Goal: Task Accomplishment & Management: Manage account settings

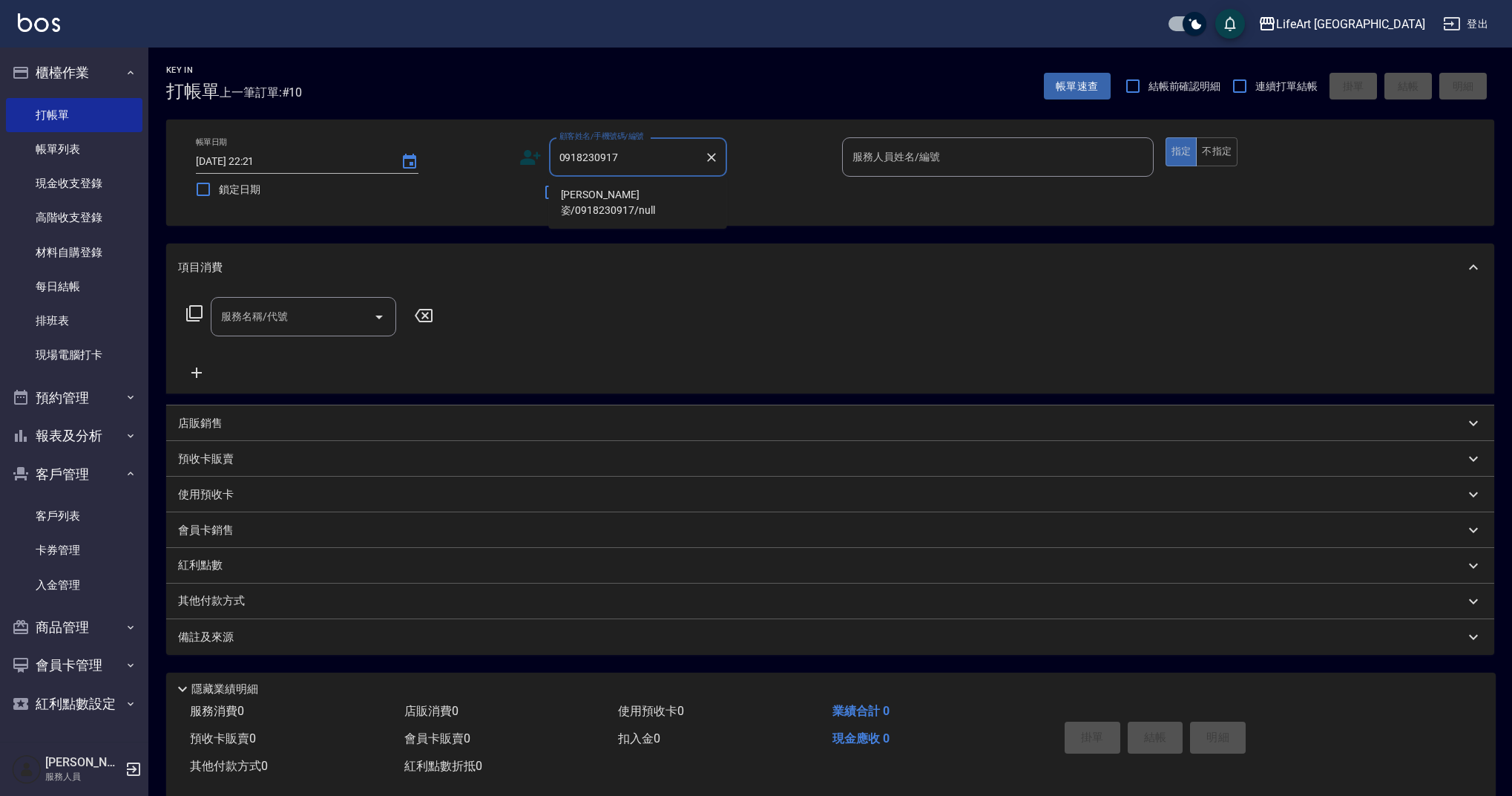
click at [613, 199] on li "[PERSON_NAME]姿/0918230917/null" at bounding box center [638, 203] width 178 height 40
type input "[PERSON_NAME]姿/0918230917/null"
click at [534, 160] on icon at bounding box center [531, 158] width 22 height 22
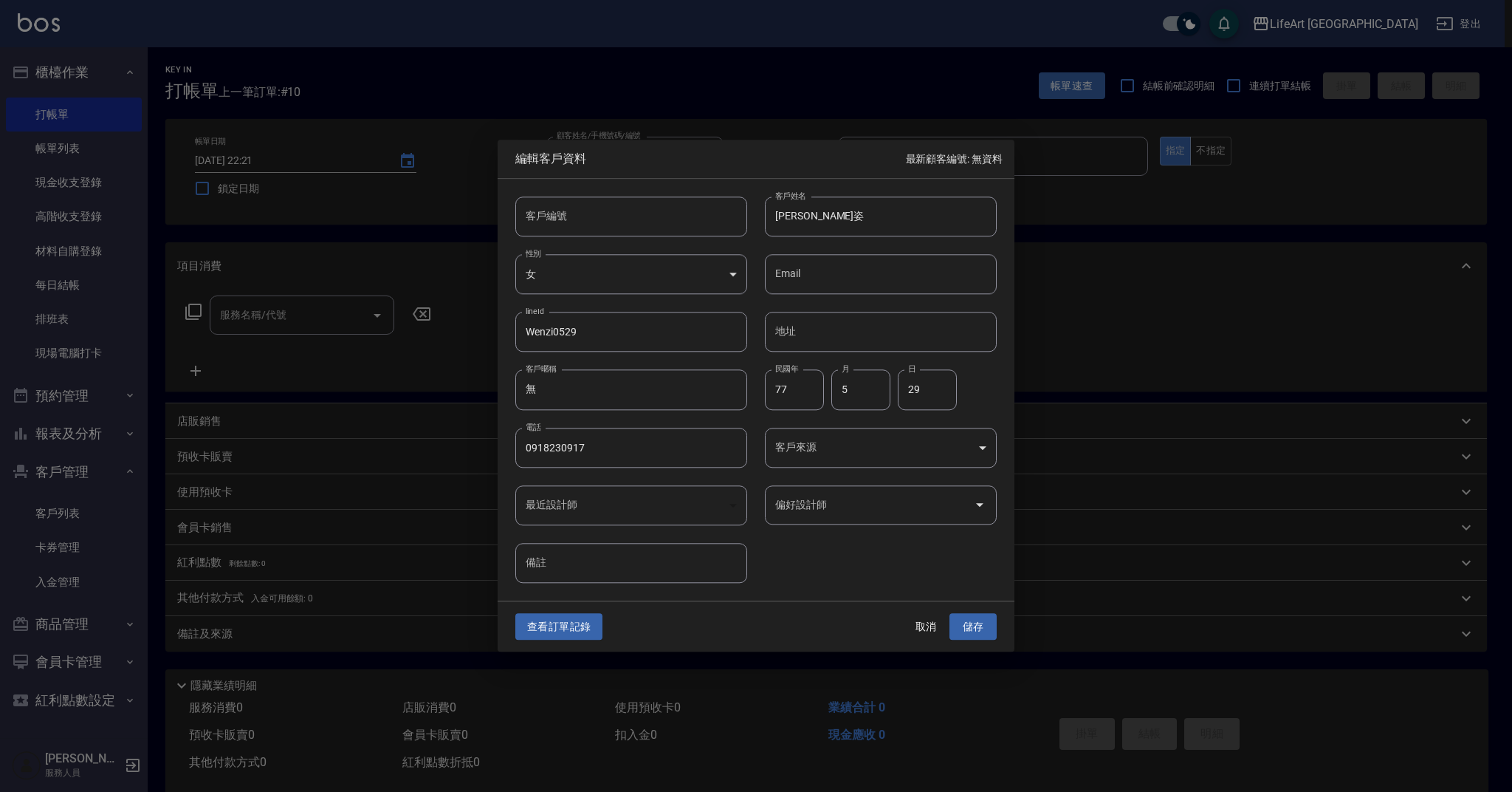
click at [945, 455] on body "LifeArt 蘆洲 登出 櫃檯作業 打帳單 帳單列表 現金收支登錄 高階收支登錄 材料自購登錄 每日結帳 排班表 現場電腦打卡 預約管理 預約管理 單日預約…" at bounding box center [756, 406] width 1512 height 812
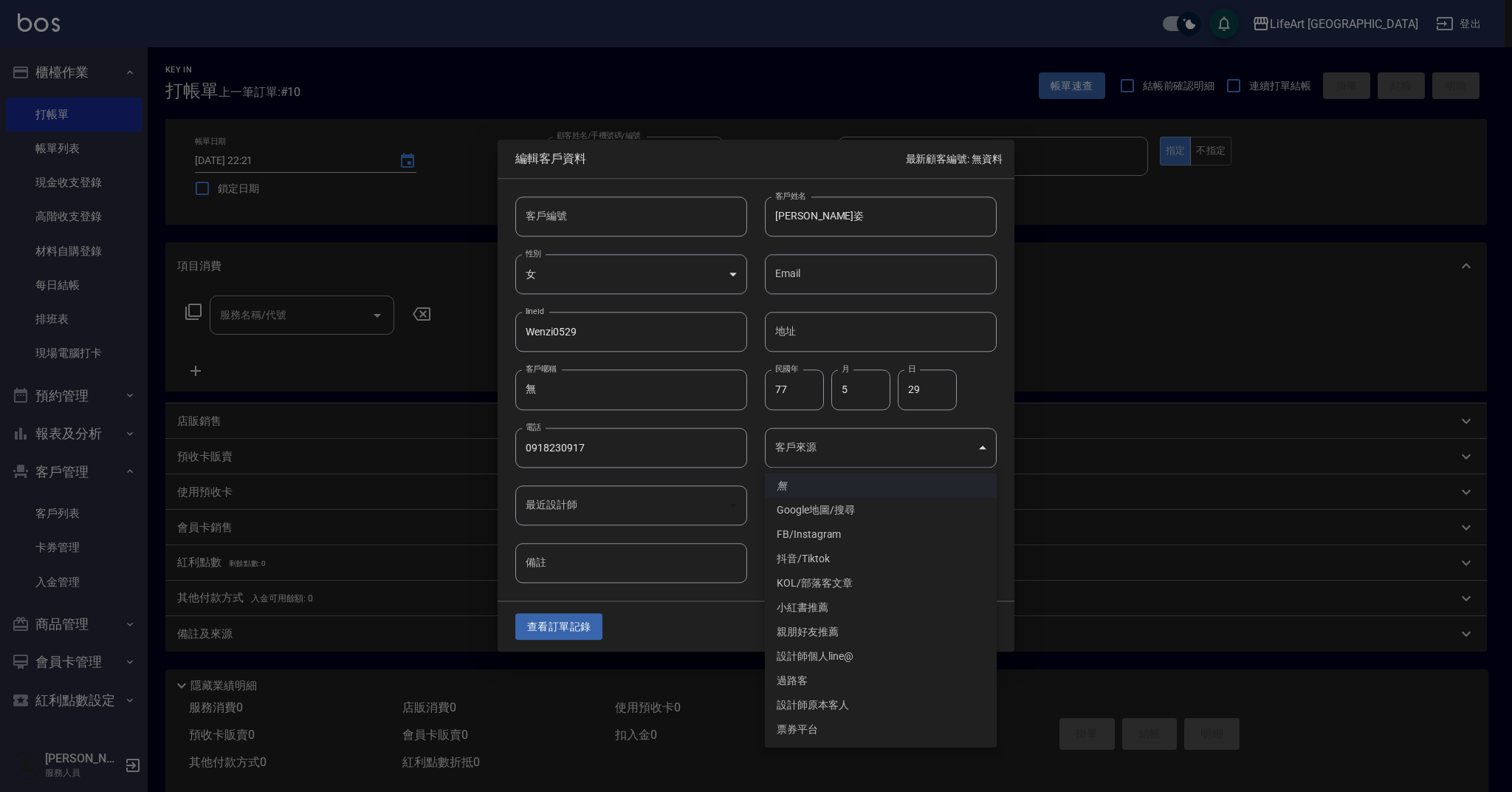
click at [855, 536] on li "FB/Instagram" at bounding box center [881, 534] width 232 height 25
type input "FB/Instagram"
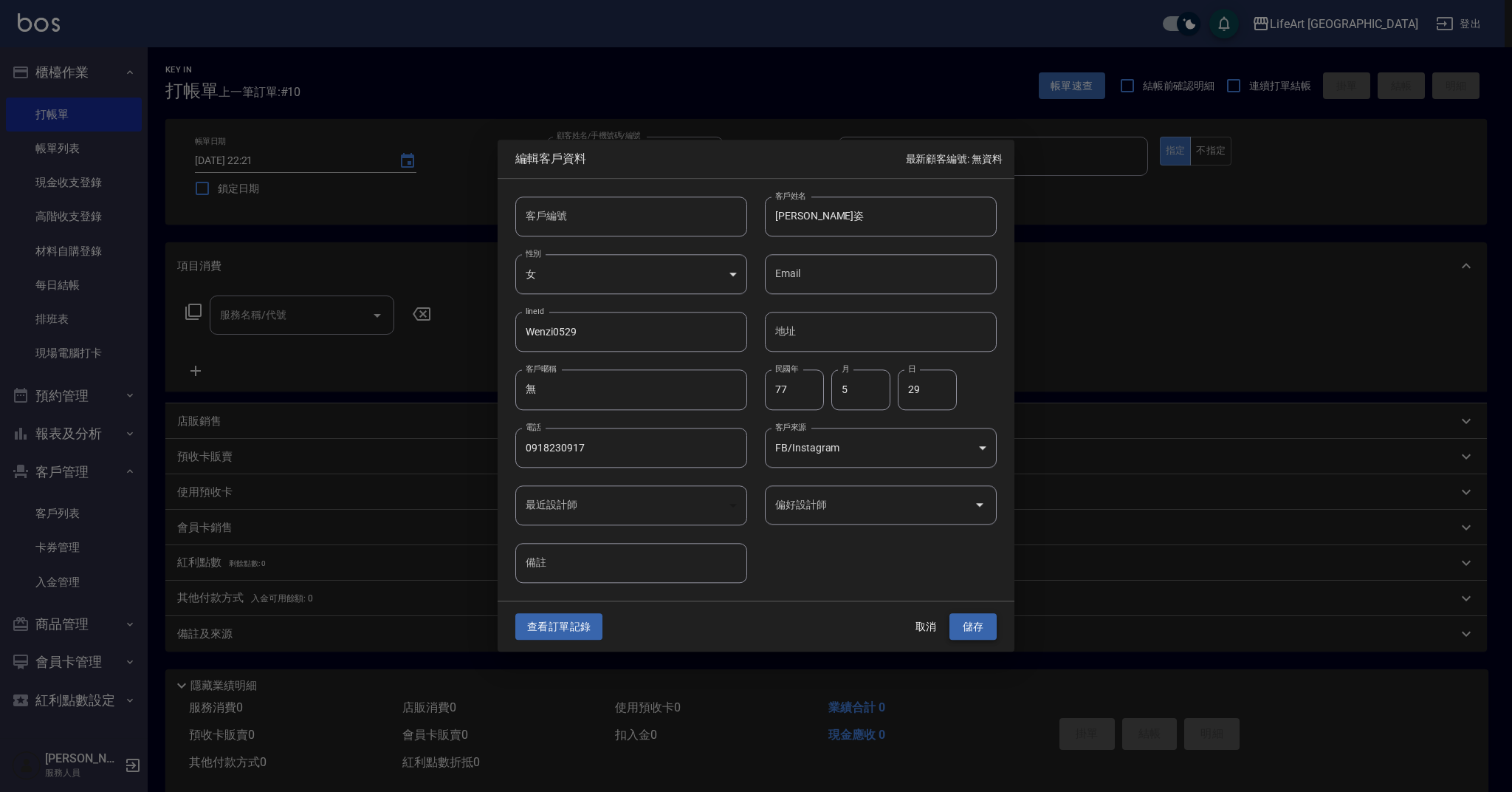
click at [976, 619] on button "儲存" at bounding box center [974, 626] width 48 height 27
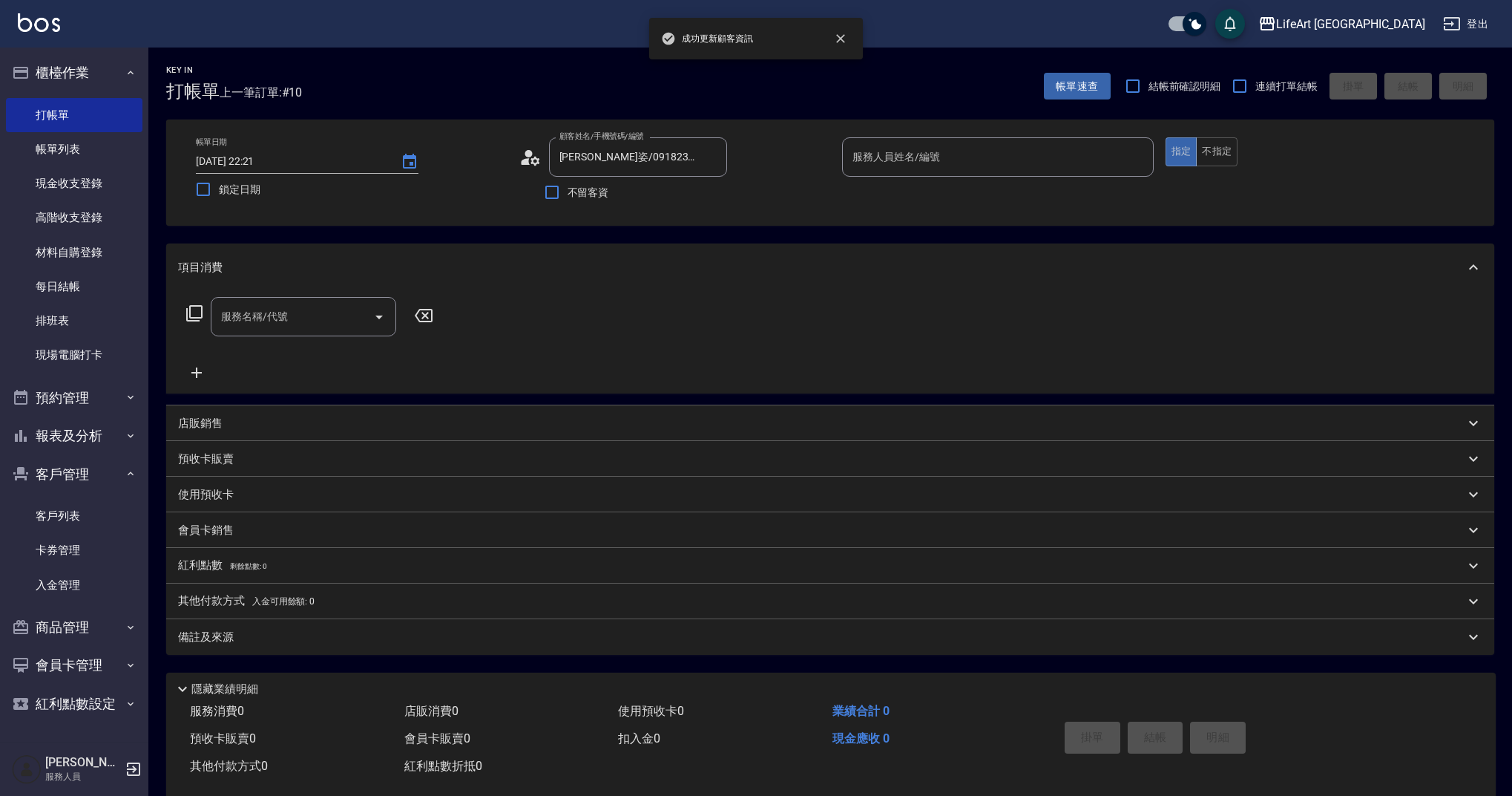
click at [925, 163] on input "服務人員姓名/編號" at bounding box center [999, 157] width 299 height 26
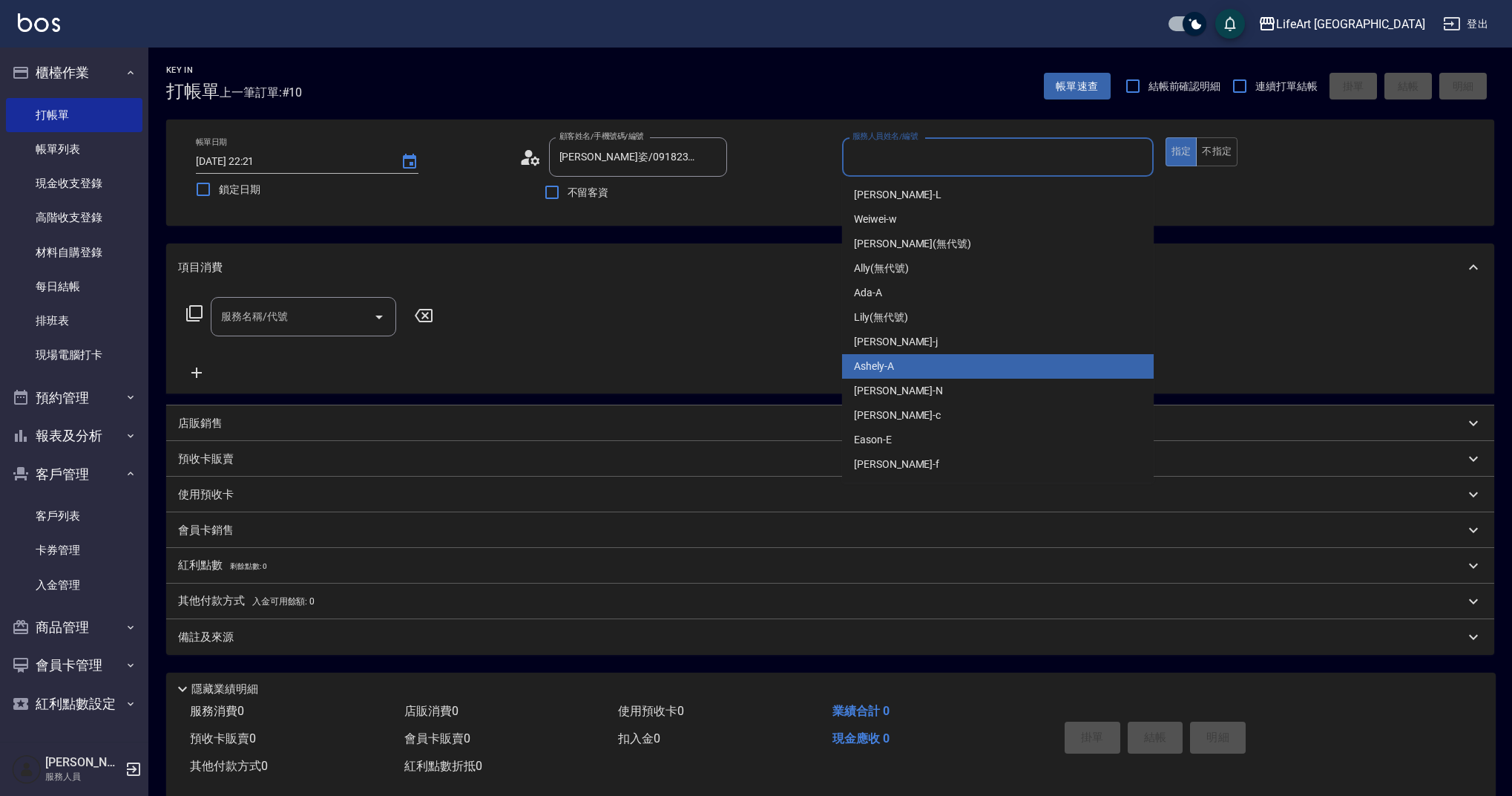
click at [911, 361] on div "Ashely -A" at bounding box center [999, 366] width 312 height 25
type input "Ashely-A"
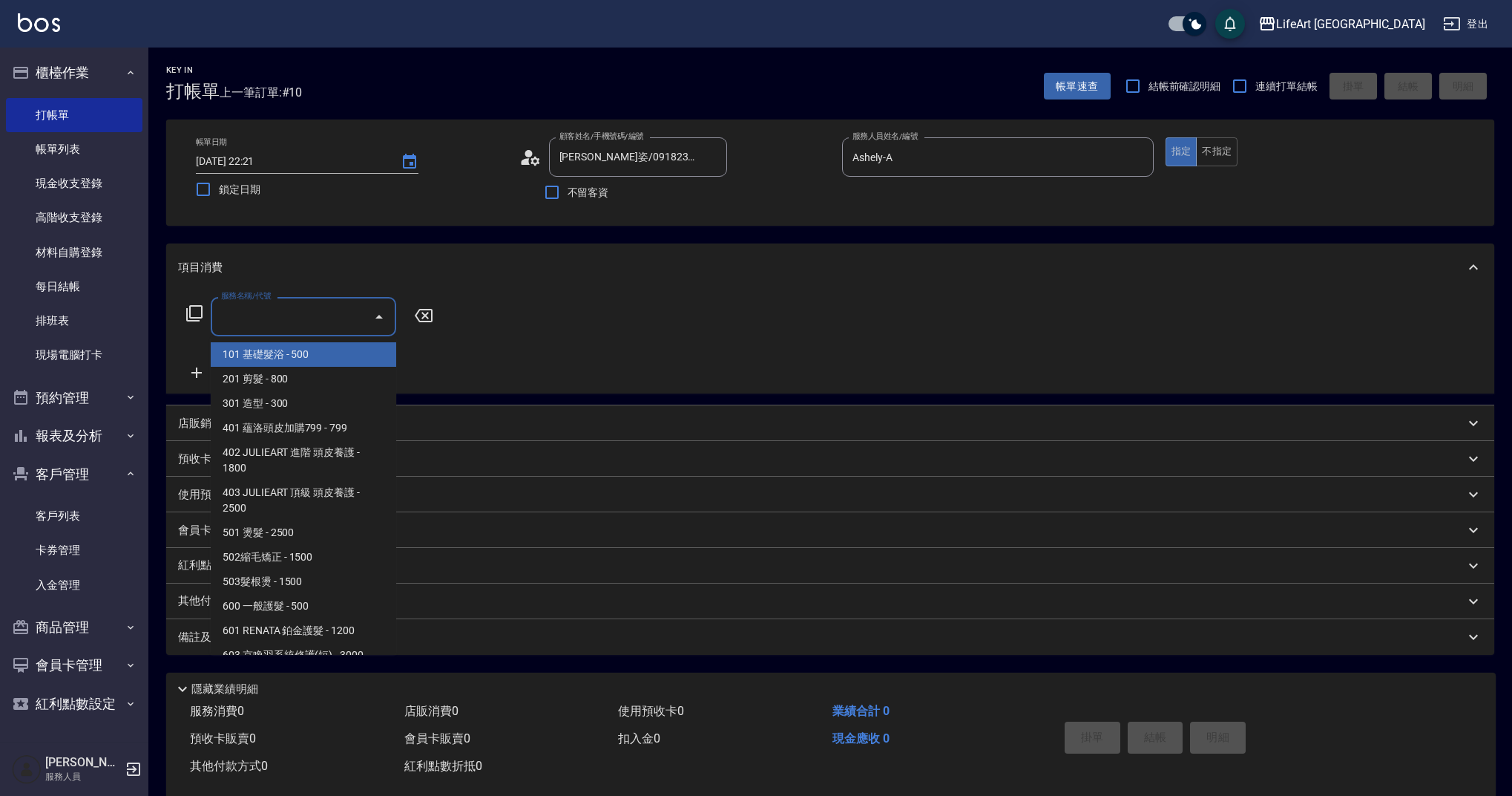
click at [294, 314] on input "服務名稱/代號" at bounding box center [292, 317] width 150 height 26
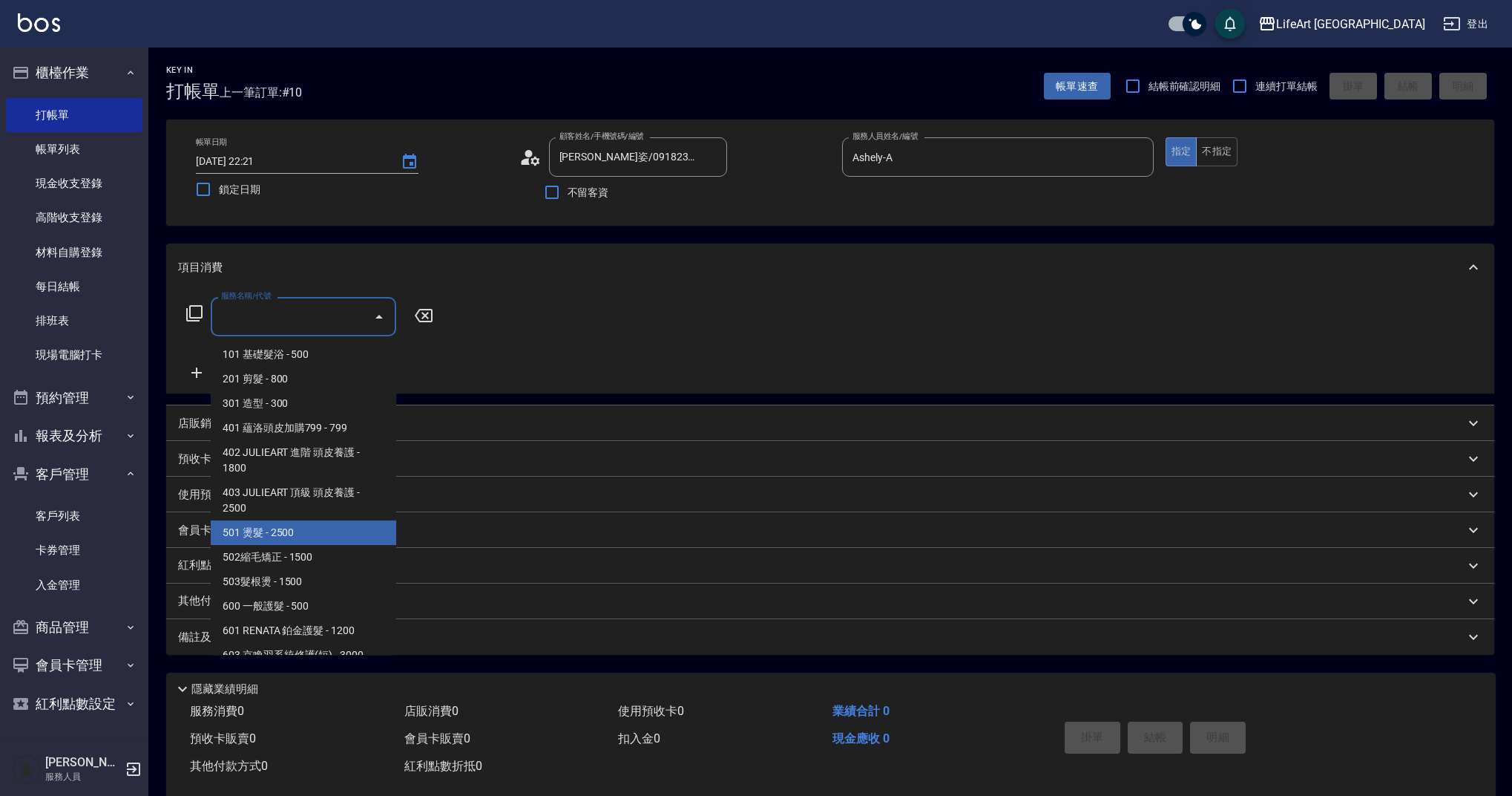
click at [304, 532] on span "501 燙髮 - 2500" at bounding box center [303, 532] width 186 height 25
type input "501 燙髮(501)"
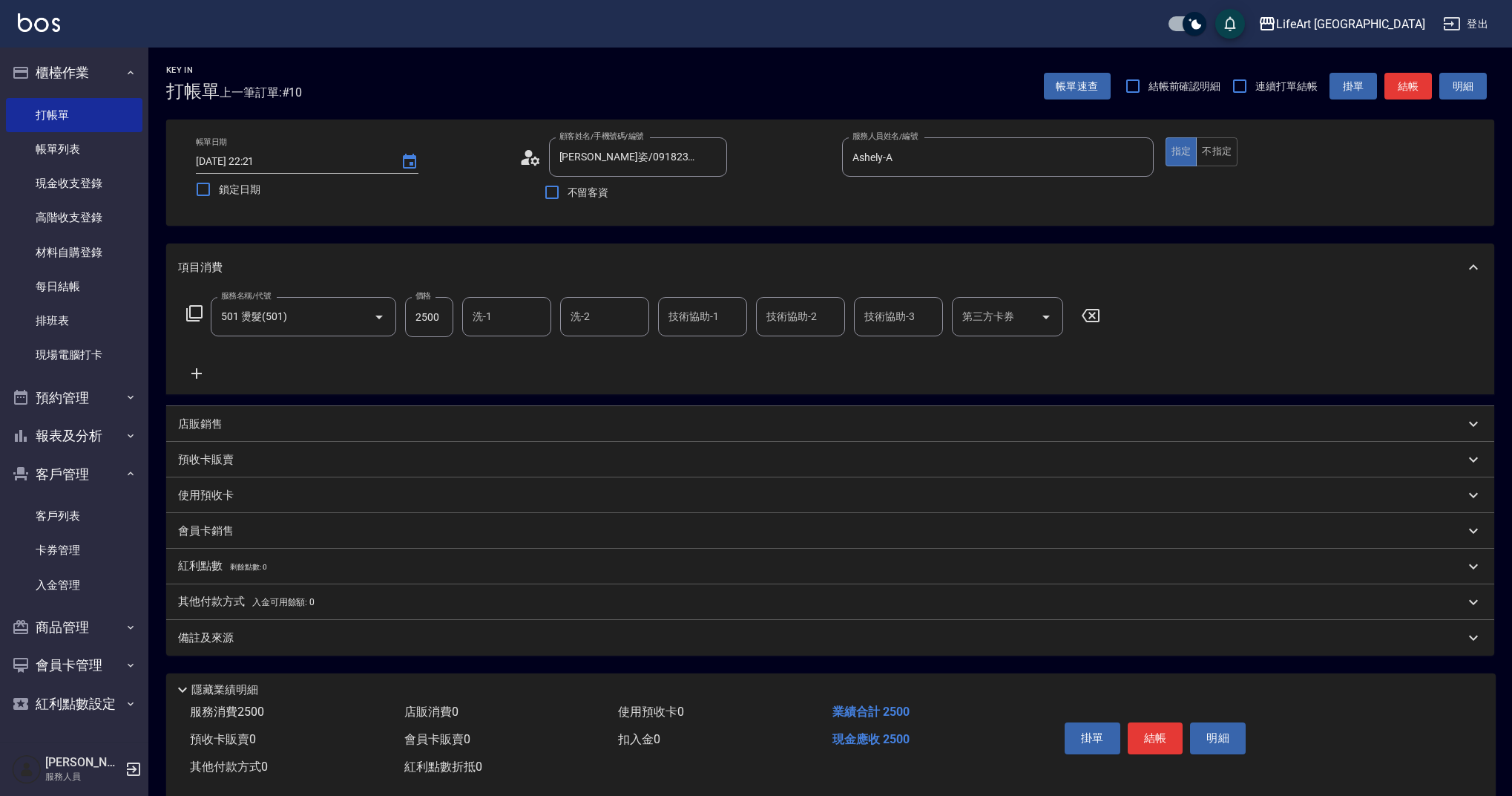
click at [196, 371] on icon at bounding box center [197, 373] width 37 height 18
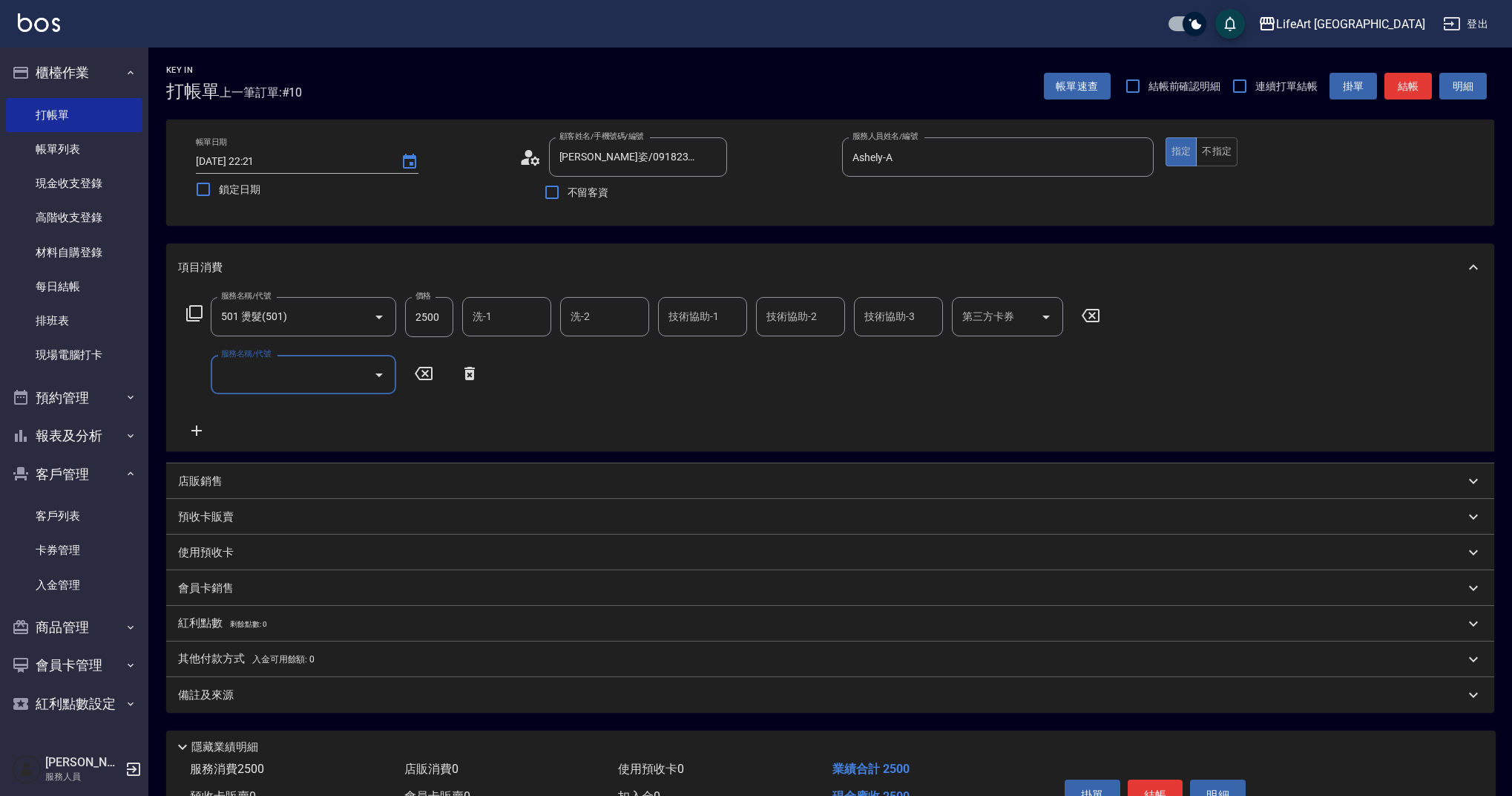
click at [282, 377] on input "服務名稱/代號" at bounding box center [292, 374] width 150 height 26
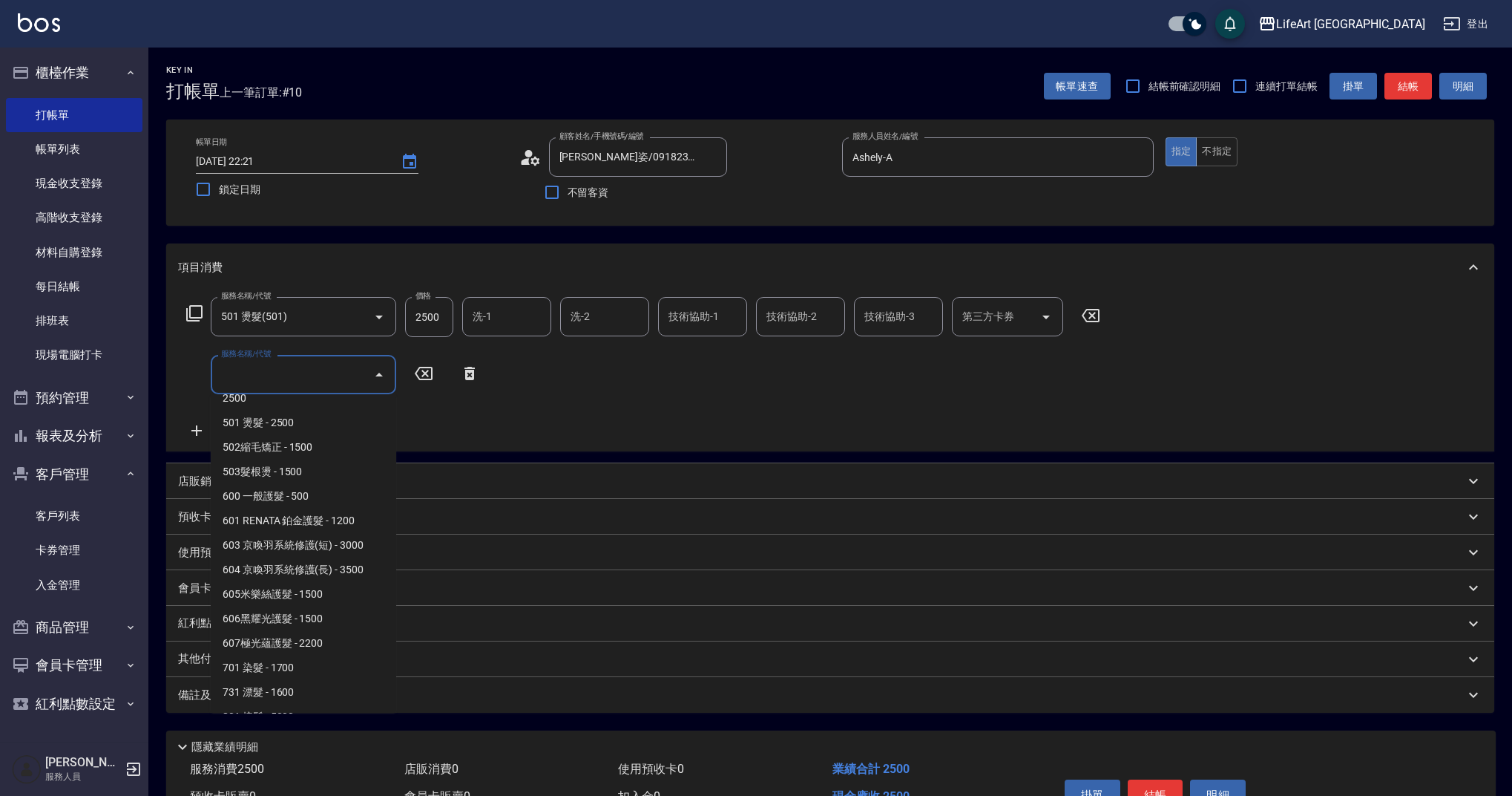
scroll to position [190, 0]
click at [301, 651] on span "701 染髮 - 1700" at bounding box center [303, 646] width 186 height 25
type input "701 染髮(701)"
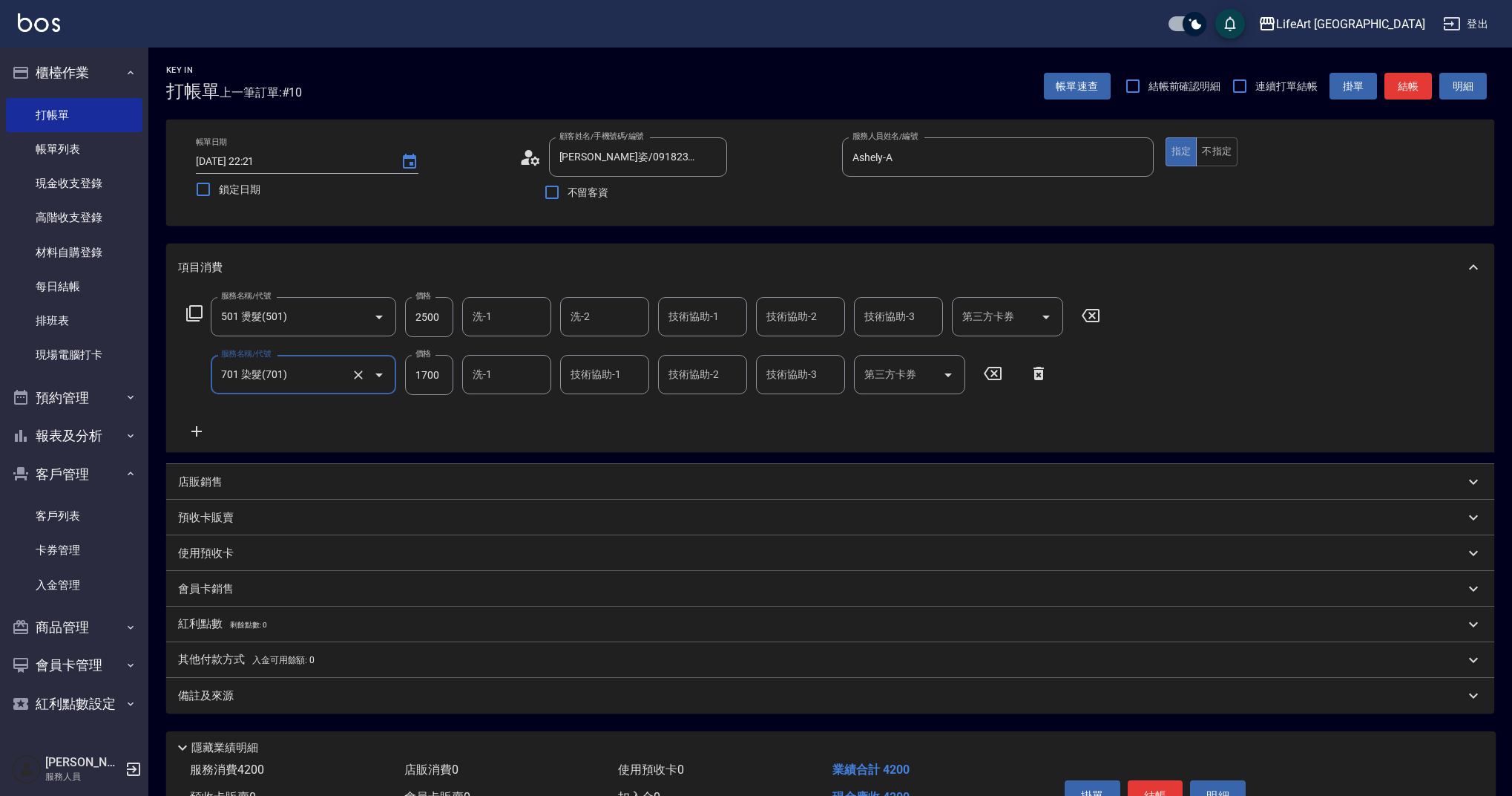
click at [204, 431] on icon at bounding box center [197, 432] width 37 height 18
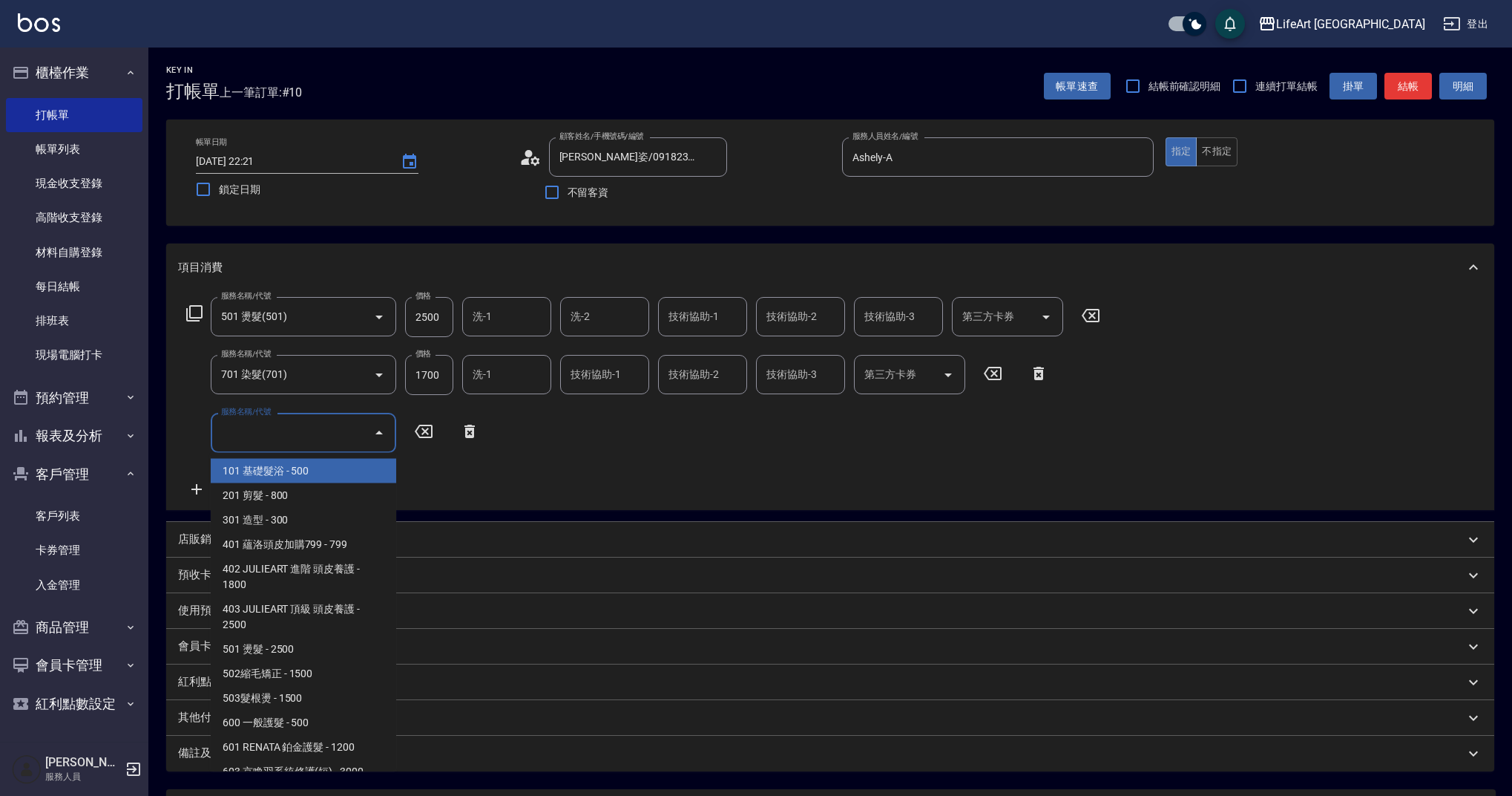
click at [366, 439] on input "服務名稱/代號" at bounding box center [292, 432] width 150 height 26
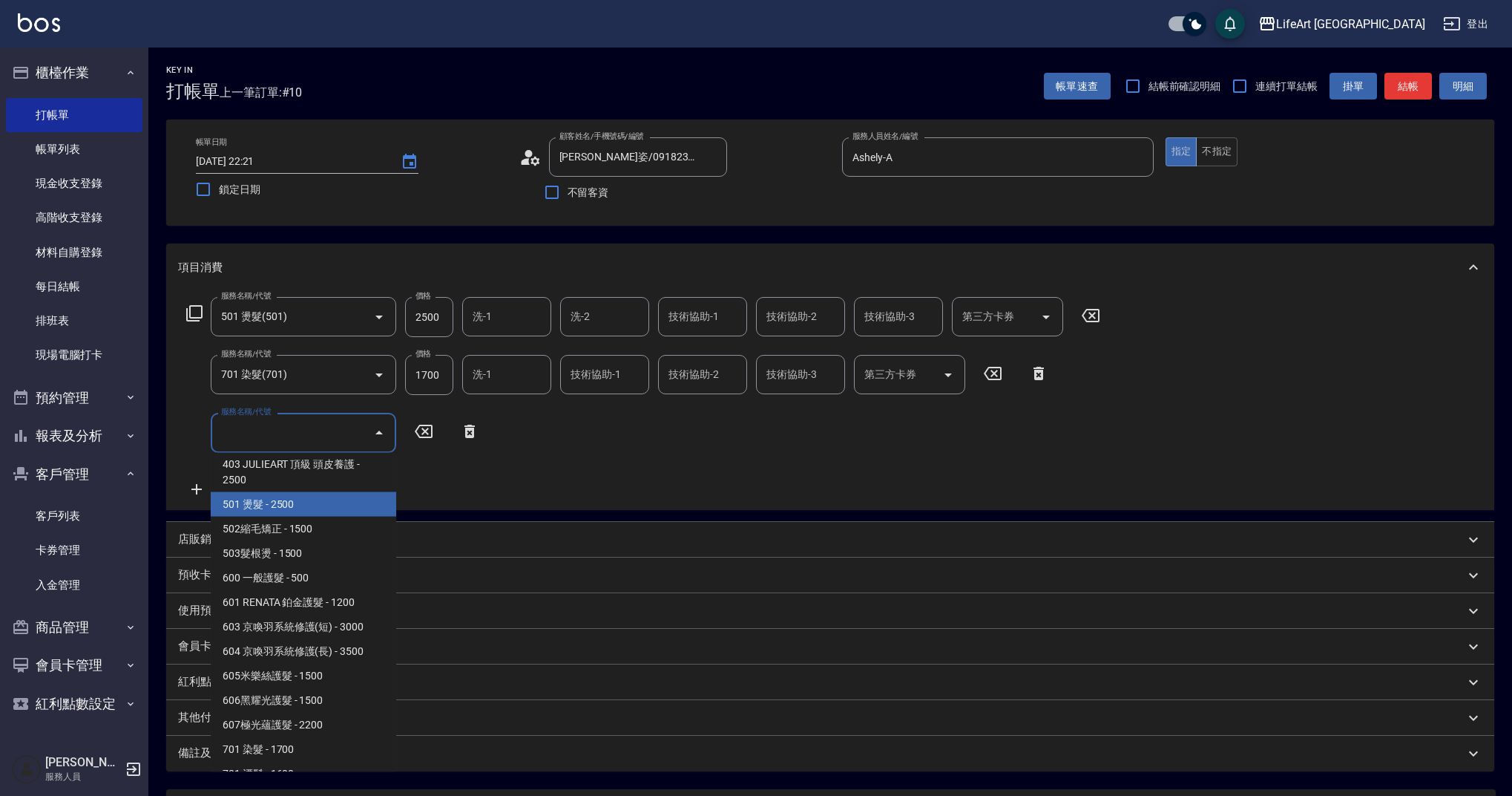
scroll to position [158, 0]
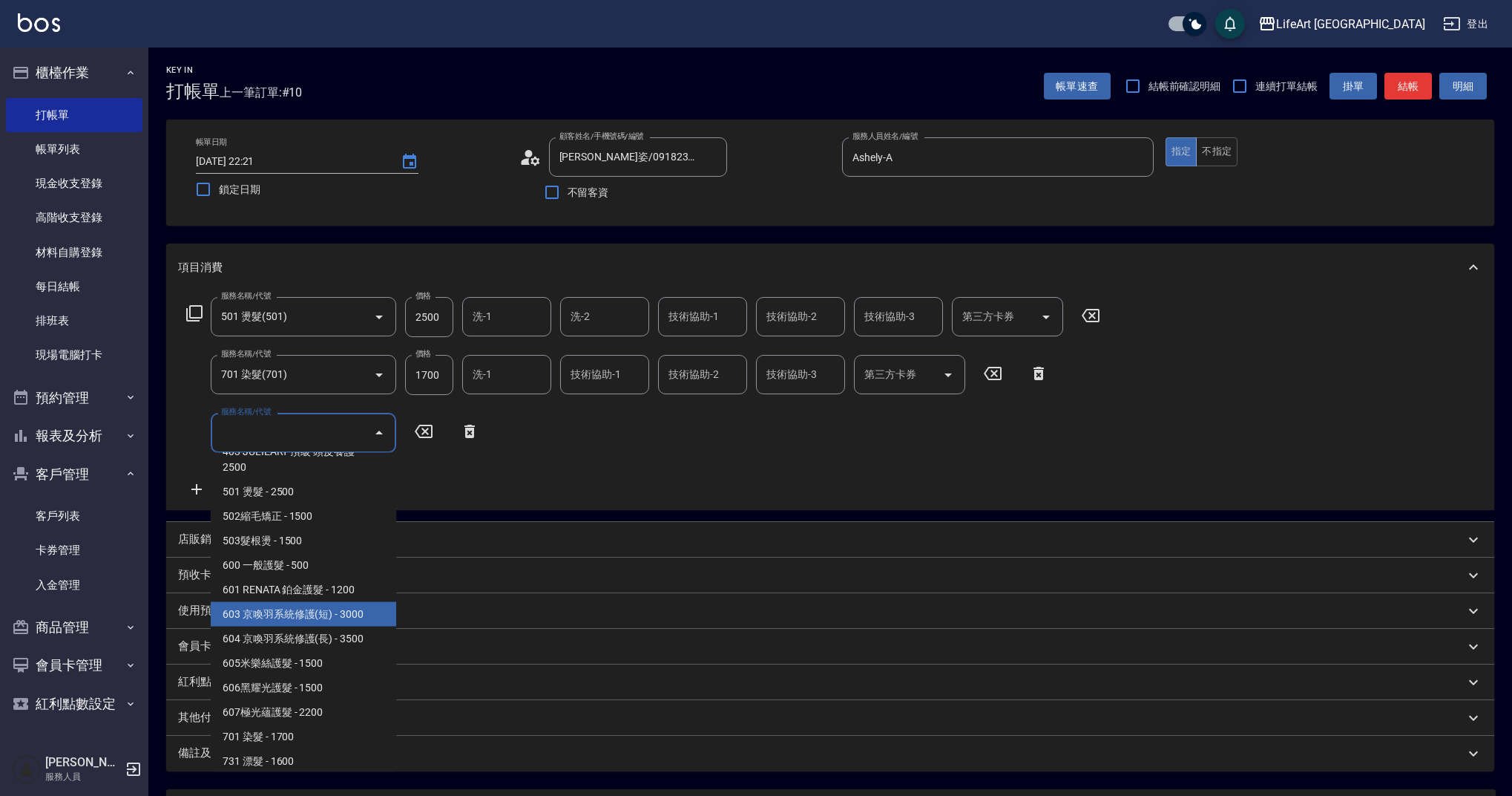
click at [314, 606] on span "603 京喚羽系統修護(短) - 3000" at bounding box center [303, 614] width 186 height 25
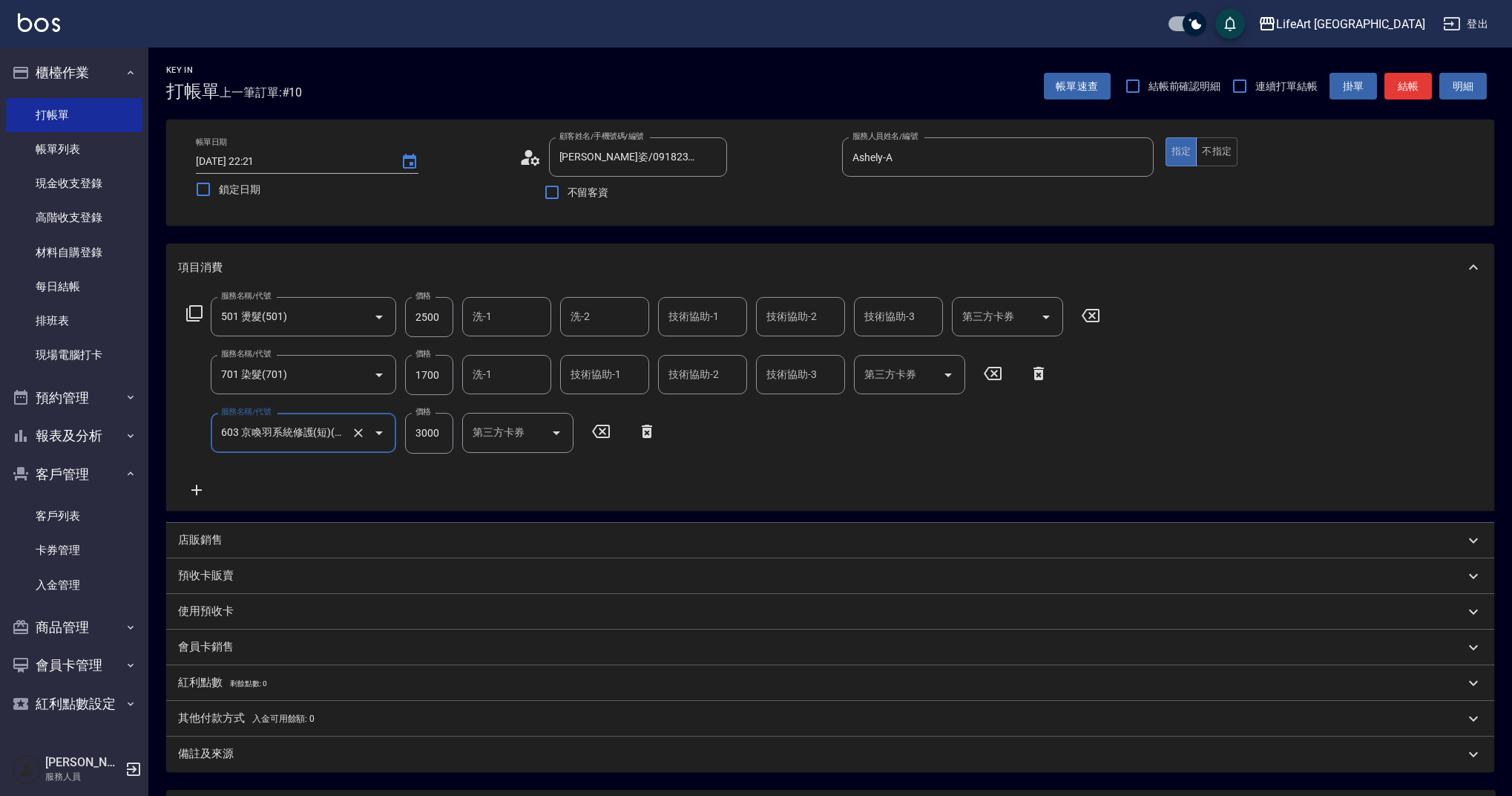
type input "603 京喚羽系統修護(短)(603)"
drag, startPoint x: 443, startPoint y: 320, endPoint x: 406, endPoint y: 320, distance: 37.0
click at [406, 320] on input "2500" at bounding box center [429, 317] width 49 height 40
drag, startPoint x: 446, startPoint y: 315, endPoint x: 358, endPoint y: 317, distance: 88.0
click at [358, 316] on div "服務名稱/代號 501 燙髮(501) 服務名稱/代號 價格 2500 價格 洗-1 洗-1 洗-2 洗-2 技術協助-1 技術協助-1 技術協助-2 技術協…" at bounding box center [644, 317] width 931 height 40
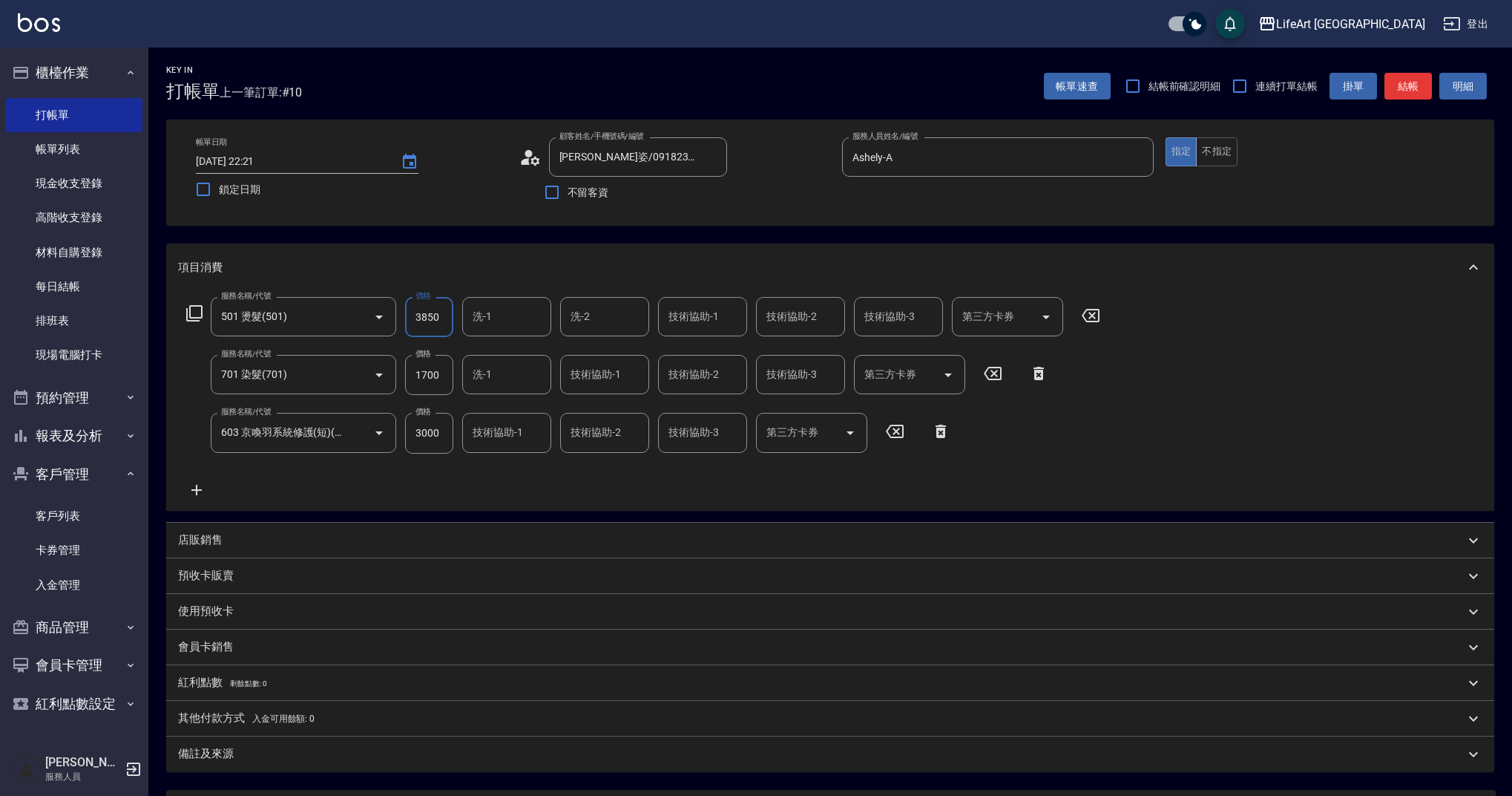
click at [597, 303] on div "洗-2" at bounding box center [605, 317] width 89 height 40
type input "3850"
click at [607, 500] on span "Lily (無代號)" at bounding box center [599, 508] width 54 height 16
type input "Lily(無代號)"
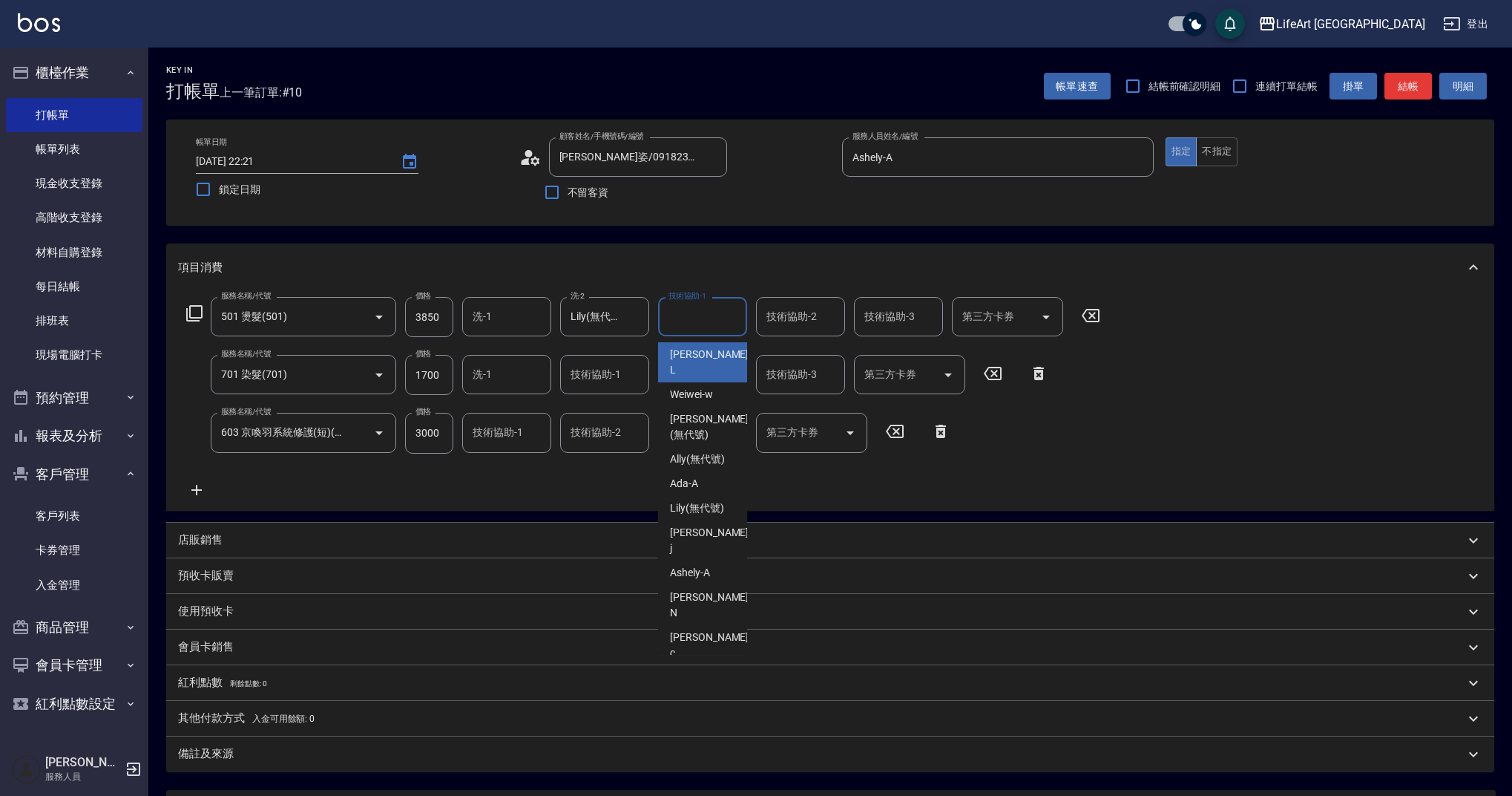
click at [682, 322] on input "技術協助-1" at bounding box center [702, 317] width 75 height 26
click at [696, 500] on span "Lily (無代號)" at bounding box center [697, 508] width 54 height 16
type input "Lily(無代號)"
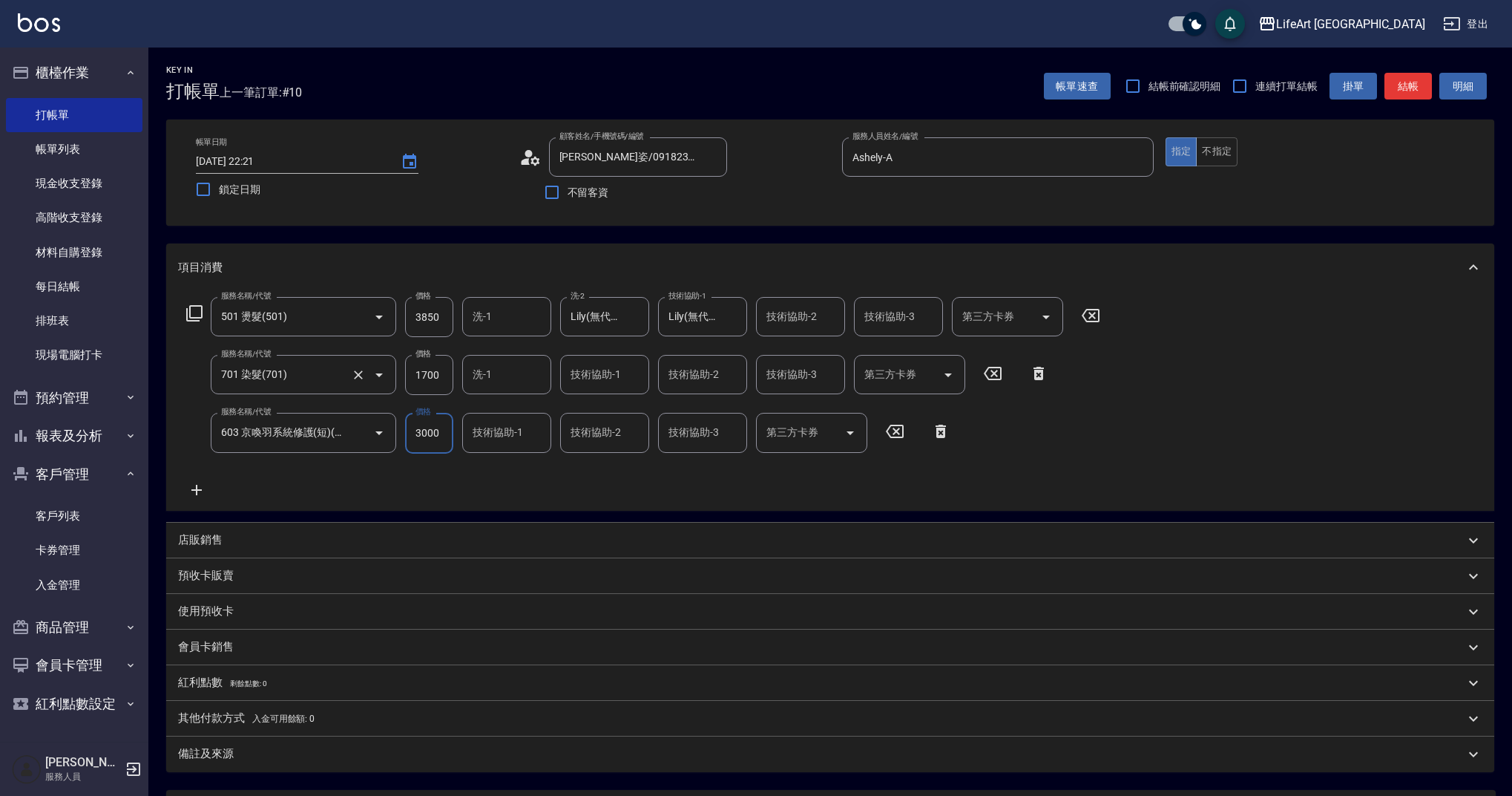
drag, startPoint x: 440, startPoint y: 371, endPoint x: 388, endPoint y: 371, distance: 52.0
click at [388, 371] on div "服務名稱/代號 701 染髮(701) 服務名稱/代號 價格 1700 價格 洗-1 洗-1 技術協助-1 技術協助-1 技術協助-2 技術協助-2 技術協助…" at bounding box center [618, 375] width 879 height 40
drag, startPoint x: 444, startPoint y: 375, endPoint x: 392, endPoint y: 374, distance: 52.0
click at [392, 374] on div "服務名稱/代號 701 染髮(701) 服務名稱/代號 價格 1700 價格 洗-1 洗-1 技術協助-1 技術協助-1 技術協助-2 技術協助-2 技術協助…" at bounding box center [618, 375] width 879 height 40
type input "2740"
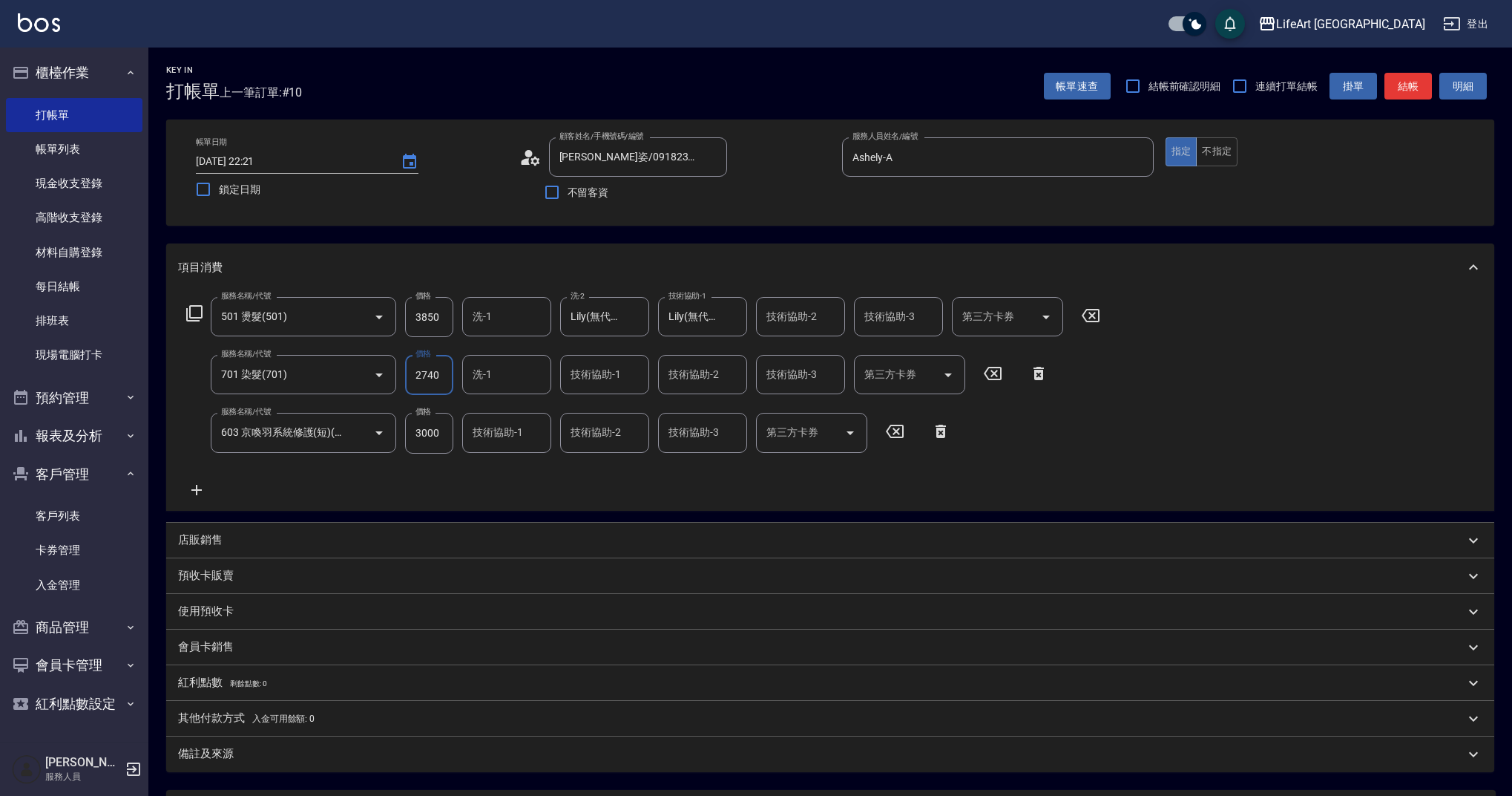
click at [511, 373] on input "洗-1" at bounding box center [506, 374] width 75 height 26
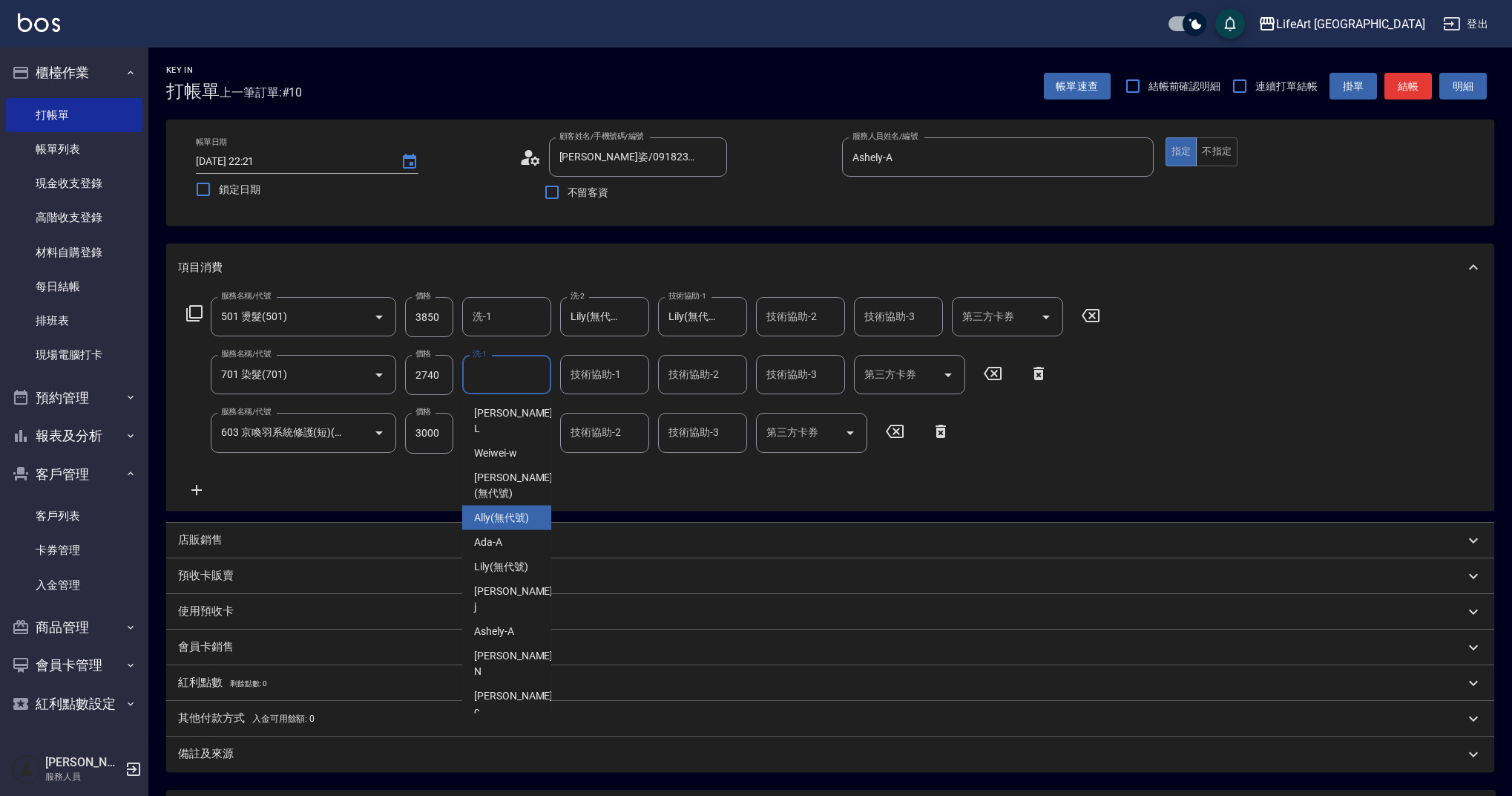
click at [518, 510] on span "Ally (無代號)" at bounding box center [502, 517] width 55 height 16
type input "Ally(無代號)"
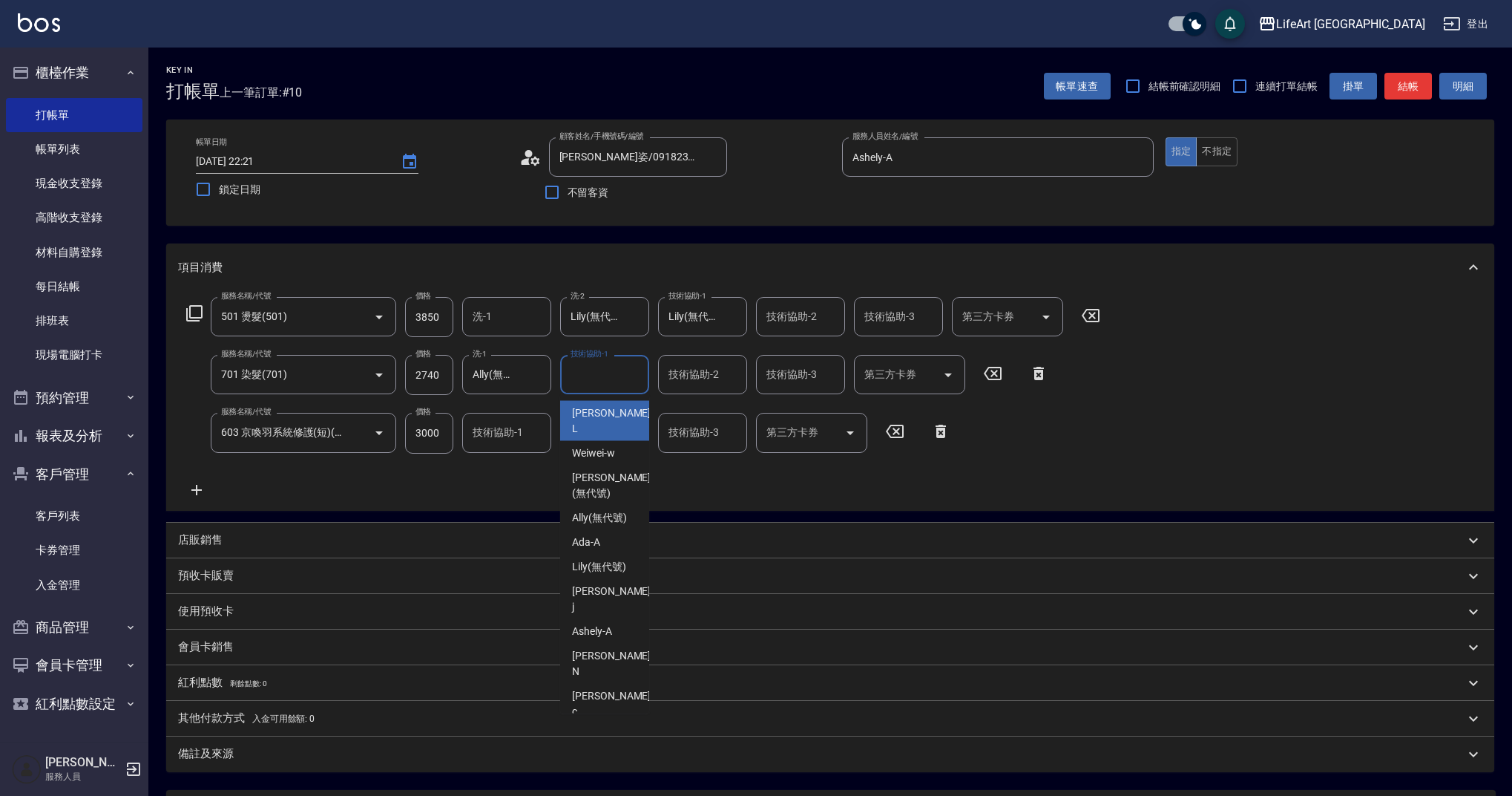
click at [610, 385] on input "技術協助-1" at bounding box center [605, 374] width 75 height 26
click at [601, 559] on span "Lily (無代號)" at bounding box center [599, 567] width 54 height 16
type input "Lily(無代號)"
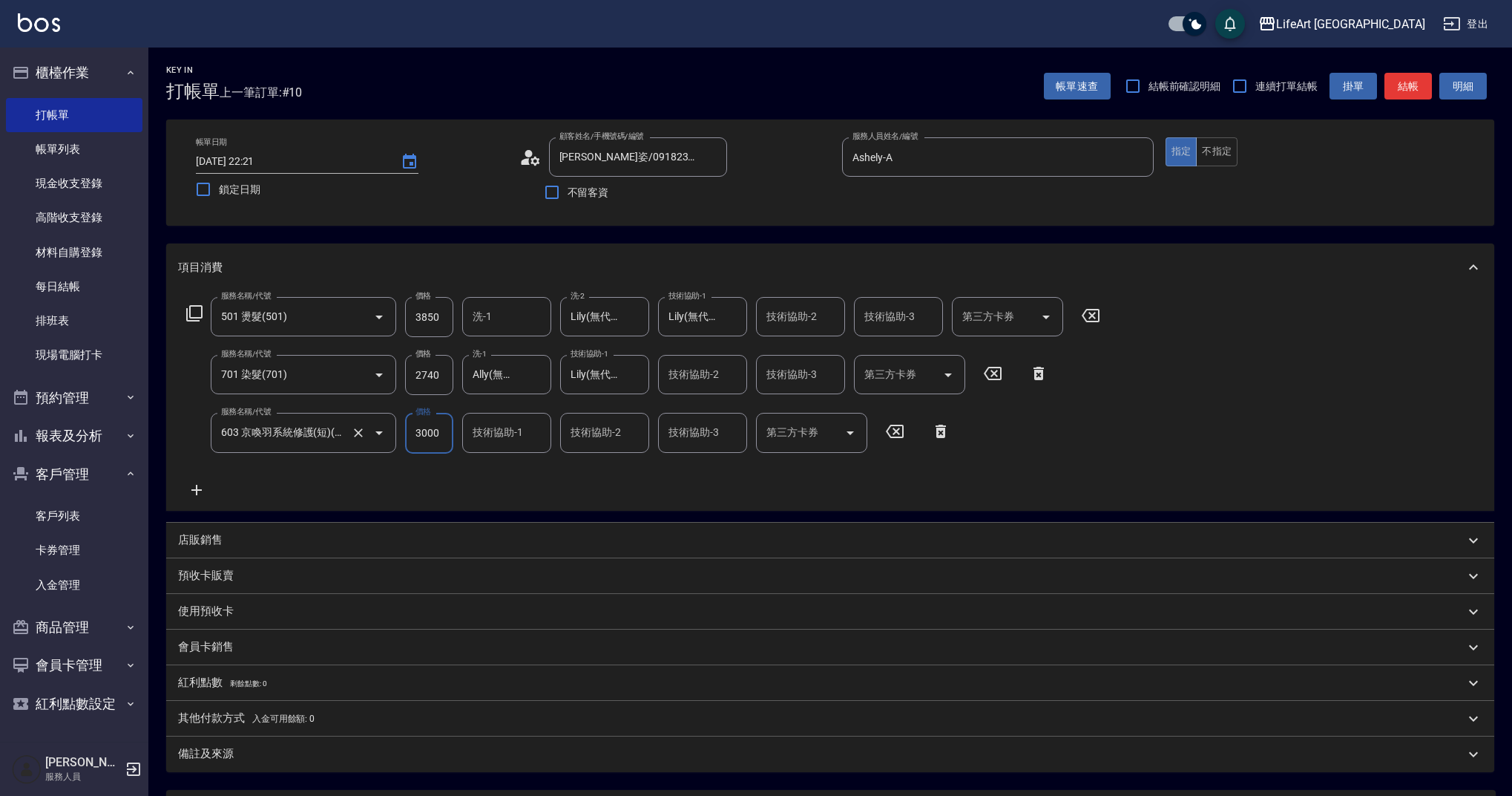
drag, startPoint x: 447, startPoint y: 432, endPoint x: 386, endPoint y: 430, distance: 61.0
click at [386, 430] on div "服務名稱/代號 603 京喚羽系統修護(短)(603) 服務名稱/代號 價格 3000 價格 技術協助-1 技術協助-1 技術協助-2 技術協助-2 技術協助…" at bounding box center [569, 433] width 781 height 40
type input "2500"
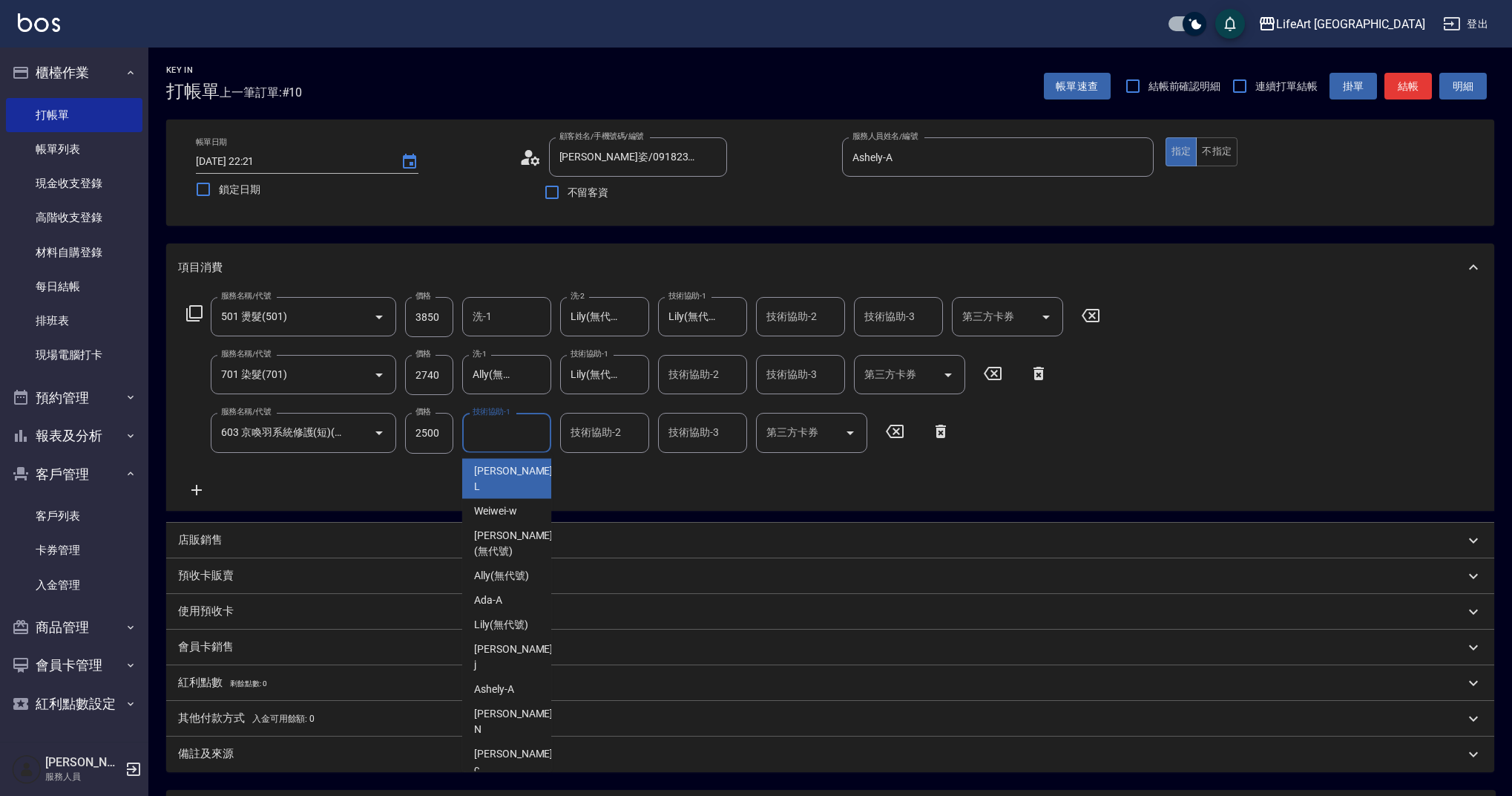
click at [525, 434] on input "技術協助-1" at bounding box center [506, 432] width 75 height 26
click at [502, 617] on span "Lily (無代號)" at bounding box center [501, 624] width 54 height 16
type input "Lily(無代號)"
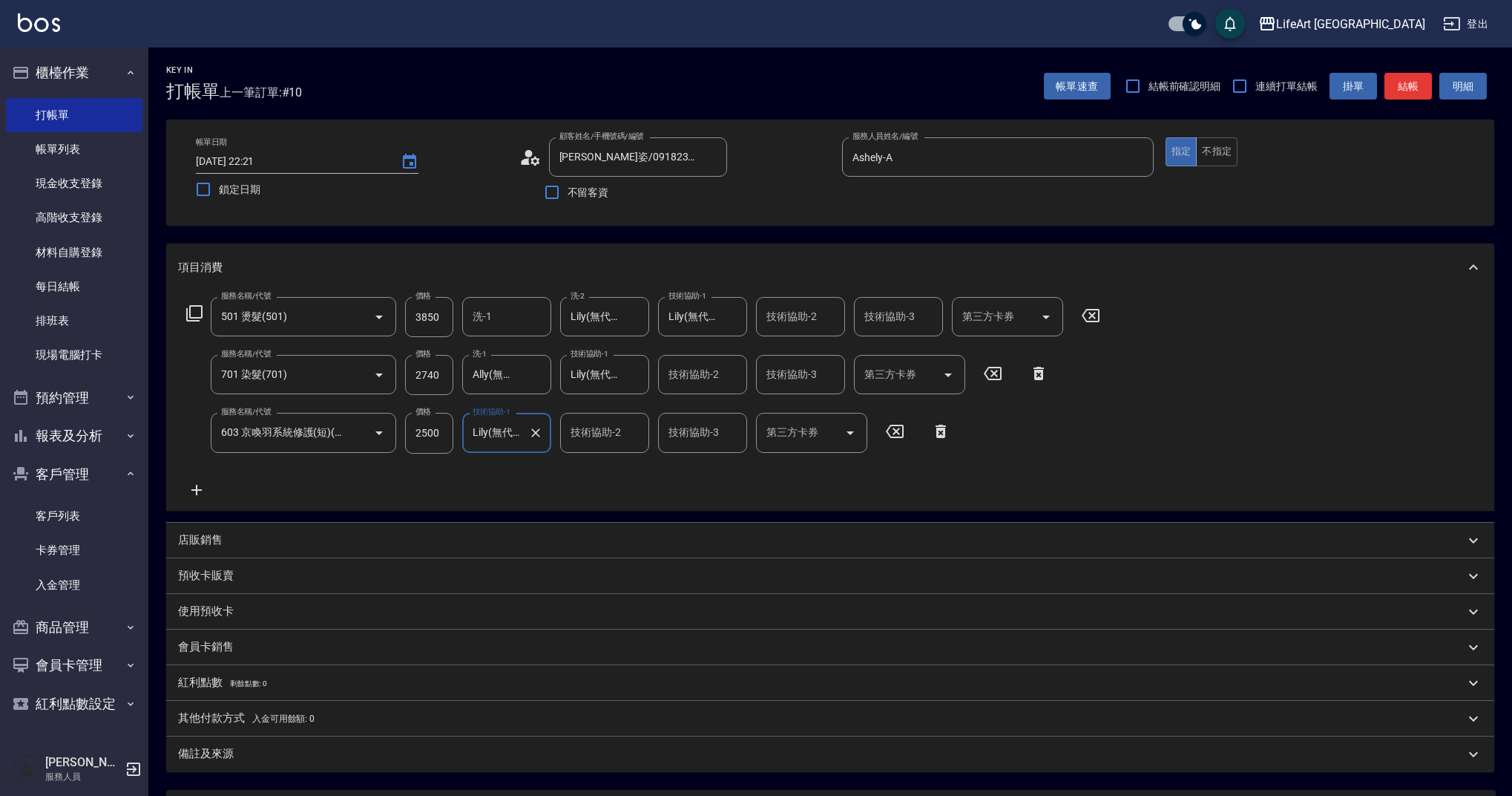
click at [218, 748] on p "備註及來源" at bounding box center [206, 753] width 56 height 16
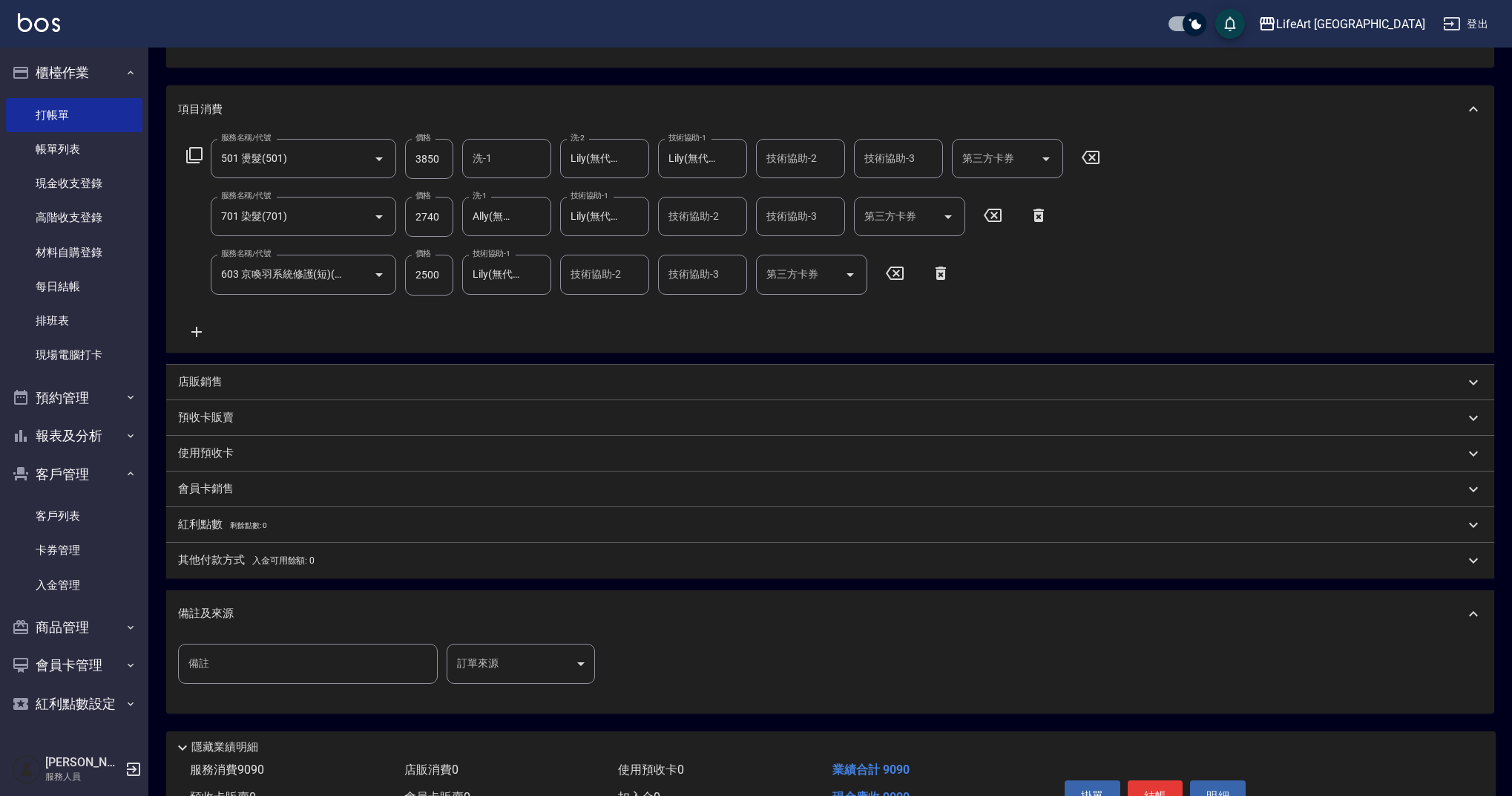
scroll to position [192, 0]
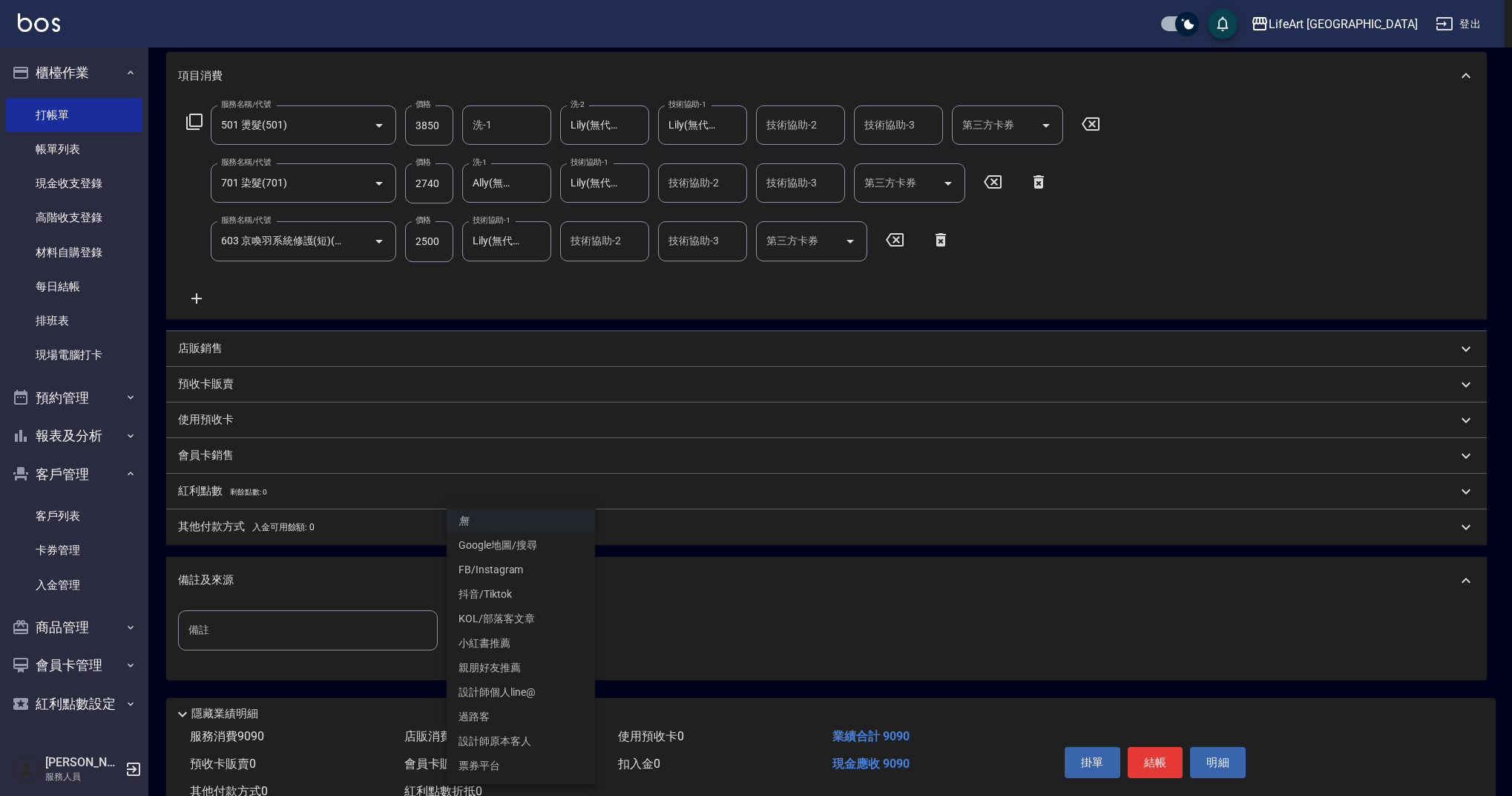
click at [519, 627] on body "LifeArt 蘆洲 登出 櫃檯作業 打帳單 帳單列表 現金收支登錄 高階收支登錄 材料自購登錄 每日結帳 排班表 現場電腦打卡 預約管理 預約管理 單日預約…" at bounding box center [756, 324] width 1512 height 1033
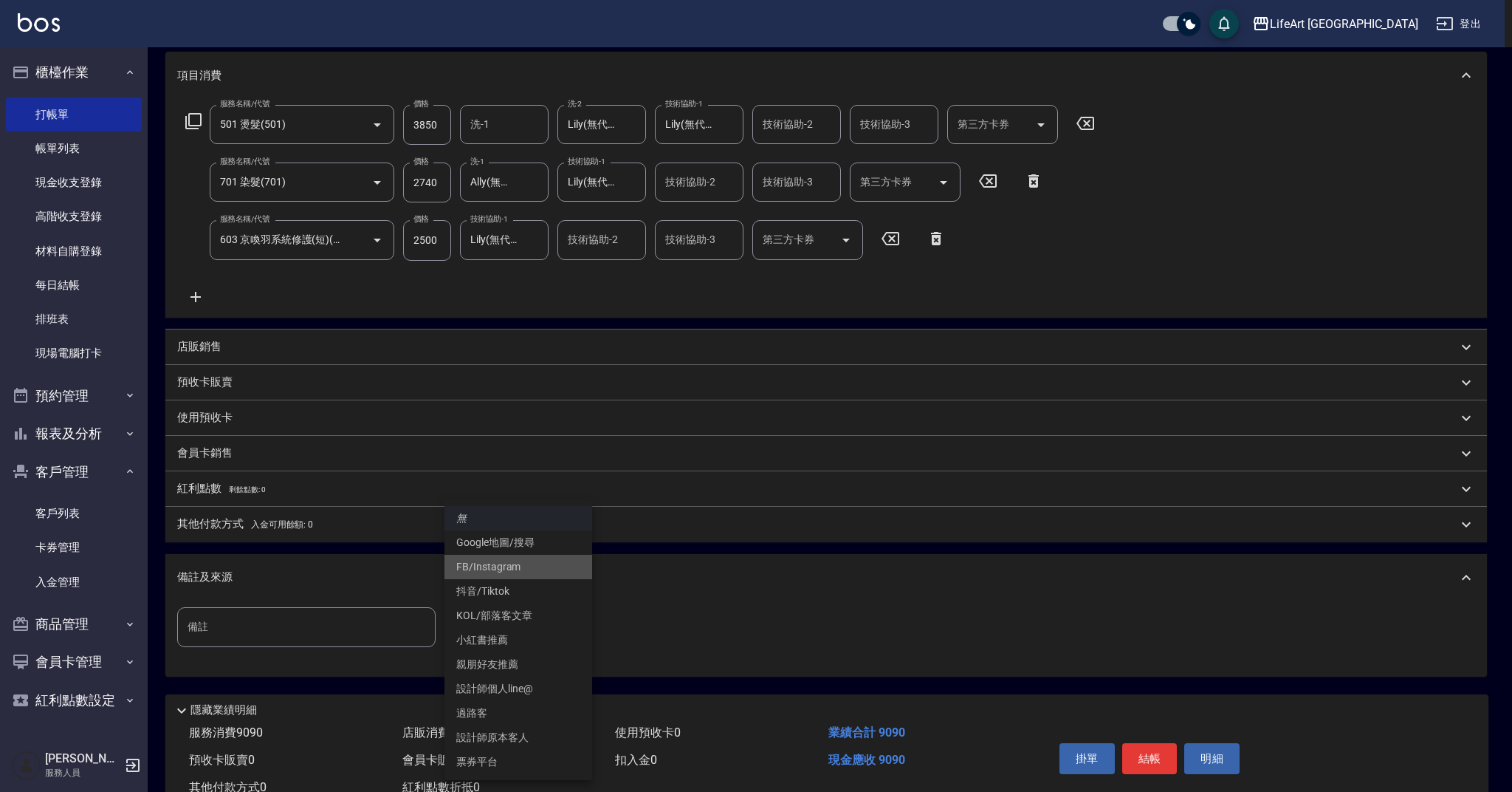
click at [522, 568] on li "FB/Instagram" at bounding box center [518, 567] width 148 height 25
type input "FB/Instagram"
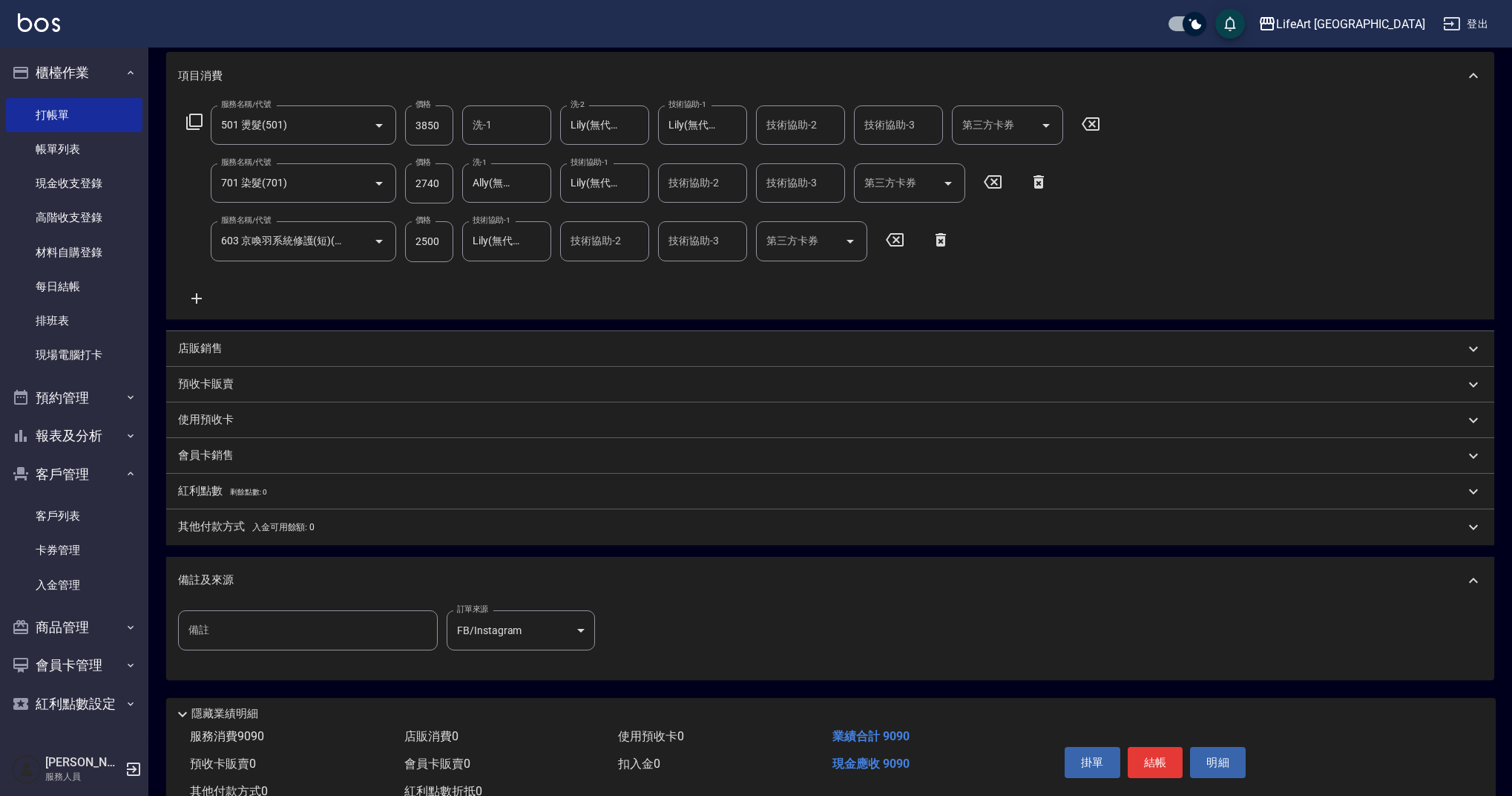
click at [224, 523] on p "其他付款方式 入金可用餘額: 0" at bounding box center [246, 527] width 137 height 16
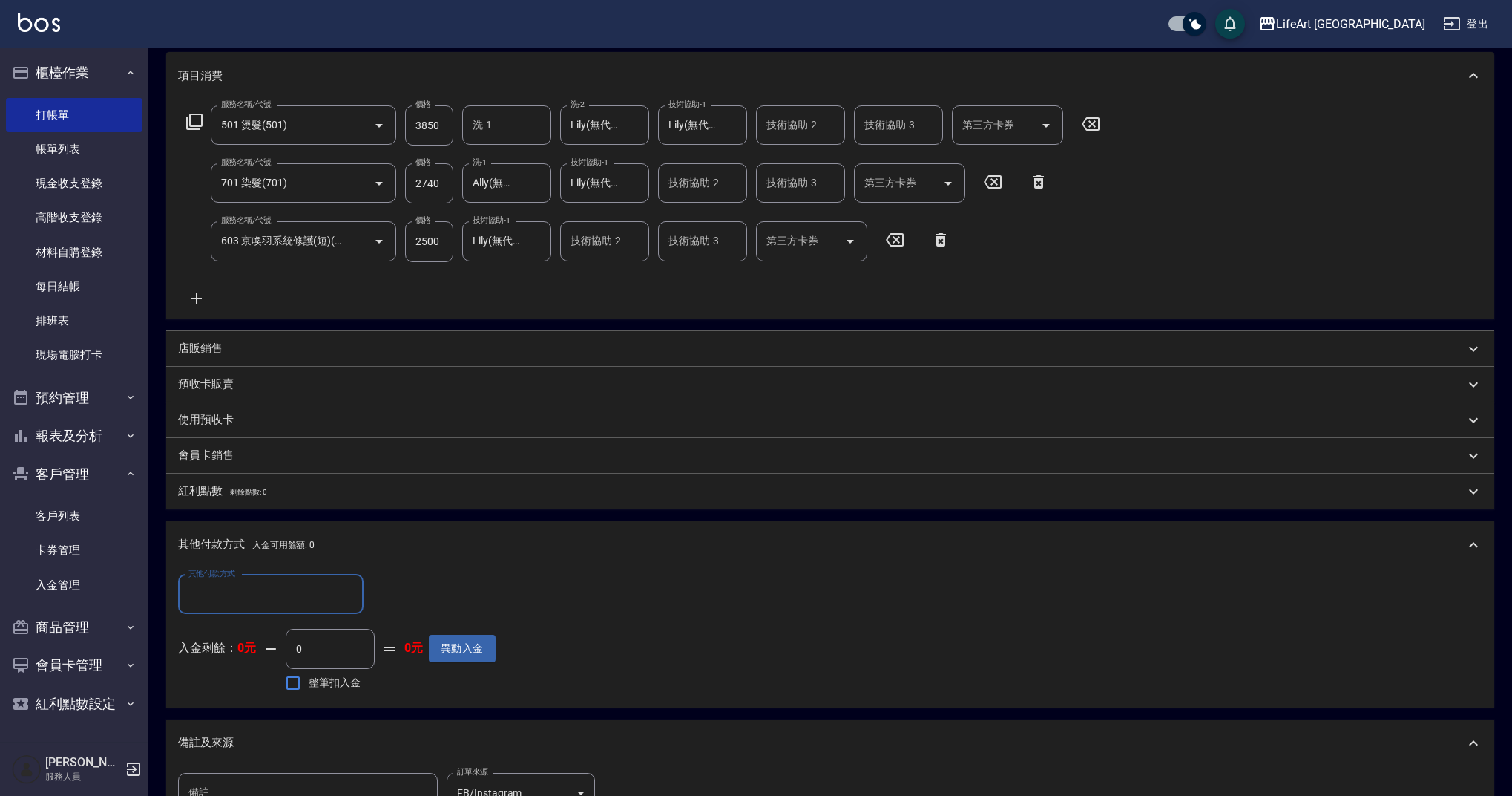
click at [243, 596] on input "其他付款方式" at bounding box center [271, 594] width 172 height 26
click at [243, 706] on span "信用卡" at bounding box center [271, 706] width 186 height 25
type input "信用卡"
drag, startPoint x: 397, startPoint y: 589, endPoint x: 346, endPoint y: 601, distance: 52.4
click at [346, 601] on div "其他付款方式 信用卡 其他付款方式 信用卡金額 0 信用卡金額" at bounding box center [337, 595] width 318 height 40
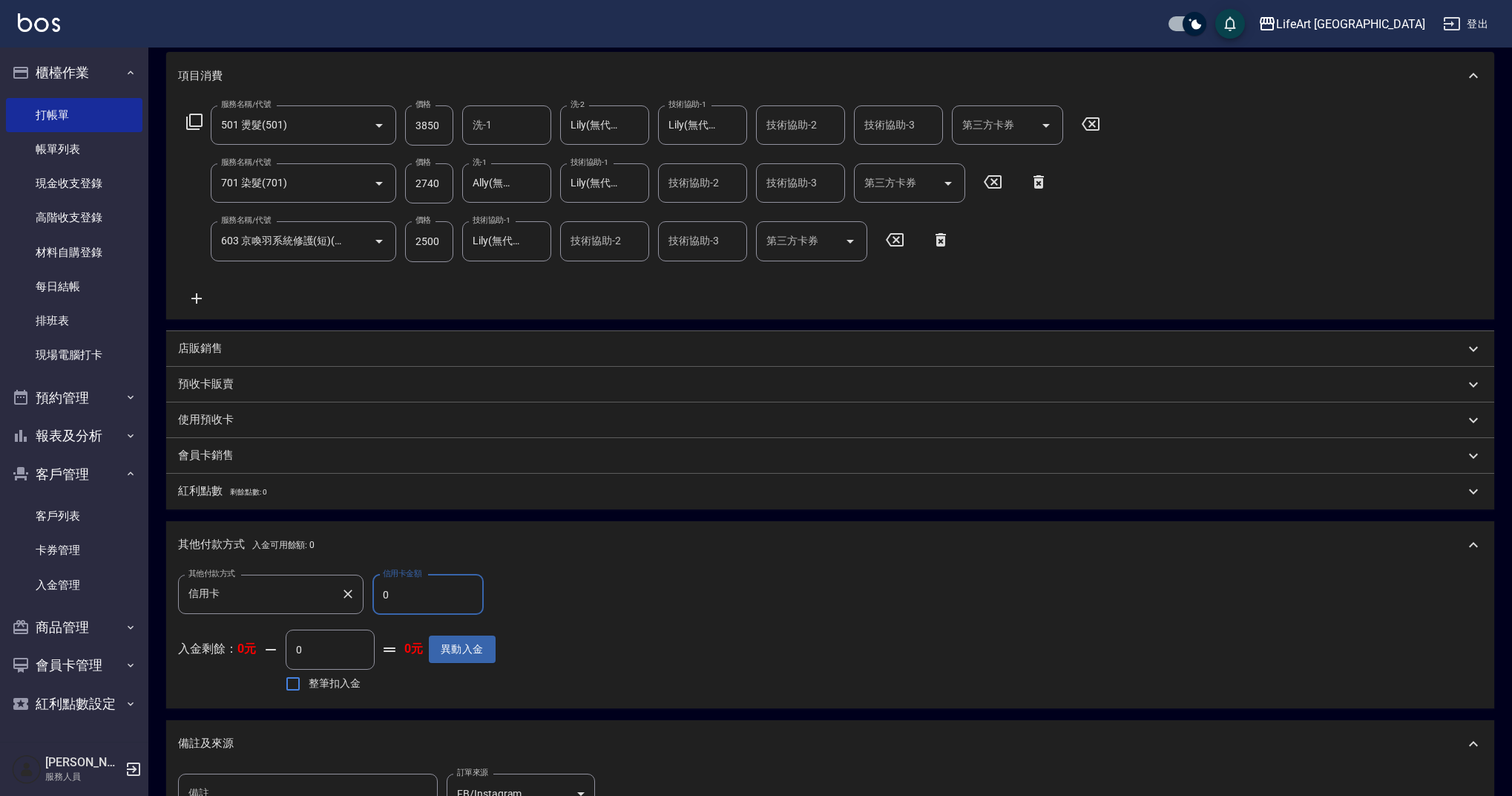
drag, startPoint x: 396, startPoint y: 603, endPoint x: 360, endPoint y: 603, distance: 36.0
click at [360, 603] on div "其他付款方式 信用卡 其他付款方式 信用卡金額 0 信用卡金額" at bounding box center [337, 595] width 318 height 40
drag, startPoint x: 387, startPoint y: 593, endPoint x: 366, endPoint y: 594, distance: 21.0
click at [366, 594] on div "其他付款方式 信用卡 其他付款方式 信用卡金額 0 信用卡金額" at bounding box center [337, 595] width 318 height 40
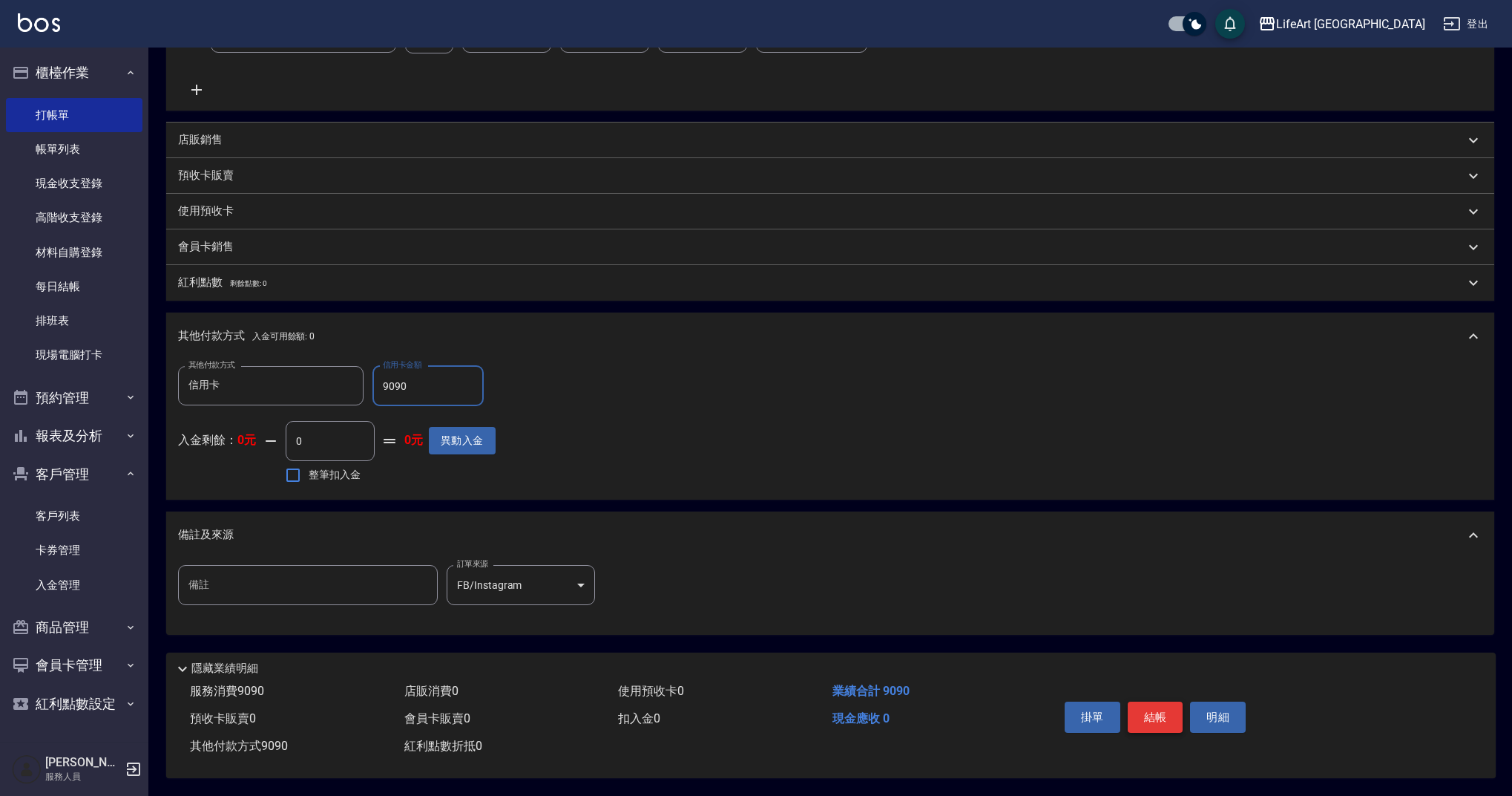
type input "9090"
click at [1154, 711] on button "結帳" at bounding box center [1155, 718] width 56 height 31
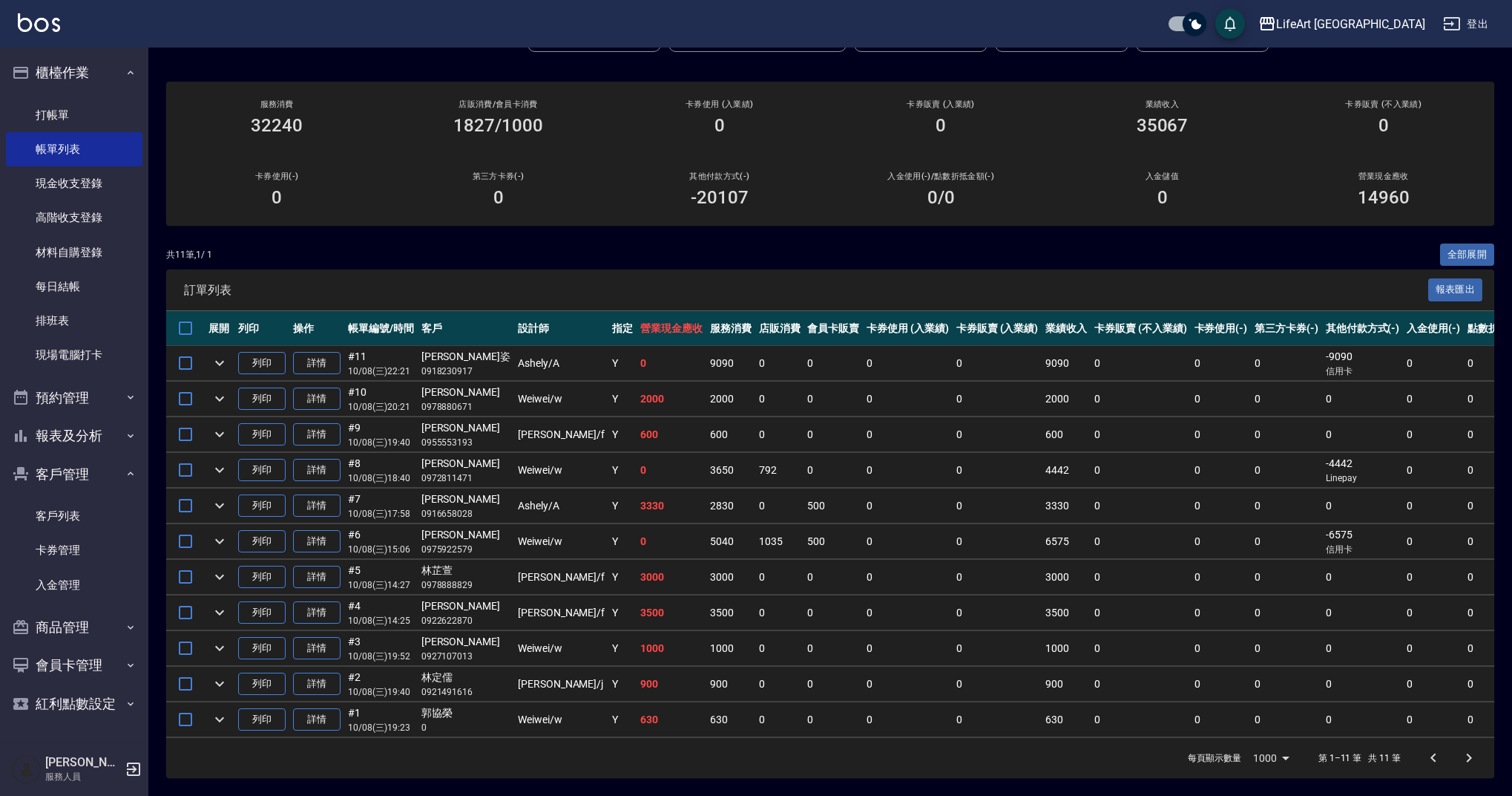
scroll to position [0, 0]
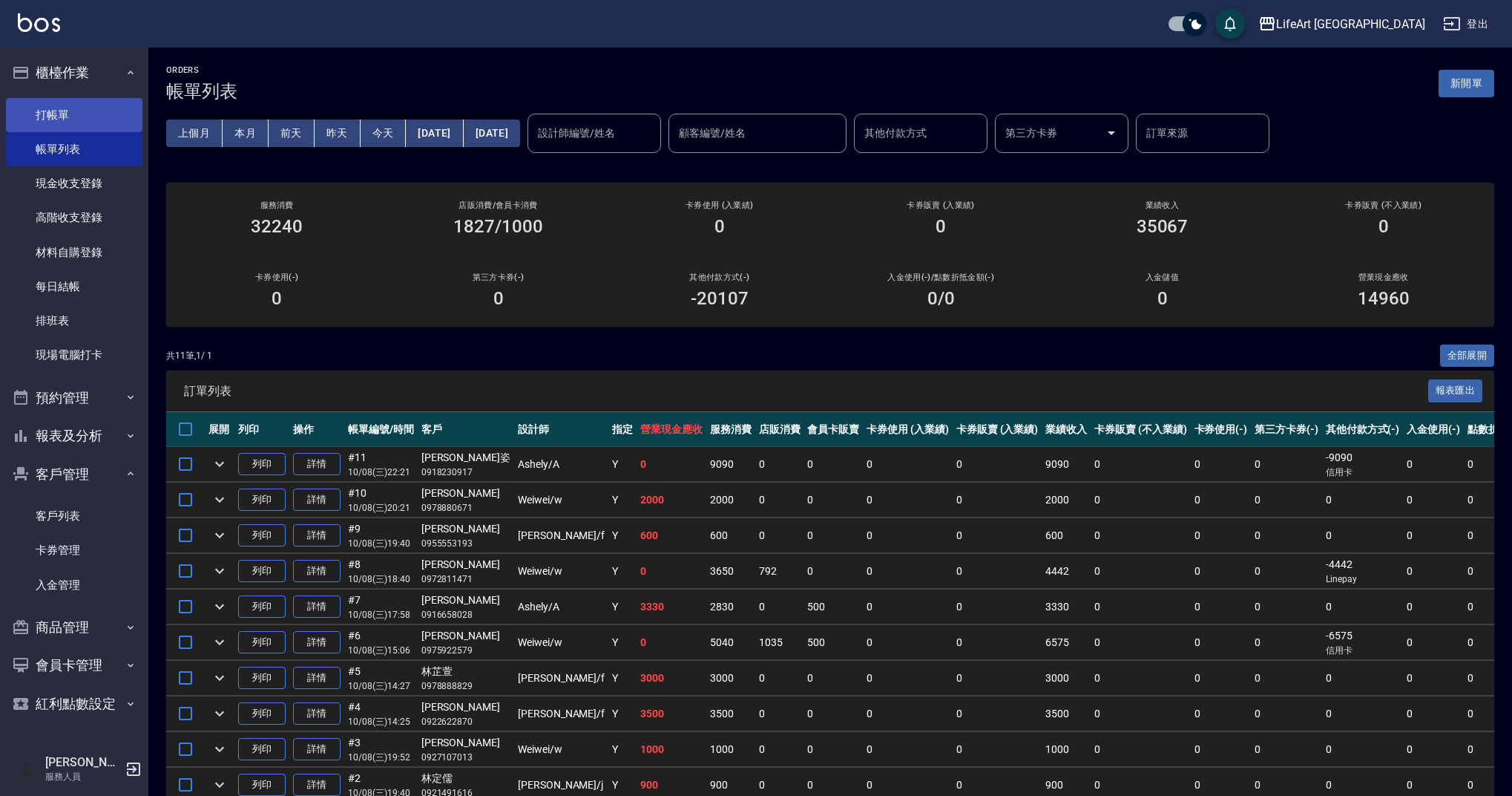
click at [81, 128] on link "打帳單" at bounding box center [74, 115] width 137 height 34
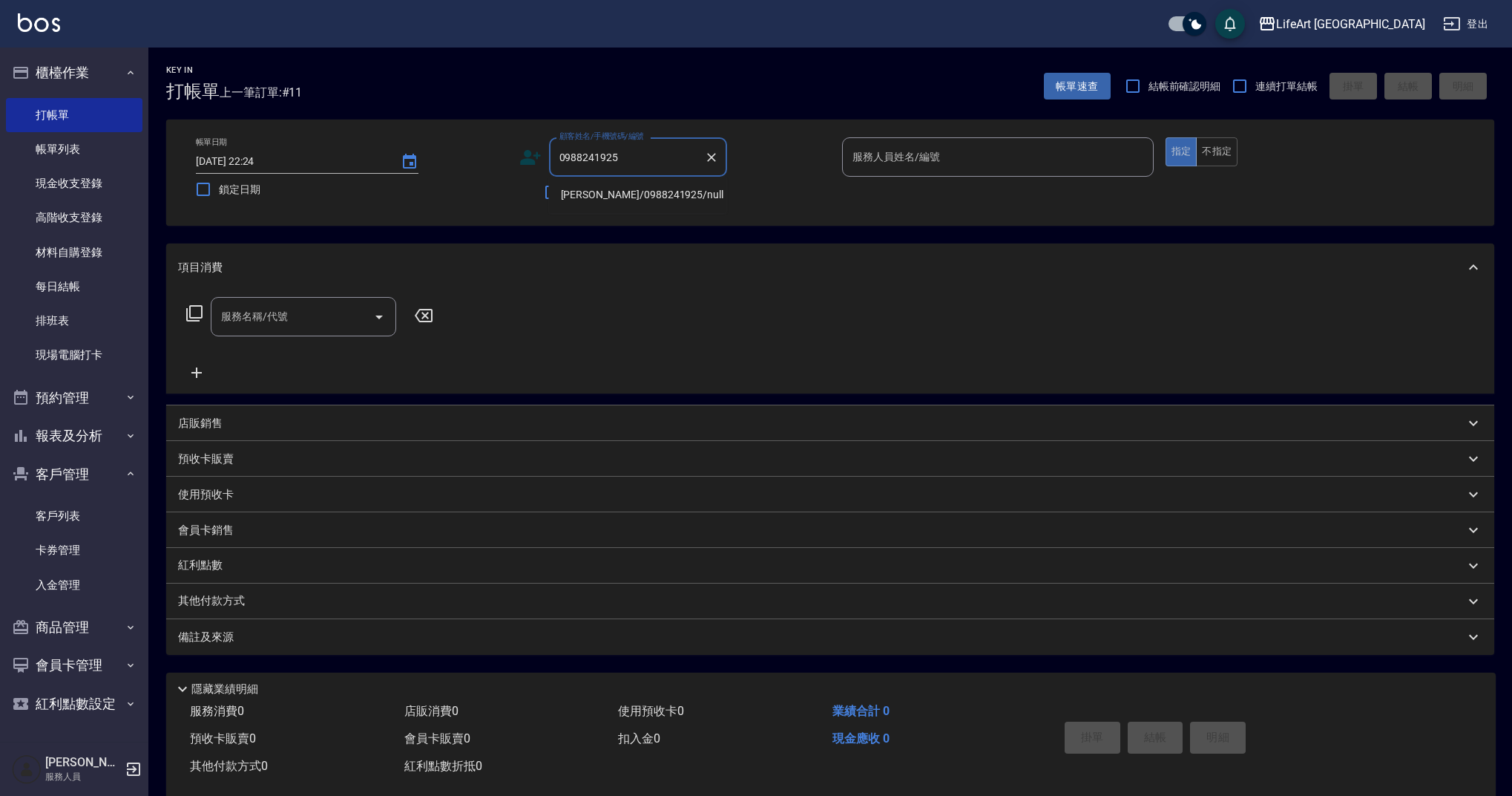
click at [610, 192] on li "[PERSON_NAME]/0988241925/null" at bounding box center [638, 195] width 178 height 25
type input "[PERSON_NAME]/0988241925/null"
type input "Ashely-A"
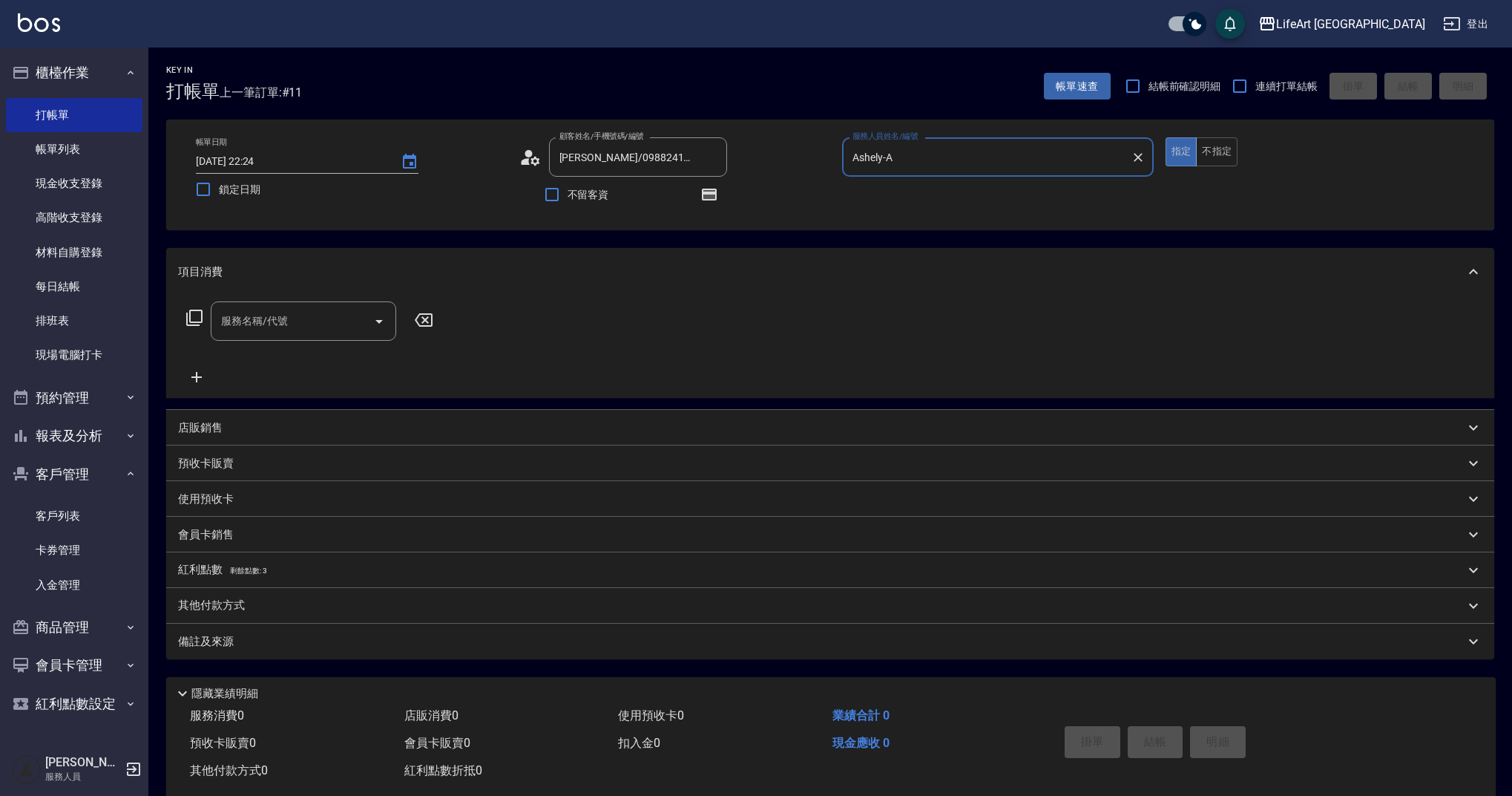
click at [526, 160] on icon at bounding box center [525, 161] width 9 height 7
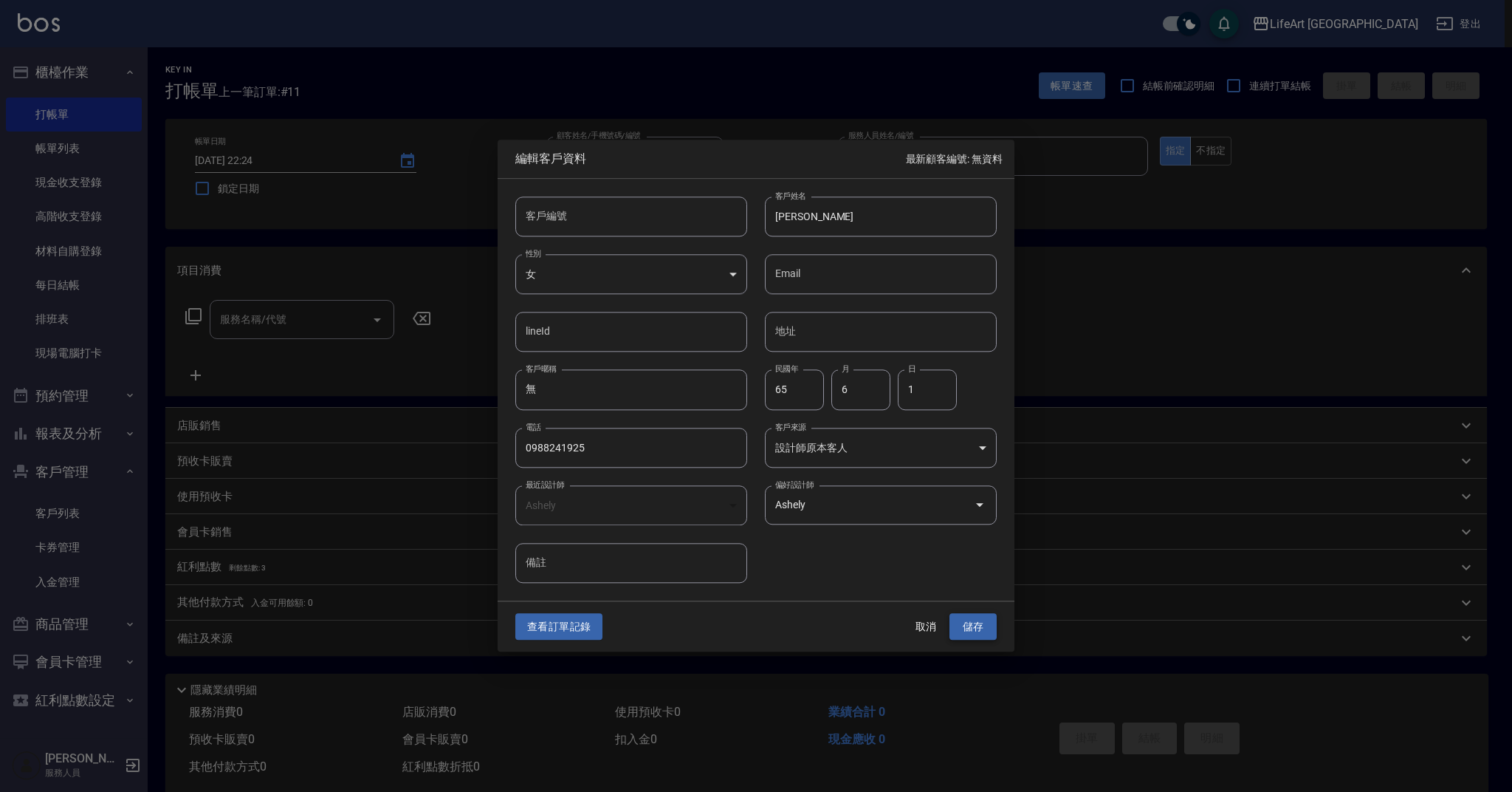
click at [983, 615] on button "儲存" at bounding box center [974, 626] width 48 height 27
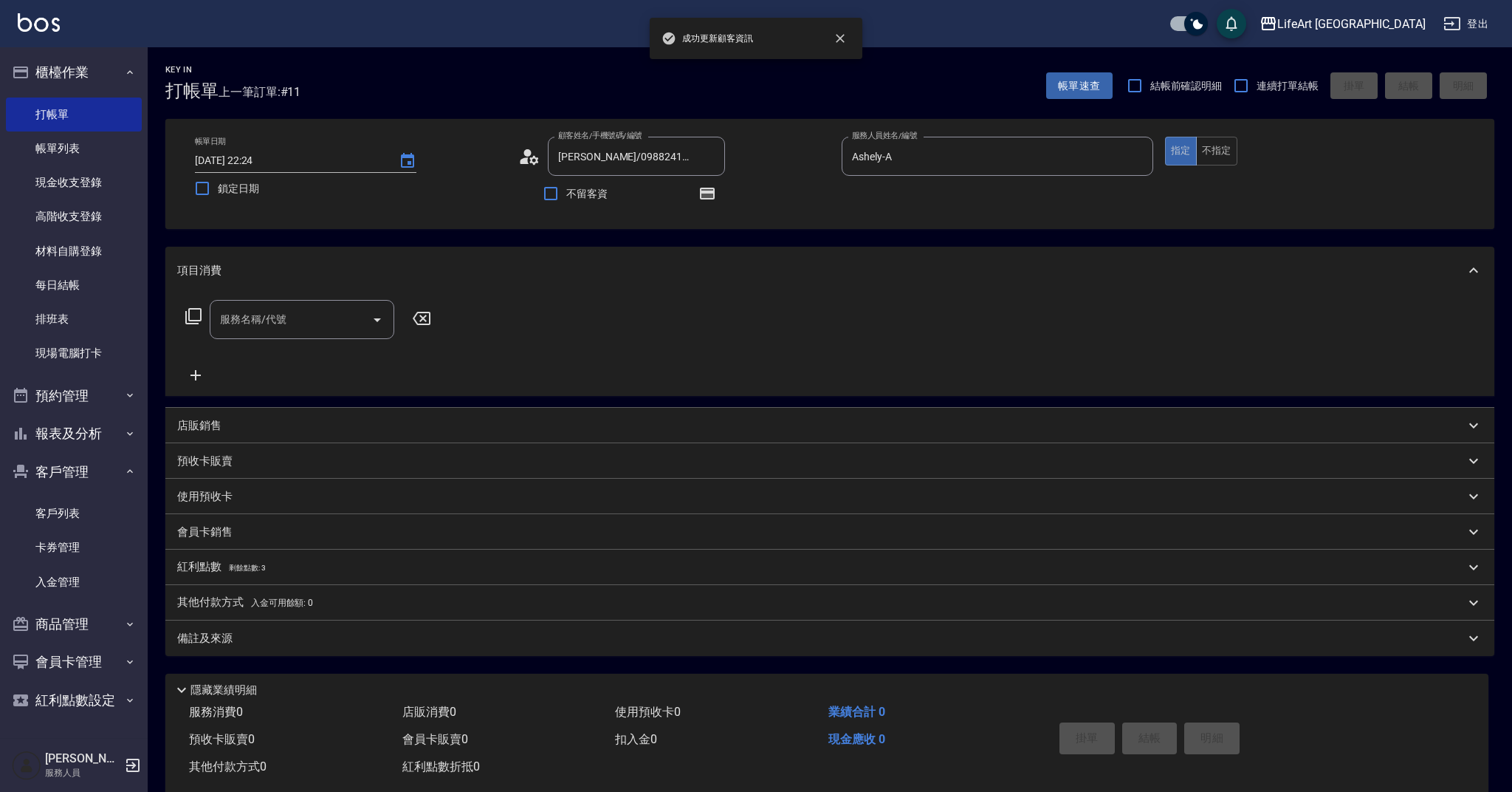
drag, startPoint x: 980, startPoint y: 623, endPoint x: 906, endPoint y: 630, distance: 74.3
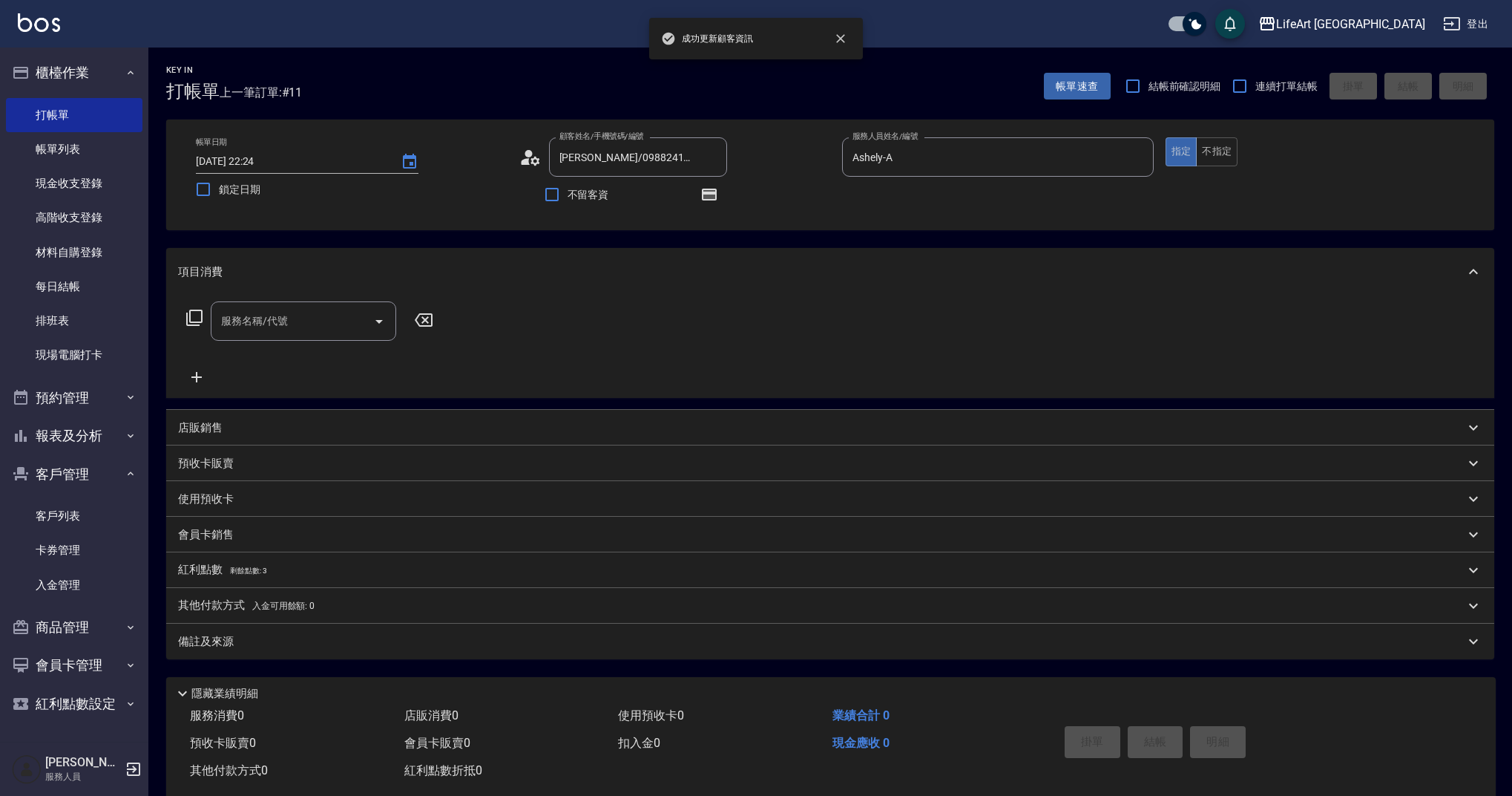
click at [292, 311] on input "服務名稱/代號" at bounding box center [292, 321] width 150 height 26
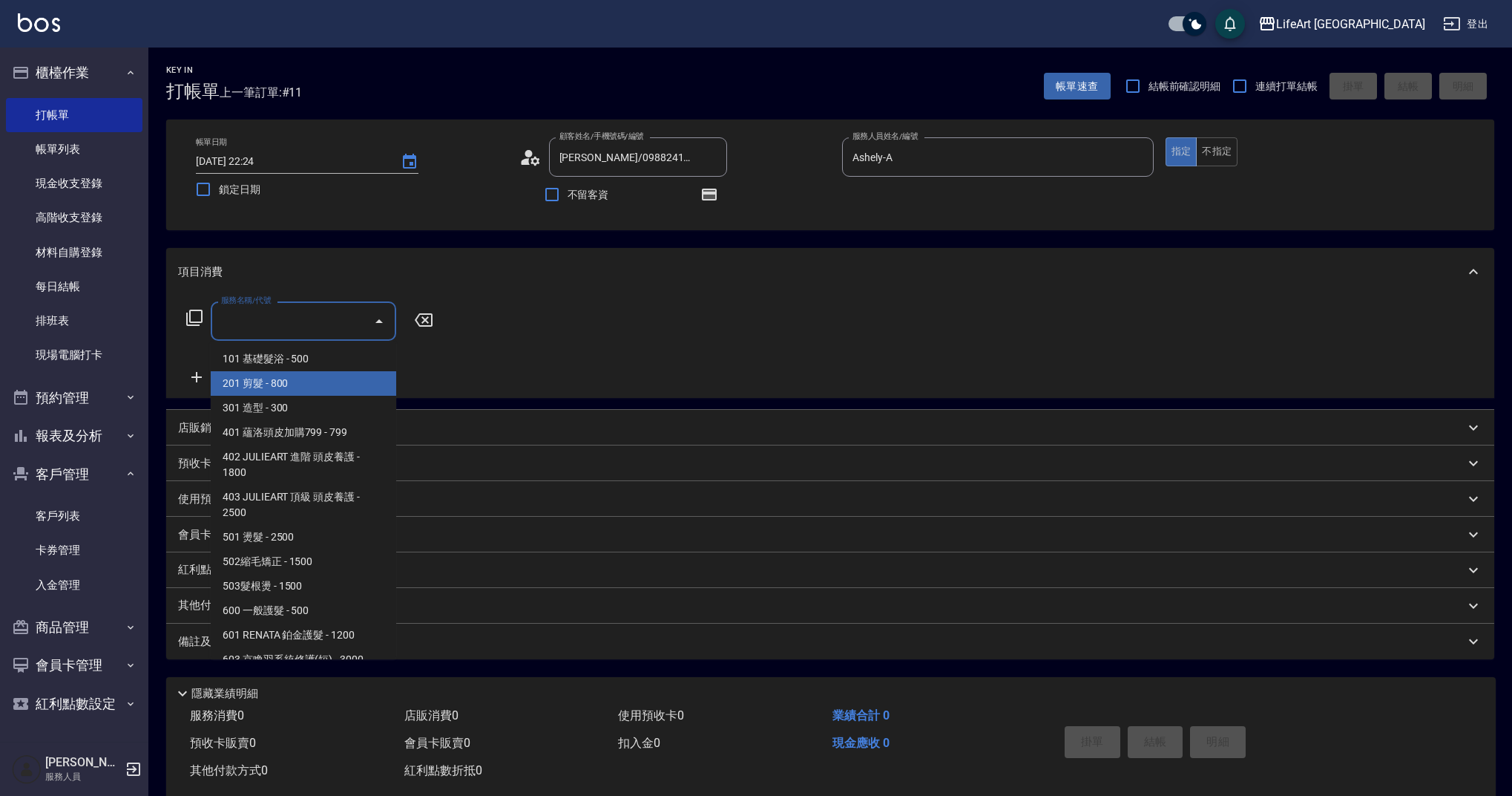
click at [317, 385] on span "201 剪髮 - 800" at bounding box center [303, 383] width 186 height 25
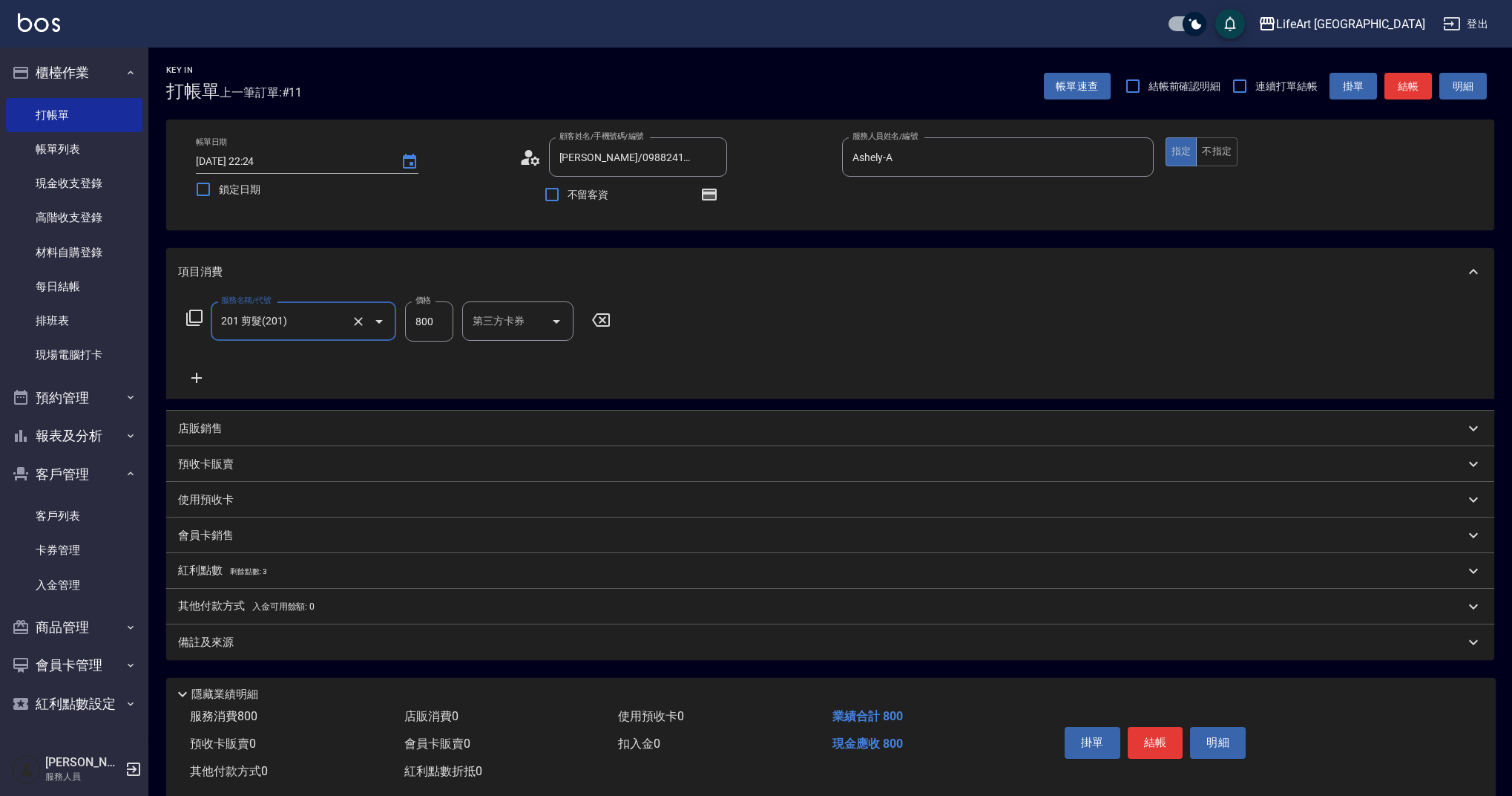
type input "201 剪髮(201)"
click at [216, 523] on div "會員卡銷售" at bounding box center [831, 535] width 1328 height 36
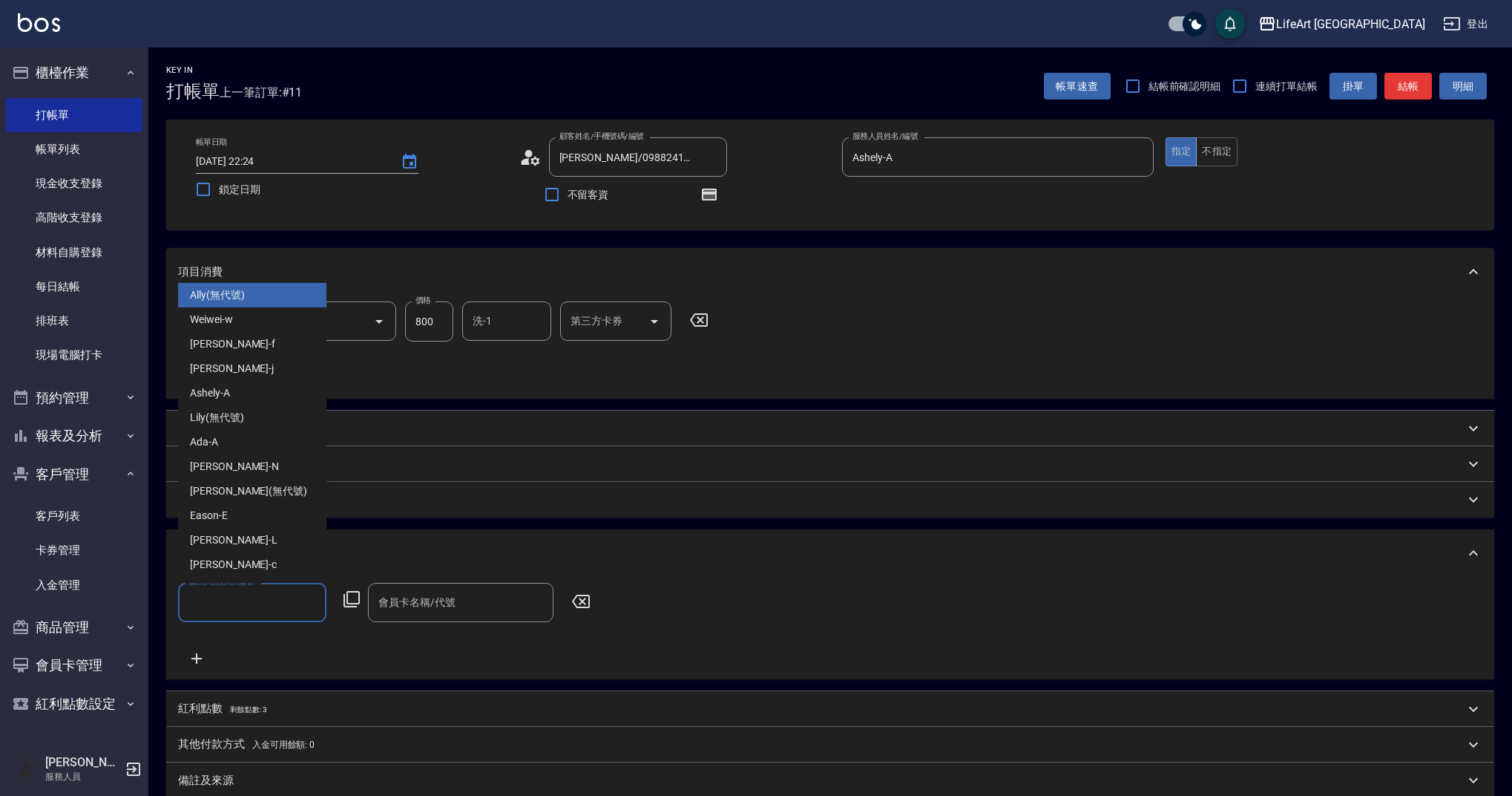
click at [290, 603] on input "服務人員姓名/編號" at bounding box center [252, 603] width 135 height 26
click at [257, 385] on div "Ashely -A" at bounding box center [252, 393] width 149 height 25
type input "Ashely-A"
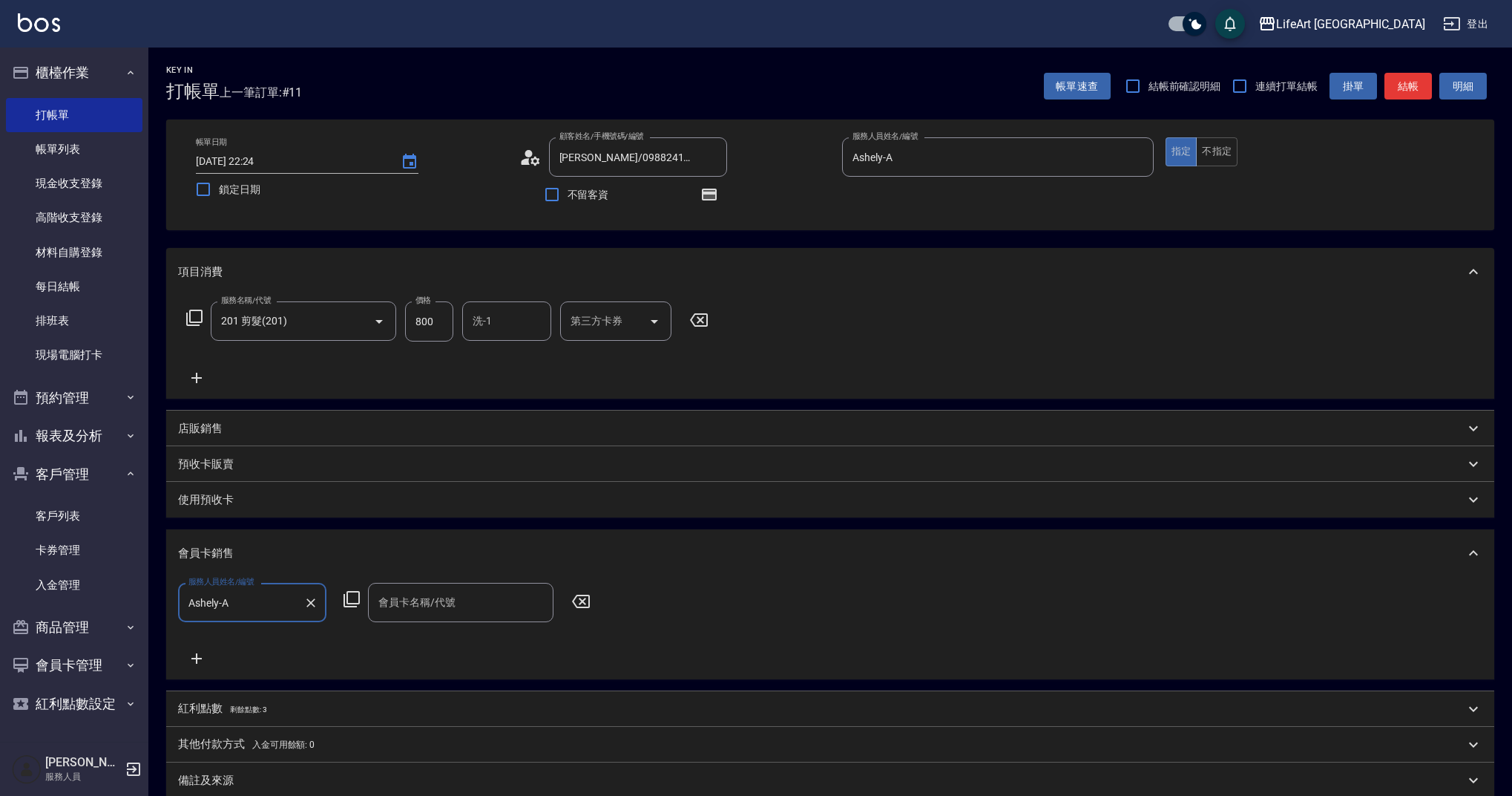
click at [413, 603] on input "會員卡名稱/代號" at bounding box center [460, 603] width 172 height 26
click at [436, 650] on span "會員卡一號 - 01" at bounding box center [460, 641] width 186 height 25
type input "會員卡一號-365天"
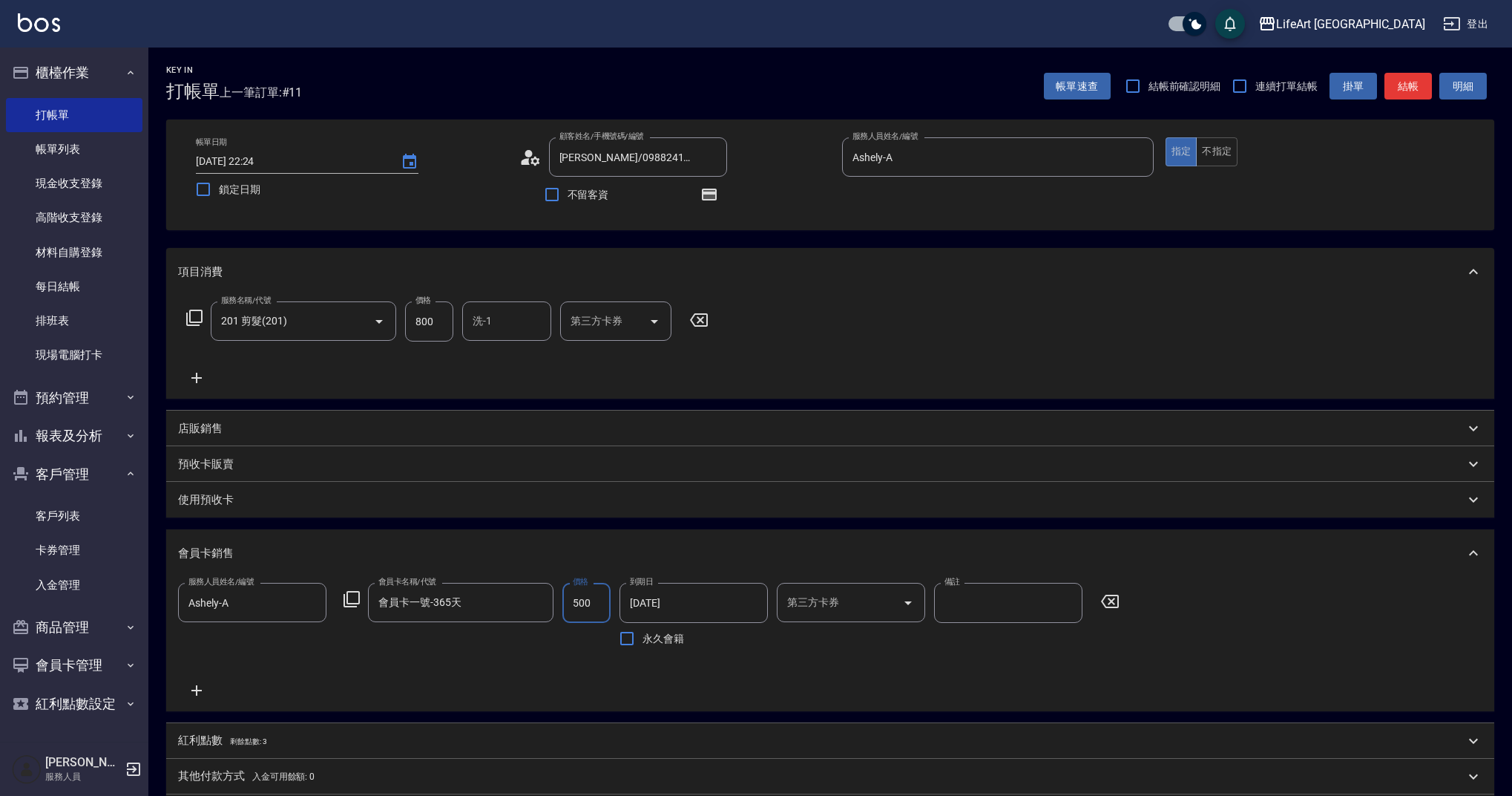
type input "500"
drag, startPoint x: 435, startPoint y: 321, endPoint x: 382, endPoint y: 321, distance: 53.0
click at [382, 321] on div "服務名稱/代號 201 剪髮(201) 服務名稱/代號 價格 800 價格 洗-1 洗-1 第三方卡券 第三方卡券" at bounding box center [448, 322] width 540 height 40
type input "945"
click at [504, 321] on input "洗-1" at bounding box center [506, 321] width 75 height 26
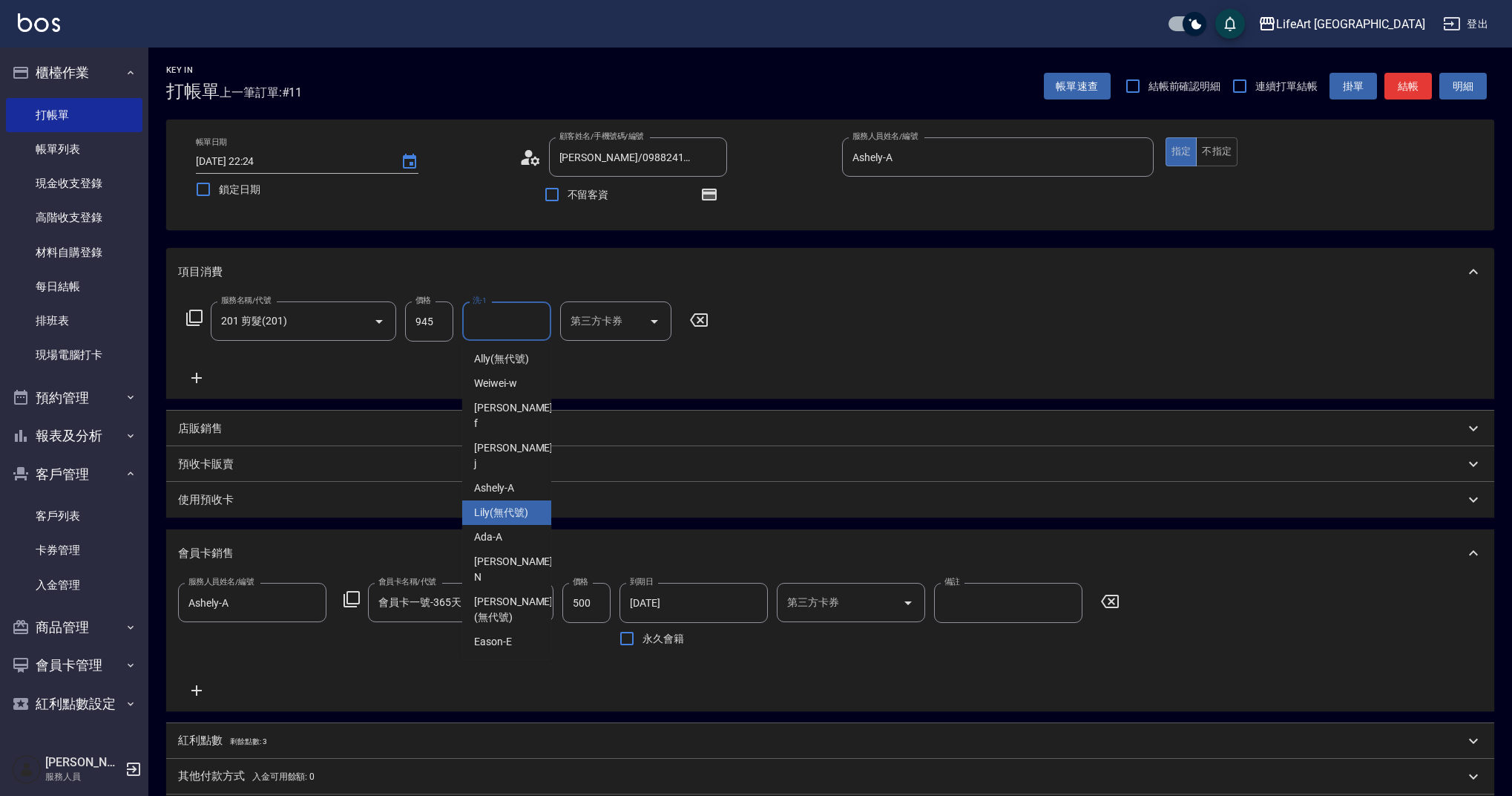
click at [508, 505] on span "Lily (無代號)" at bounding box center [501, 512] width 54 height 16
type input "Lily(無代號)"
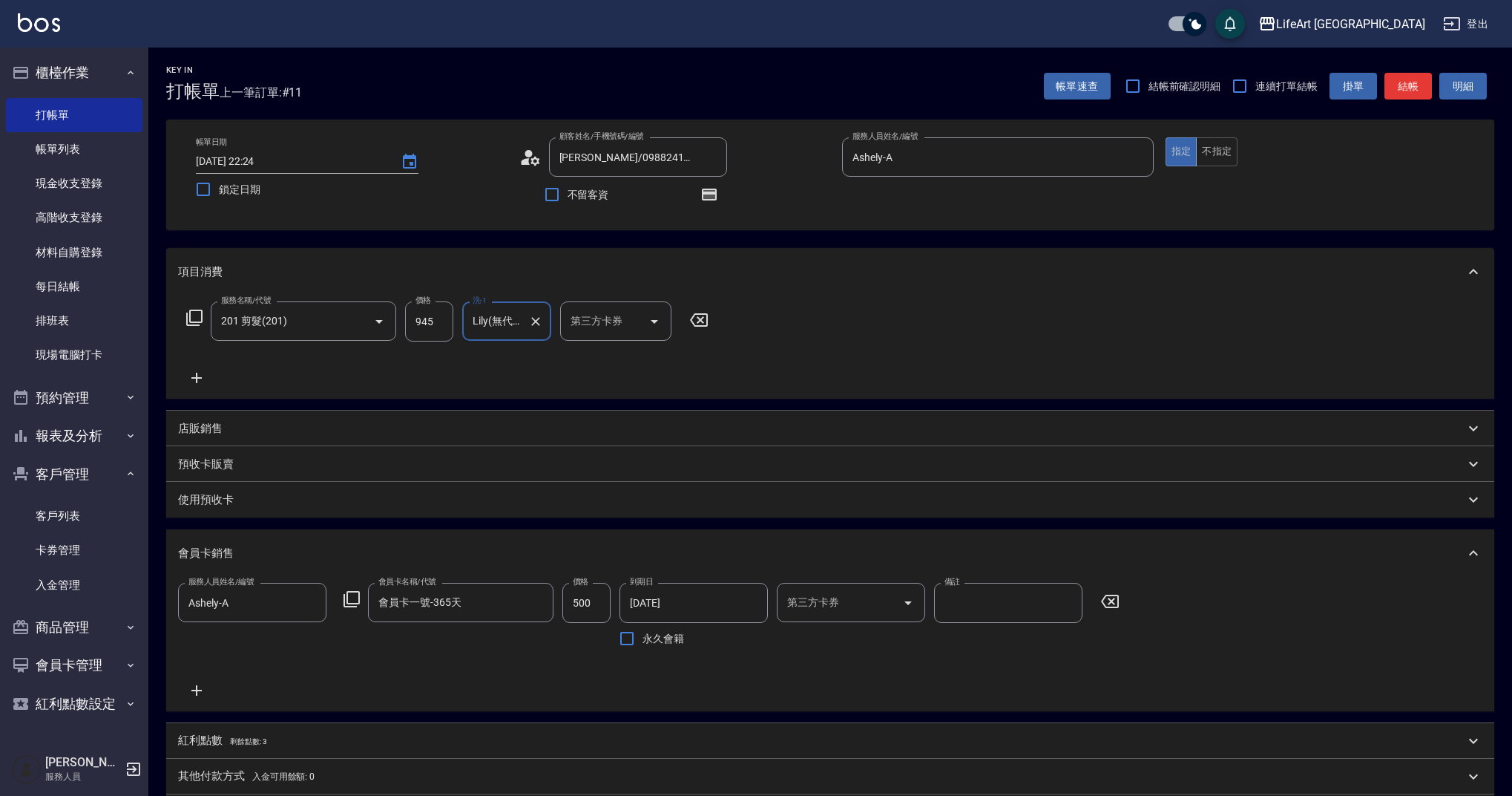
scroll to position [202, 0]
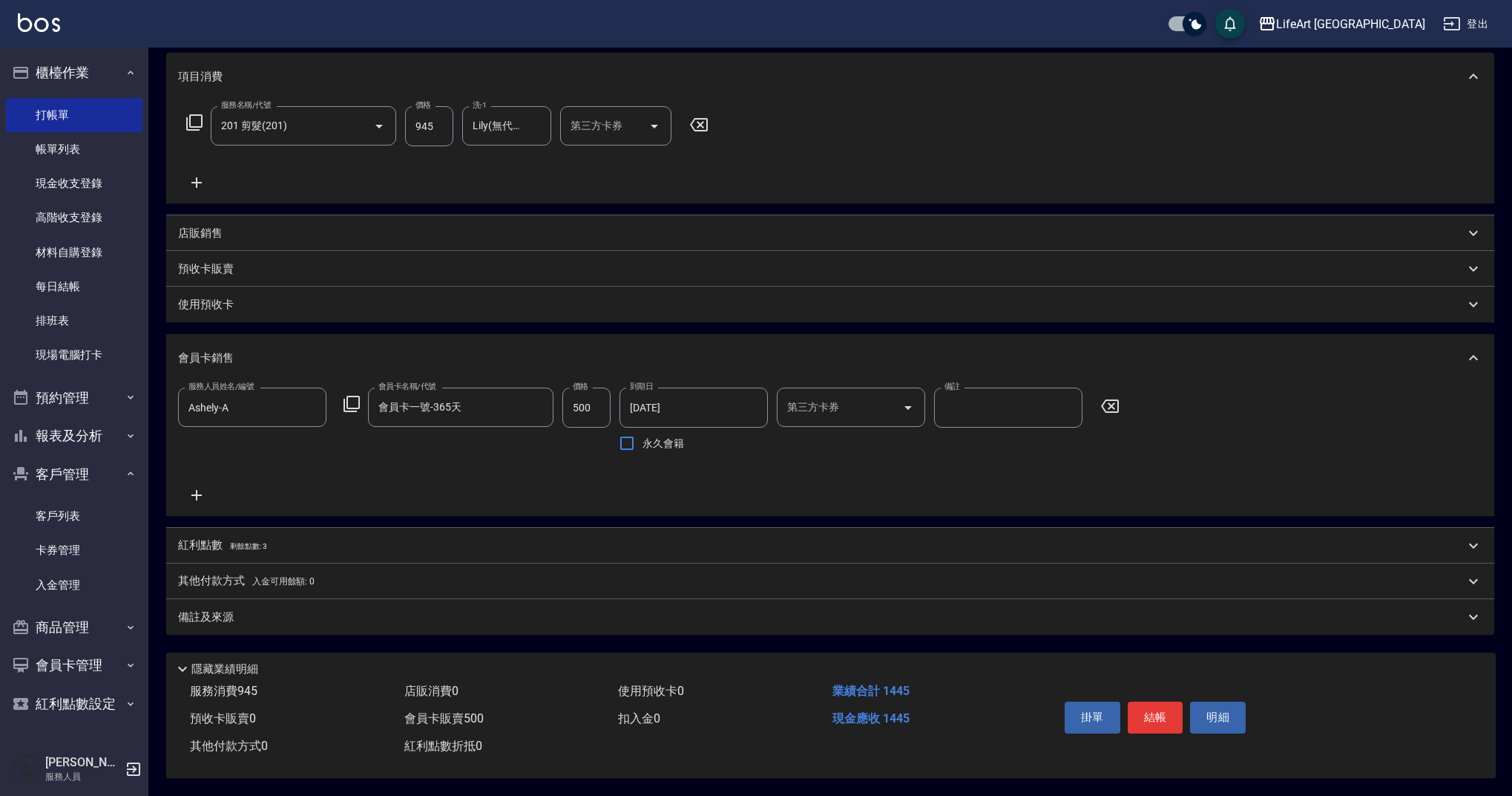
click at [240, 610] on div "備註及來源" at bounding box center [822, 617] width 1287 height 16
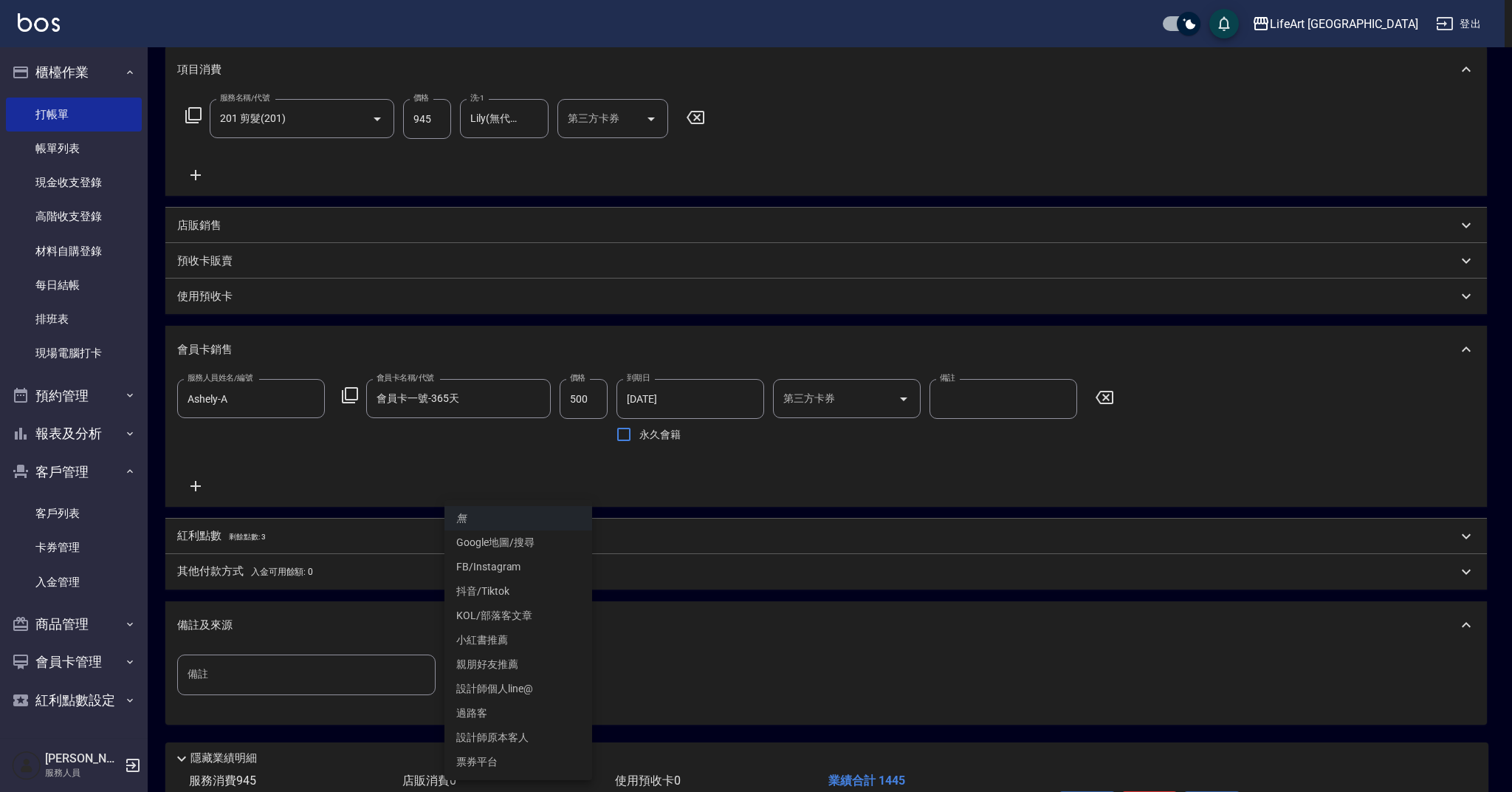
click at [557, 668] on body "LifeArt 蘆洲 登出 櫃檯作業 打帳單 帳單列表 現金收支登錄 高階收支登錄 材料自購登錄 每日結帳 排班表 現場電腦打卡 預約管理 預約管理 單日預約…" at bounding box center [756, 343] width 1512 height 1086
click at [495, 741] on li "設計師原本客人" at bounding box center [518, 737] width 148 height 25
type input "設計師原本客人"
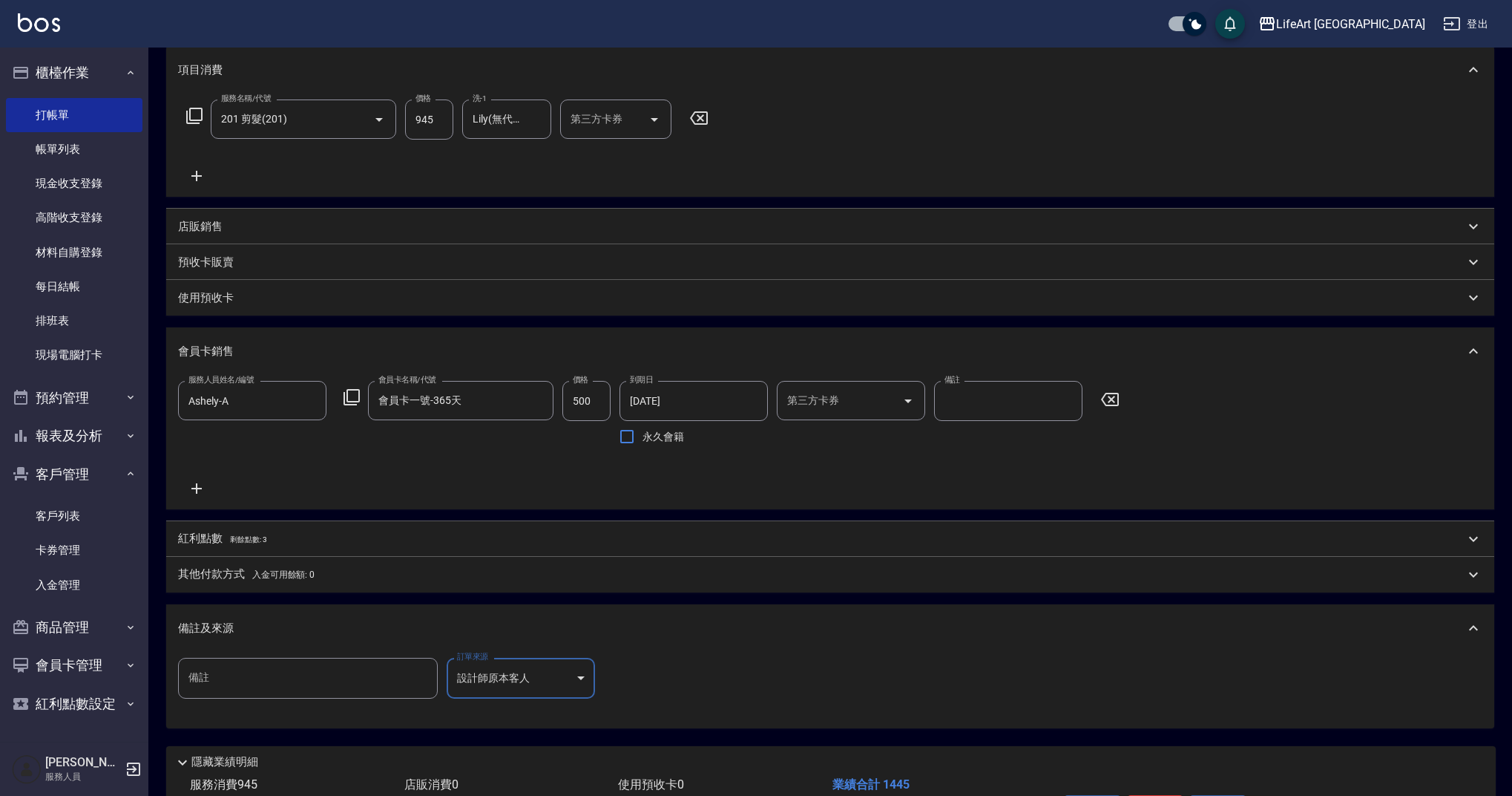
scroll to position [302, 0]
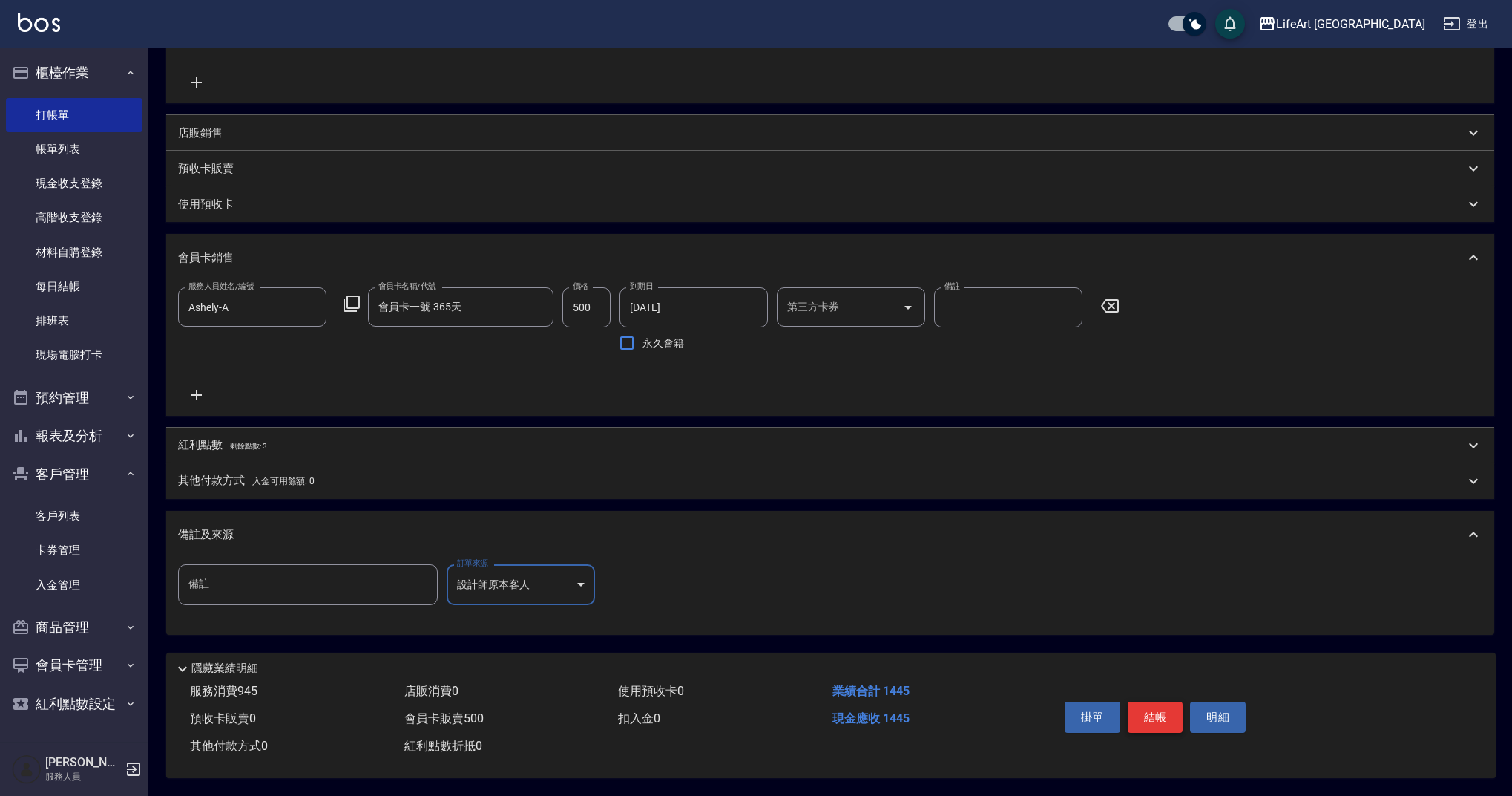
click at [1174, 709] on button "結帳" at bounding box center [1155, 718] width 56 height 31
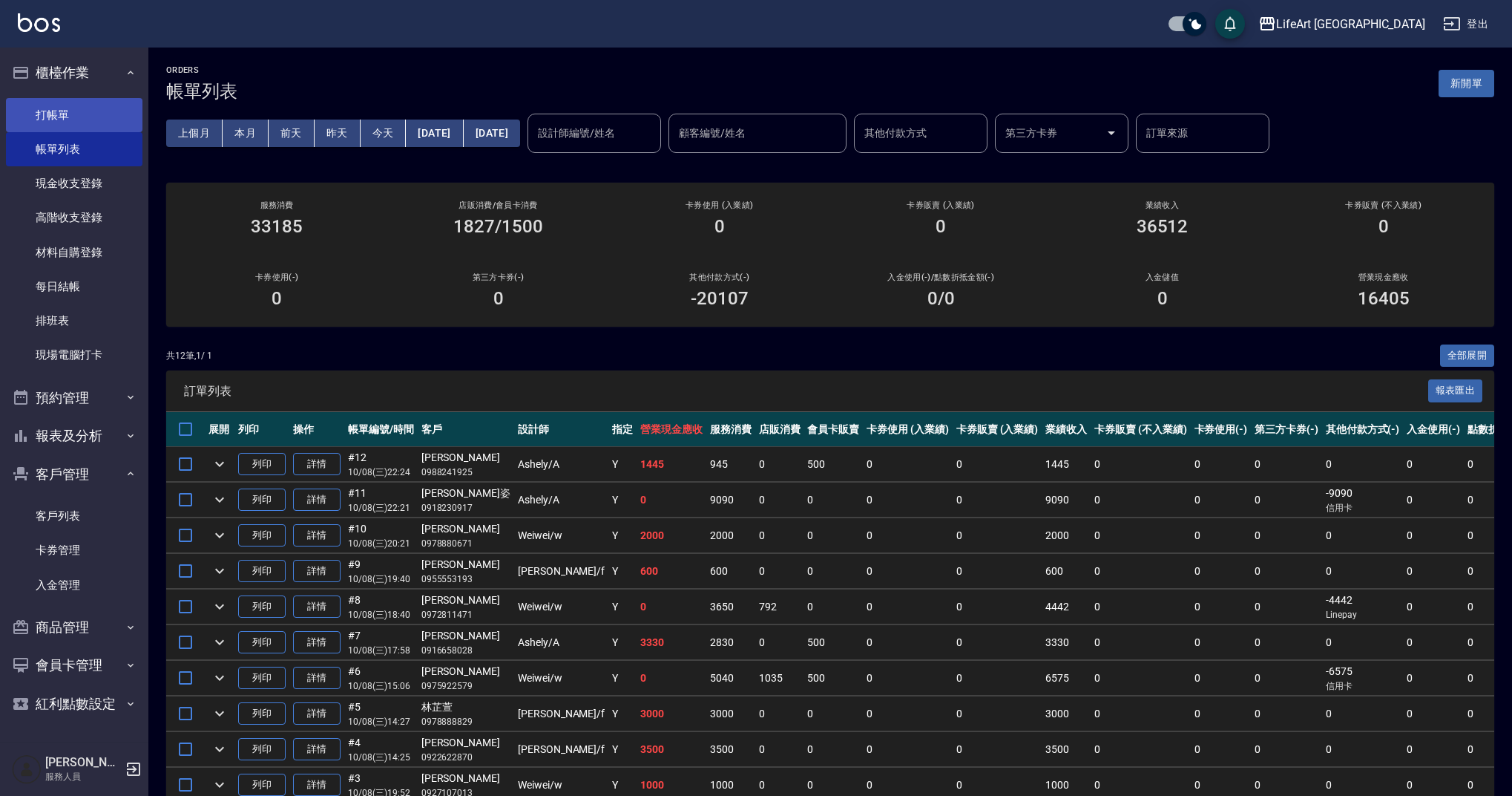
click at [101, 125] on link "打帳單" at bounding box center [74, 115] width 137 height 34
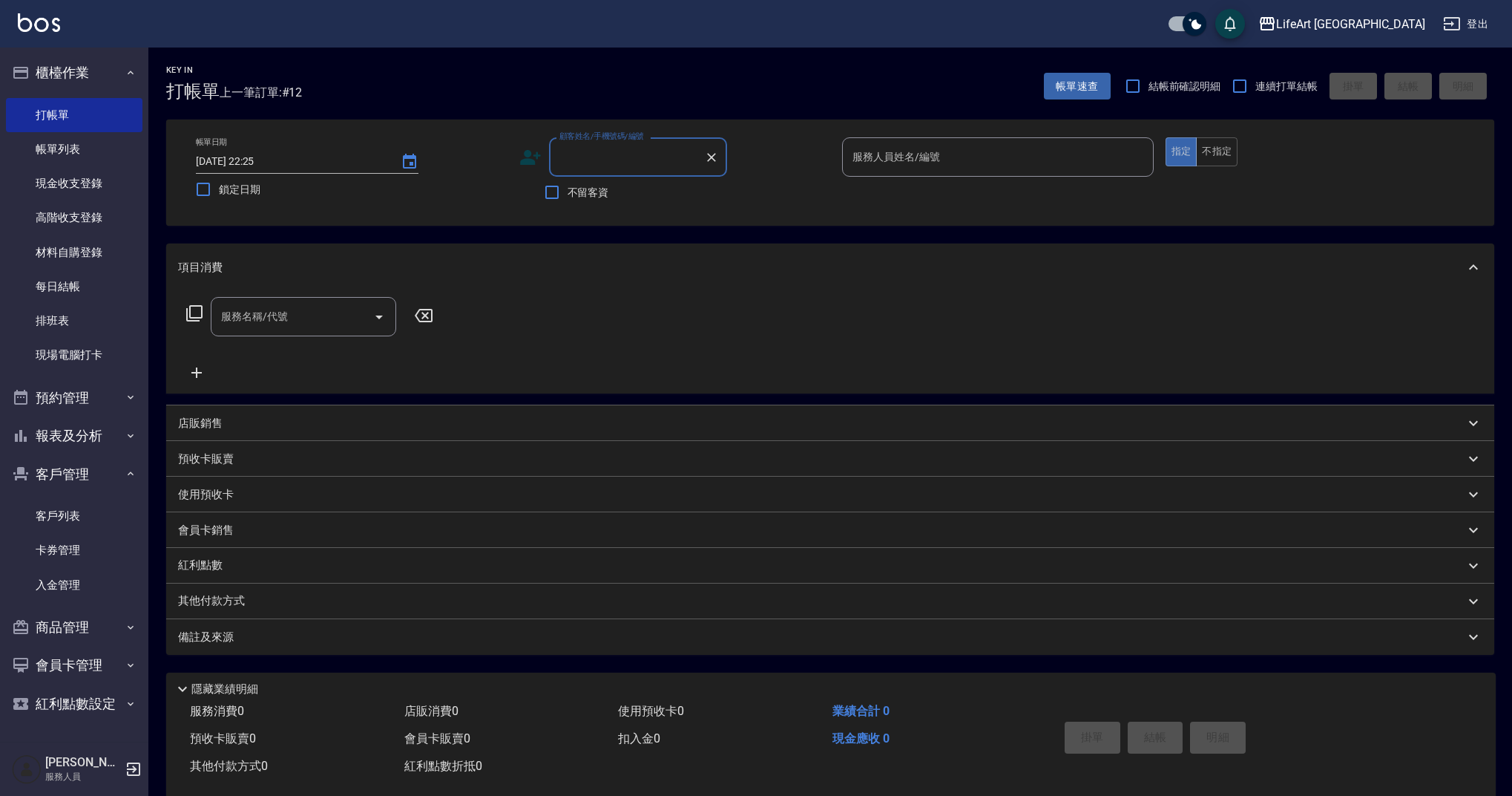
click at [640, 156] on input "顧客姓名/手機號碼/編號" at bounding box center [627, 157] width 143 height 26
click at [623, 196] on li "[PERSON_NAME]/0966867625/null" at bounding box center [638, 195] width 178 height 25
type input "[PERSON_NAME]/0966867625/null"
click at [532, 158] on icon at bounding box center [531, 158] width 22 height 22
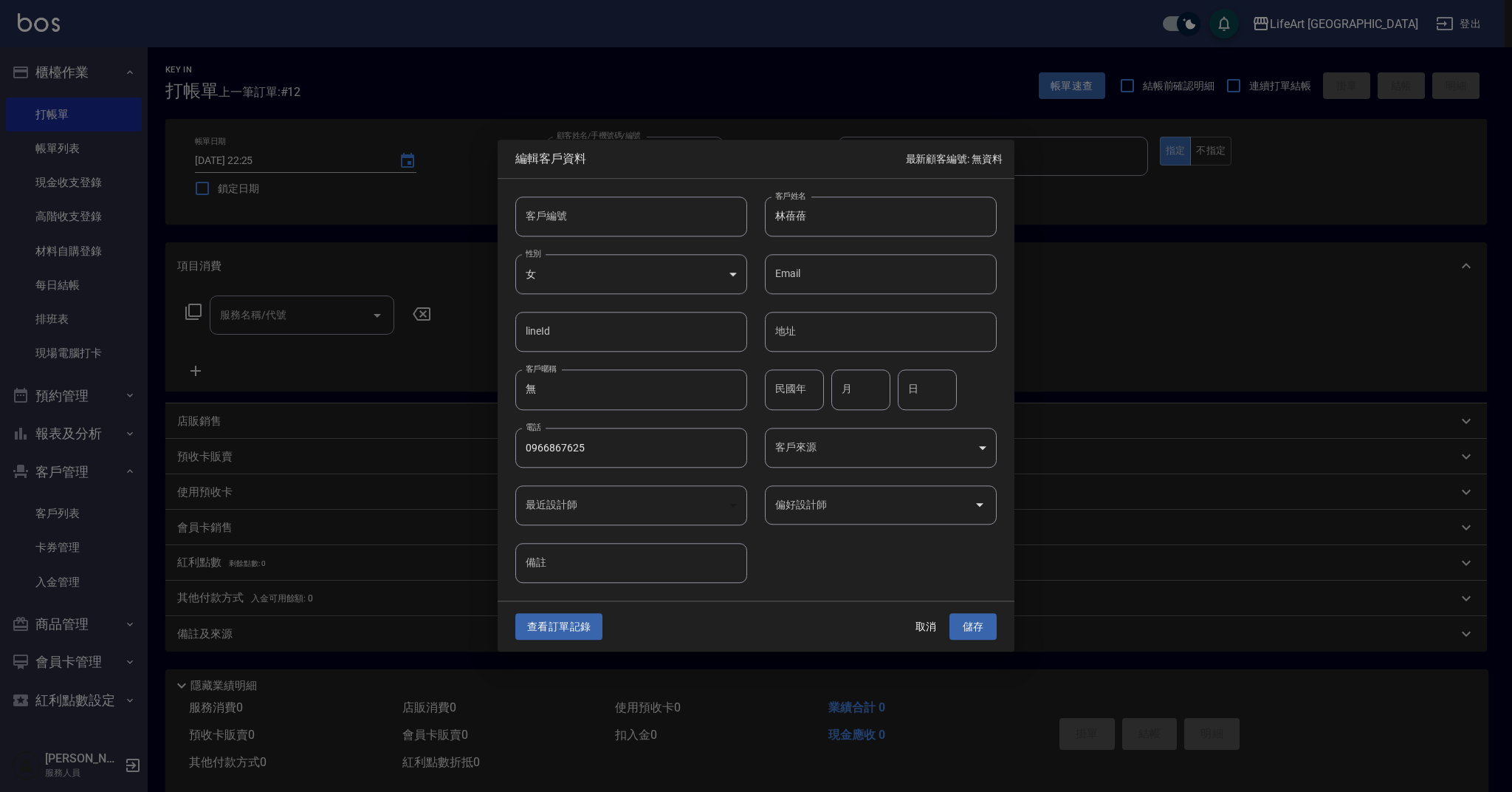
click at [971, 452] on body "LifeArt 蘆洲 登出 櫃檯作業 打帳單 帳單列表 現金收支登錄 高階收支登錄 材料自購登錄 每日結帳 排班表 現場電腦打卡 預約管理 預約管理 單日預約…" at bounding box center [756, 406] width 1512 height 812
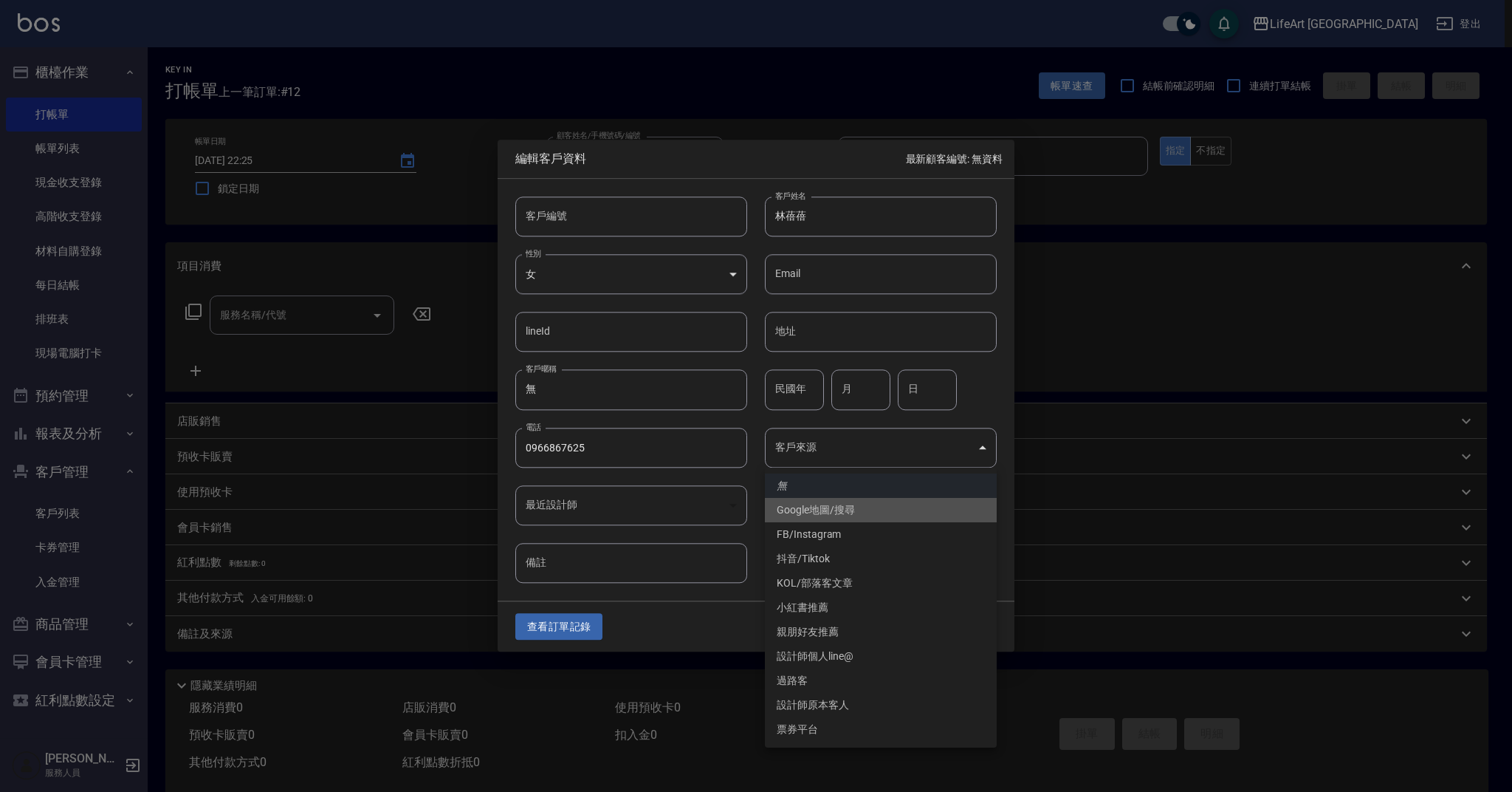
click at [824, 514] on li "Google地圖/搜尋" at bounding box center [881, 510] width 232 height 25
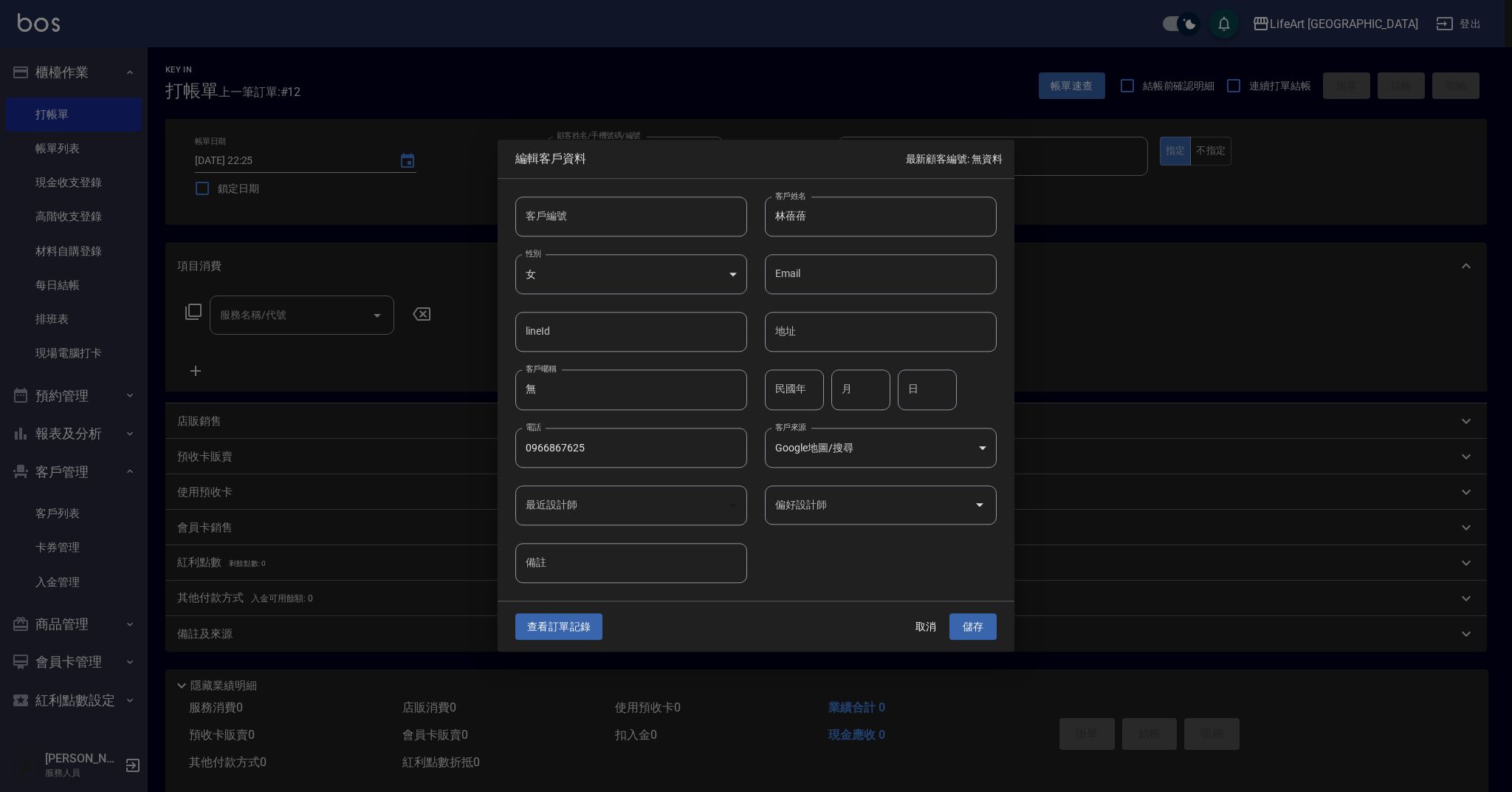
click at [985, 444] on body "LifeArt 蘆洲 登出 櫃檯作業 打帳單 帳單列表 現金收支登錄 高階收支登錄 材料自購登錄 每日結帳 排班表 現場電腦打卡 預約管理 預約管理 單日預約…" at bounding box center [756, 406] width 1512 height 812
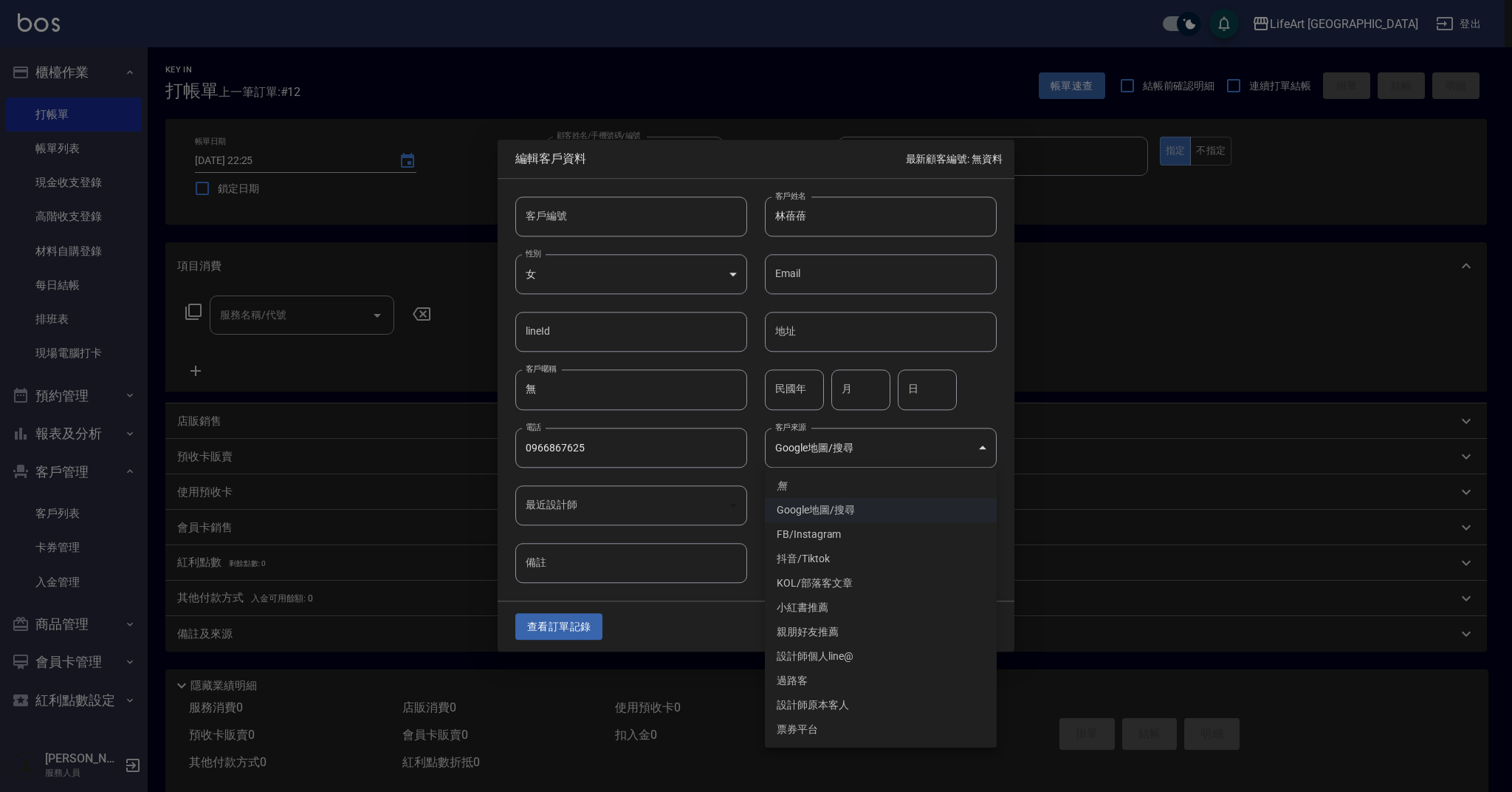
click at [842, 546] on li "FB/Instagram" at bounding box center [881, 534] width 232 height 25
type input "FB/Instagram"
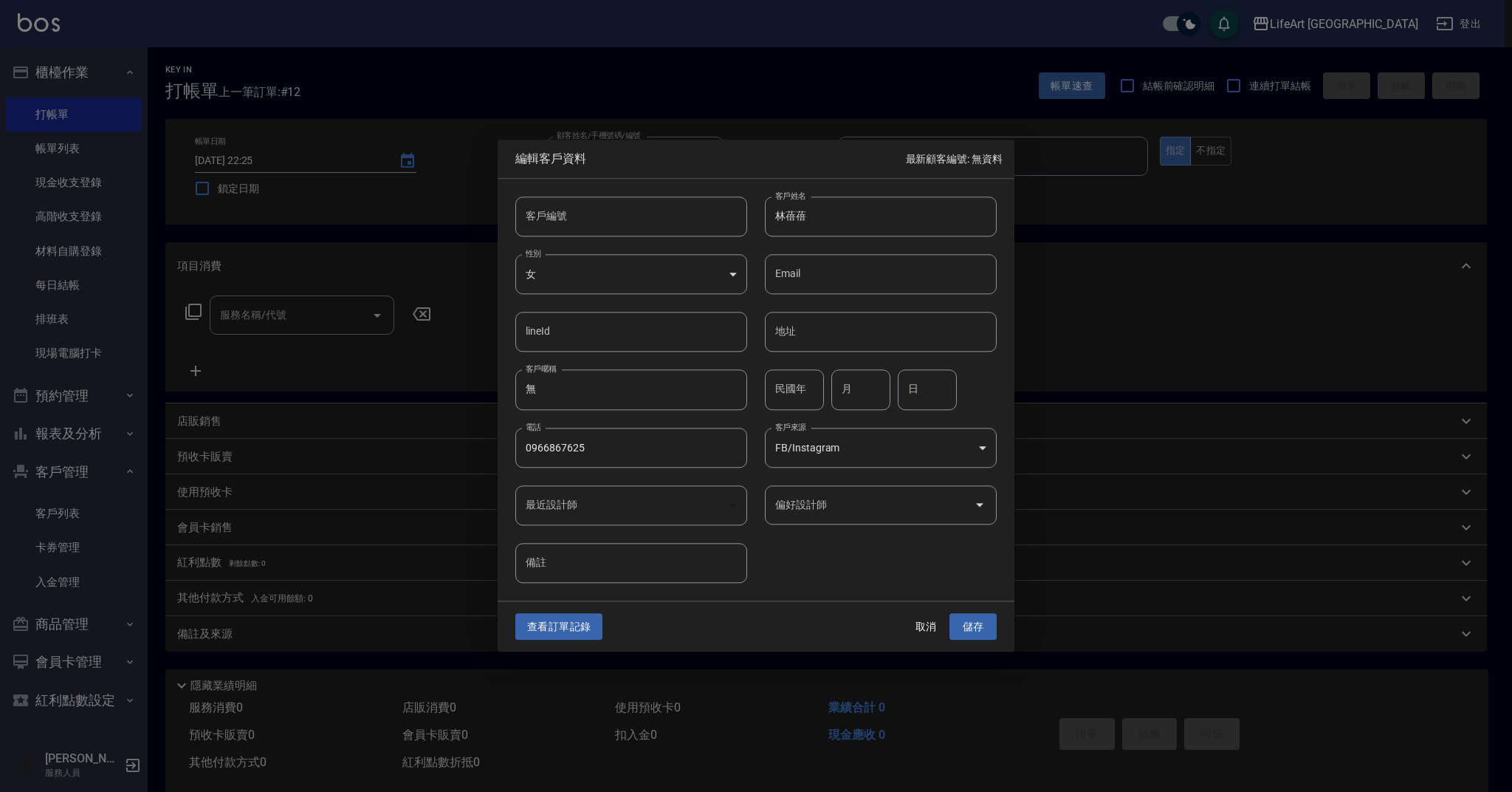
click at [969, 513] on div at bounding box center [980, 504] width 22 height 39
click at [979, 507] on icon "Open" at bounding box center [980, 505] width 18 height 18
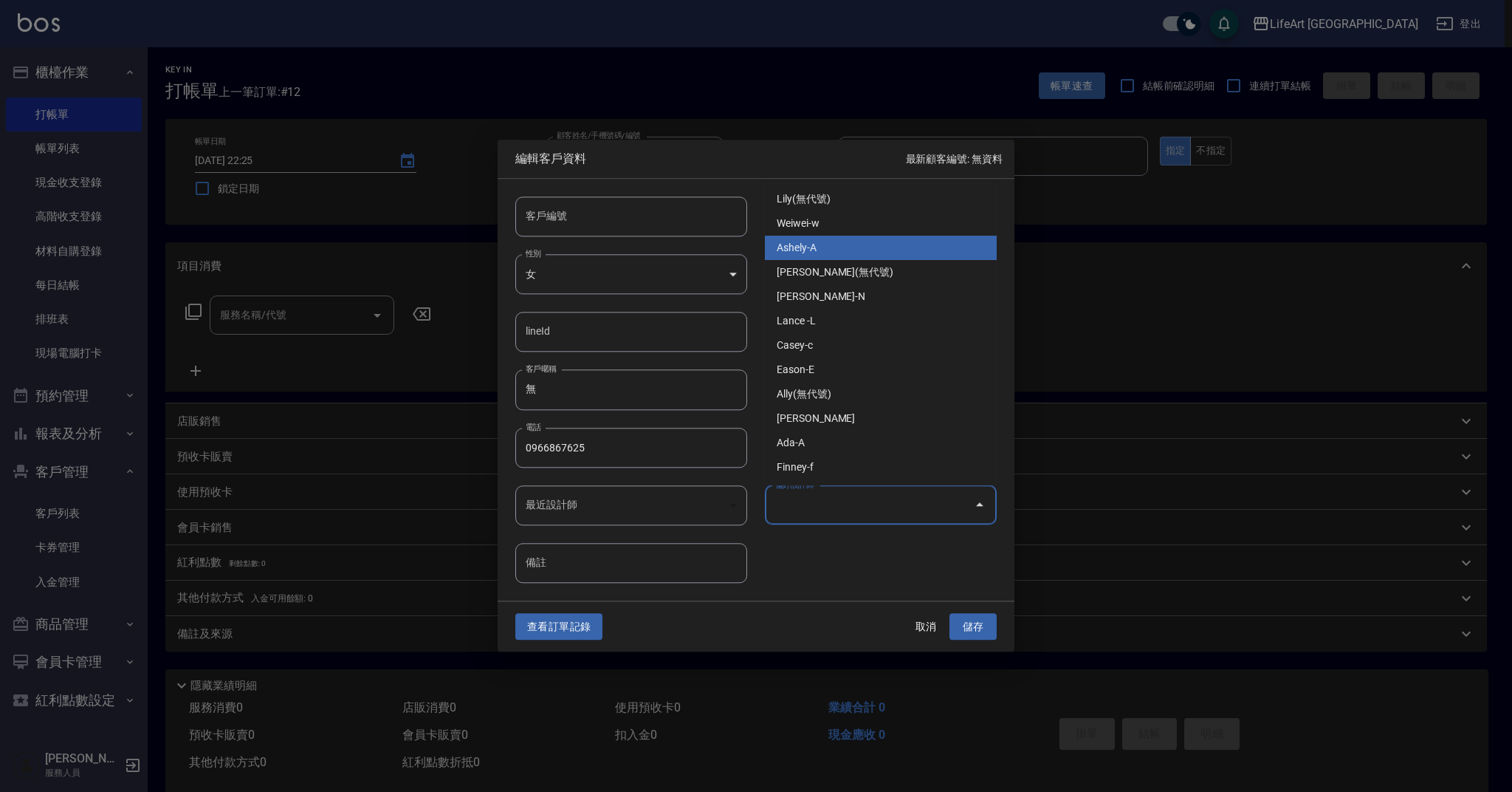
click at [820, 247] on li "Ashely-A" at bounding box center [881, 247] width 232 height 25
type input "Ashely"
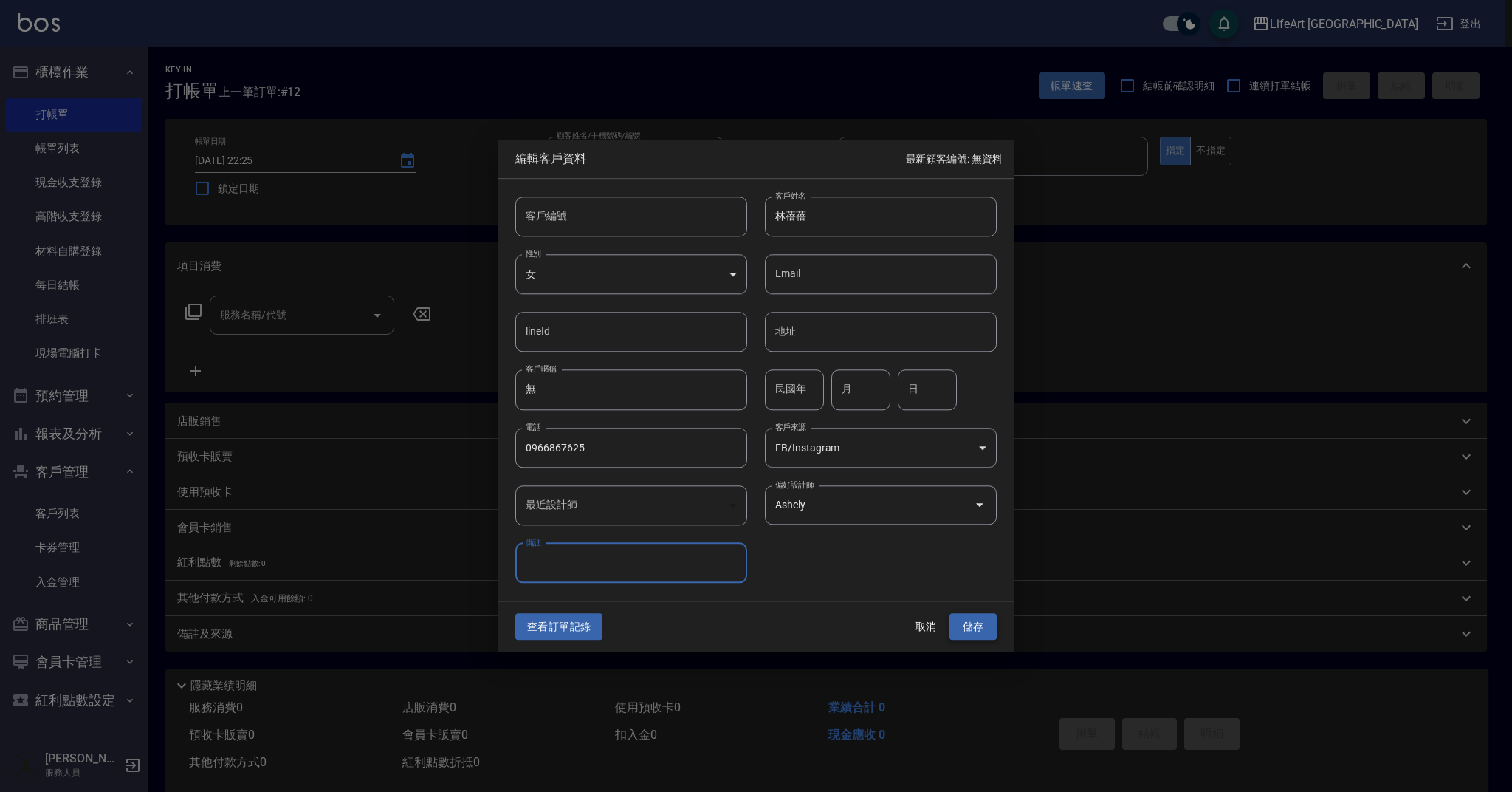
click at [964, 632] on button "儲存" at bounding box center [974, 626] width 48 height 27
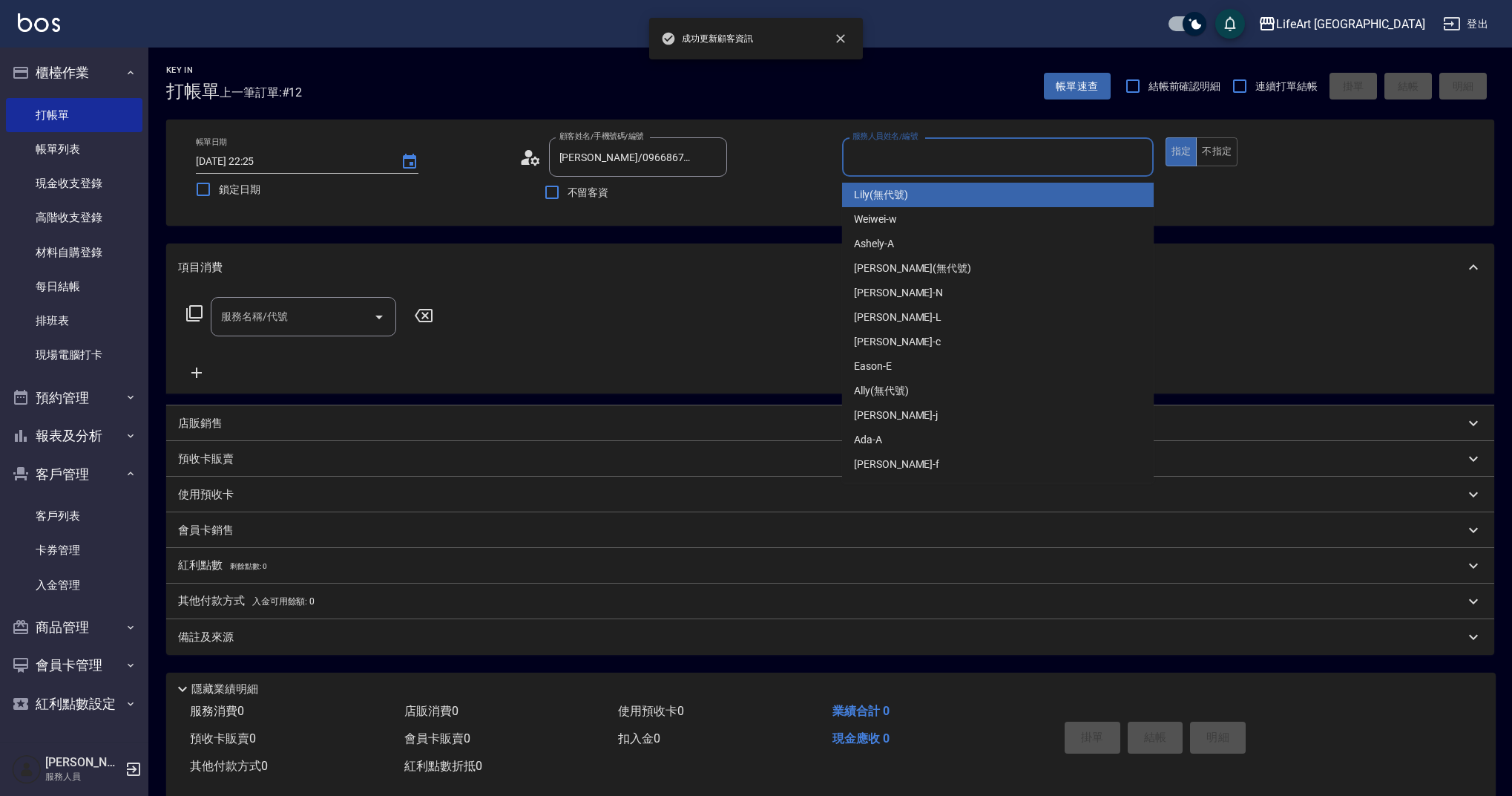
click at [898, 162] on input "服務人員姓名/編號" at bounding box center [999, 157] width 299 height 26
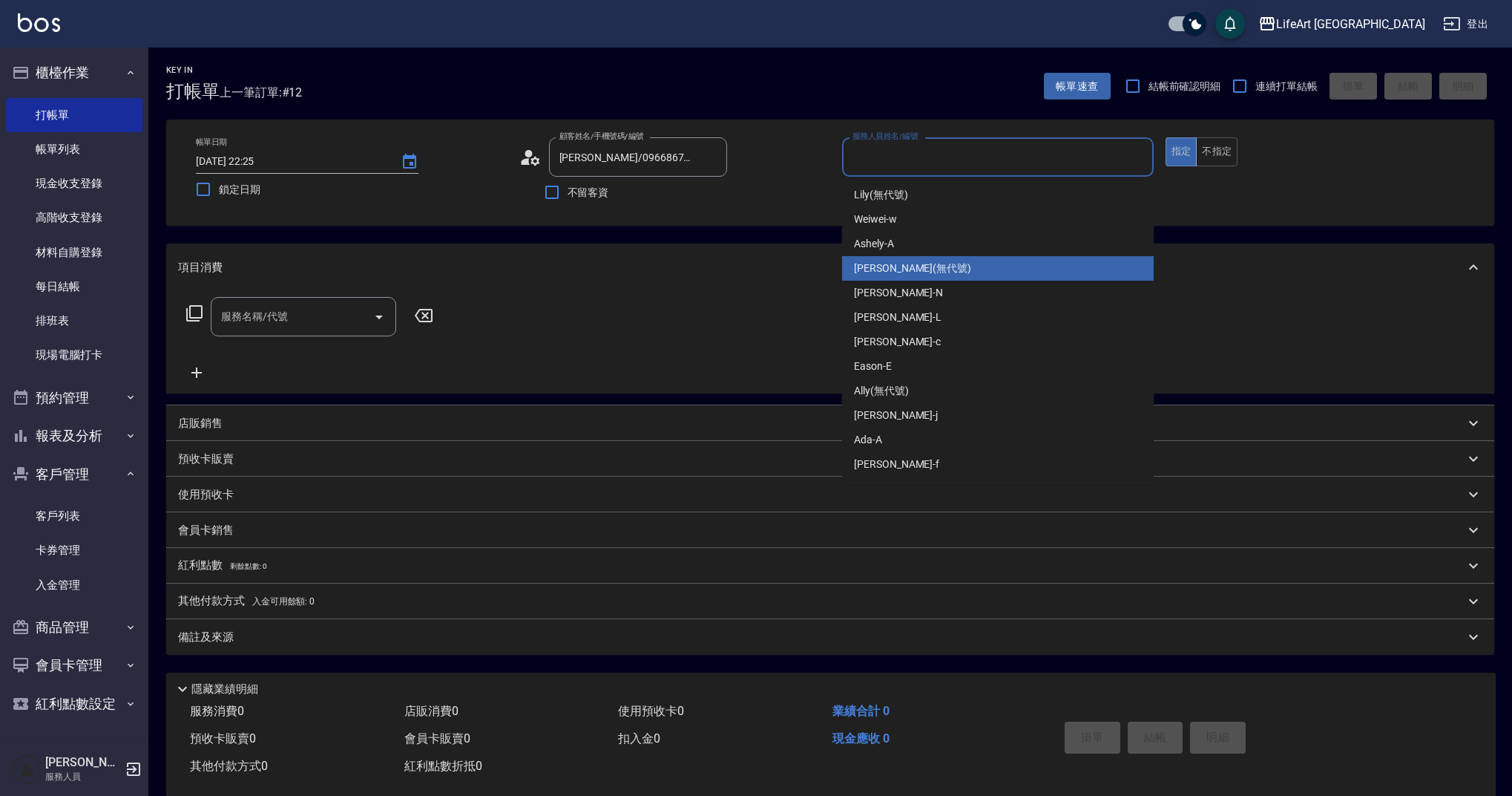
click at [897, 256] on div "[PERSON_NAME] (無代號)" at bounding box center [999, 268] width 312 height 25
click at [896, 166] on input "[PERSON_NAME](無代號)" at bounding box center [987, 157] width 276 height 26
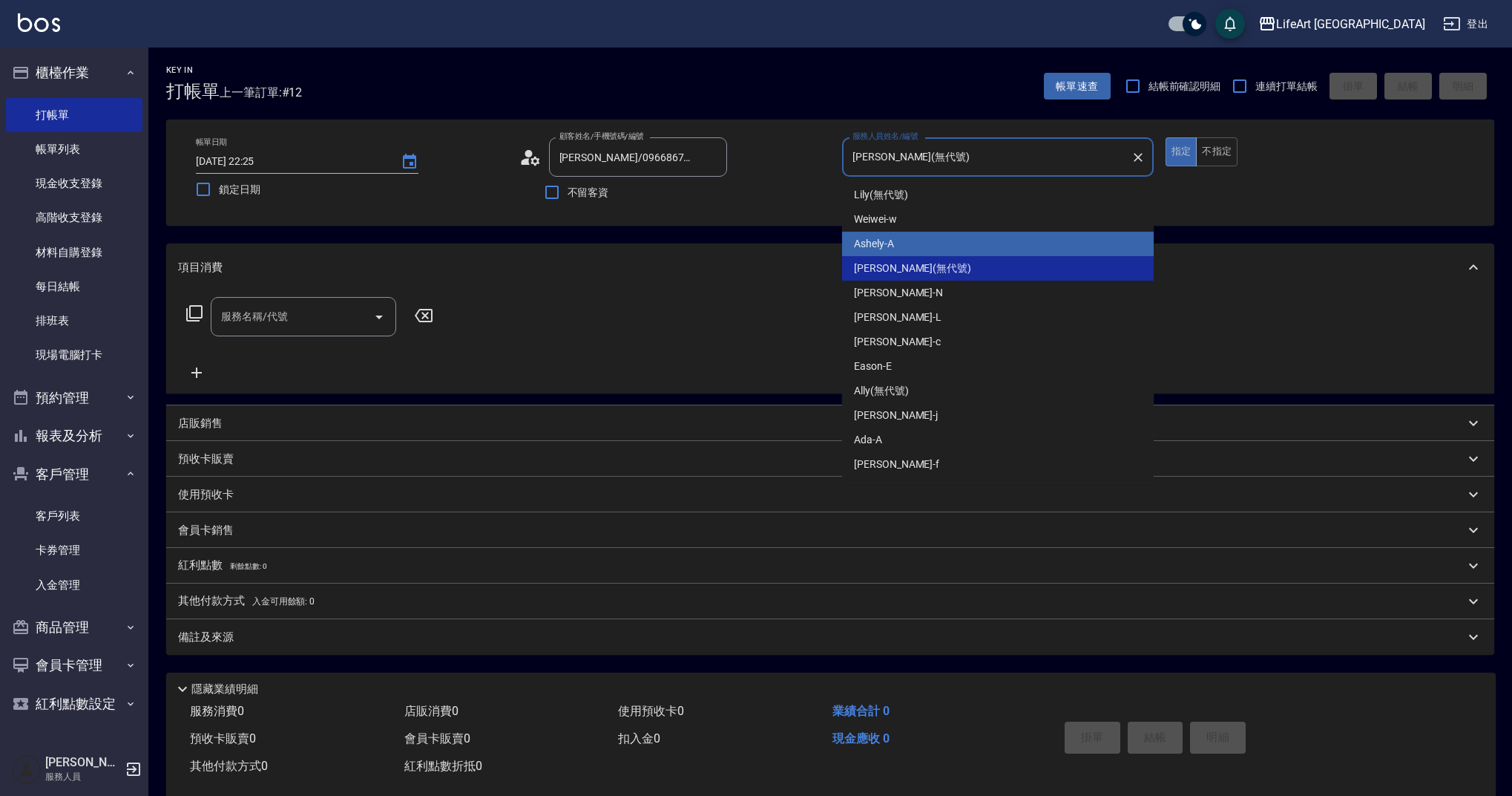
click at [899, 241] on div "Ashely -A" at bounding box center [999, 243] width 312 height 25
type input "Ashely-A"
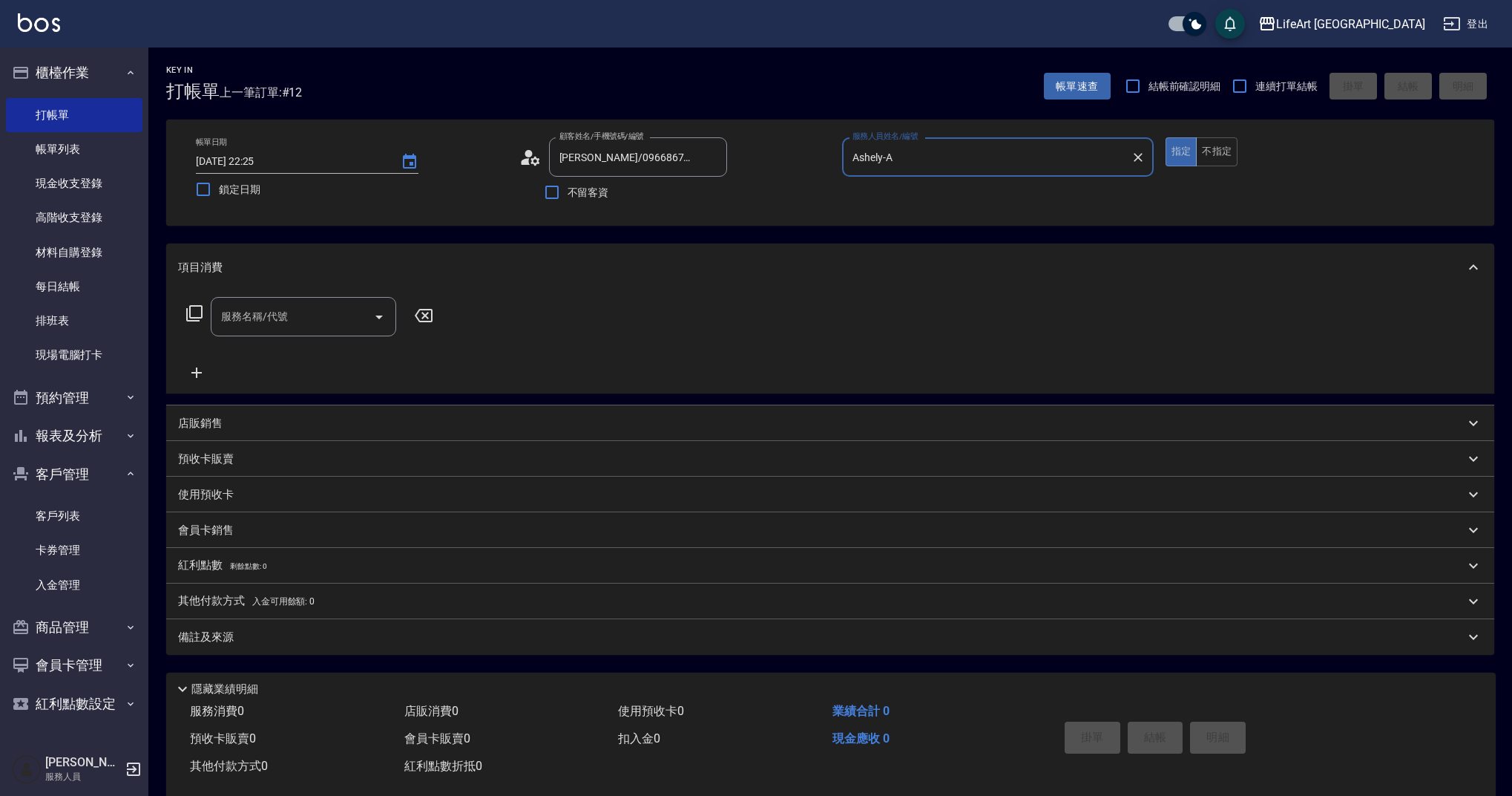
click at [293, 326] on input "服務名稱/代號" at bounding box center [292, 317] width 150 height 26
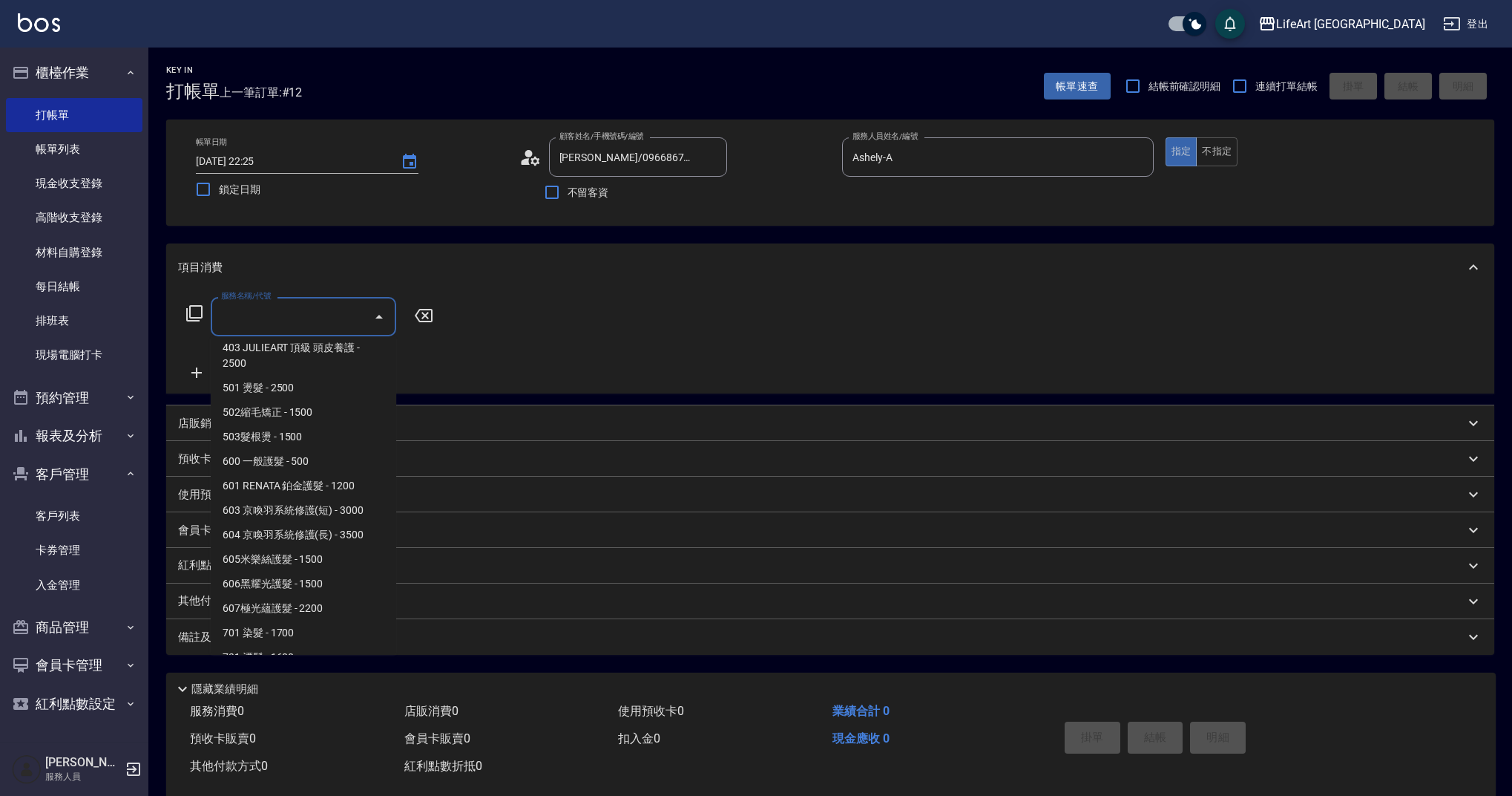
scroll to position [190, 0]
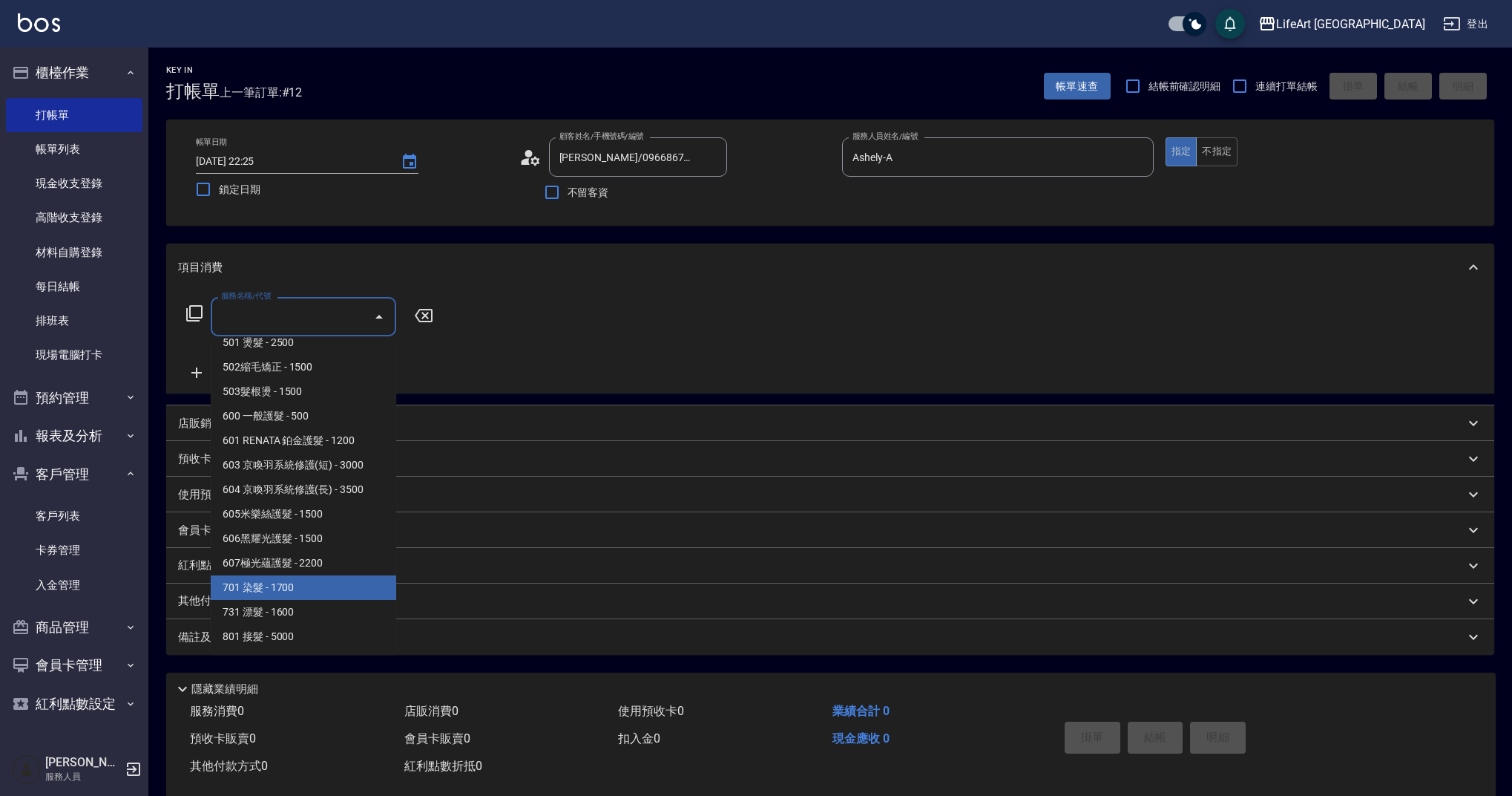
click at [272, 595] on span "701 染髮 - 1700" at bounding box center [303, 588] width 186 height 25
type input "701 染髮(701)"
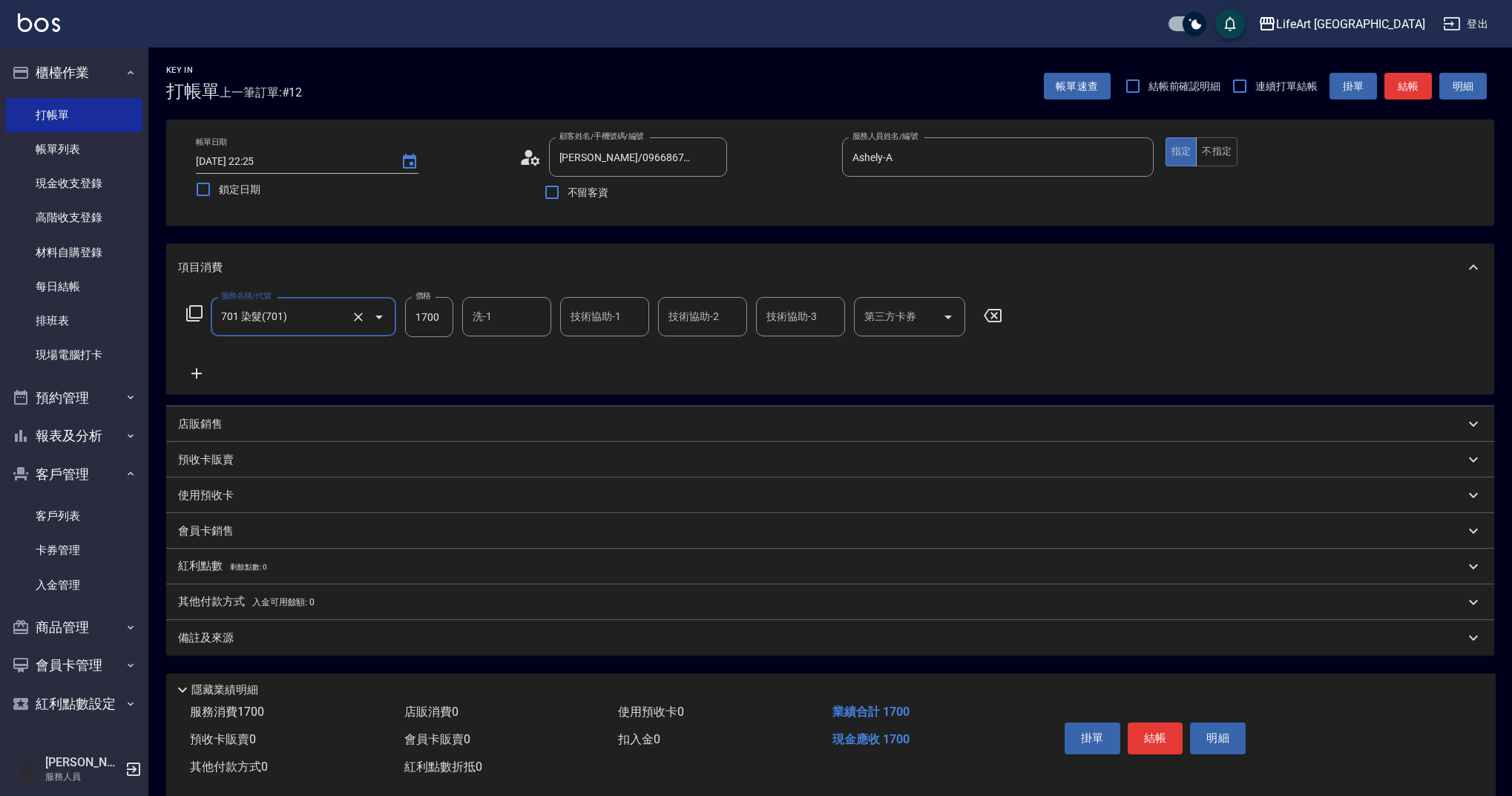
click at [199, 377] on icon at bounding box center [197, 373] width 37 height 18
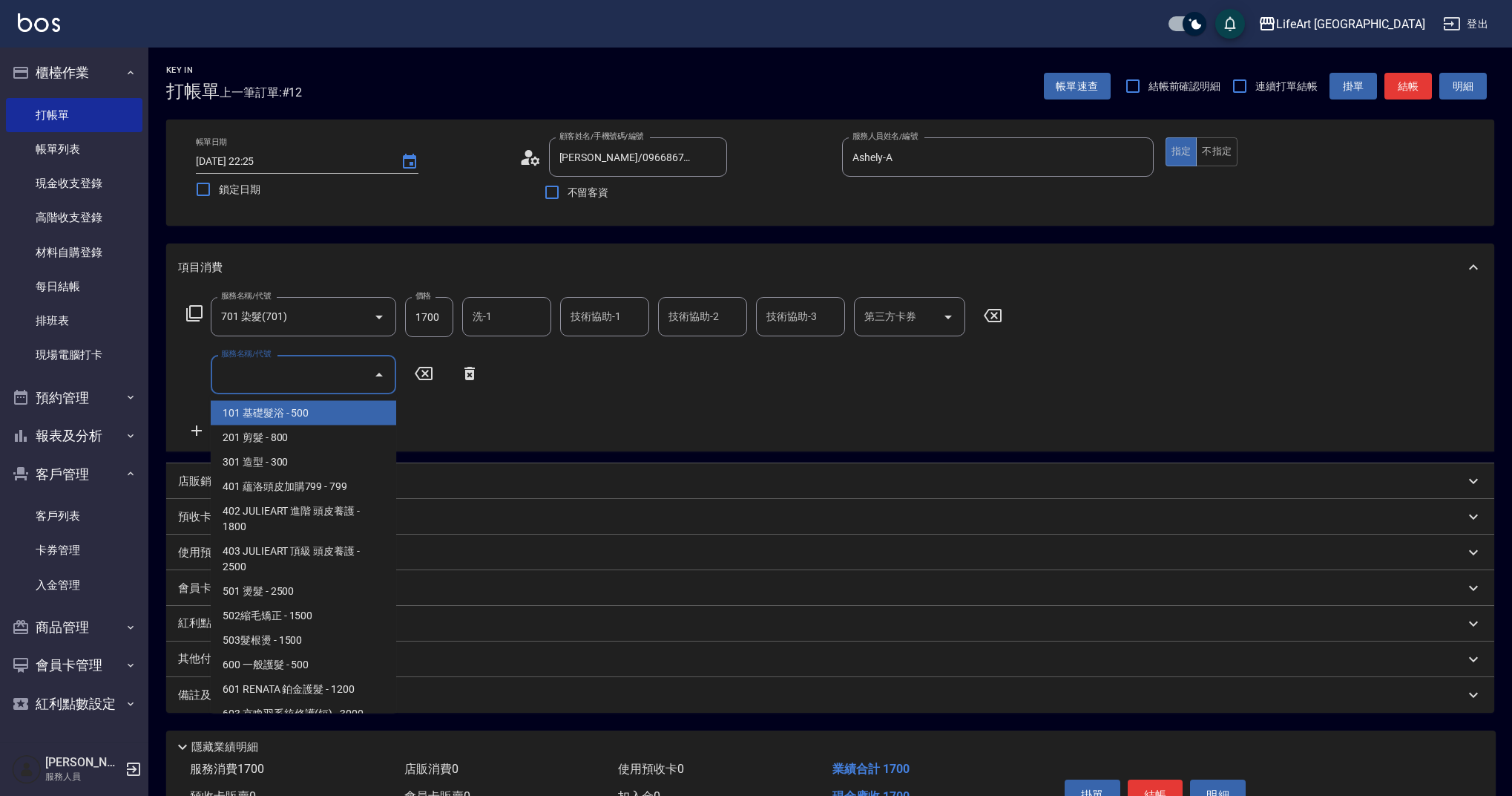
click at [270, 380] on input "服務名稱/代號" at bounding box center [292, 374] width 150 height 26
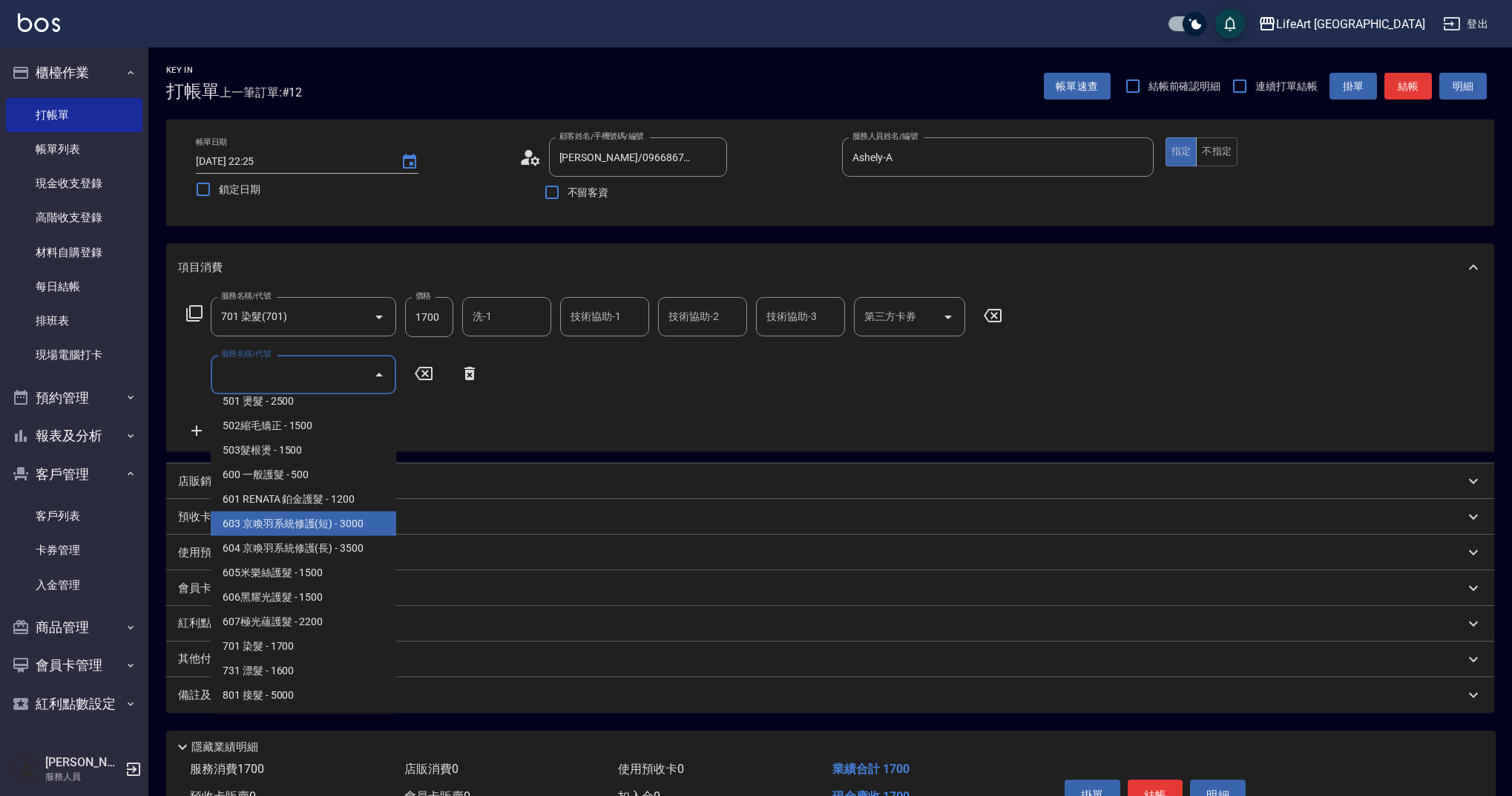
click at [319, 518] on span "603 京喚羽系統修護(短) - 3000" at bounding box center [303, 523] width 186 height 25
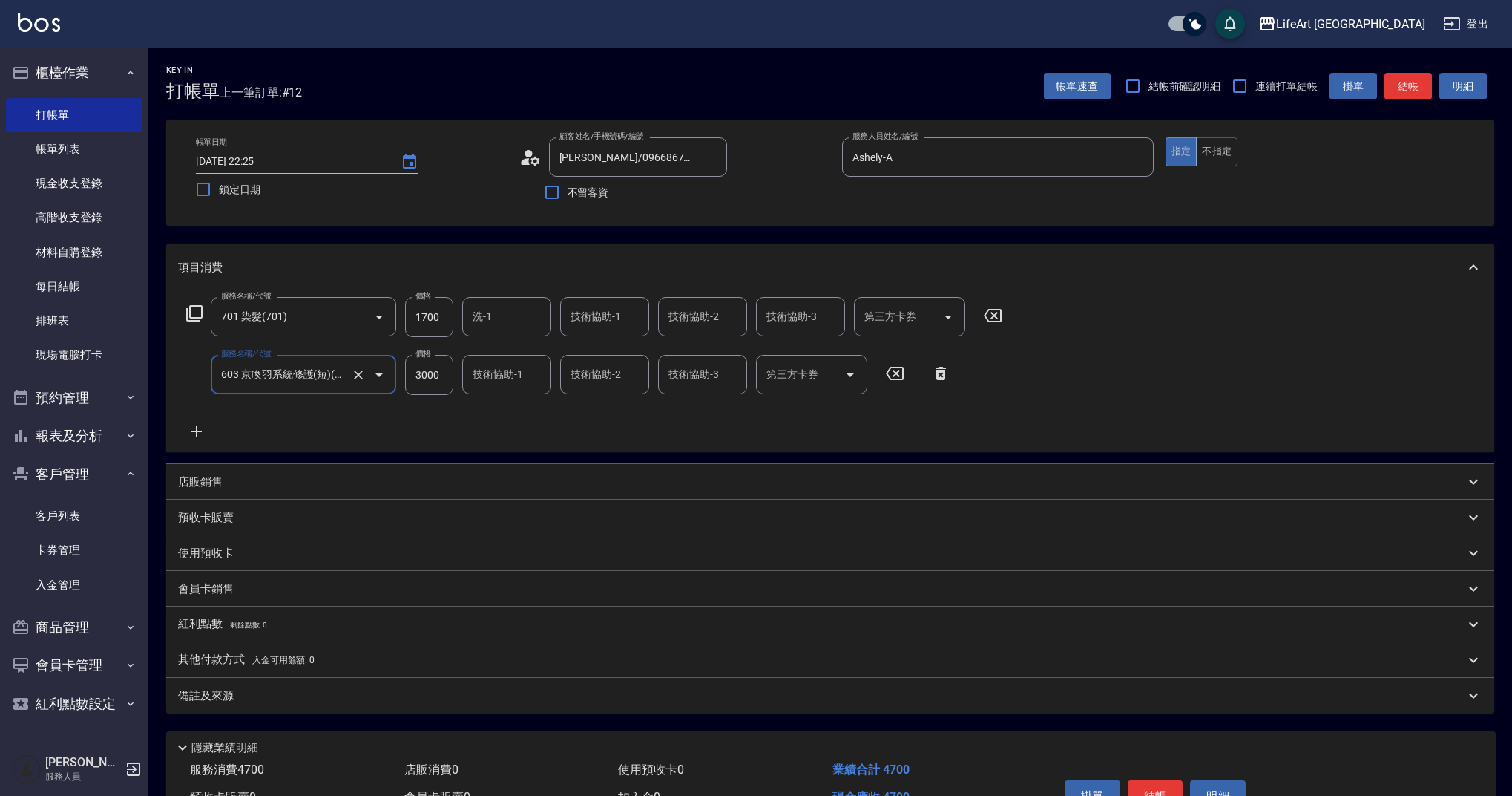
type input "603 京喚羽系統修護(短)(603)"
drag, startPoint x: 442, startPoint y: 317, endPoint x: 391, endPoint y: 327, distance: 52.0
click at [391, 327] on div "服務名稱/代號 701 染髮(701) 服務名稱/代號 價格 1700 價格 洗-1 洗-1 技術協助-1 技術協助-1 技術協助-2 技術協助-2 技術協助…" at bounding box center [595, 317] width 834 height 40
drag, startPoint x: 444, startPoint y: 319, endPoint x: 378, endPoint y: 319, distance: 66.0
click at [378, 319] on div "服務名稱/代號 701 染髮(701) 服務名稱/代號 價格 1700 價格 洗-1 洗-1 技術協助-1 技術協助-1 技術協助-2 技術協助-2 技術協助…" at bounding box center [595, 317] width 834 height 40
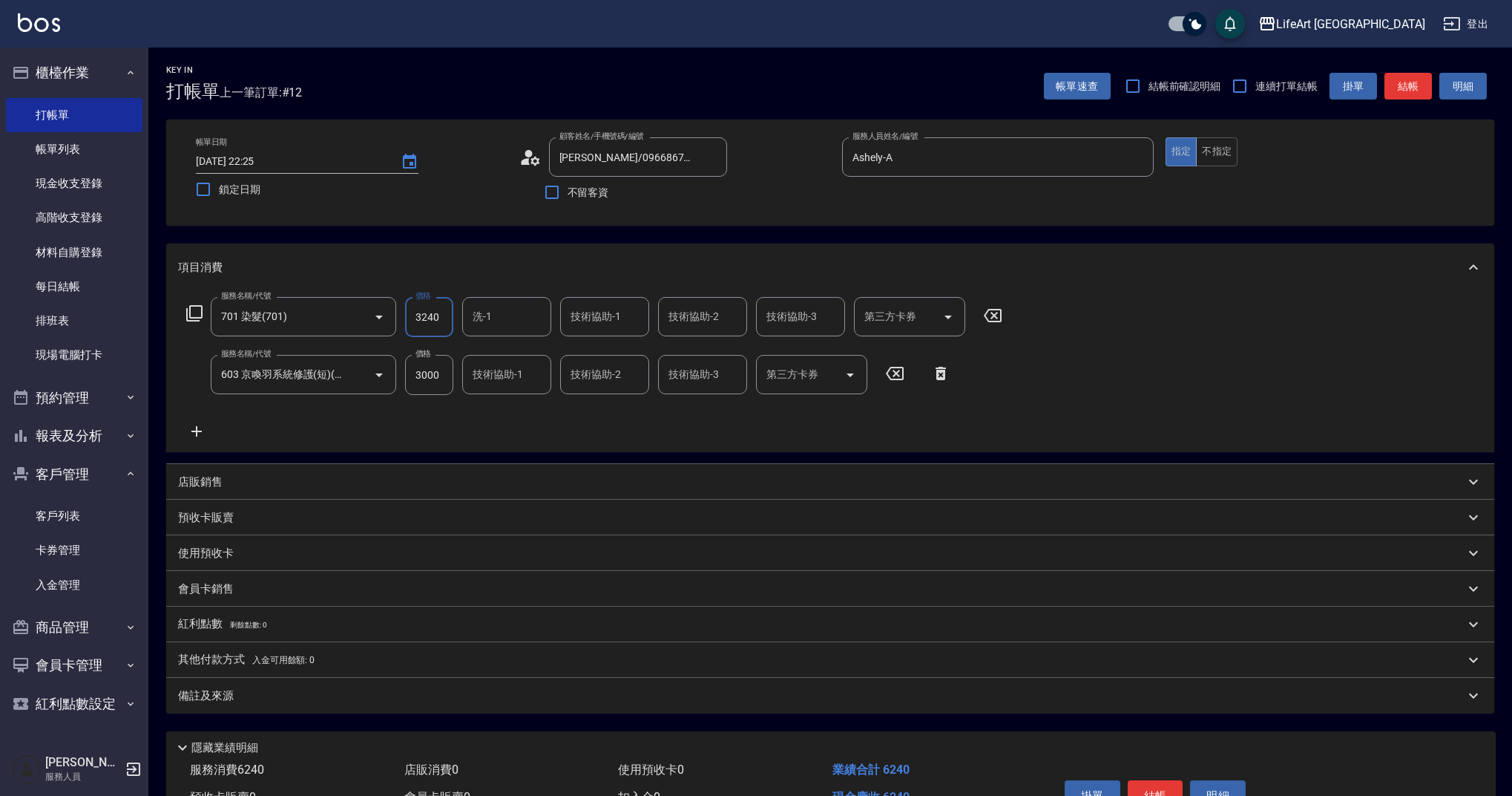
type input "3240"
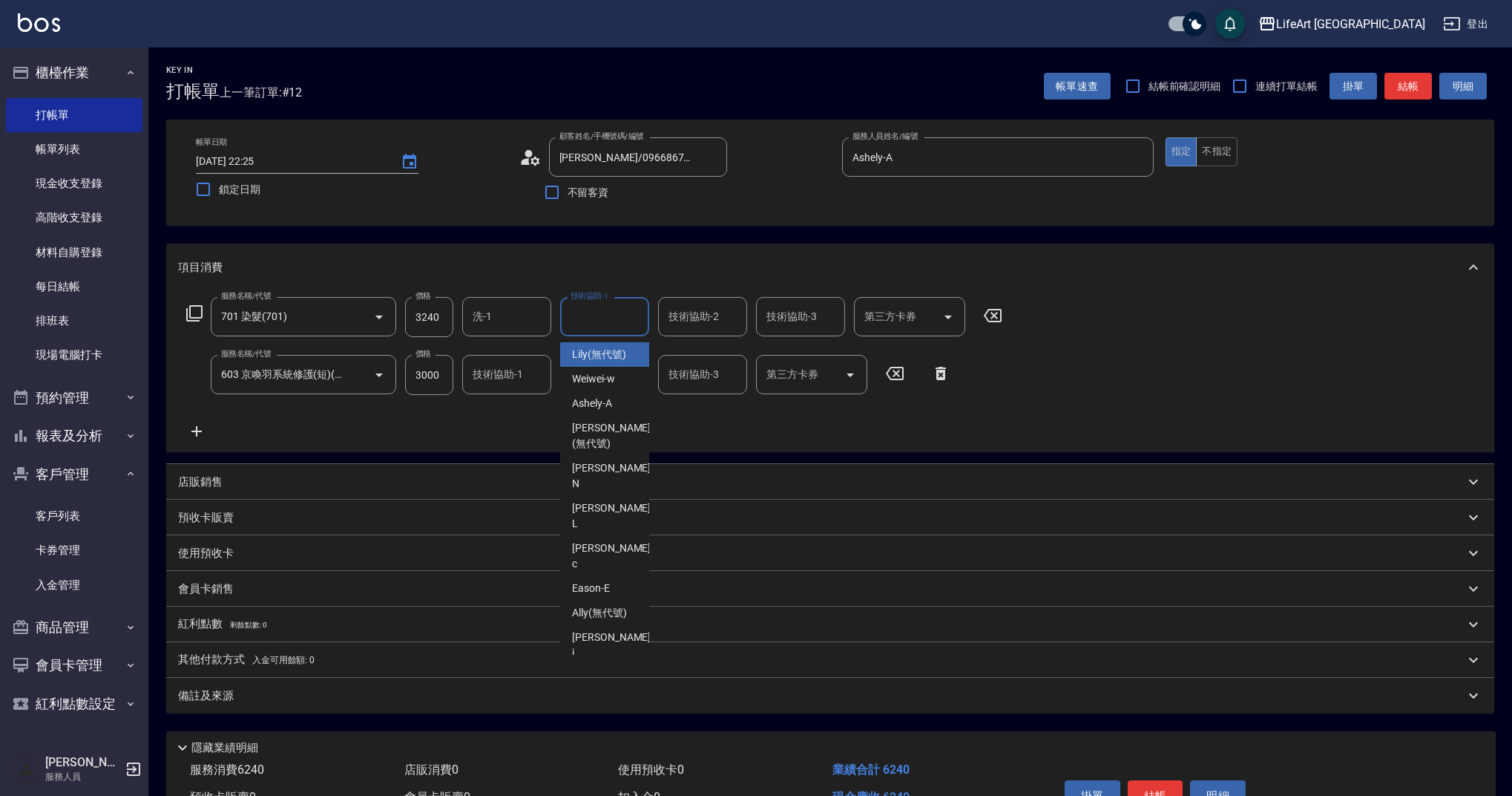
click at [567, 321] on input "技術協助-1" at bounding box center [605, 317] width 75 height 26
click at [615, 356] on span "Lily (無代號)" at bounding box center [599, 354] width 54 height 16
type input "Lily(無代號)"
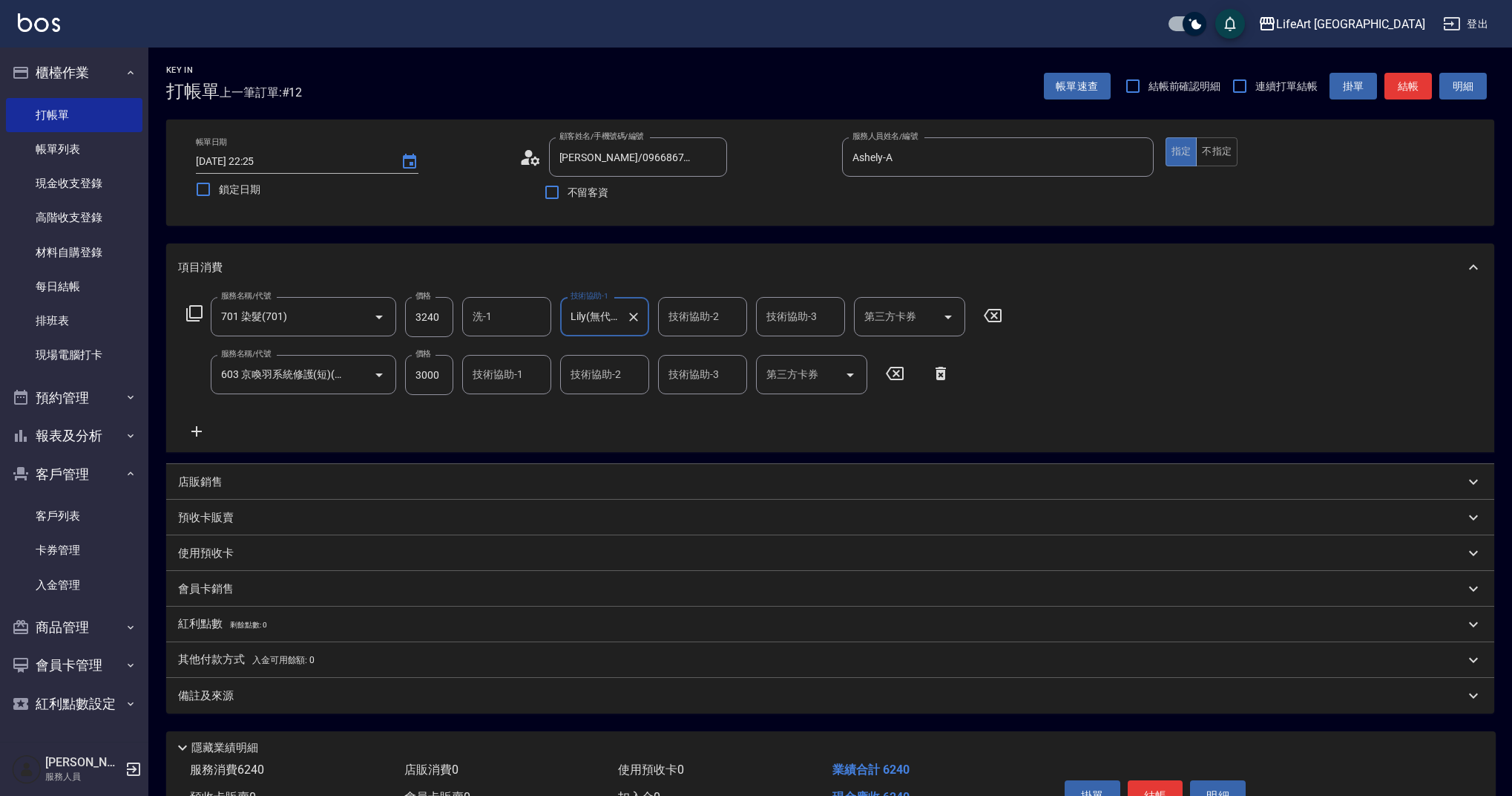
drag, startPoint x: 510, startPoint y: 314, endPoint x: 518, endPoint y: 333, distance: 20.6
click at [510, 314] on input "洗-1" at bounding box center [506, 317] width 75 height 26
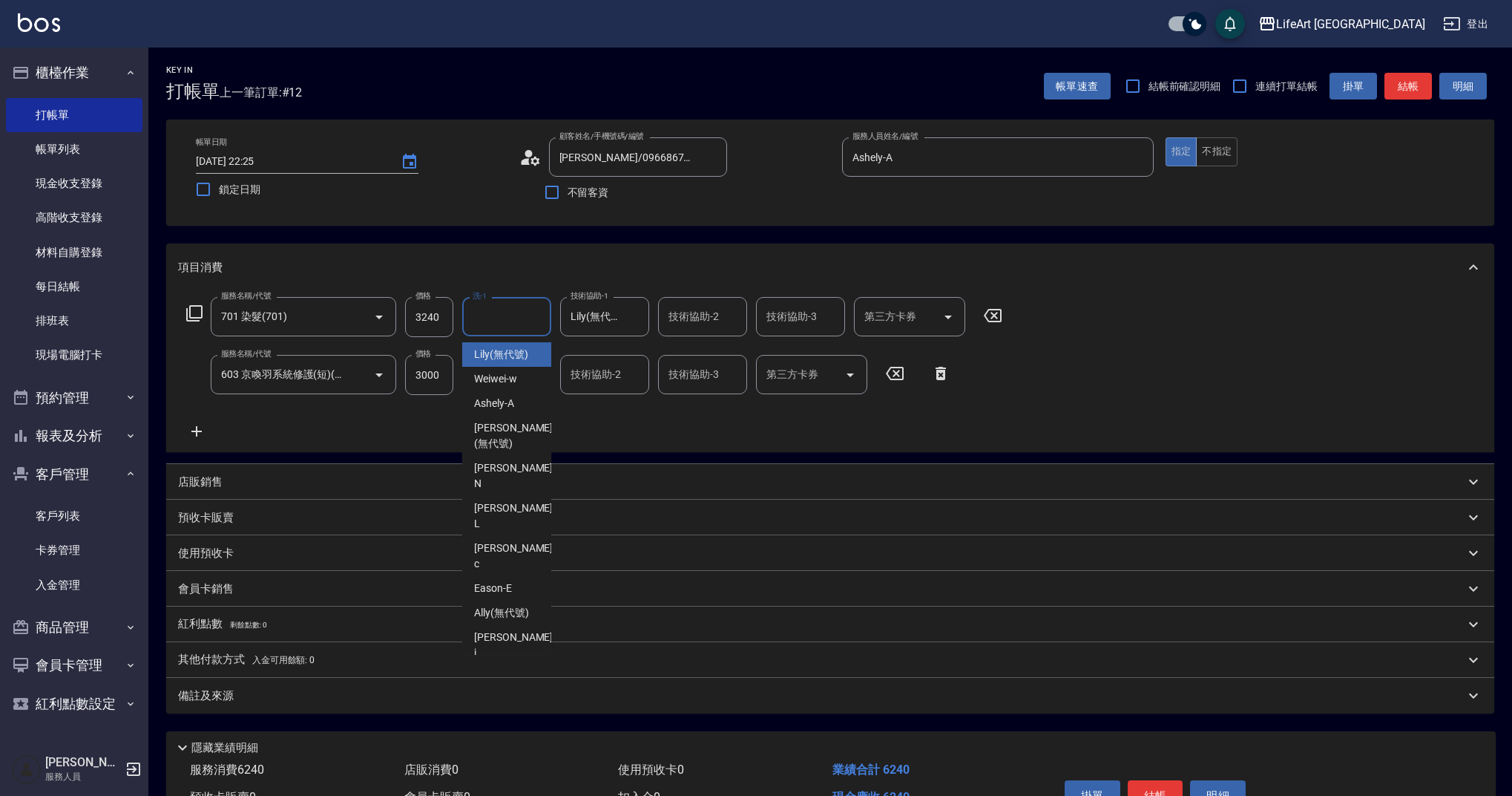
click at [490, 358] on span "Lily (無代號)" at bounding box center [501, 354] width 54 height 16
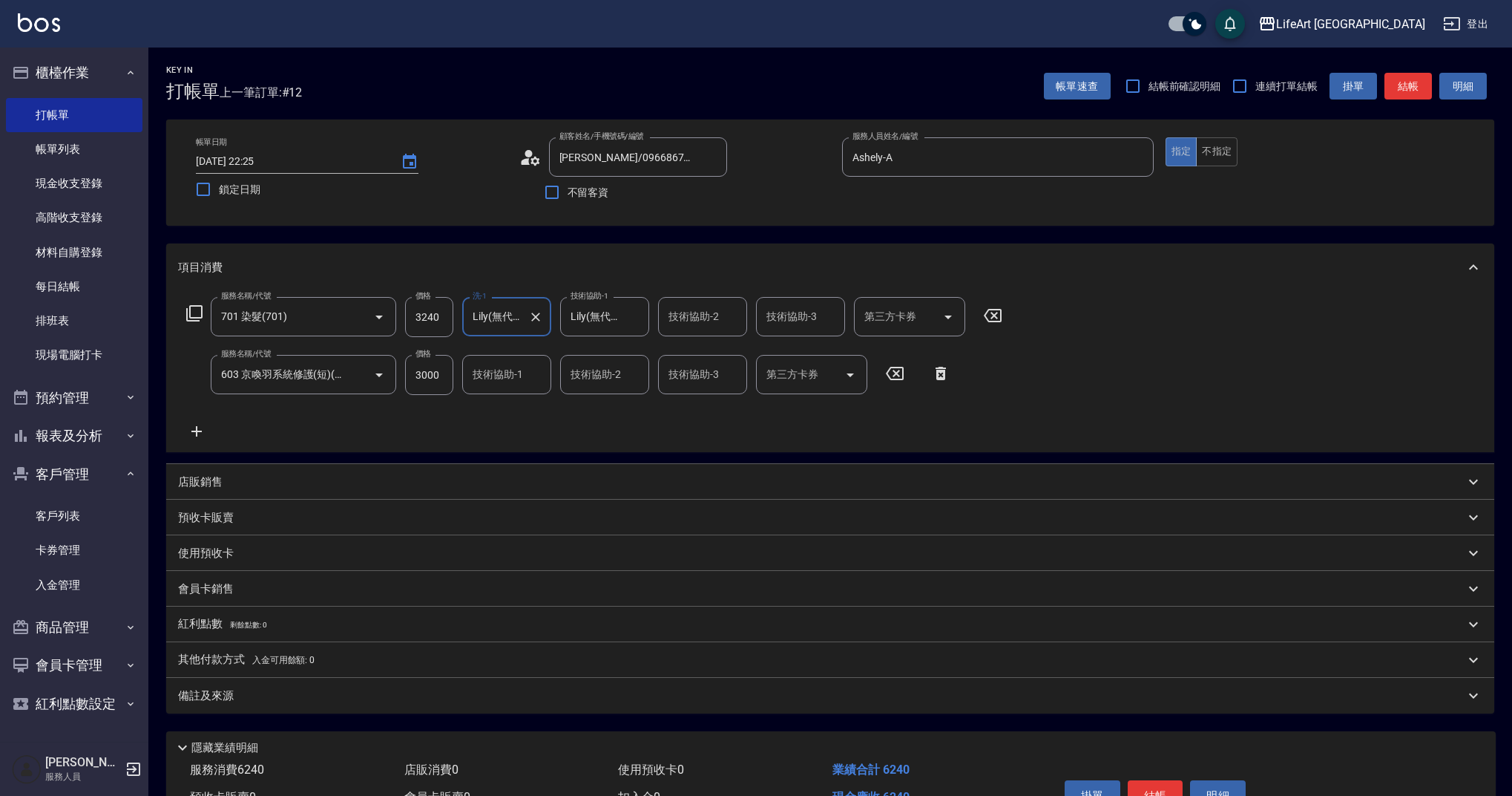
type input "Lily(無代號)"
drag, startPoint x: 446, startPoint y: 374, endPoint x: 401, endPoint y: 372, distance: 45.0
click at [401, 372] on div "服務名稱/代號 603 京喚羽系統修護(短)(603) 服務名稱/代號 價格 3000 價格 技術協助-1 技術協助-1 技術協助-2 技術協助-2 技術協助…" at bounding box center [569, 375] width 781 height 40
type input "2500"
click at [525, 372] on input "技術協助-1" at bounding box center [506, 374] width 75 height 26
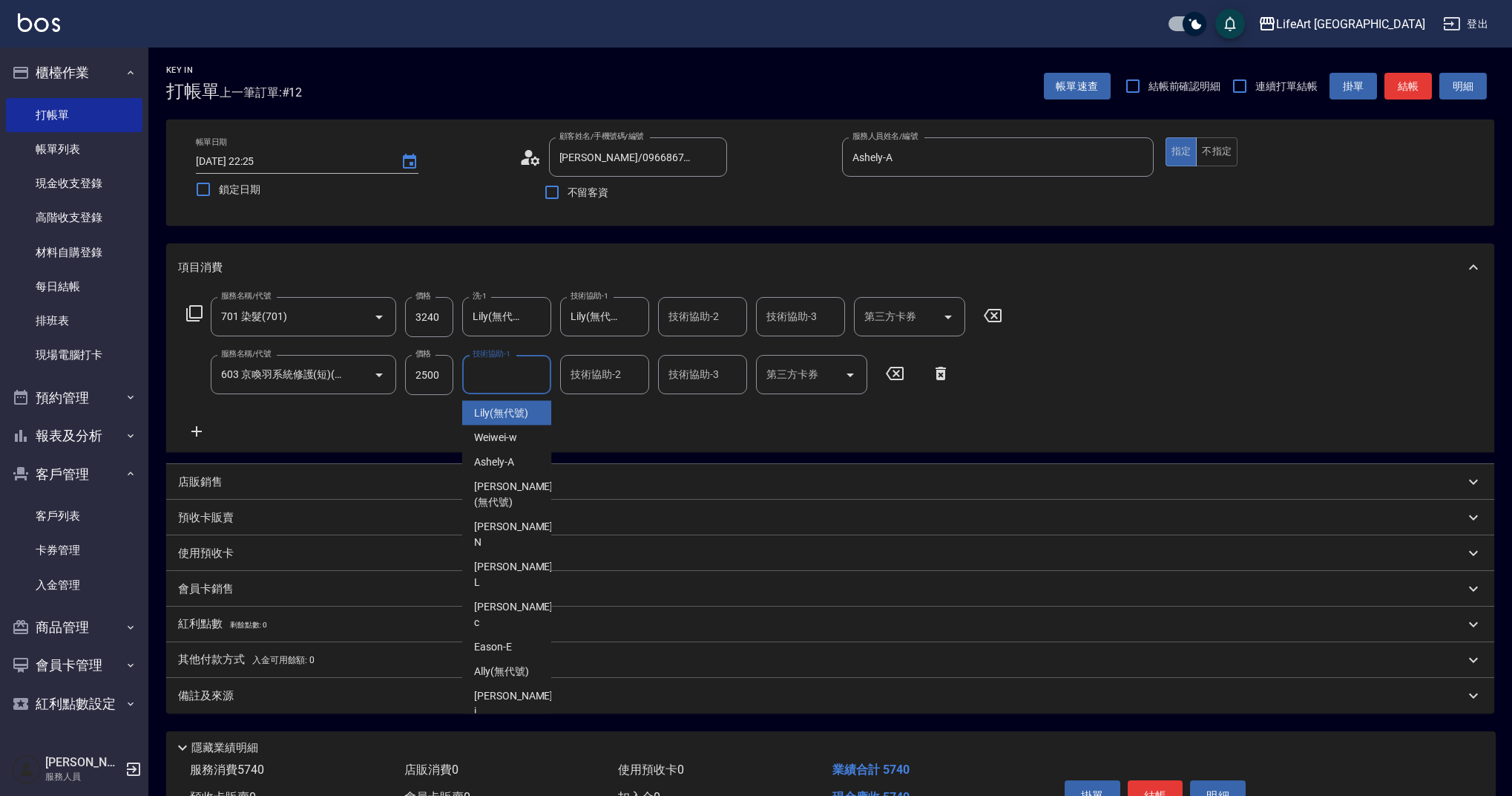
click at [502, 414] on span "Lily (無代號)" at bounding box center [501, 413] width 54 height 16
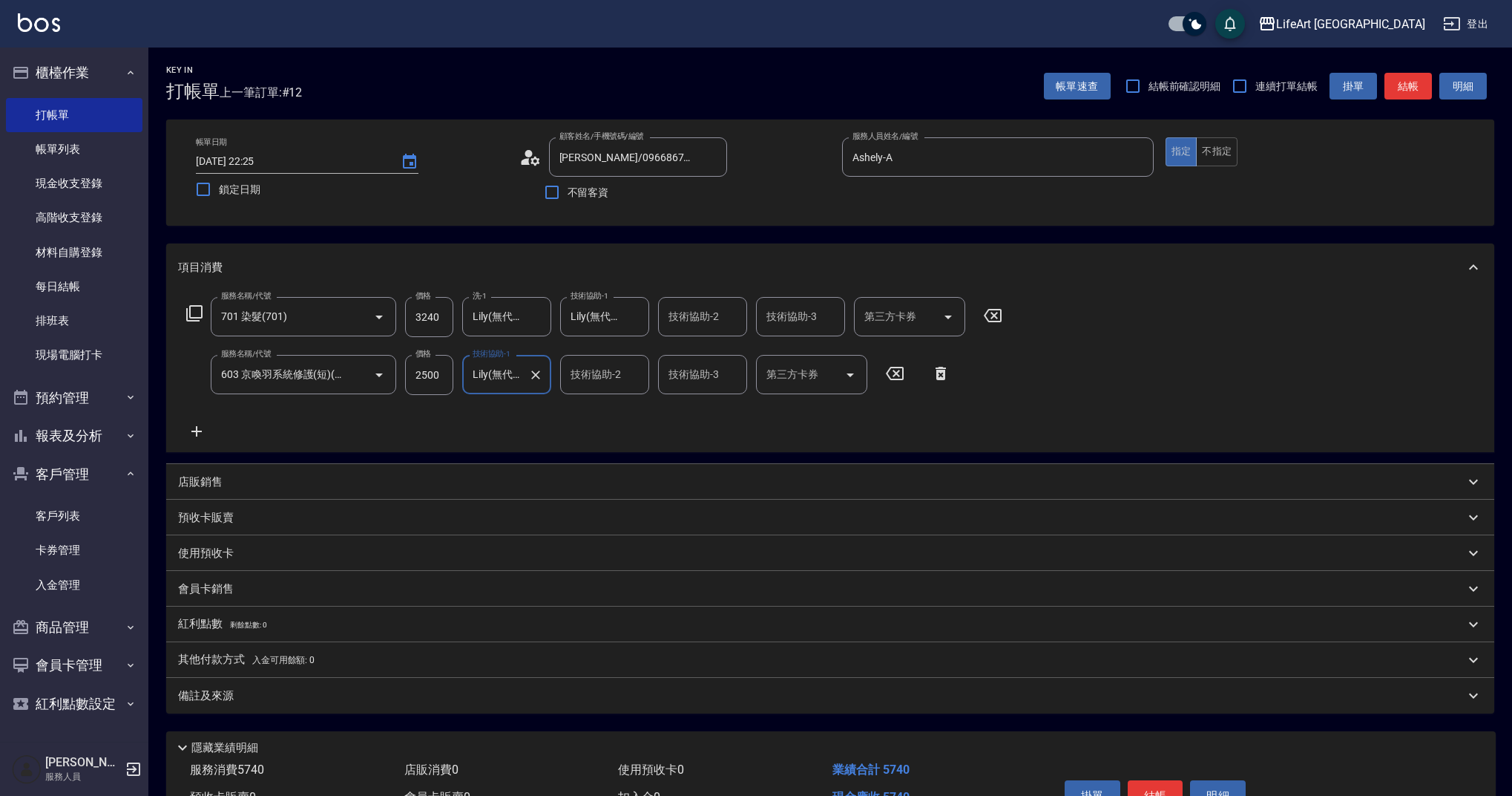
type input "Lily(無代號)"
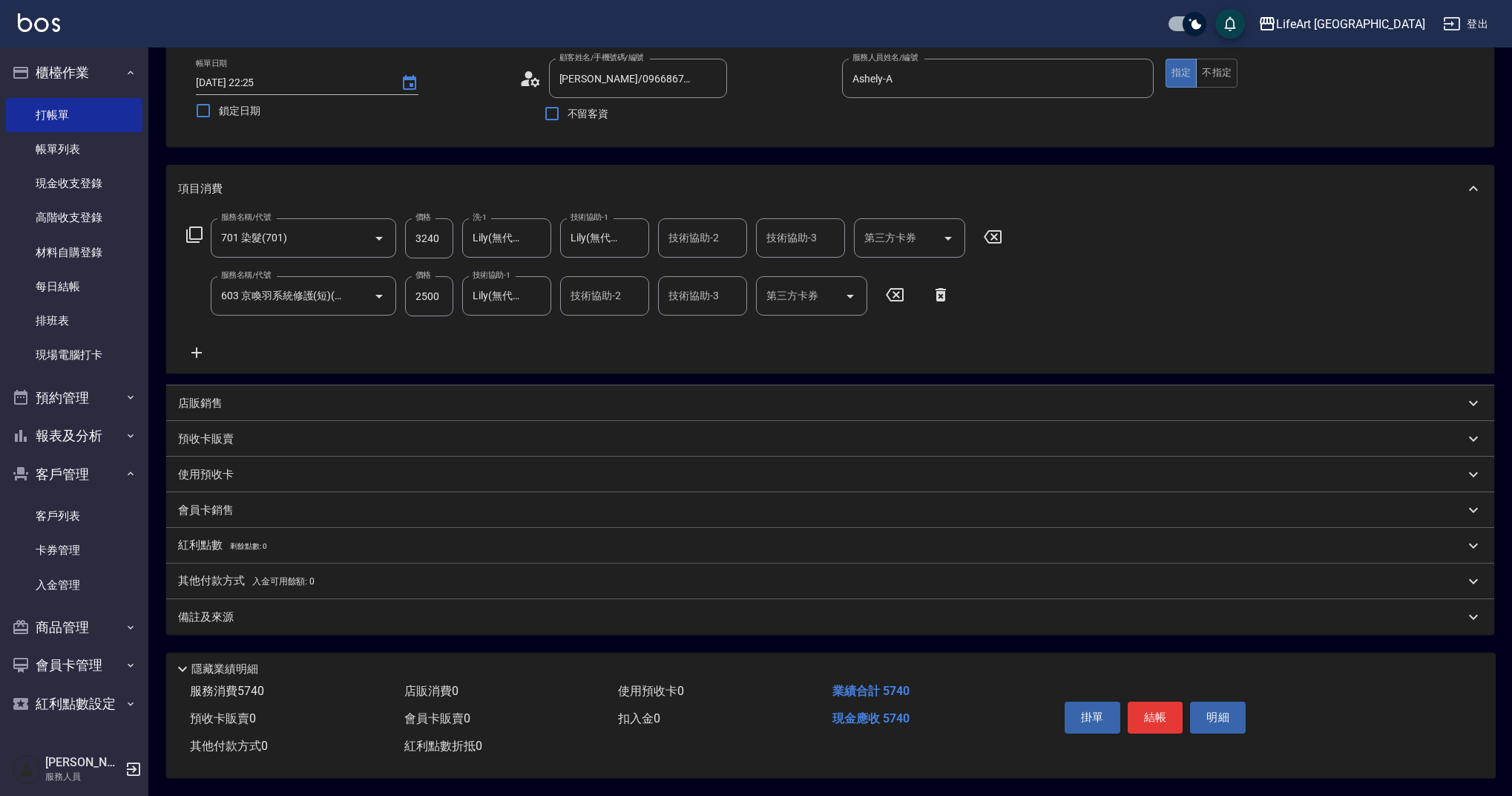
click at [219, 612] on p "備註及來源" at bounding box center [206, 617] width 56 height 16
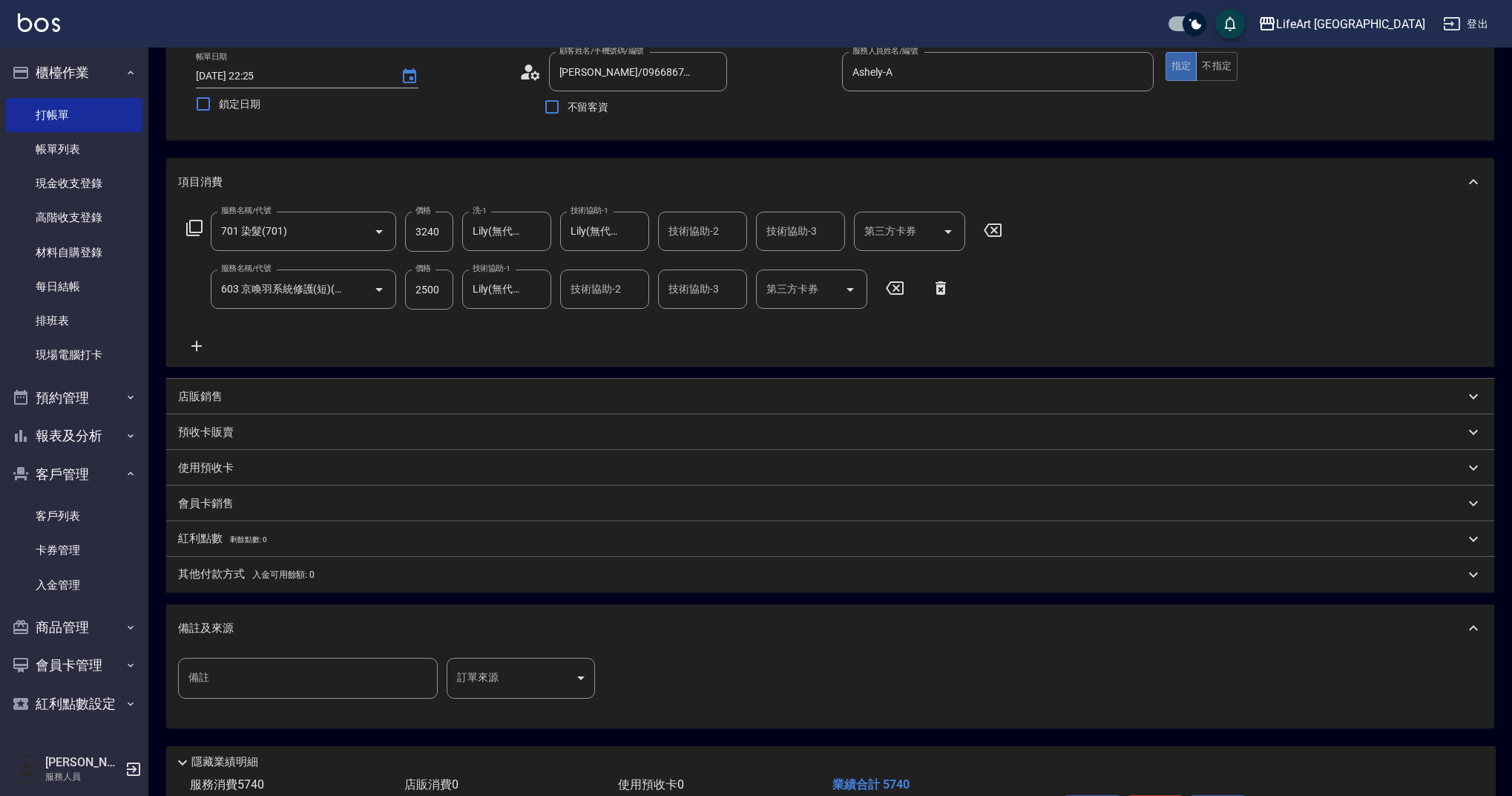
click at [536, 690] on body "LifeArt 蘆洲 登出 櫃檯作業 打帳單 帳單列表 現金收支登錄 高階收支登錄 材料自購登錄 每日結帳 排班表 現場電腦打卡 預約管理 預約管理 單日預約…" at bounding box center [756, 402] width 1512 height 975
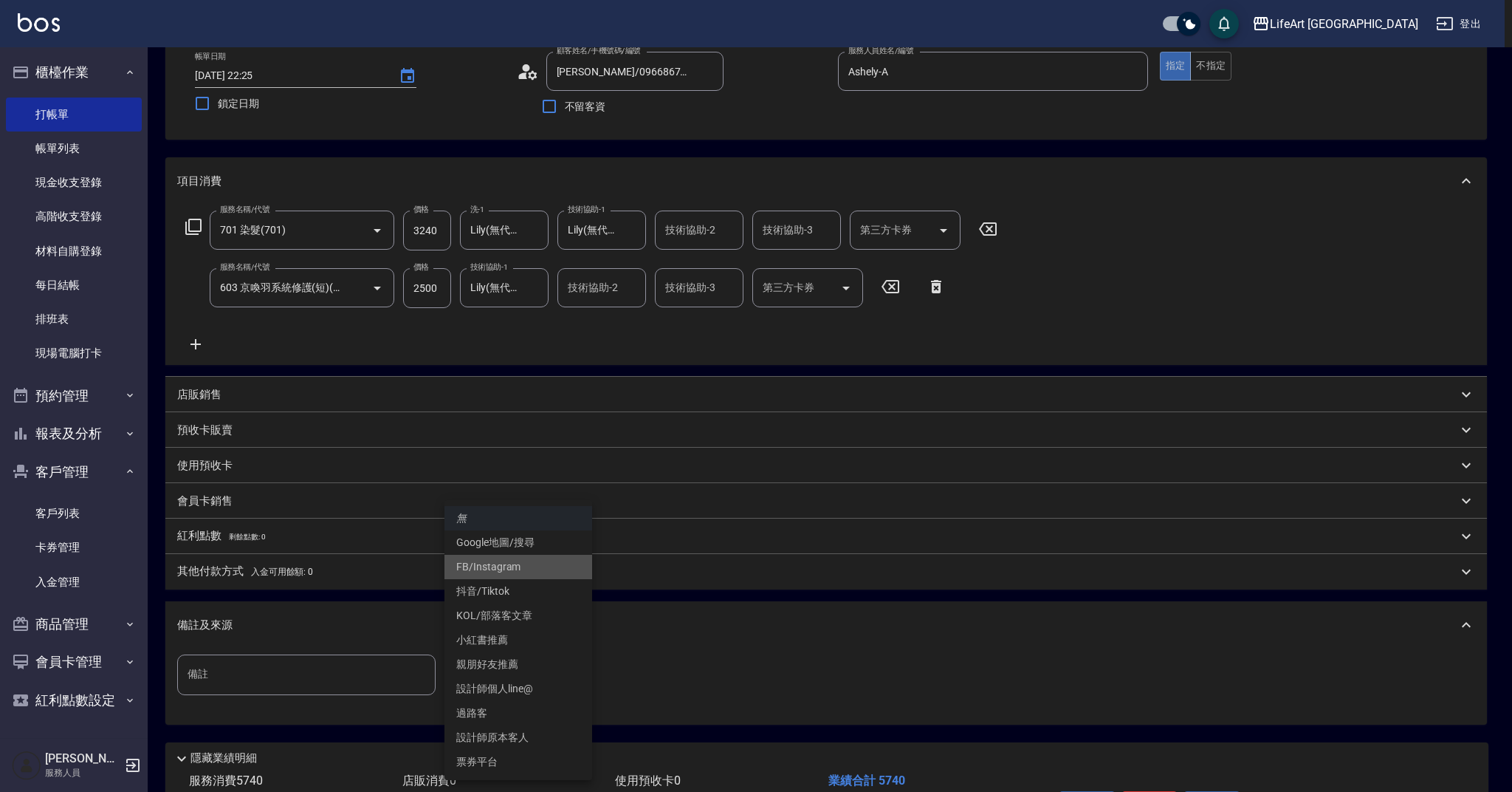
click at [517, 568] on li "FB/Instagram" at bounding box center [518, 567] width 148 height 25
type input "FB/Instagram"
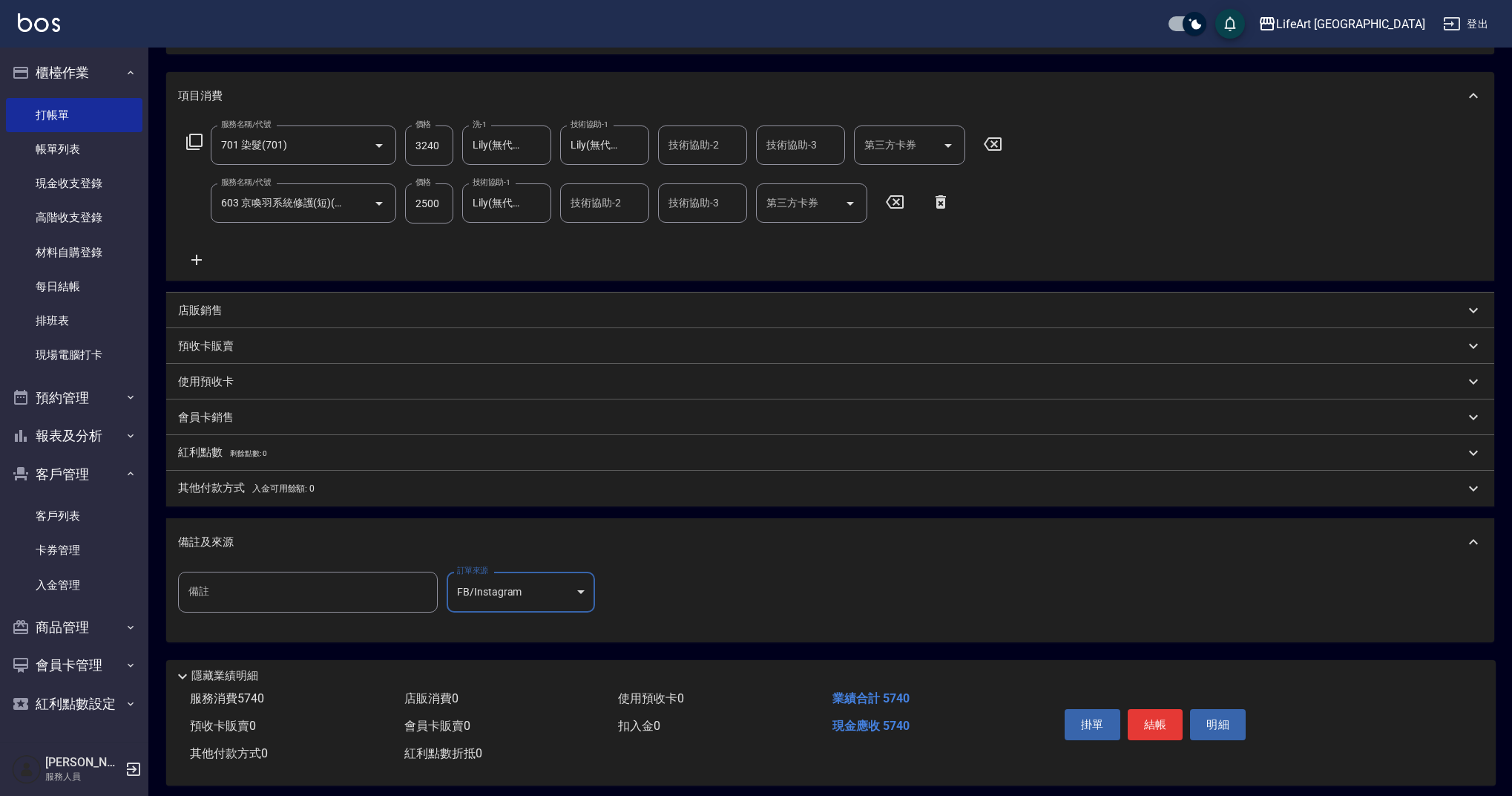
scroll to position [185, 0]
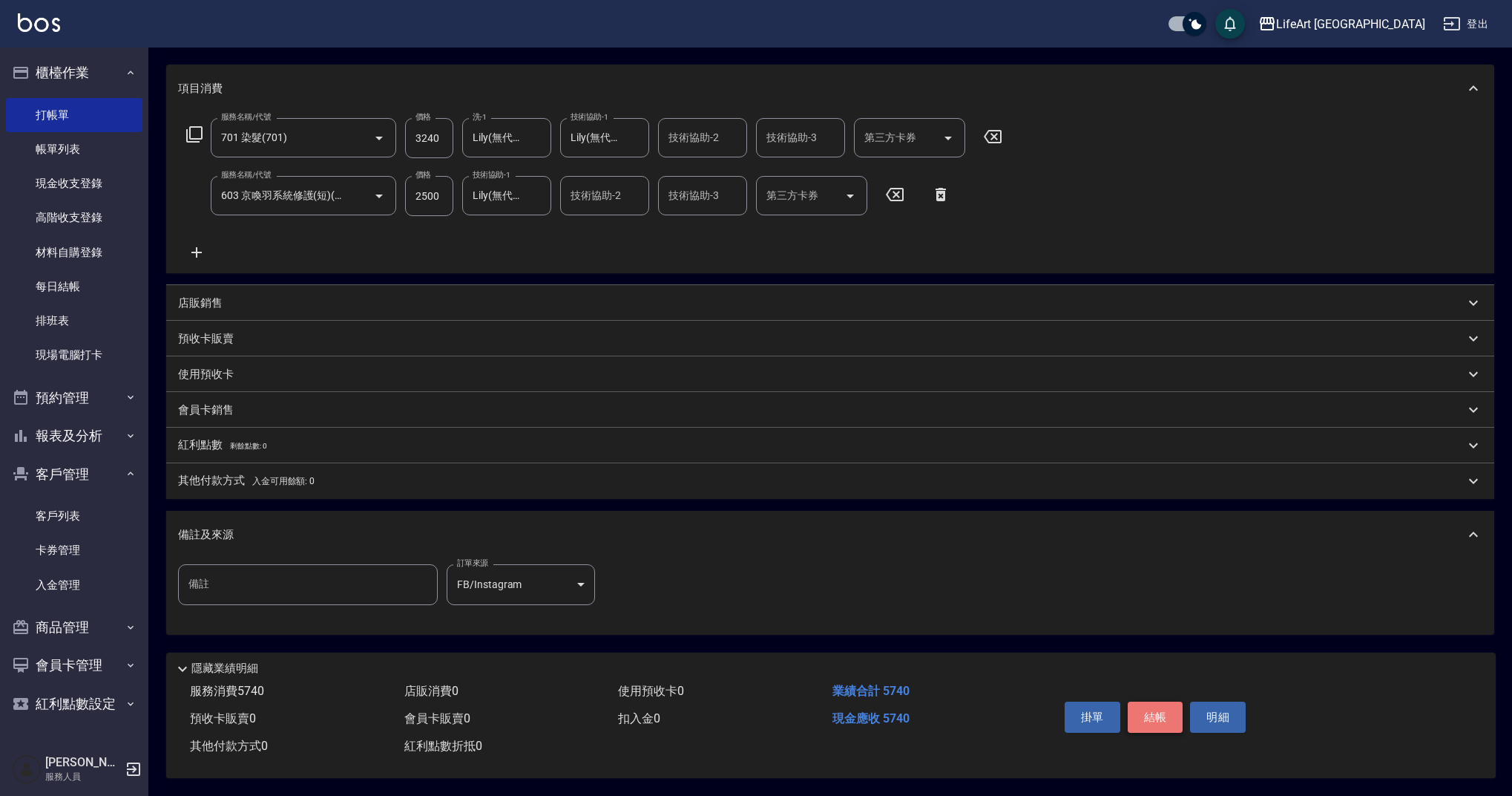
click at [1156, 703] on button "結帳" at bounding box center [1155, 718] width 56 height 31
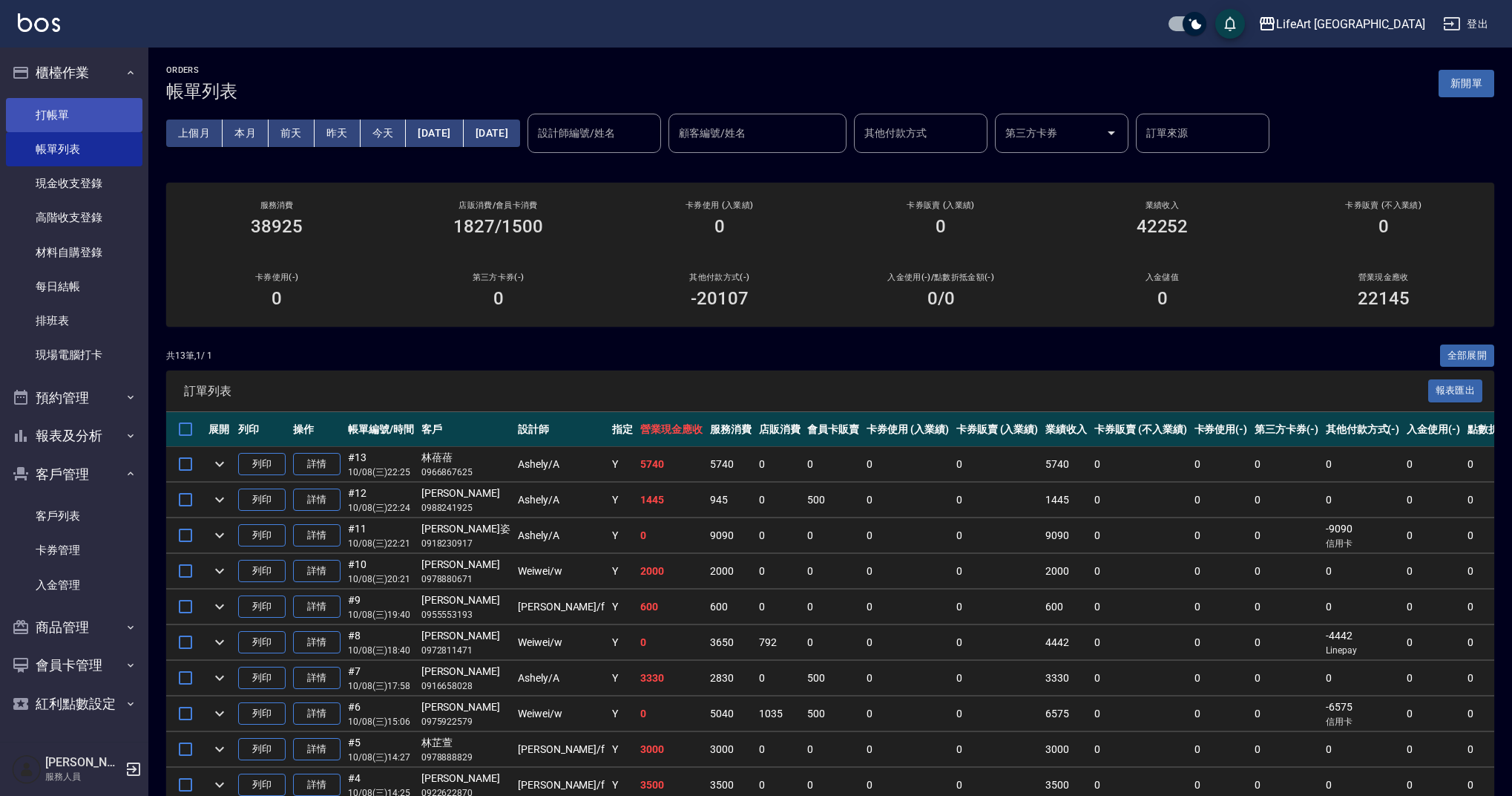
click at [104, 120] on link "打帳單" at bounding box center [74, 115] width 137 height 34
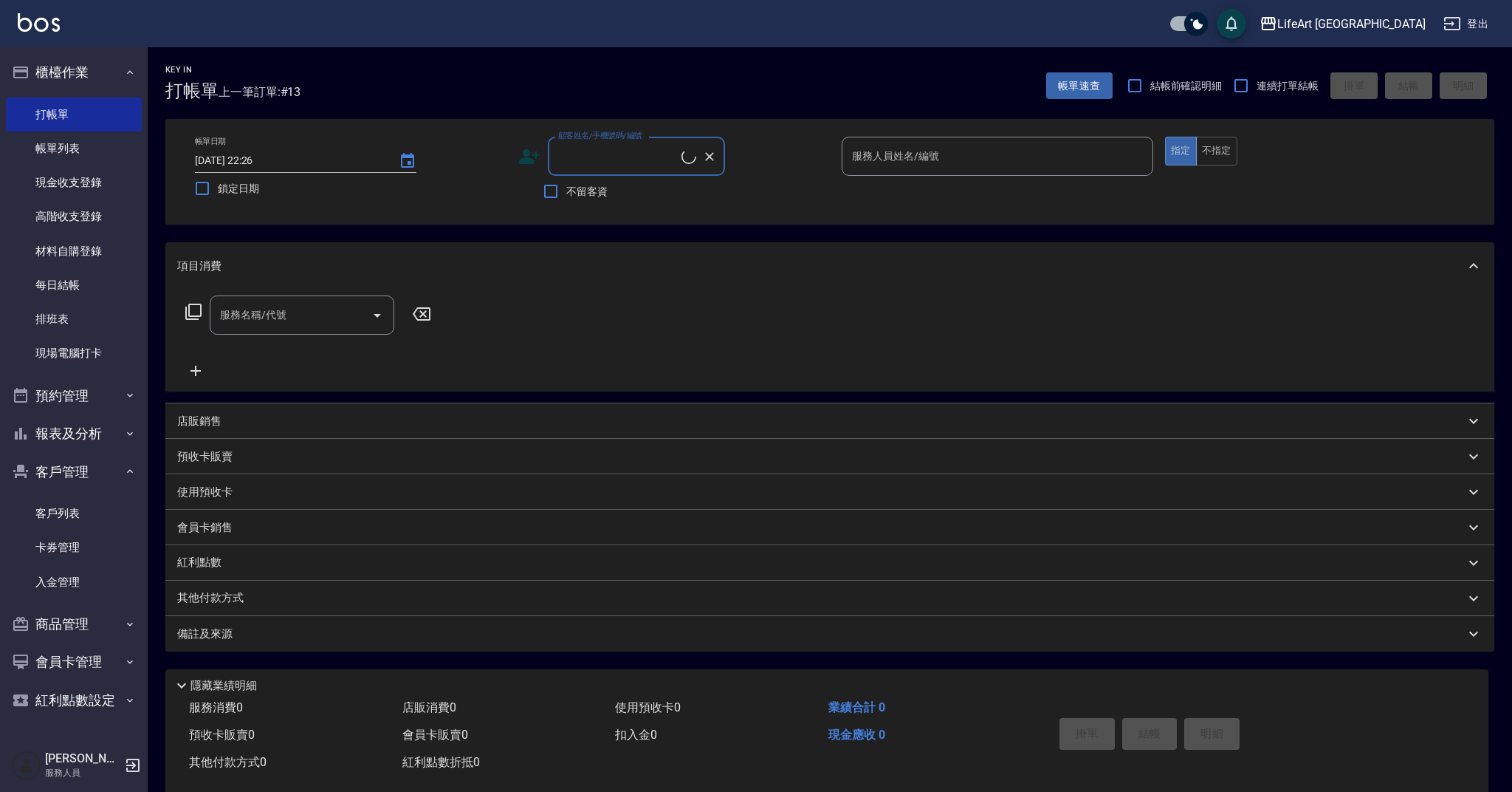
click at [600, 155] on input "顧客姓名/手機號碼/編號" at bounding box center [618, 156] width 127 height 26
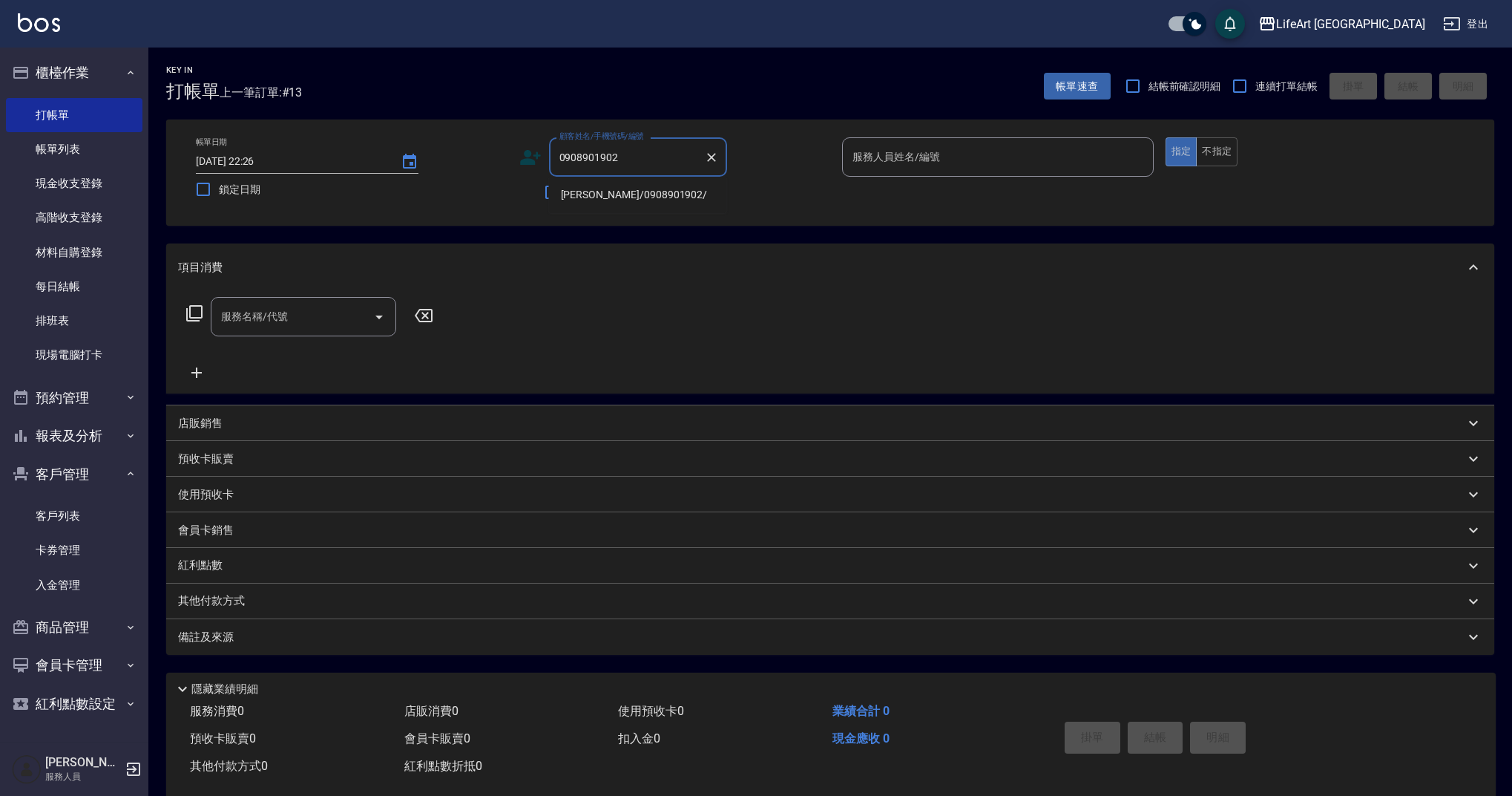
click at [594, 189] on li "[PERSON_NAME]/0908901902/" at bounding box center [638, 195] width 178 height 25
type input "[PERSON_NAME]/0908901902/"
type input "Ashely-A"
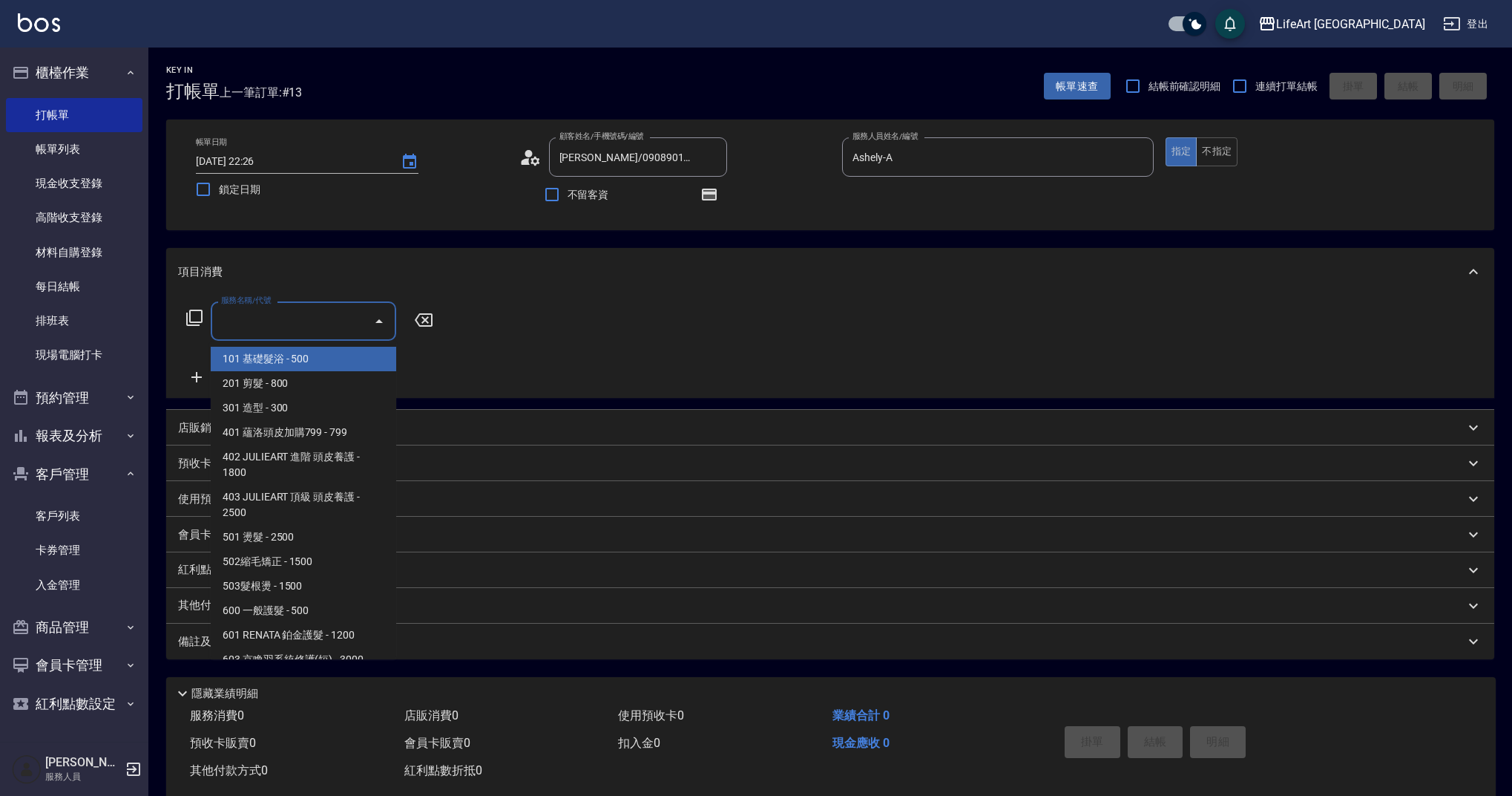
click at [313, 313] on input "服務名稱/代號" at bounding box center [292, 321] width 150 height 26
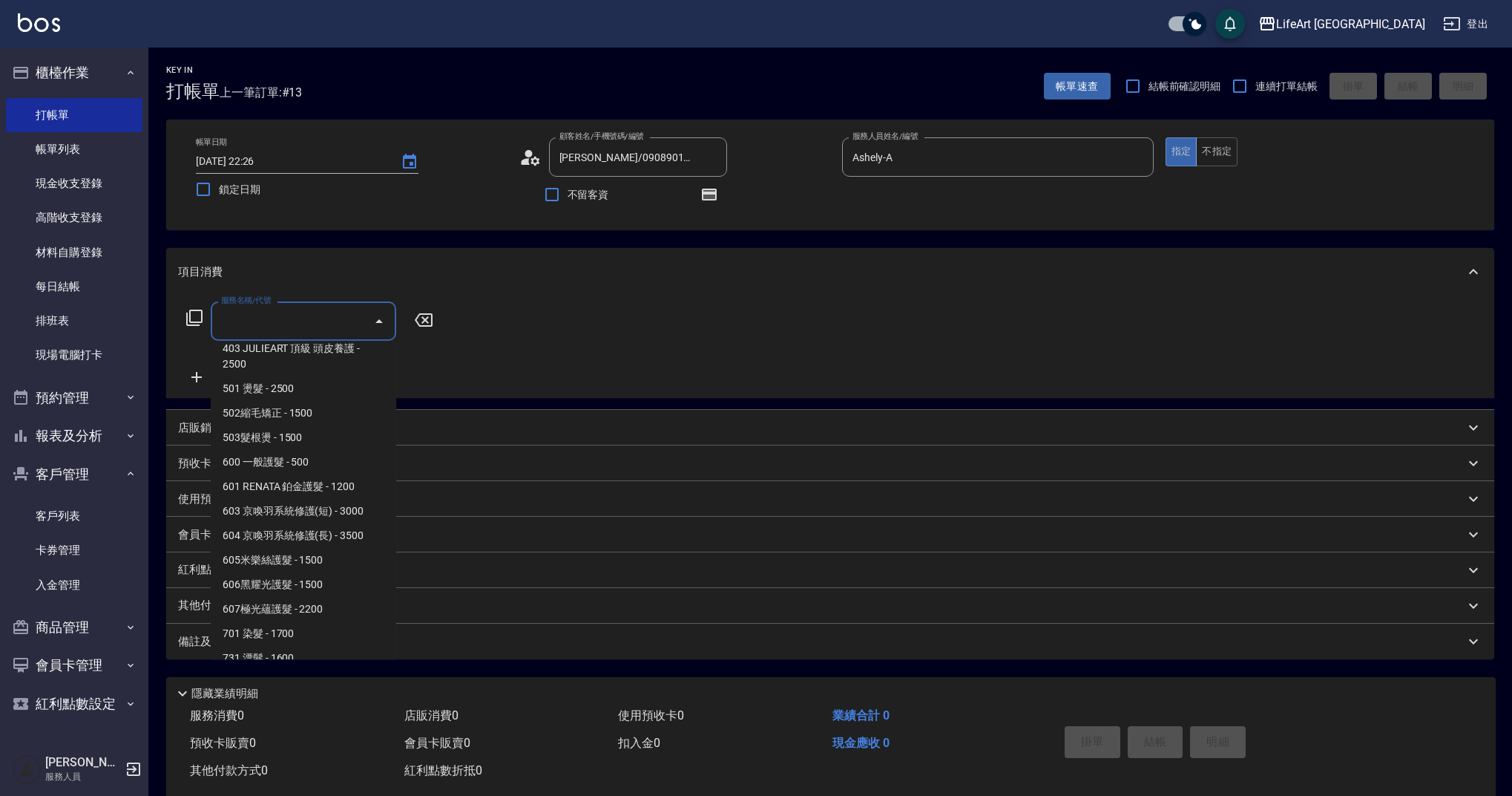
scroll to position [161, 0]
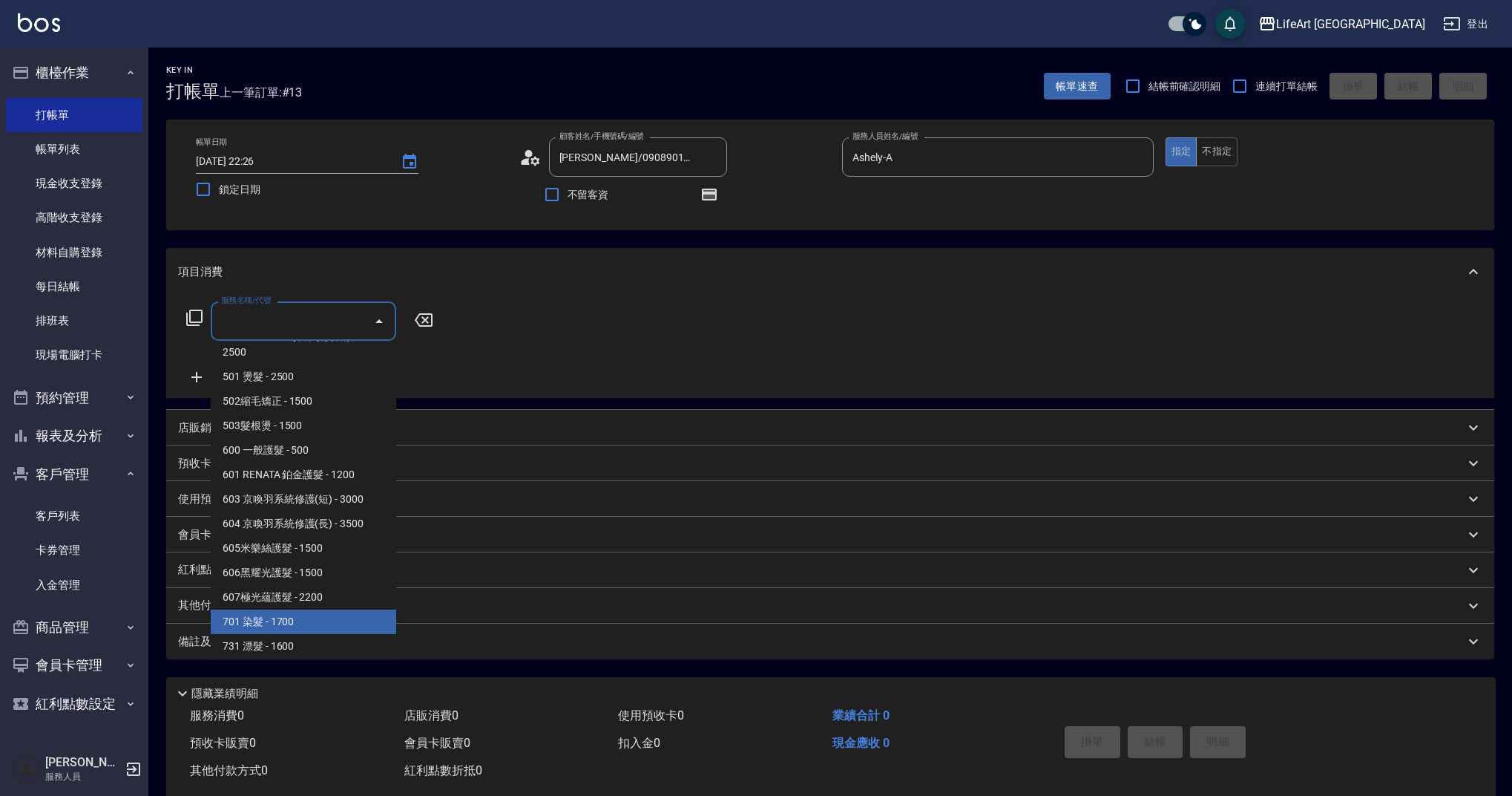
click at [328, 615] on span "701 染髮 - 1700" at bounding box center [303, 621] width 186 height 25
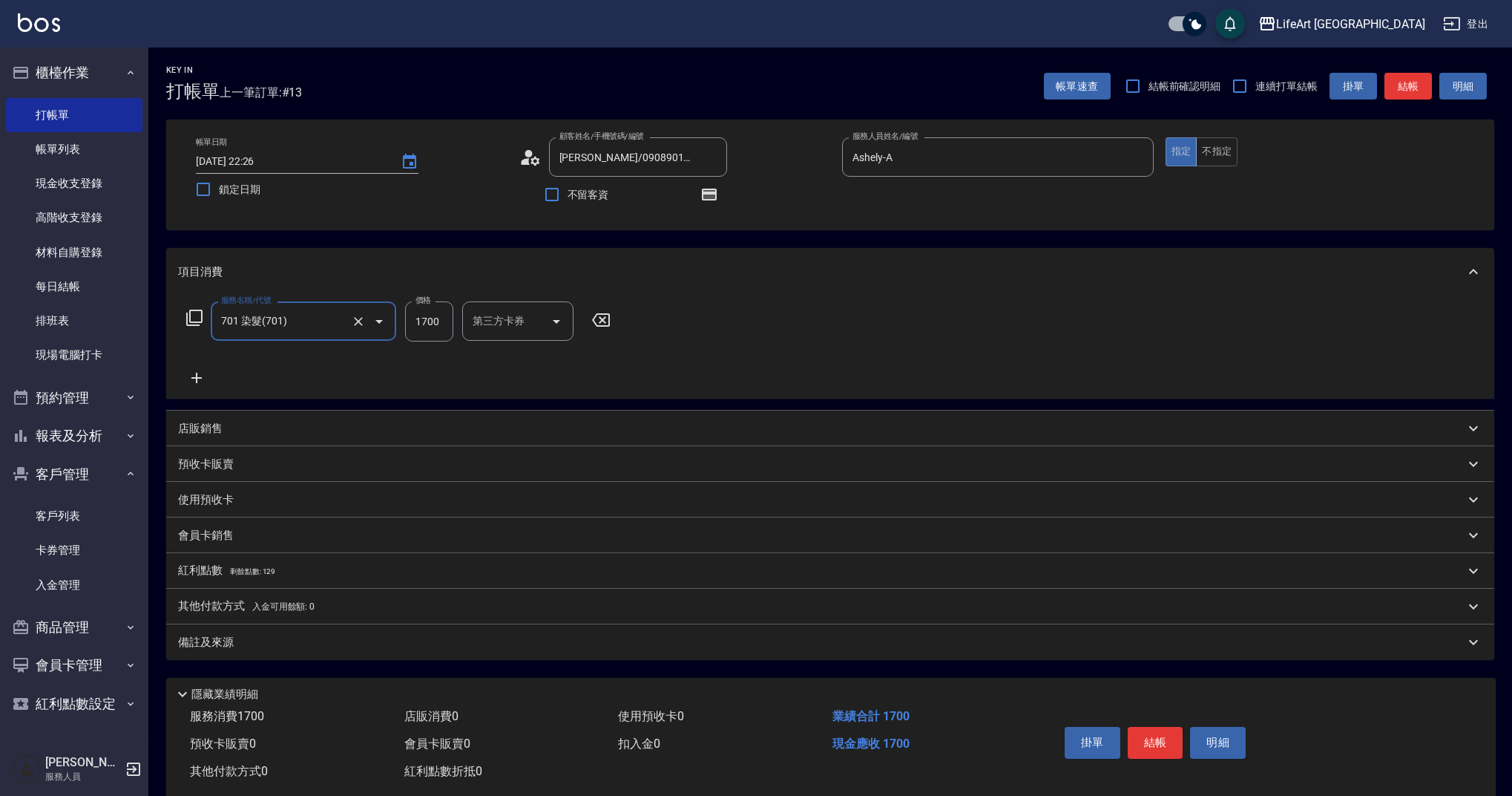
type input "701 染髮(701)"
click at [199, 373] on icon at bounding box center [197, 378] width 37 height 18
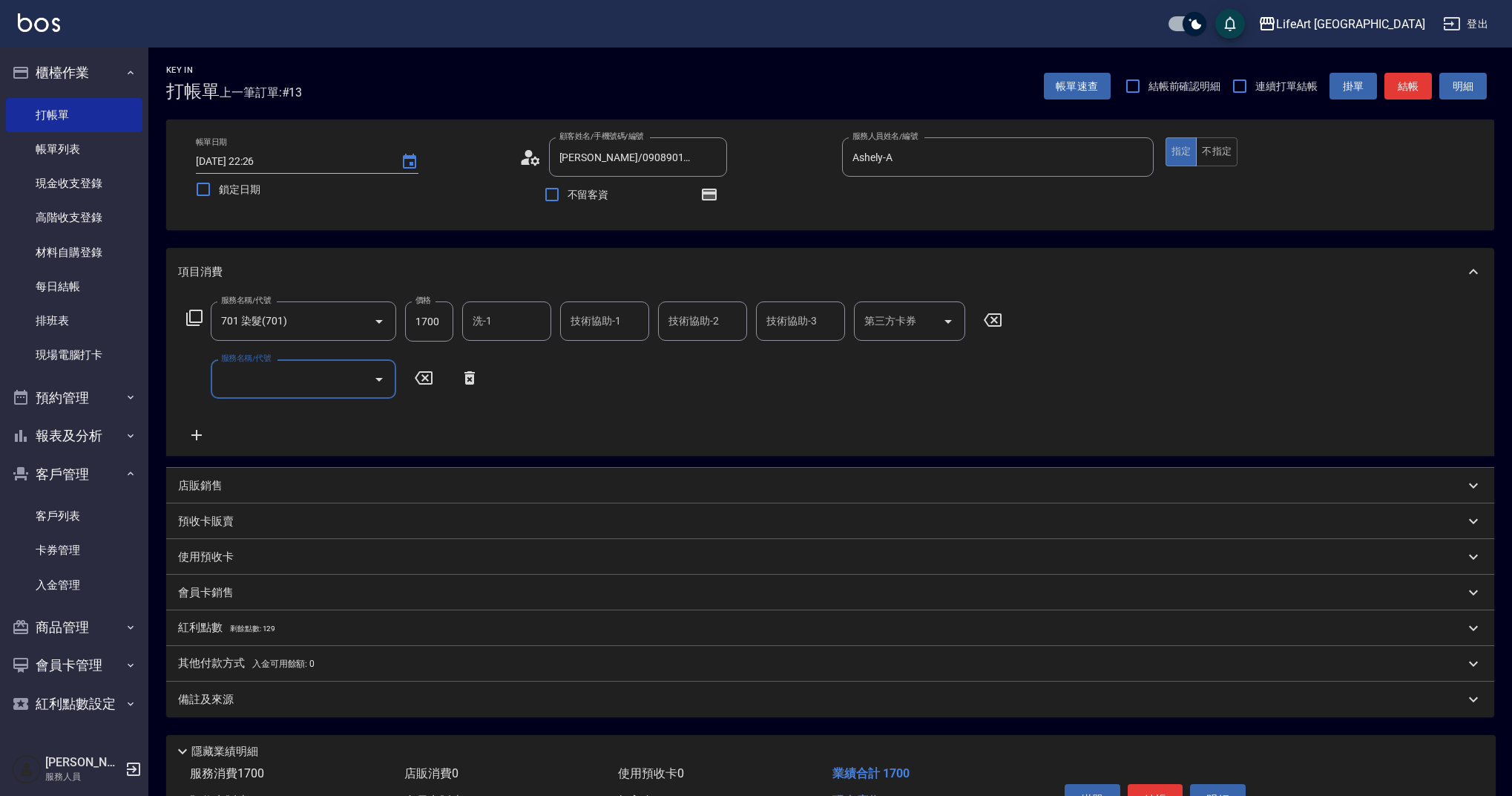
click at [388, 383] on button "Open" at bounding box center [379, 379] width 24 height 24
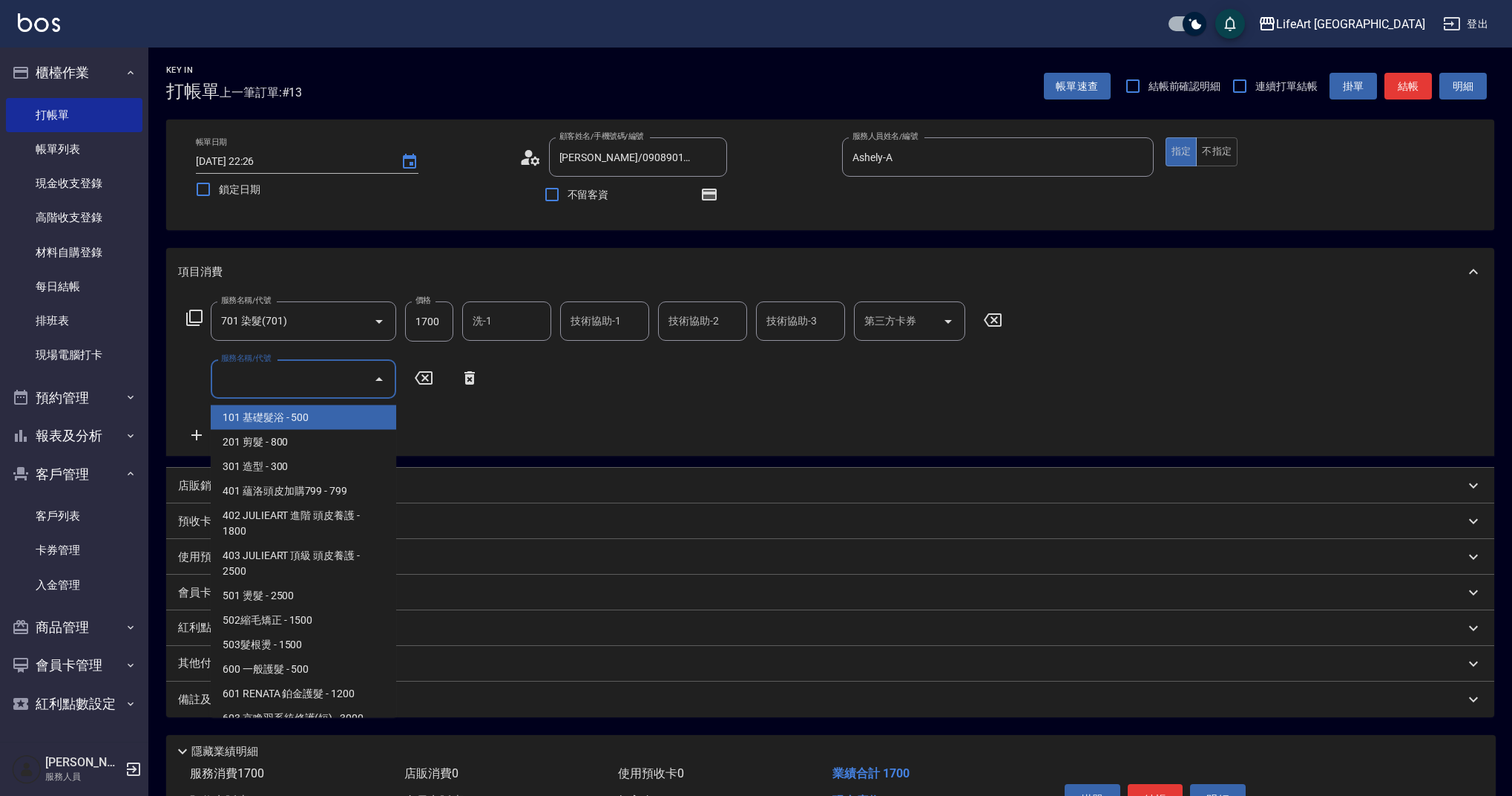
drag, startPoint x: 387, startPoint y: 414, endPoint x: 391, endPoint y: 435, distance: 21.4
click at [391, 435] on ul "101 基礎髮浴 - 500 201 剪髮 - 800 301 造型 - 300 401 蘊洛頭皮加購799 - 799 402 JULIEART 進階 頭皮…" at bounding box center [303, 559] width 186 height 319
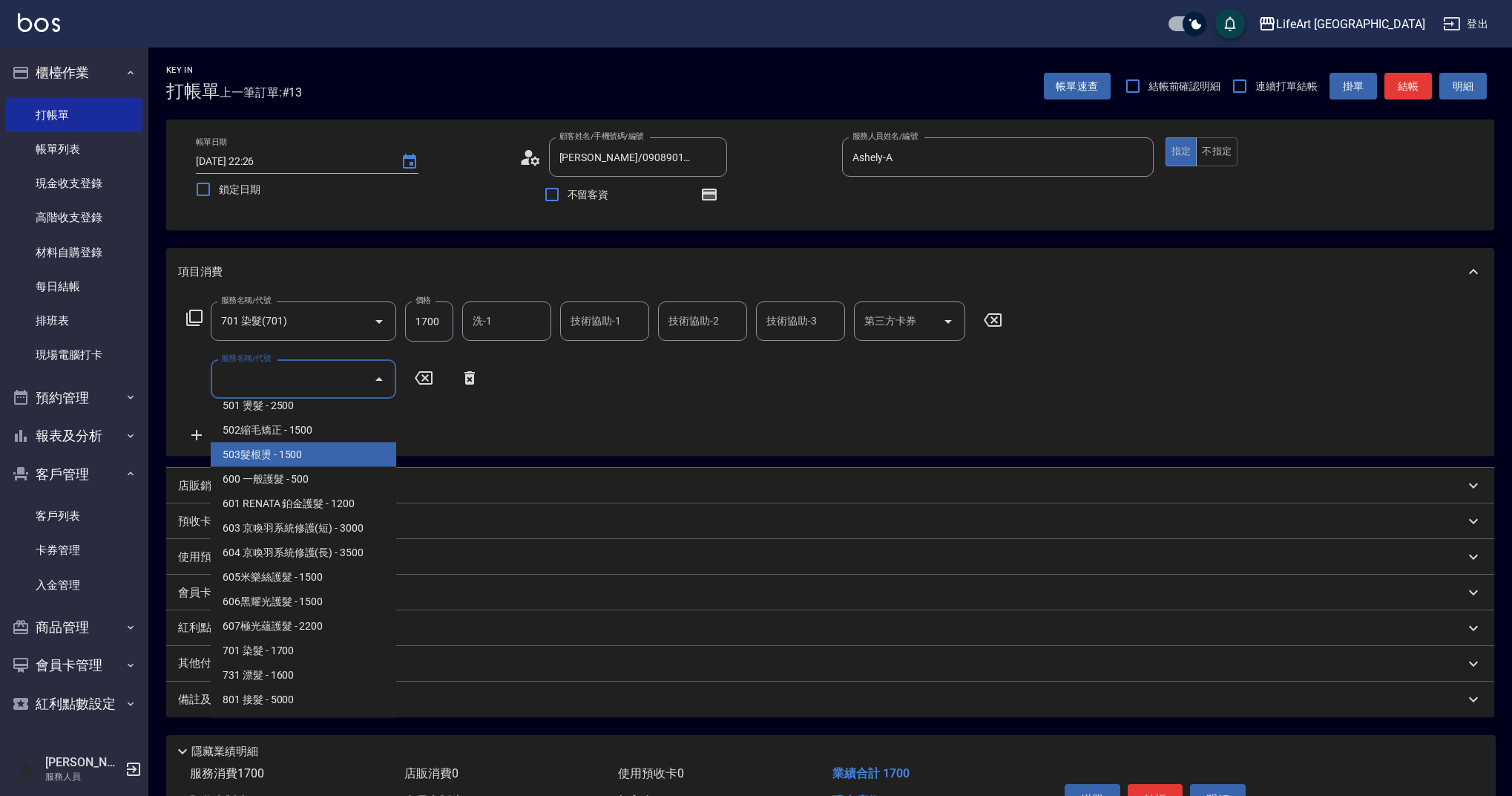
scroll to position [0, 0]
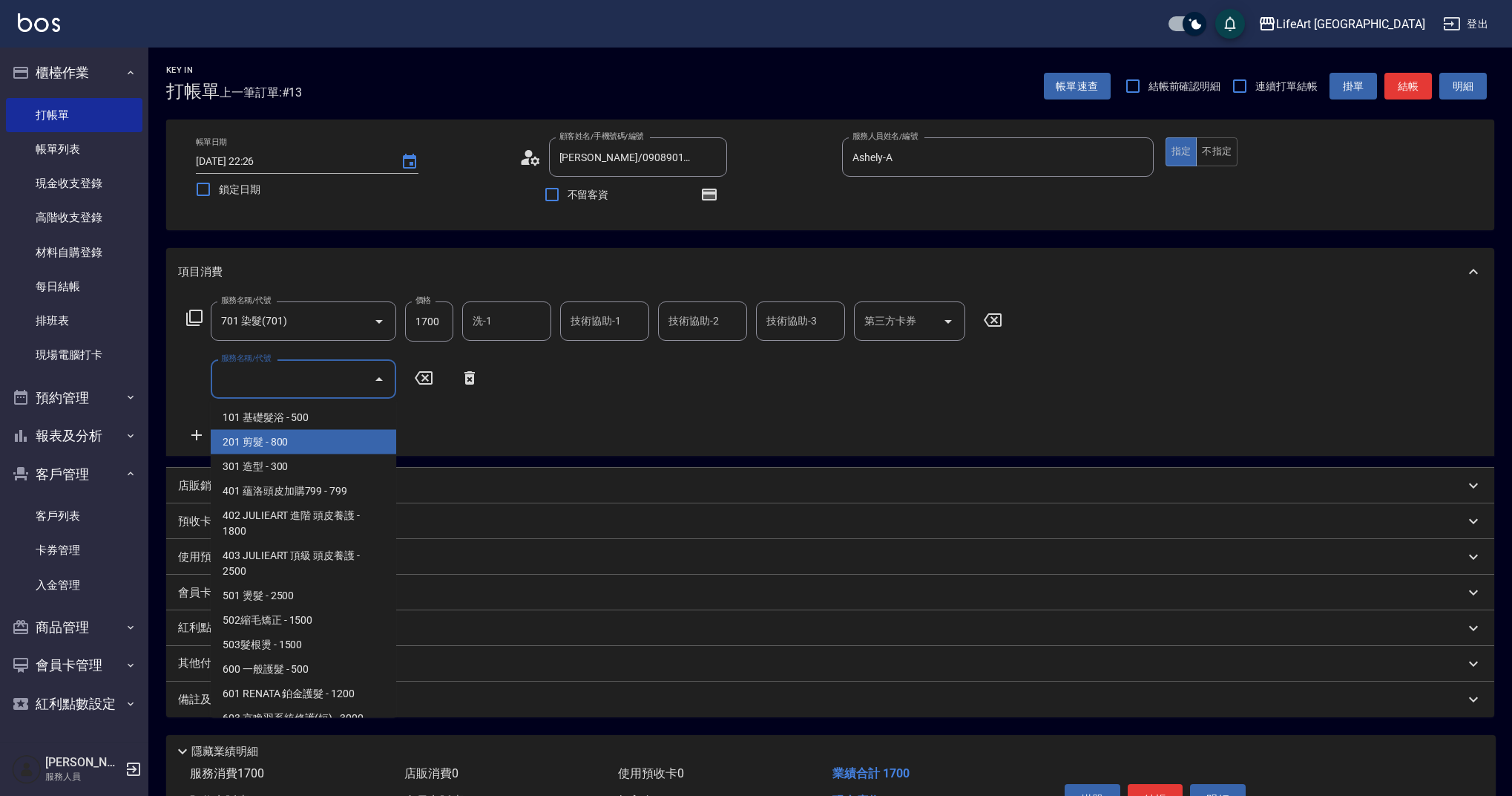
click at [297, 446] on span "201 剪髮 - 800" at bounding box center [303, 442] width 186 height 25
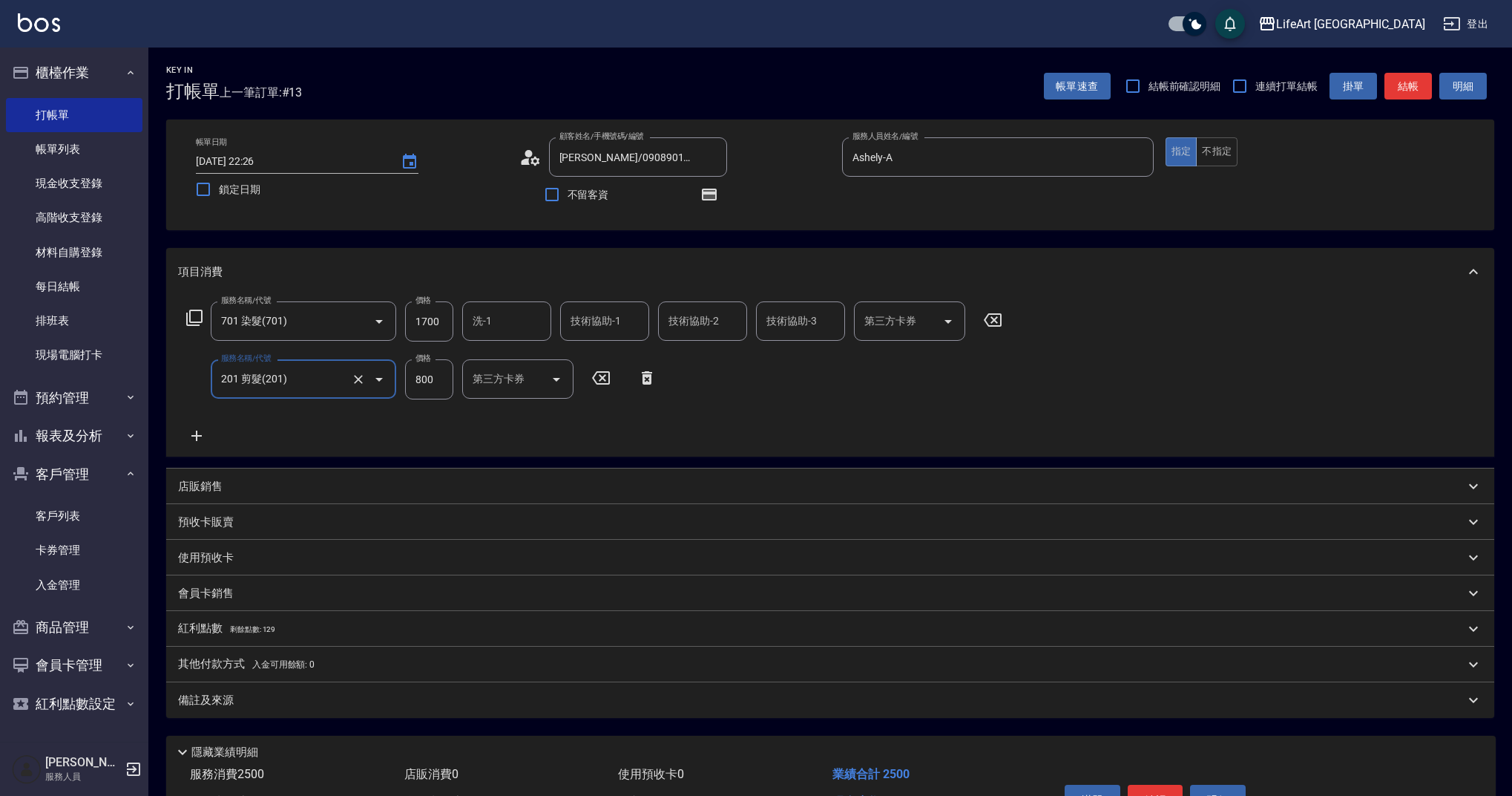
type input "201 剪髮(201)"
click at [194, 437] on icon at bounding box center [197, 436] width 10 height 10
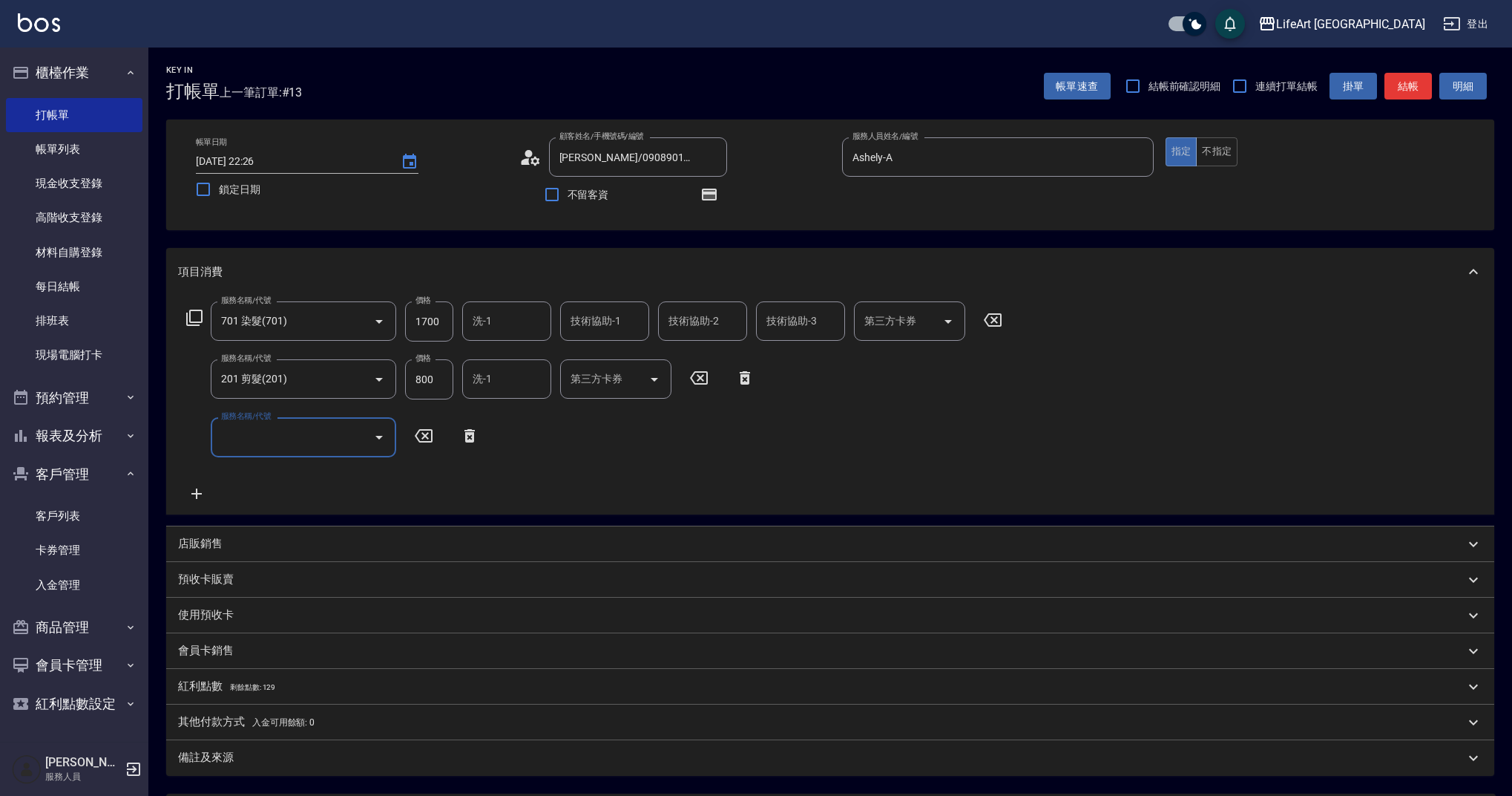
click at [372, 435] on icon "Open" at bounding box center [379, 438] width 18 height 18
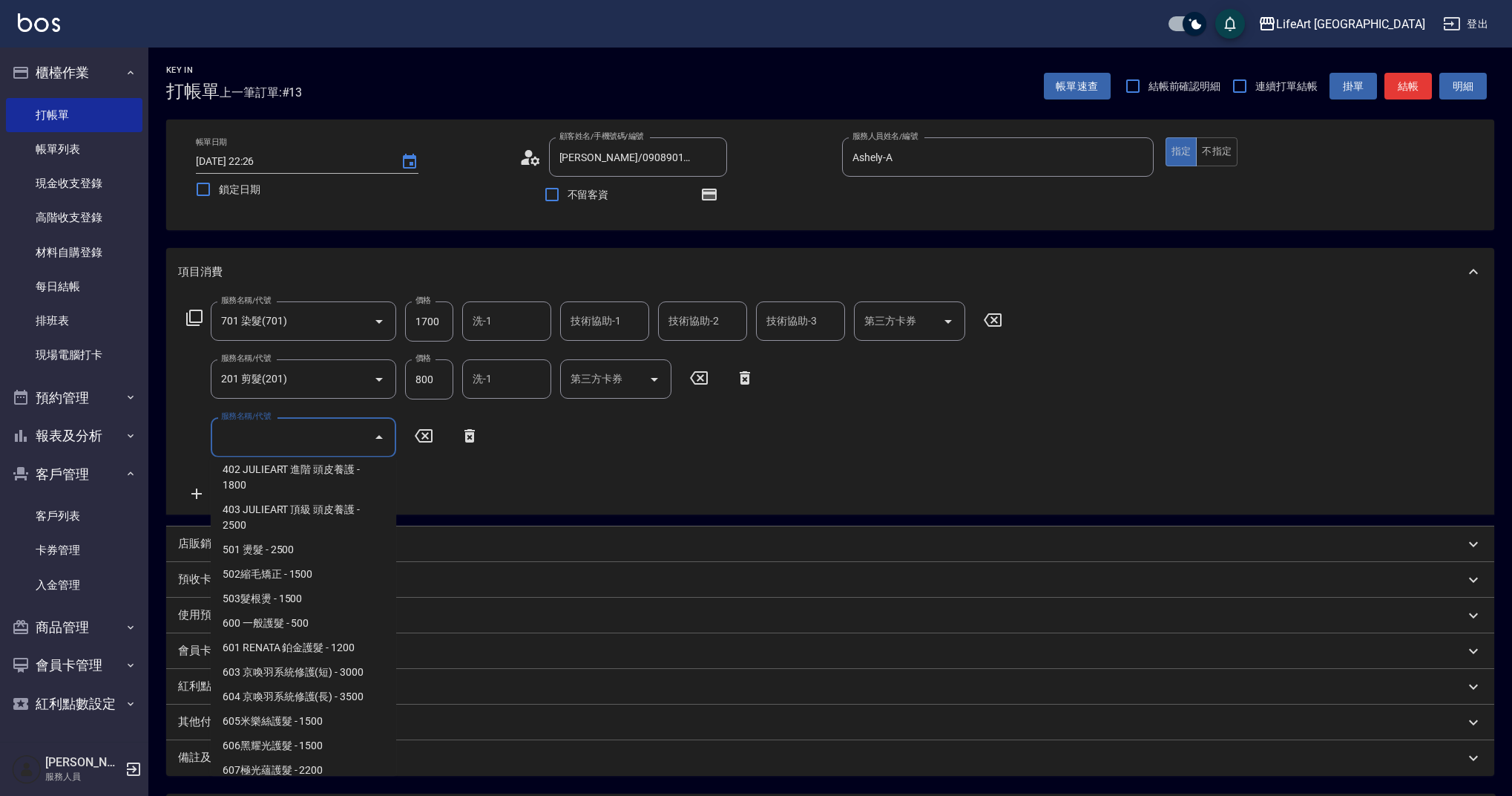
scroll to position [190, 0]
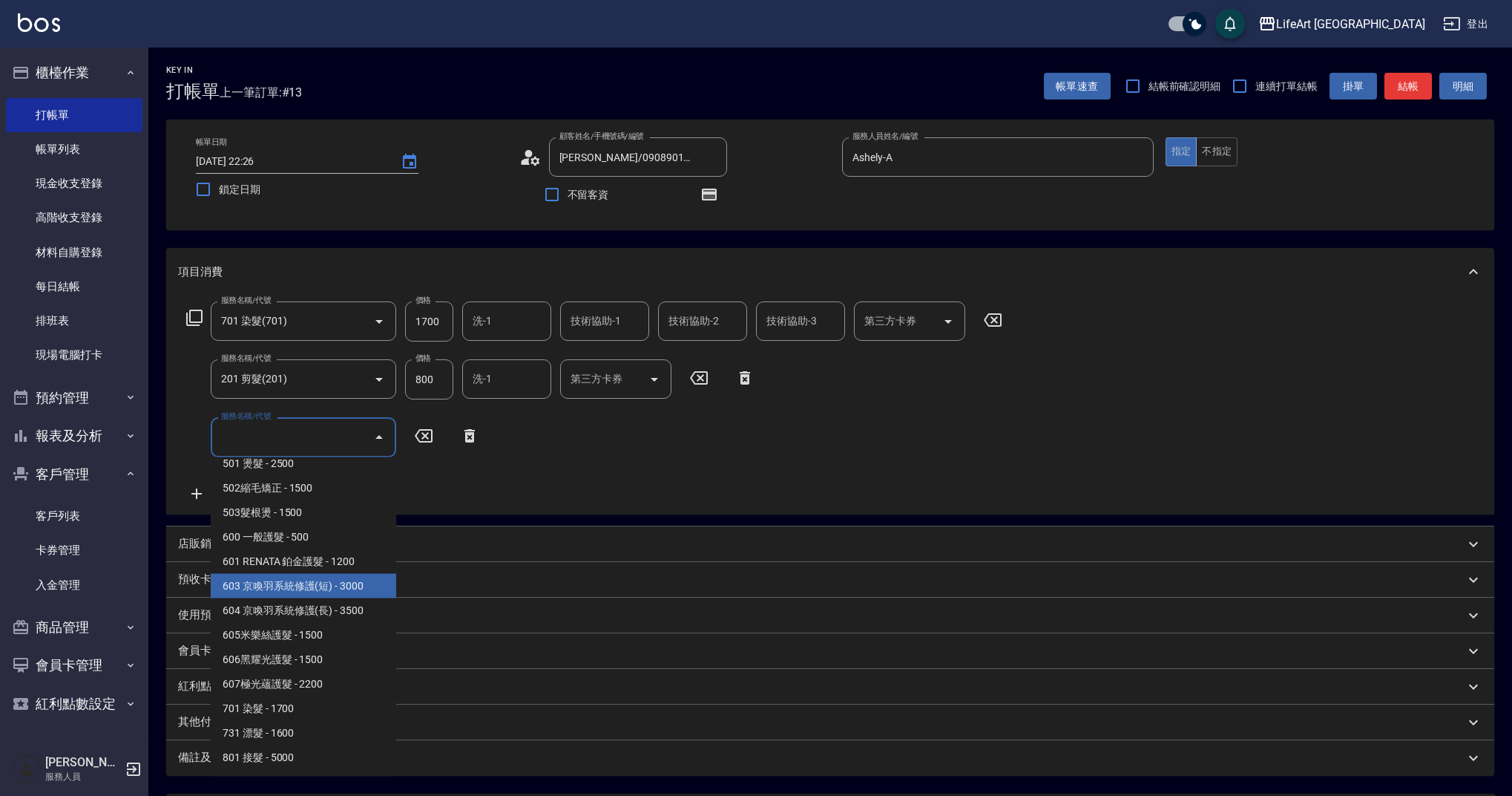
click at [292, 587] on span "603 京喚羽系統修護(短) - 3000" at bounding box center [303, 586] width 186 height 25
type input "603 京喚羽系統修護(短)(603)"
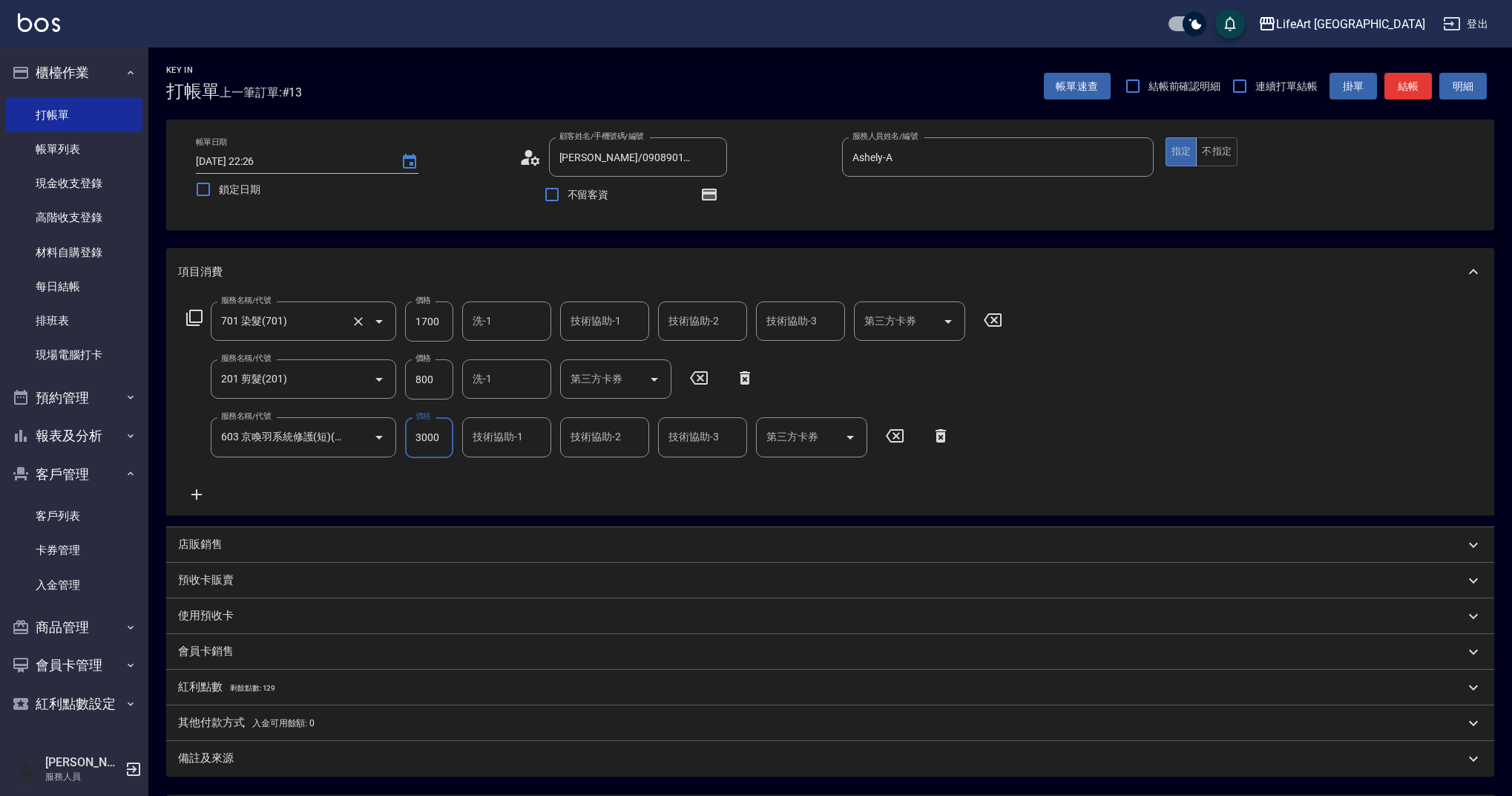
drag, startPoint x: 445, startPoint y: 323, endPoint x: 378, endPoint y: 326, distance: 67.1
click at [378, 326] on div "服務名稱/代號 701 染髮(701) 服務名稱/代號 價格 1700 價格 洗-1 洗-1 技術協助-1 技術協助-1 技術協助-2 技術協助-2 技術協助…" at bounding box center [595, 322] width 834 height 40
drag, startPoint x: 424, startPoint y: 319, endPoint x: 384, endPoint y: 323, distance: 40.2
click at [384, 323] on div "服務名稱/代號 701 染髮(701) 服務名稱/代號 價格 1700 價格 洗-1 洗-1 技術協助-1 技術協助-1 技術協助-2 技術協助-2 技術協助…" at bounding box center [595, 322] width 834 height 40
type input "3540"
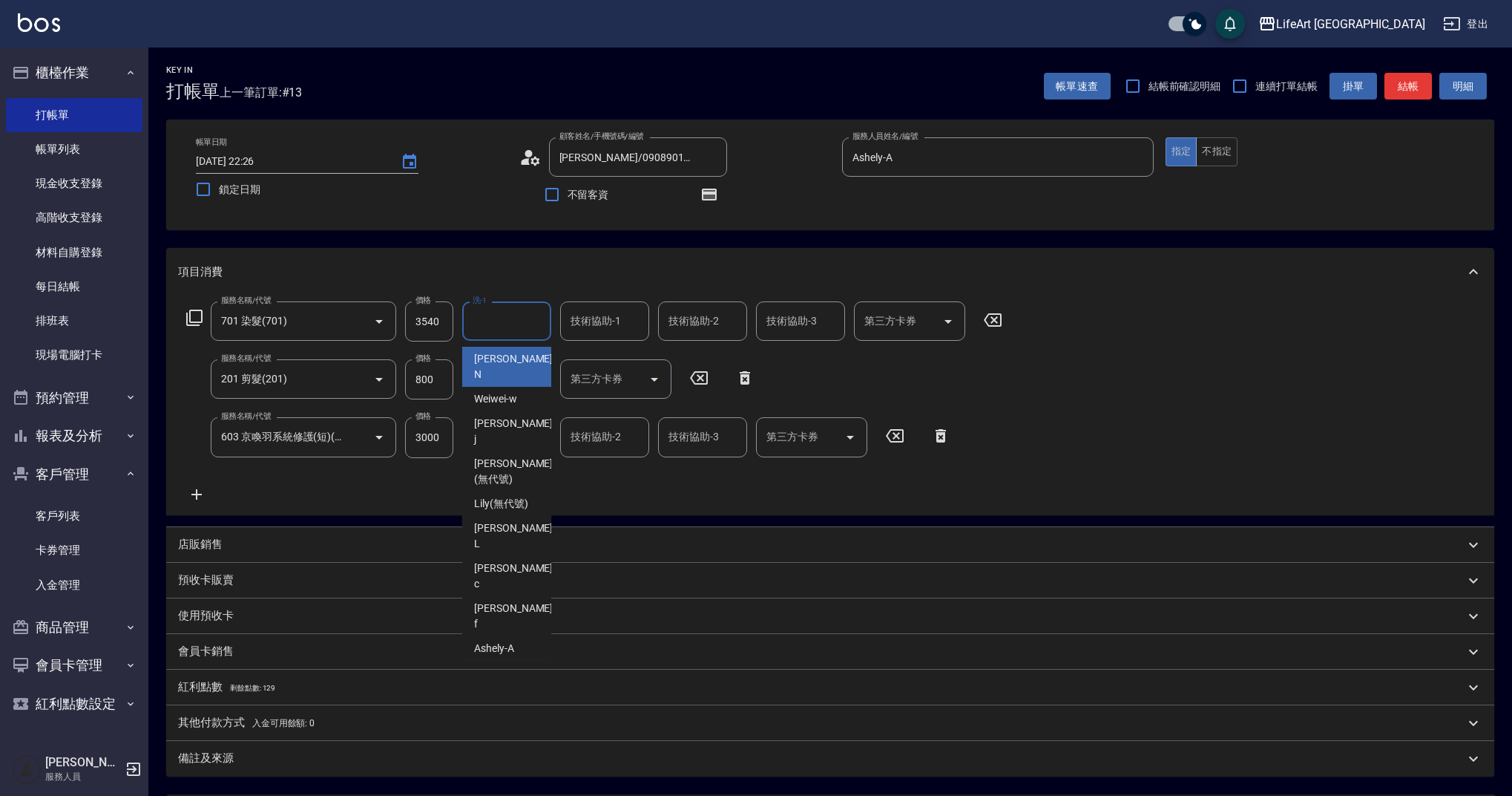
click at [529, 323] on input "洗-1" at bounding box center [506, 321] width 75 height 26
click at [522, 496] on span "Lily (無代號)" at bounding box center [501, 503] width 54 height 16
type input "Lily(無代號)"
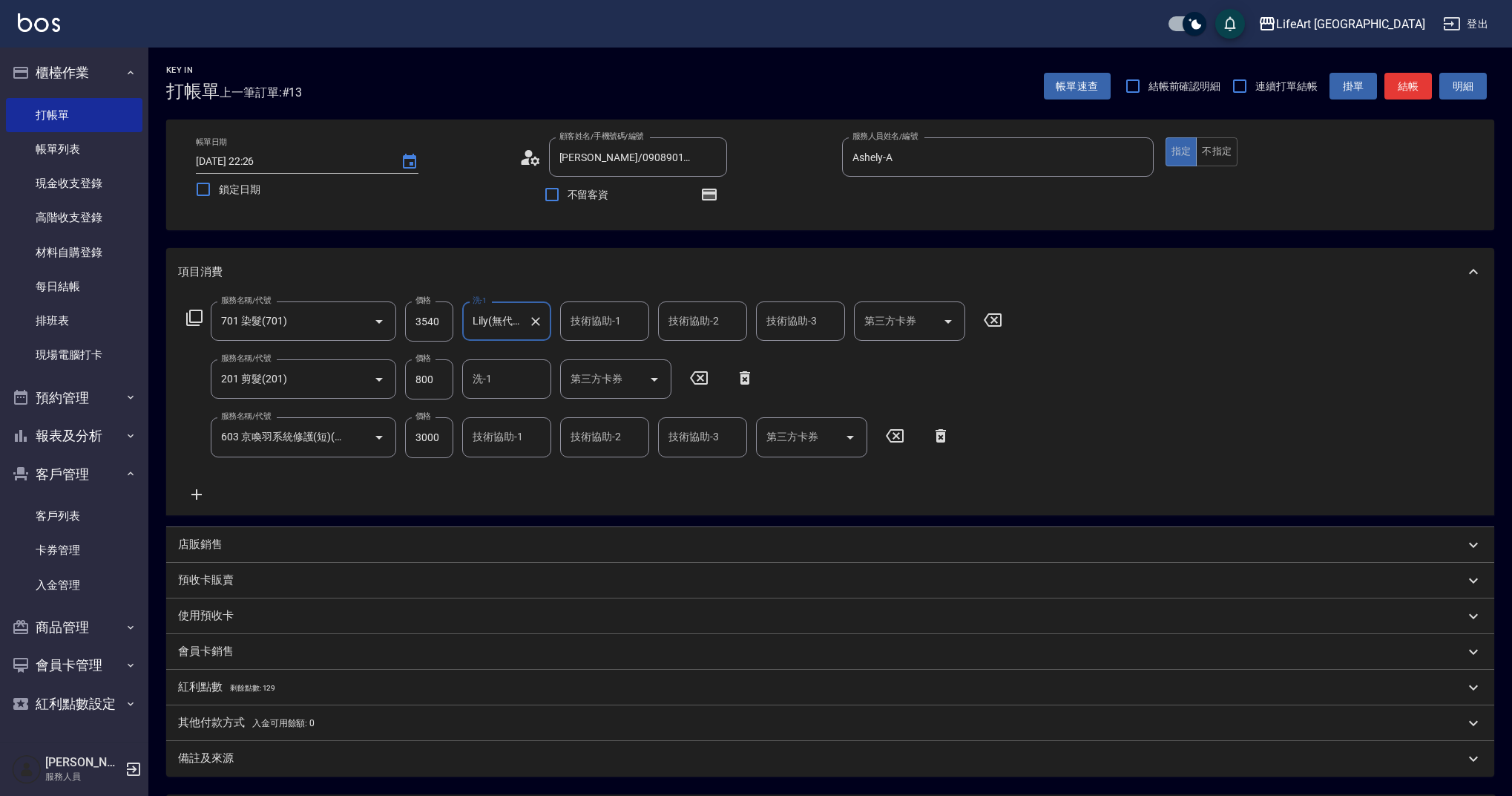
click at [603, 325] on input "技術協助-1" at bounding box center [605, 321] width 75 height 26
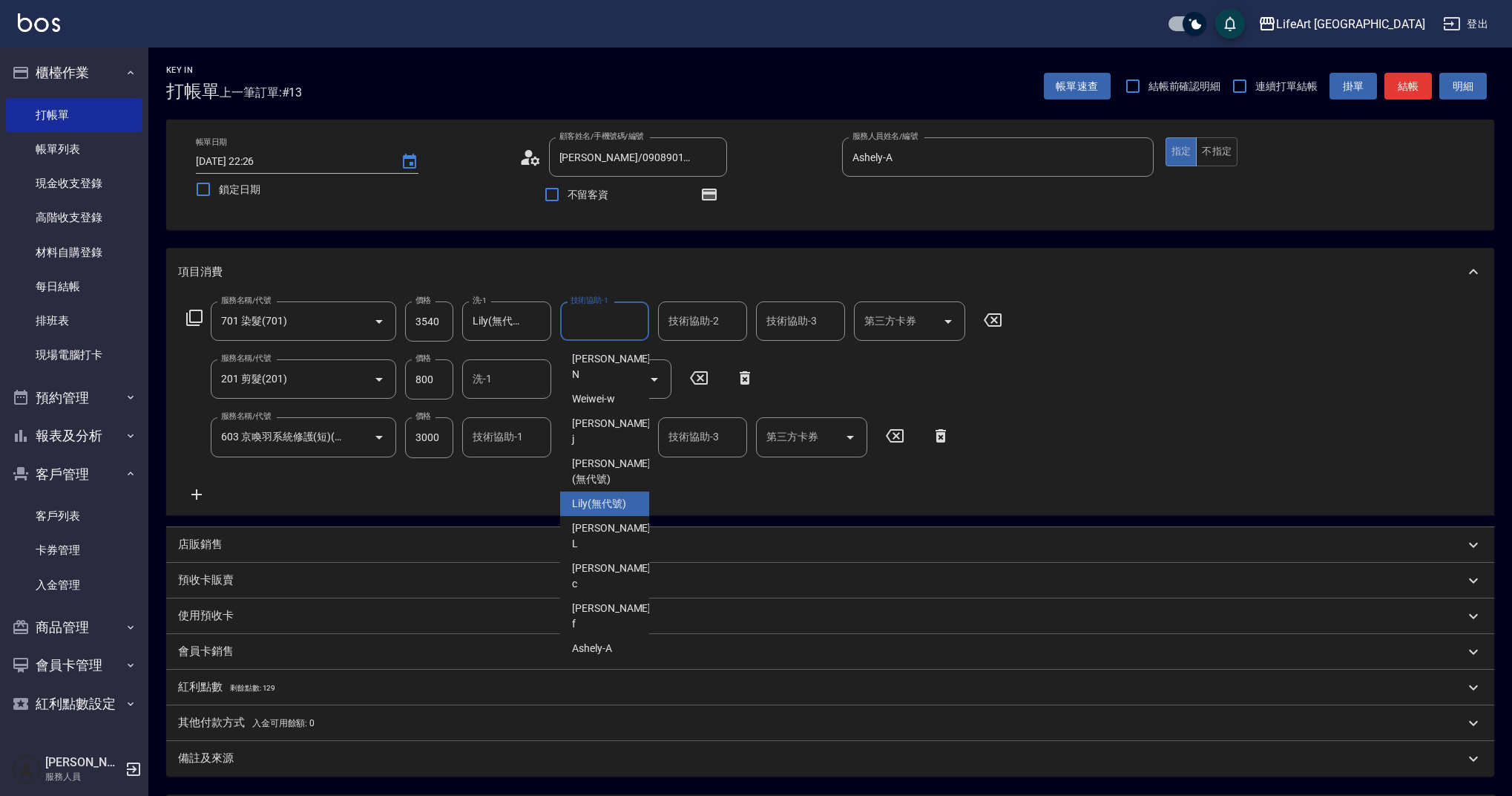
click at [605, 496] on span "Lily (無代號)" at bounding box center [599, 503] width 54 height 16
type input "Lily(無代號)"
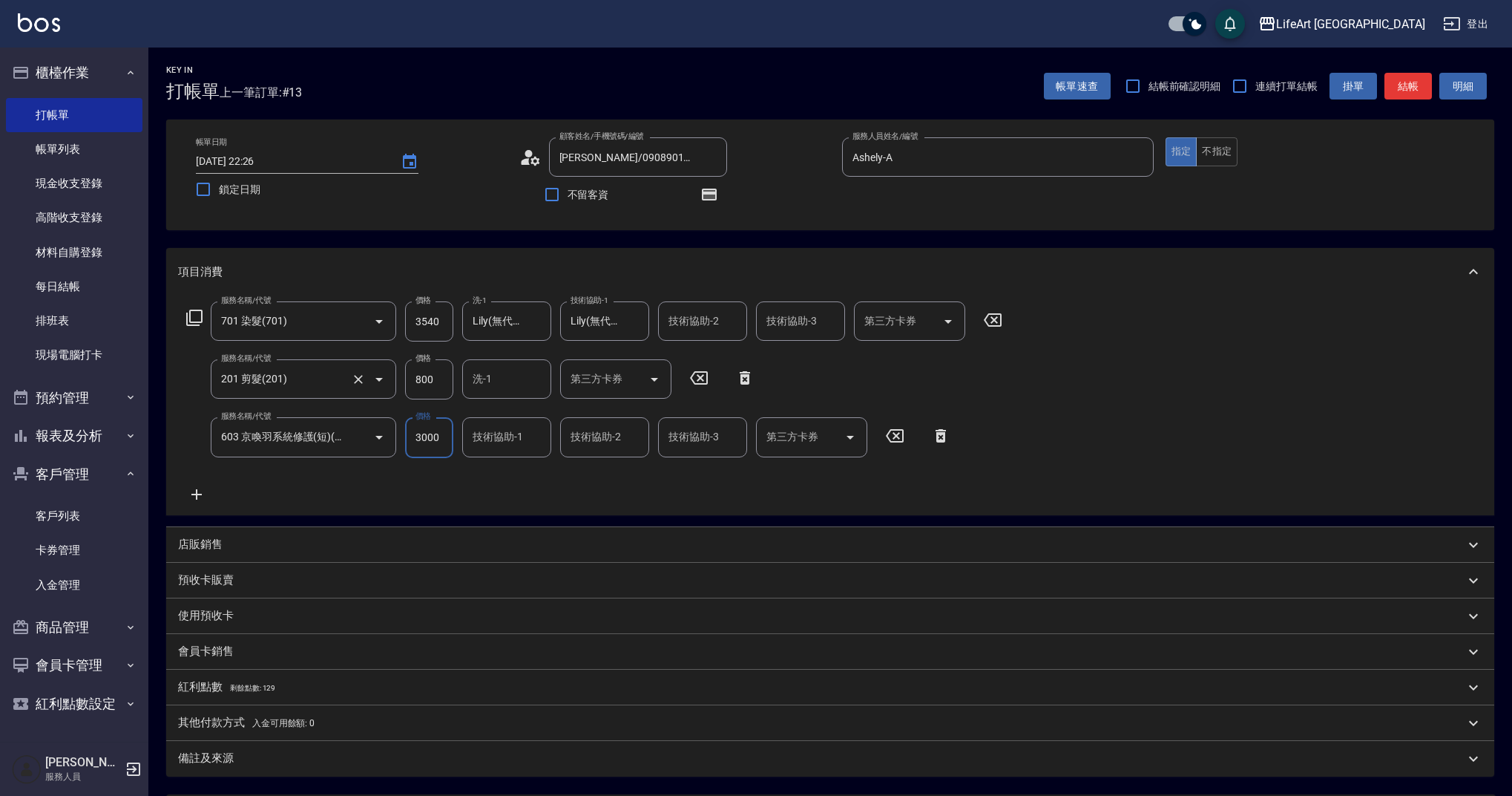
drag, startPoint x: 437, startPoint y: 380, endPoint x: 391, endPoint y: 376, distance: 46.2
click at [391, 376] on div "服務名稱/代號 201 剪髮(201) 服務名稱/代號 價格 800 價格 洗-1 洗-1 第三方卡券 第三方卡券" at bounding box center [471, 379] width 586 height 40
drag, startPoint x: 437, startPoint y: 378, endPoint x: 392, endPoint y: 378, distance: 45.0
click at [392, 378] on div "服務名稱/代號 201 剪髮(201) 服務名稱/代號 價格 800 價格 洗-1 洗-1 第三方卡券 第三方卡券" at bounding box center [471, 379] width 586 height 40
type input "630"
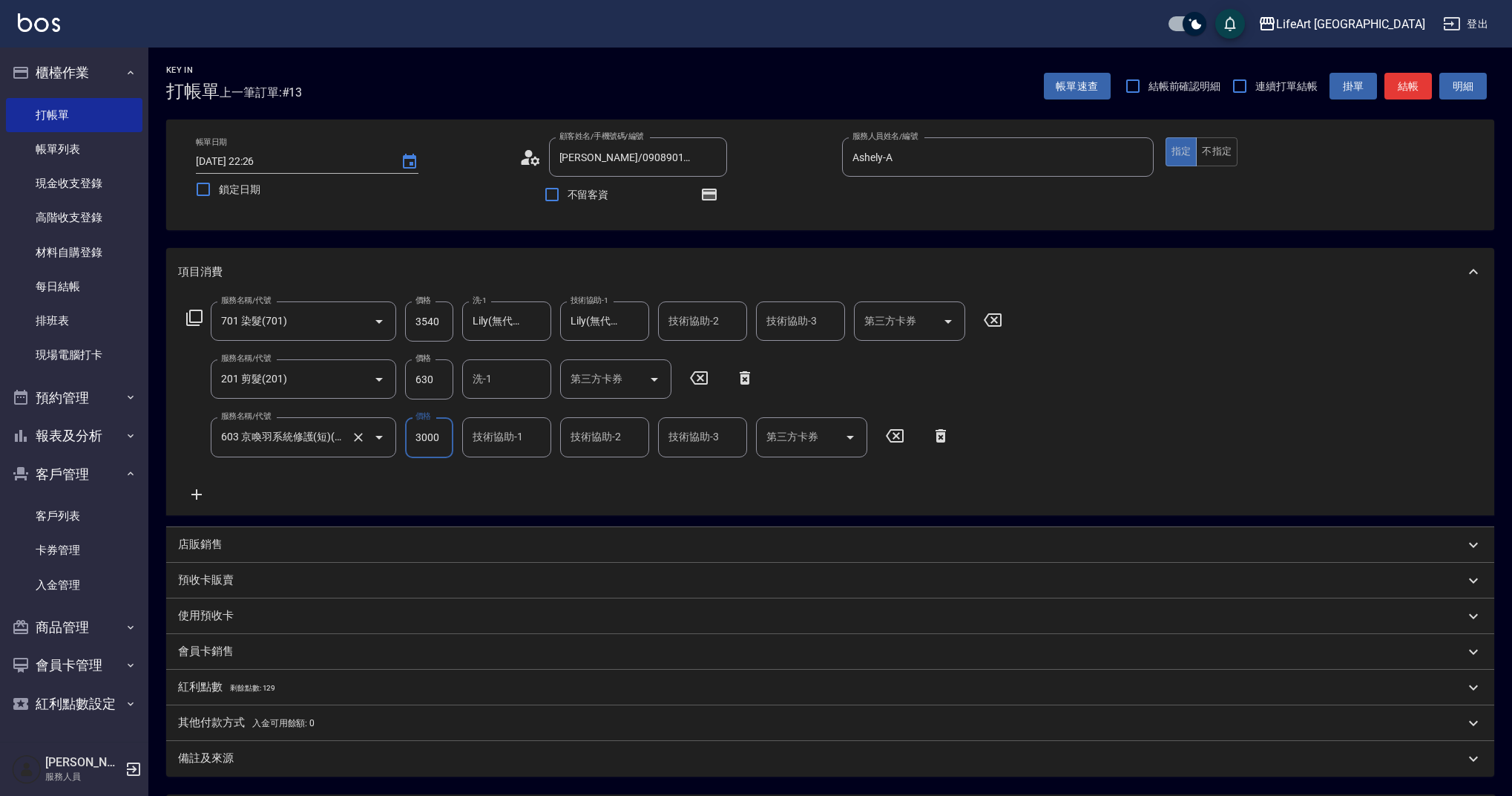
drag, startPoint x: 440, startPoint y: 436, endPoint x: 387, endPoint y: 440, distance: 53.2
click at [387, 440] on div "服務名稱/代號 603 京喚羽系統修護(短)(603) 服務名稱/代號 價格 3000 價格 技術協助-1 技術協助-1 技術協助-2 技術協助-2 技術協助…" at bounding box center [569, 438] width 781 height 40
type input "2500"
click at [500, 442] on input "技術協助-1" at bounding box center [506, 437] width 75 height 26
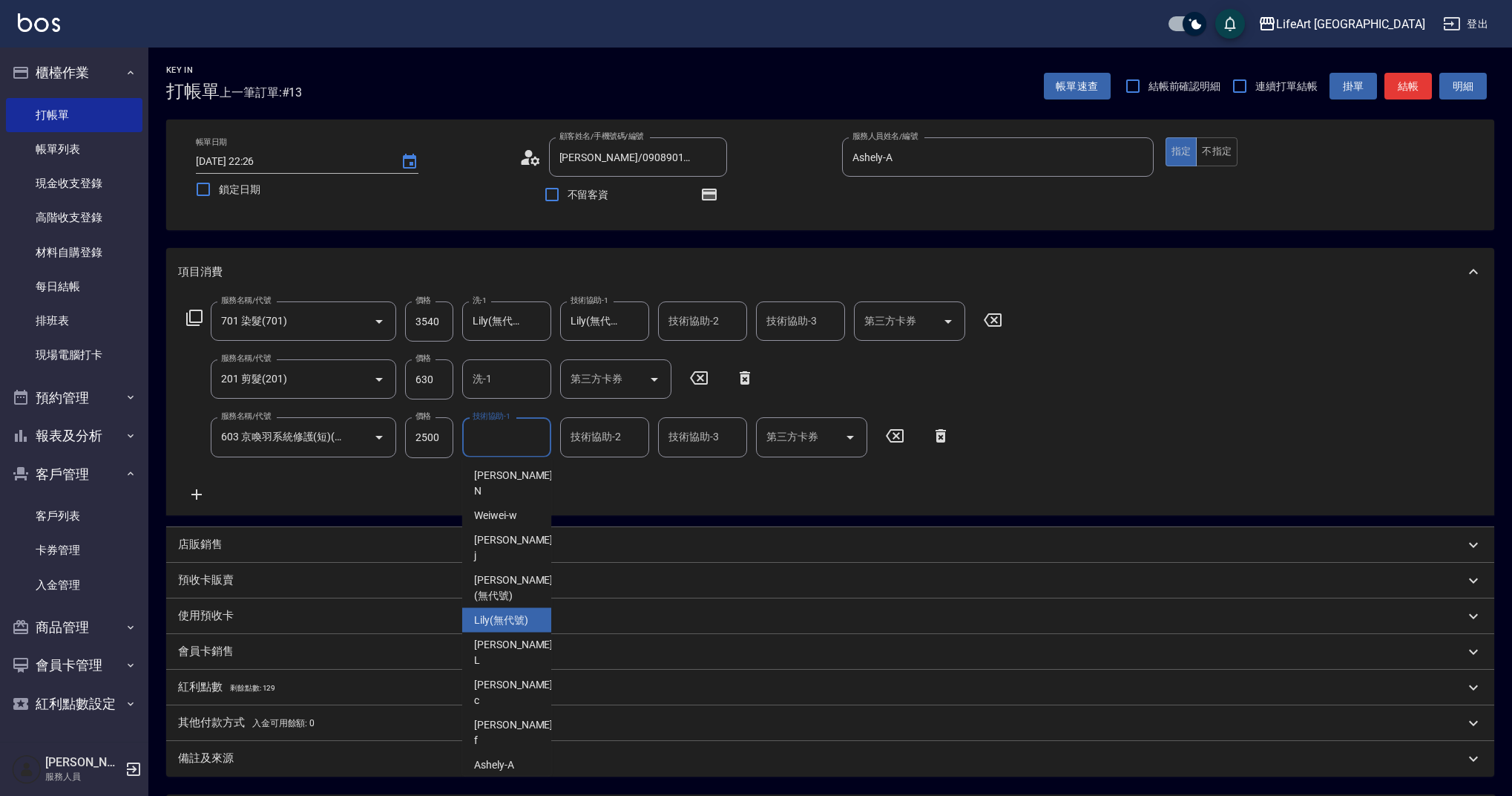
click at [521, 612] on span "Lily (無代號)" at bounding box center [501, 620] width 54 height 16
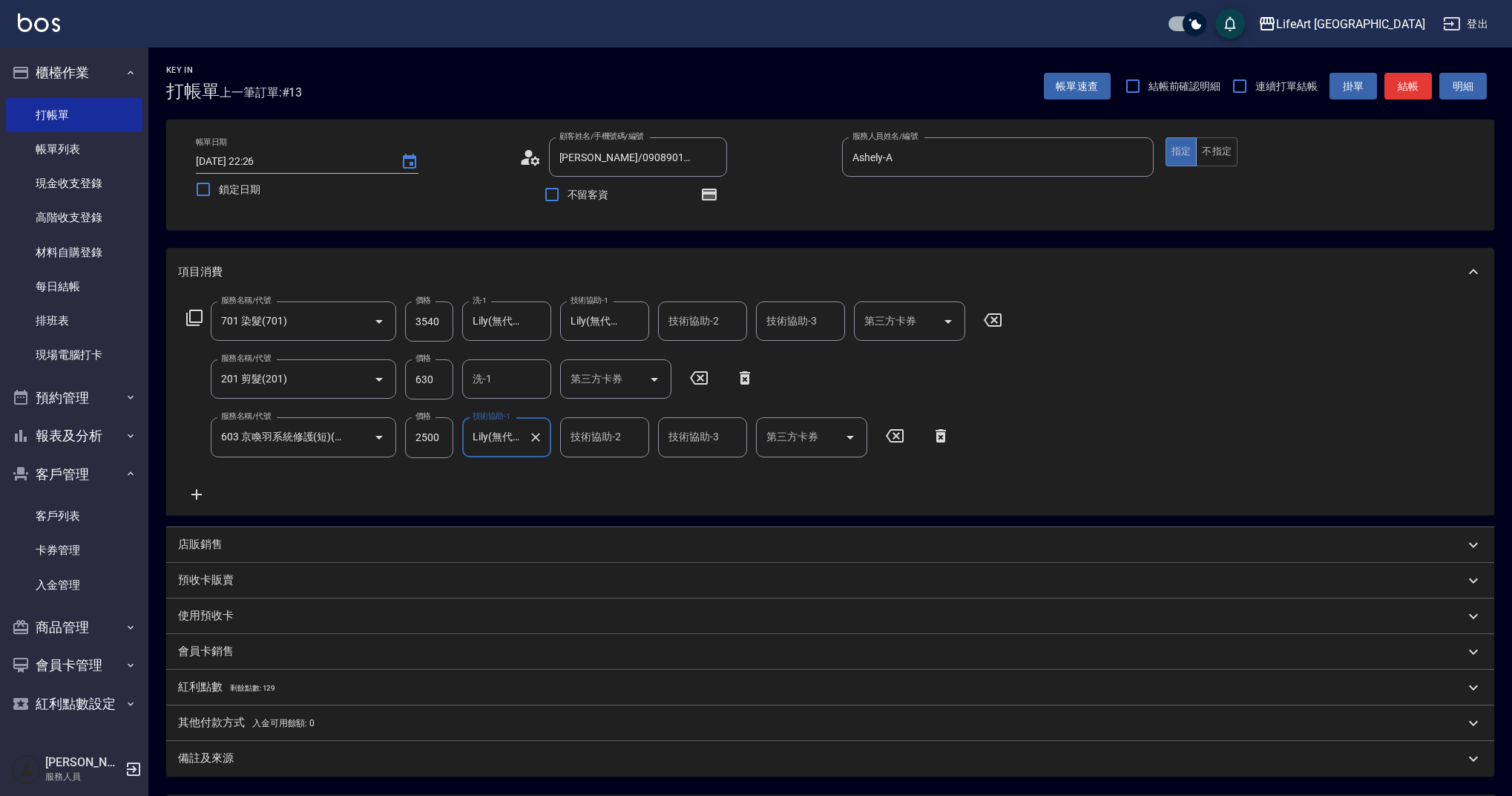
type input "Lily(無代號)"
click at [222, 724] on p "其他付款方式 入金可用餘額: 0" at bounding box center [246, 724] width 137 height 16
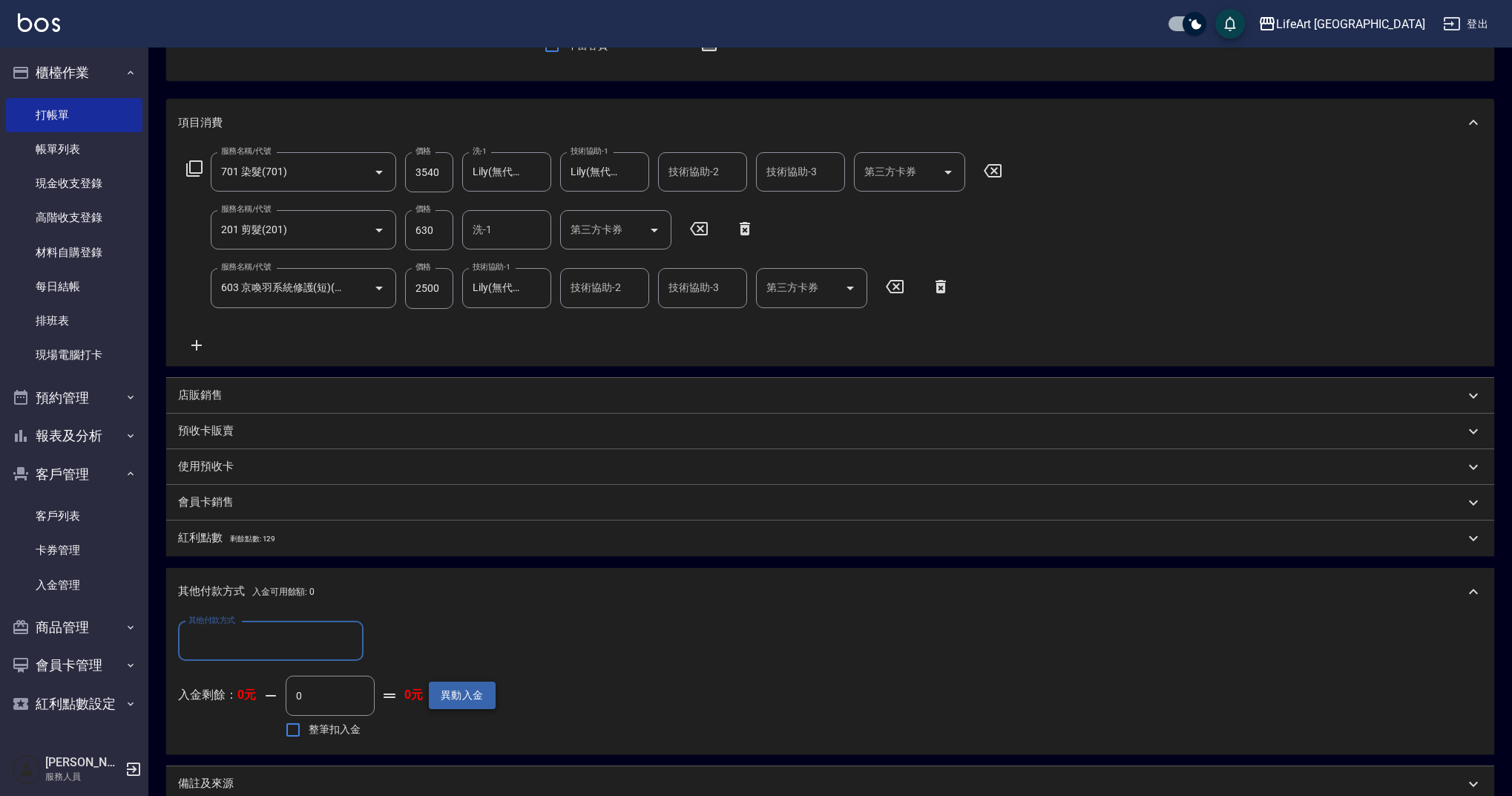
scroll to position [266, 0]
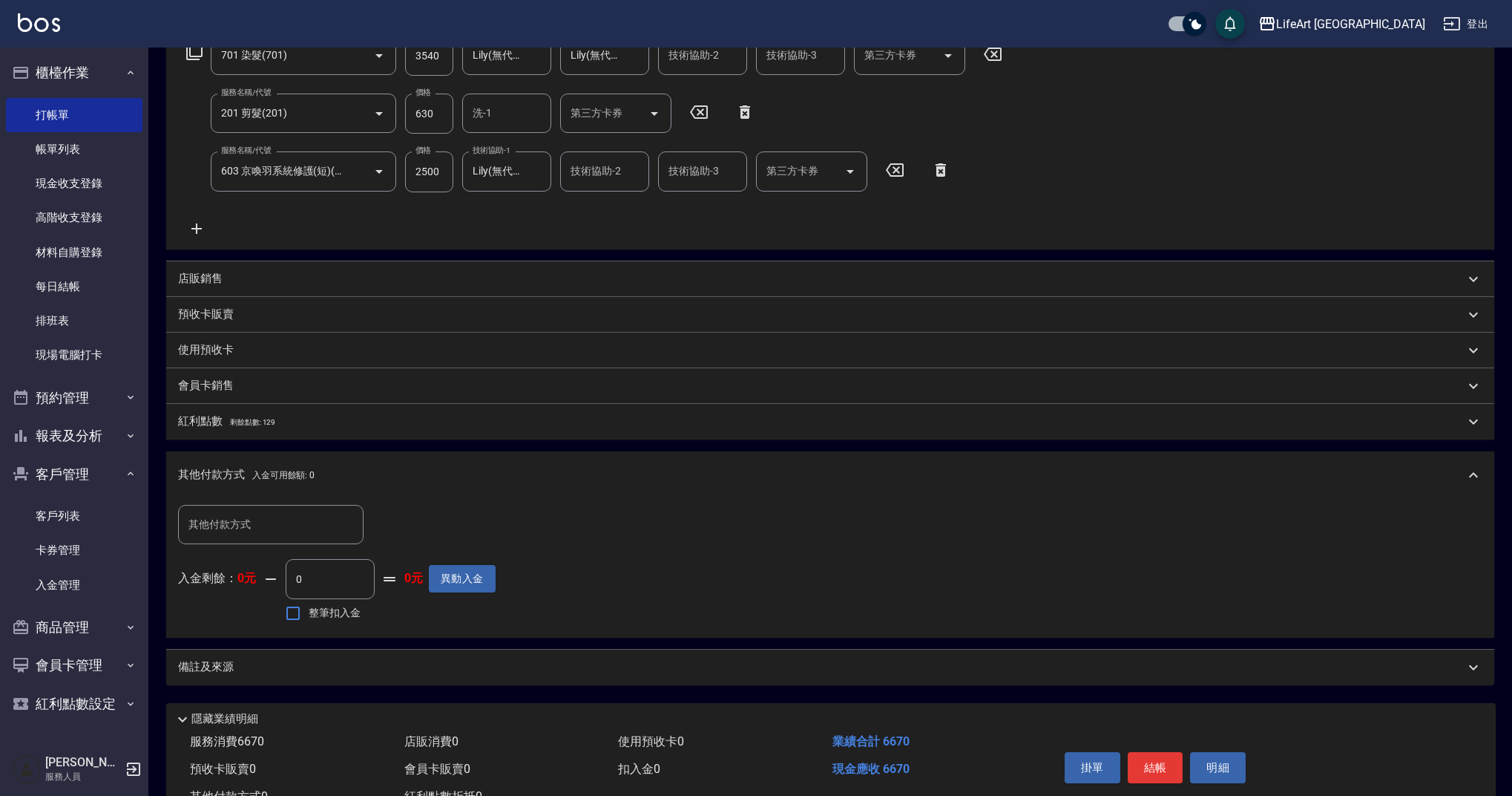
click at [209, 278] on p "店販銷售" at bounding box center [201, 279] width 45 height 16
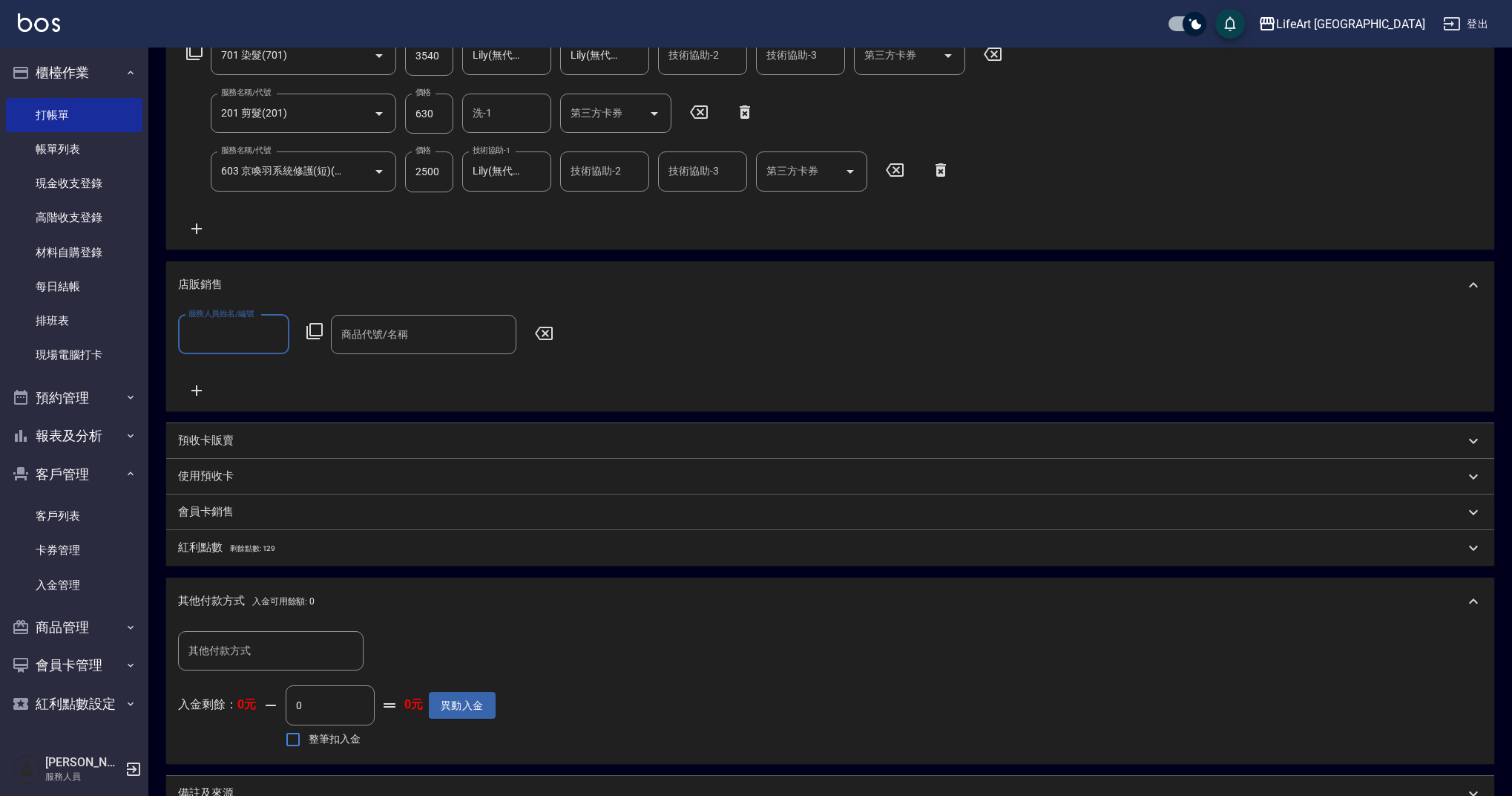
click at [284, 354] on div "服務人員姓名/編號 服務人員姓名/編號 商品代號/名稱 商品代號/名稱" at bounding box center [831, 357] width 1305 height 84
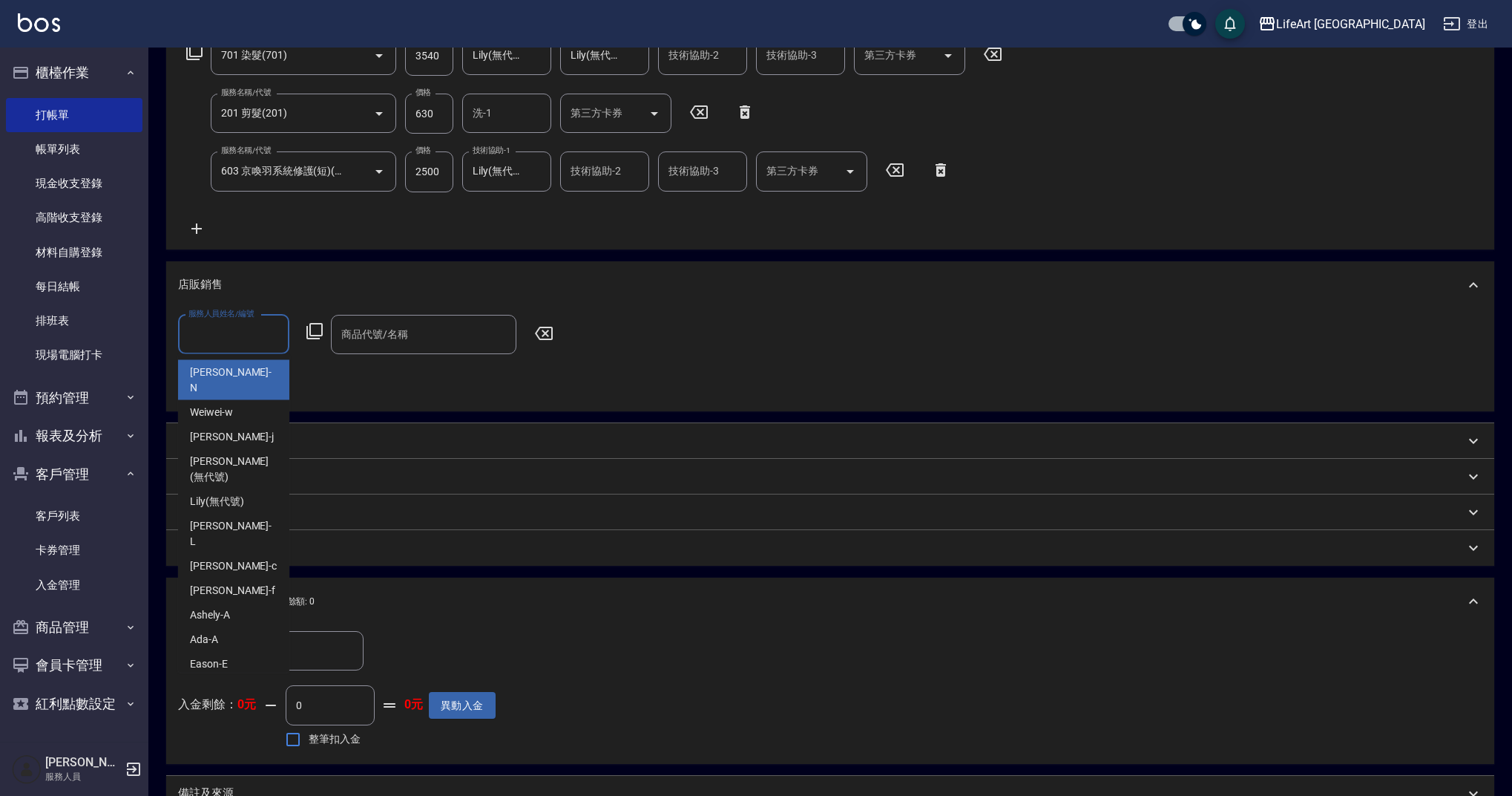
click at [257, 327] on div "服務人員姓名/編號 服務人員姓名/編號" at bounding box center [234, 335] width 111 height 40
click at [243, 603] on div "Ashely -A" at bounding box center [234, 615] width 111 height 25
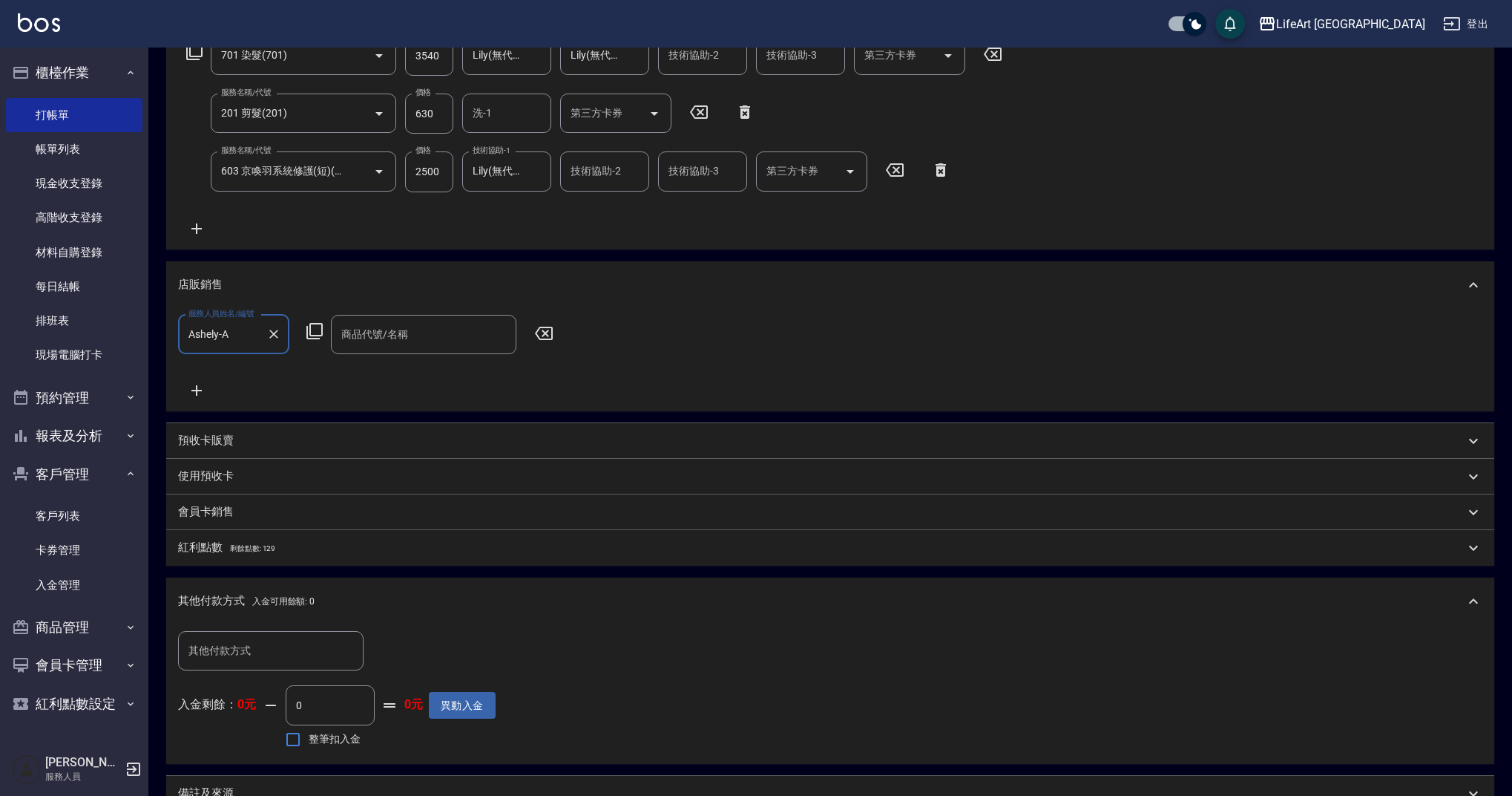
type input "Ashely-A"
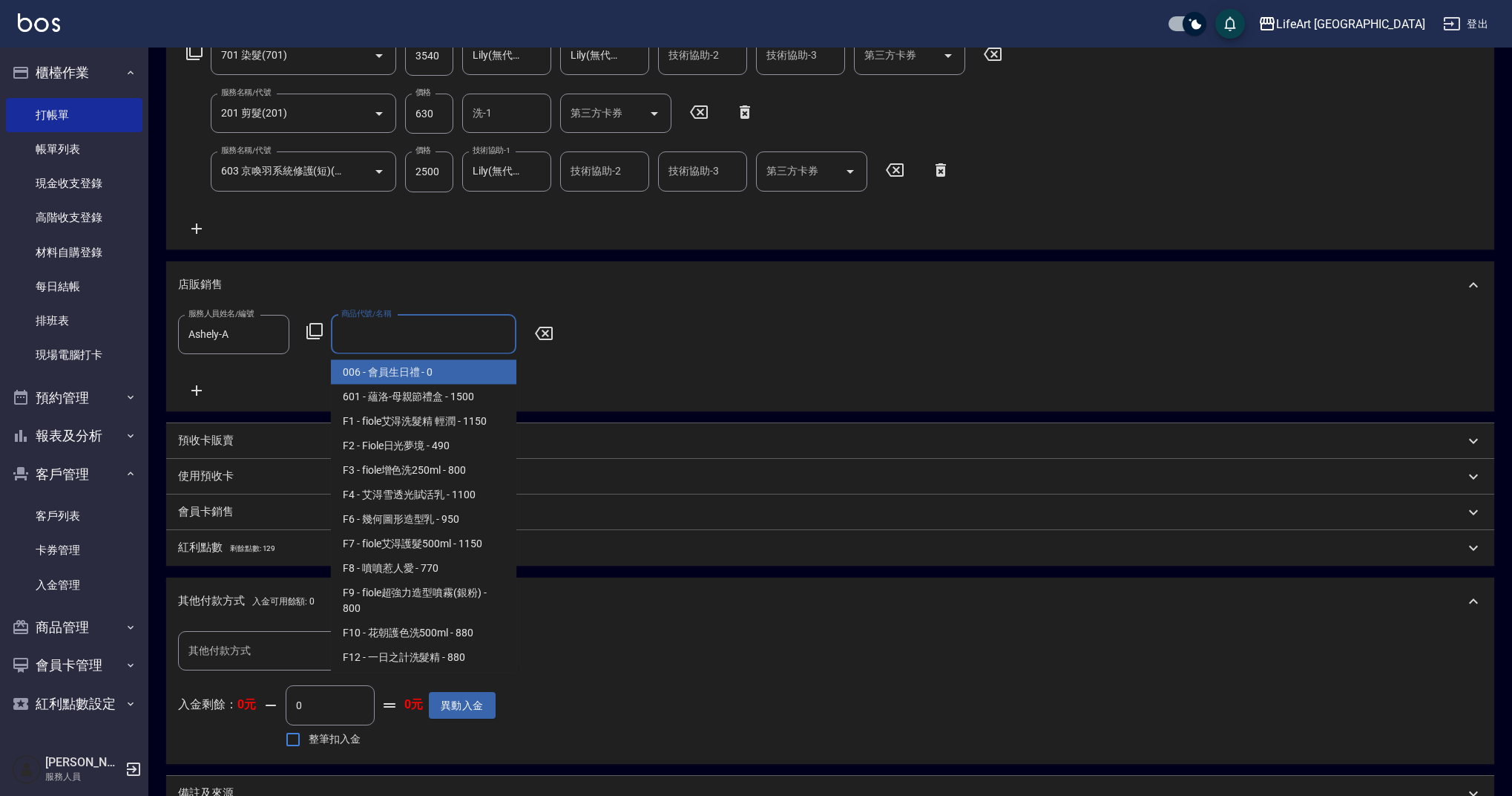
click at [403, 339] on input "商品代號/名稱" at bounding box center [423, 335] width 172 height 26
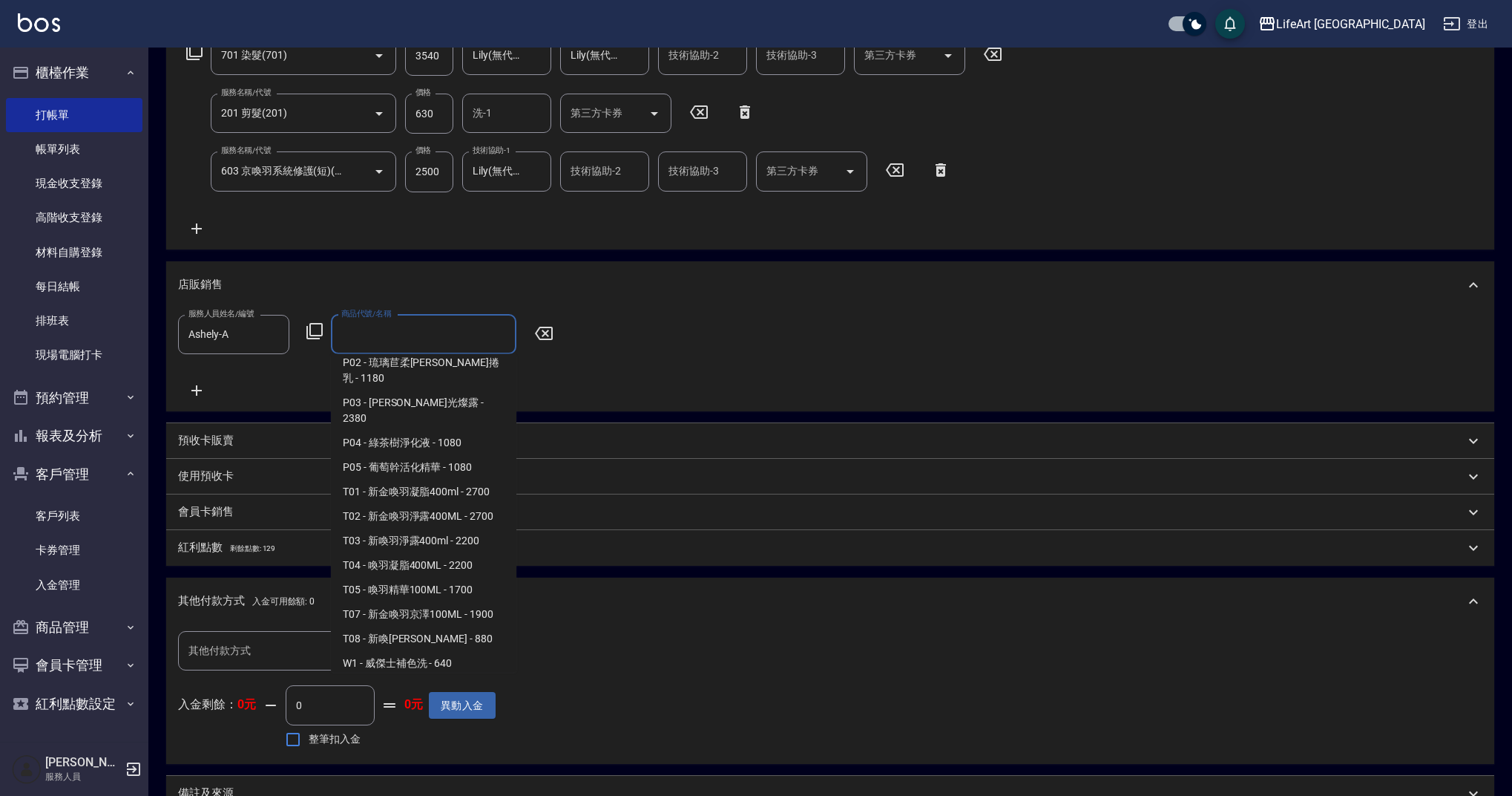
scroll to position [917, 0]
click at [445, 476] on span "T01 - 新金喚羽凝脂400ml - 2700" at bounding box center [423, 488] width 186 height 25
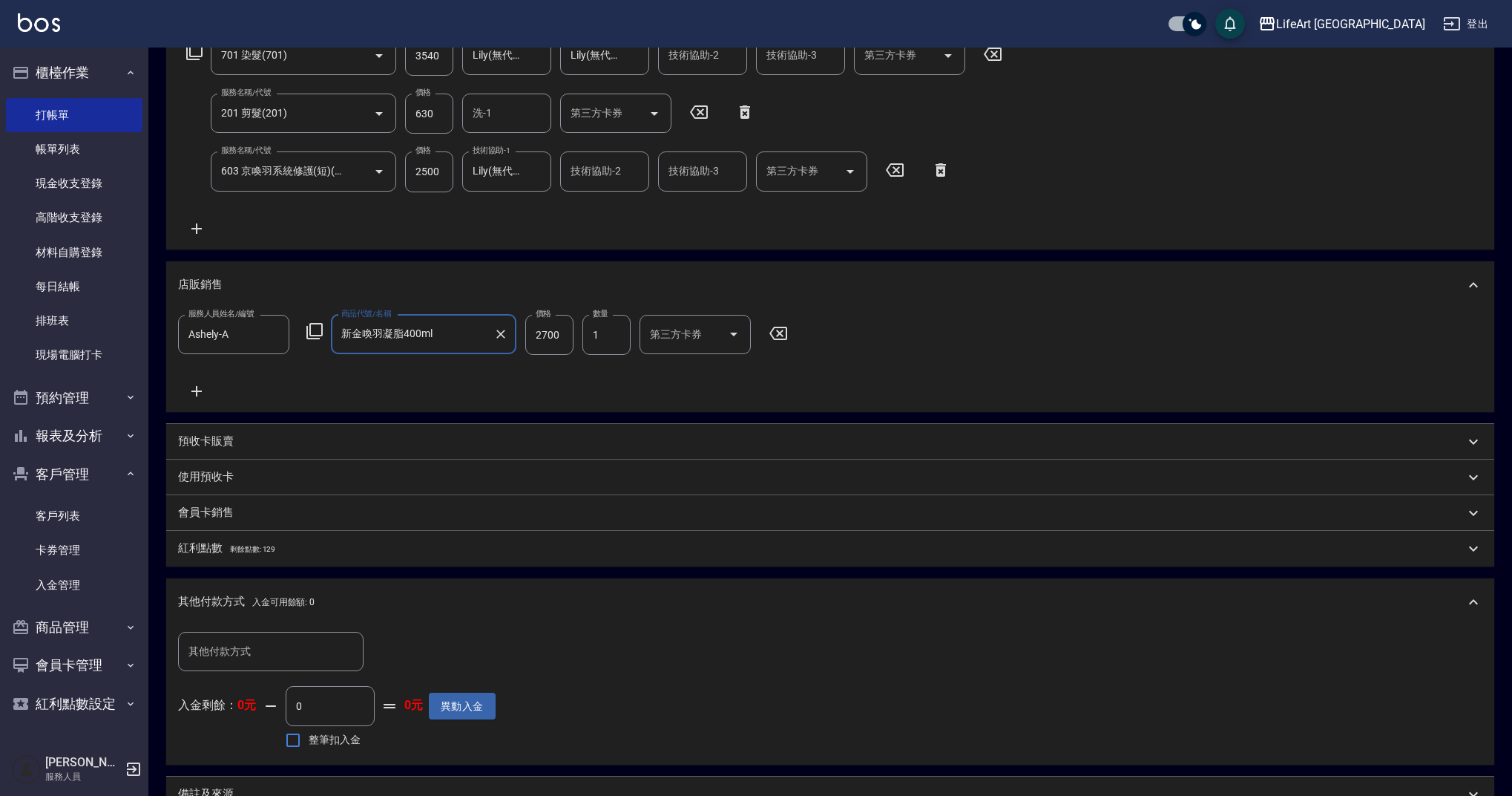
type input "新金喚羽凝脂400ml"
drag, startPoint x: 560, startPoint y: 333, endPoint x: 506, endPoint y: 334, distance: 54.0
click at [506, 334] on div "服務人員姓名/編號 Ashely-A 服務人員姓名/編號 商品代號/名稱 新金喚羽凝脂400ml 商品代號/名稱 價格 2700 價格 數量 1 數量 第三方…" at bounding box center [487, 335] width 619 height 40
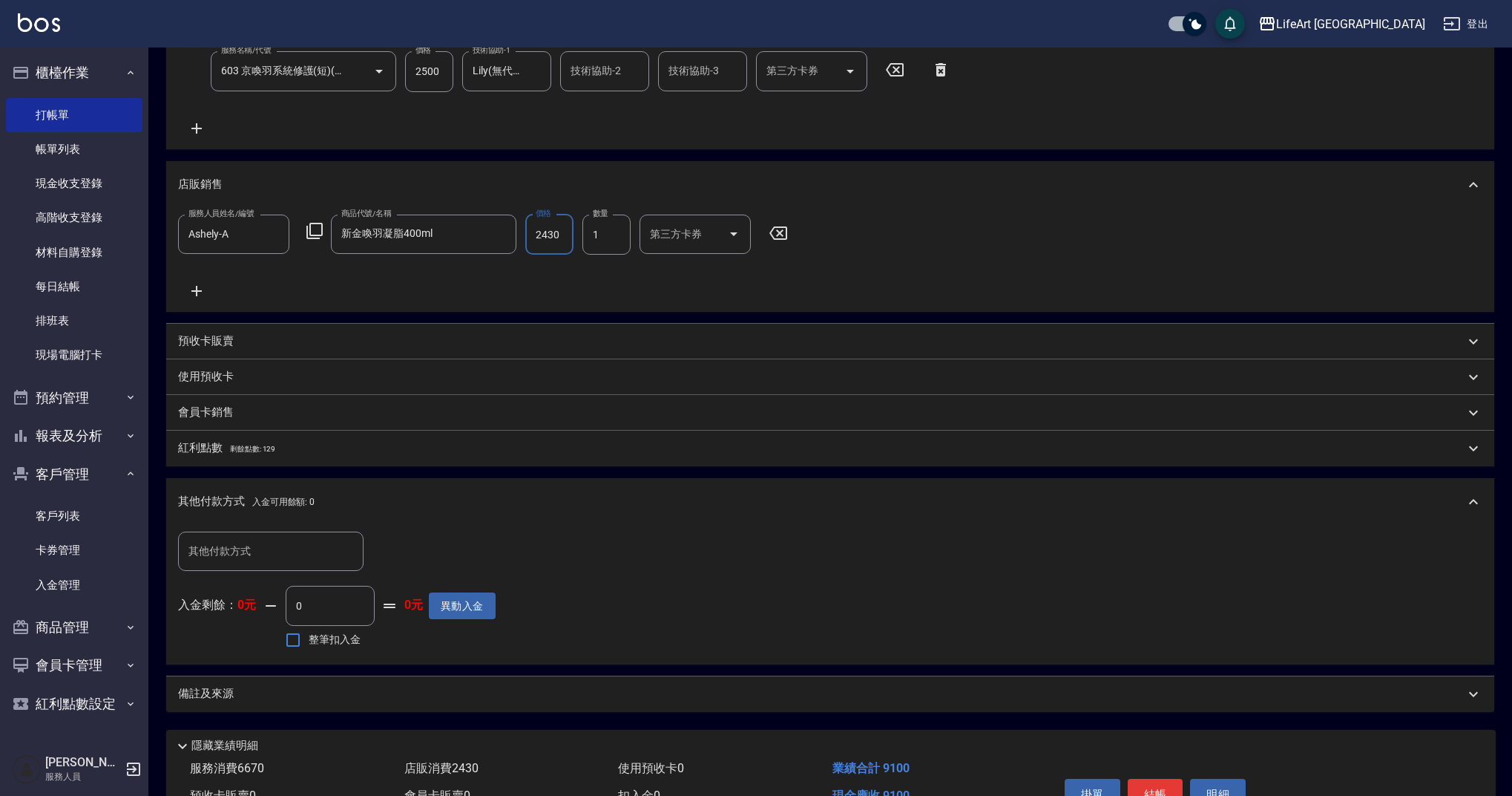
scroll to position [434, 0]
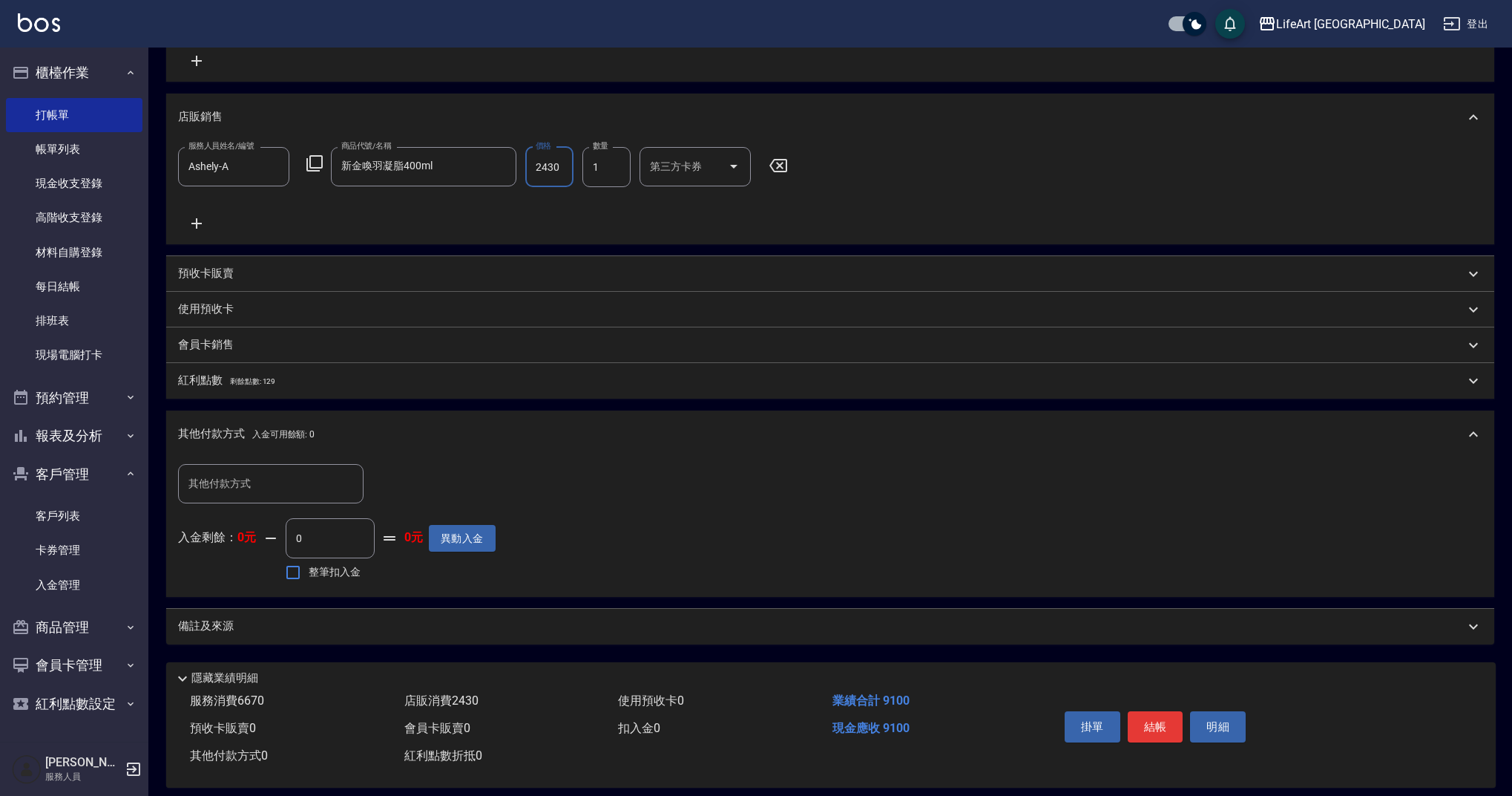
type input "2430"
click at [237, 621] on div "備註及來源" at bounding box center [822, 626] width 1287 height 16
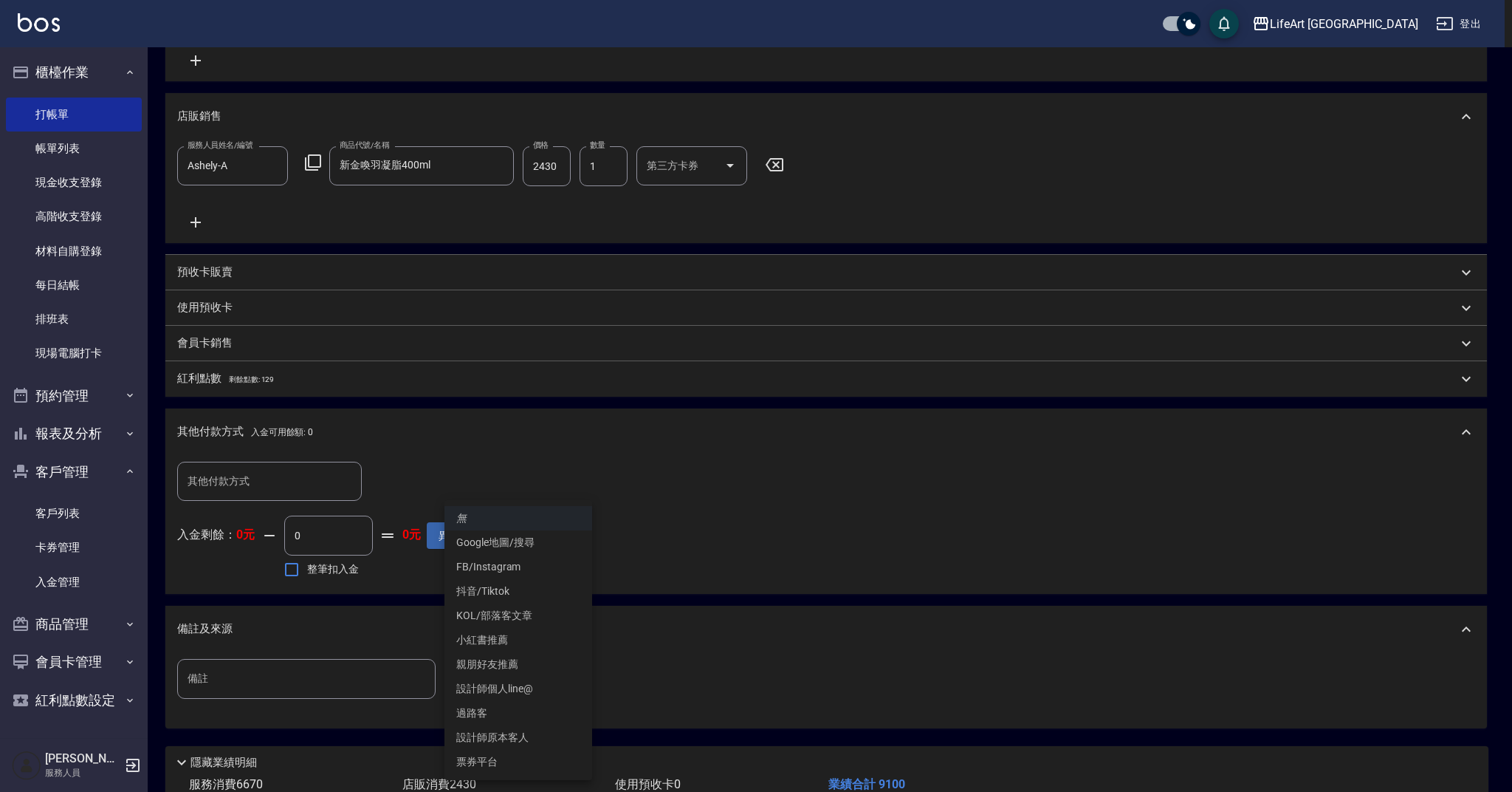
click at [584, 672] on body "LifeArt 蘆洲 登出 櫃檯作業 打帳單 帳單列表 現金收支登錄 高階收支登錄 材料自購登錄 每日結帳 排班表 現場電腦打卡 預約管理 預約管理 單日預約…" at bounding box center [756, 228] width 1512 height 1320
click at [504, 738] on li "設計師原本客人" at bounding box center [518, 737] width 148 height 25
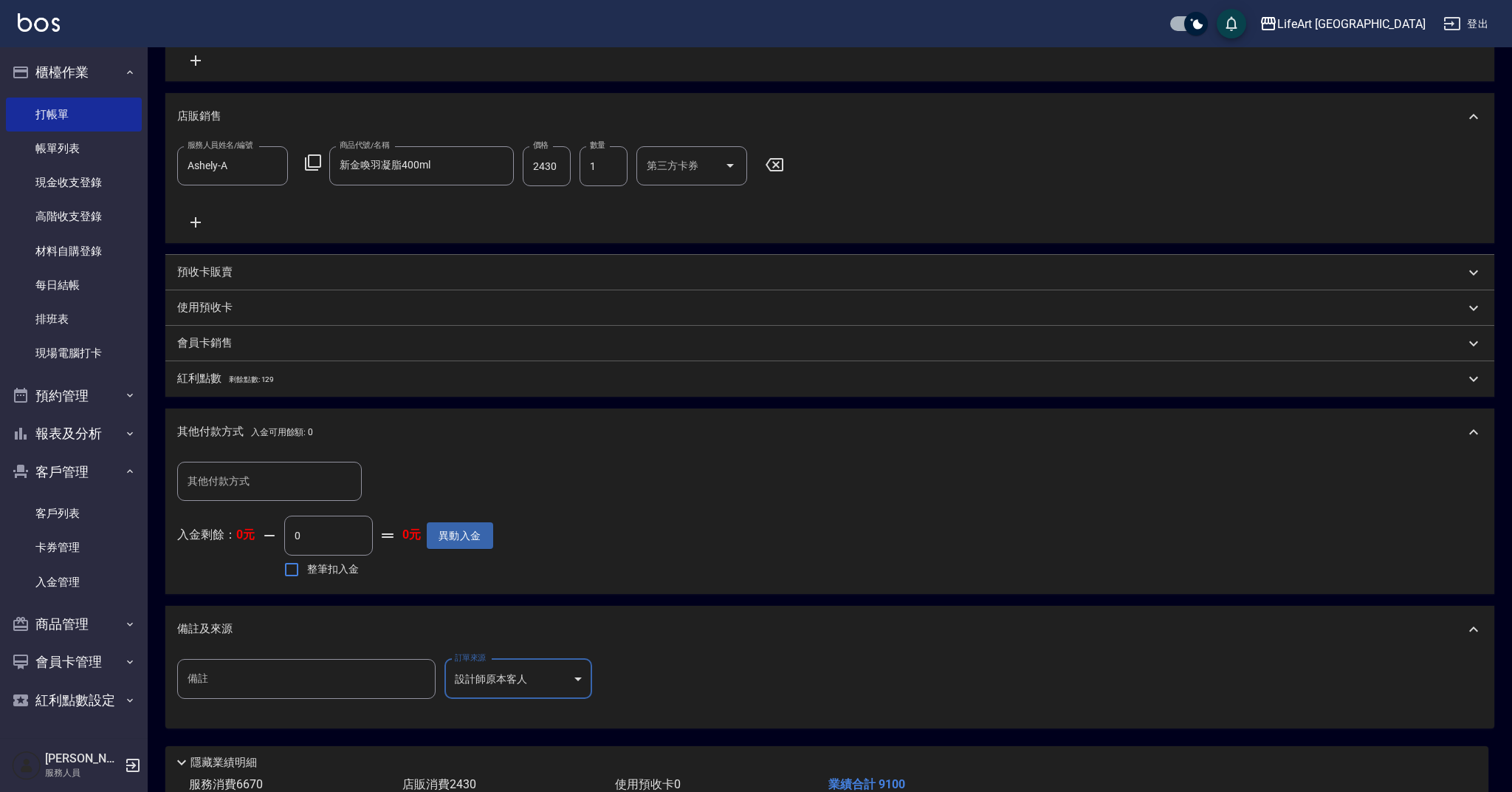
type input "設計師原本客人"
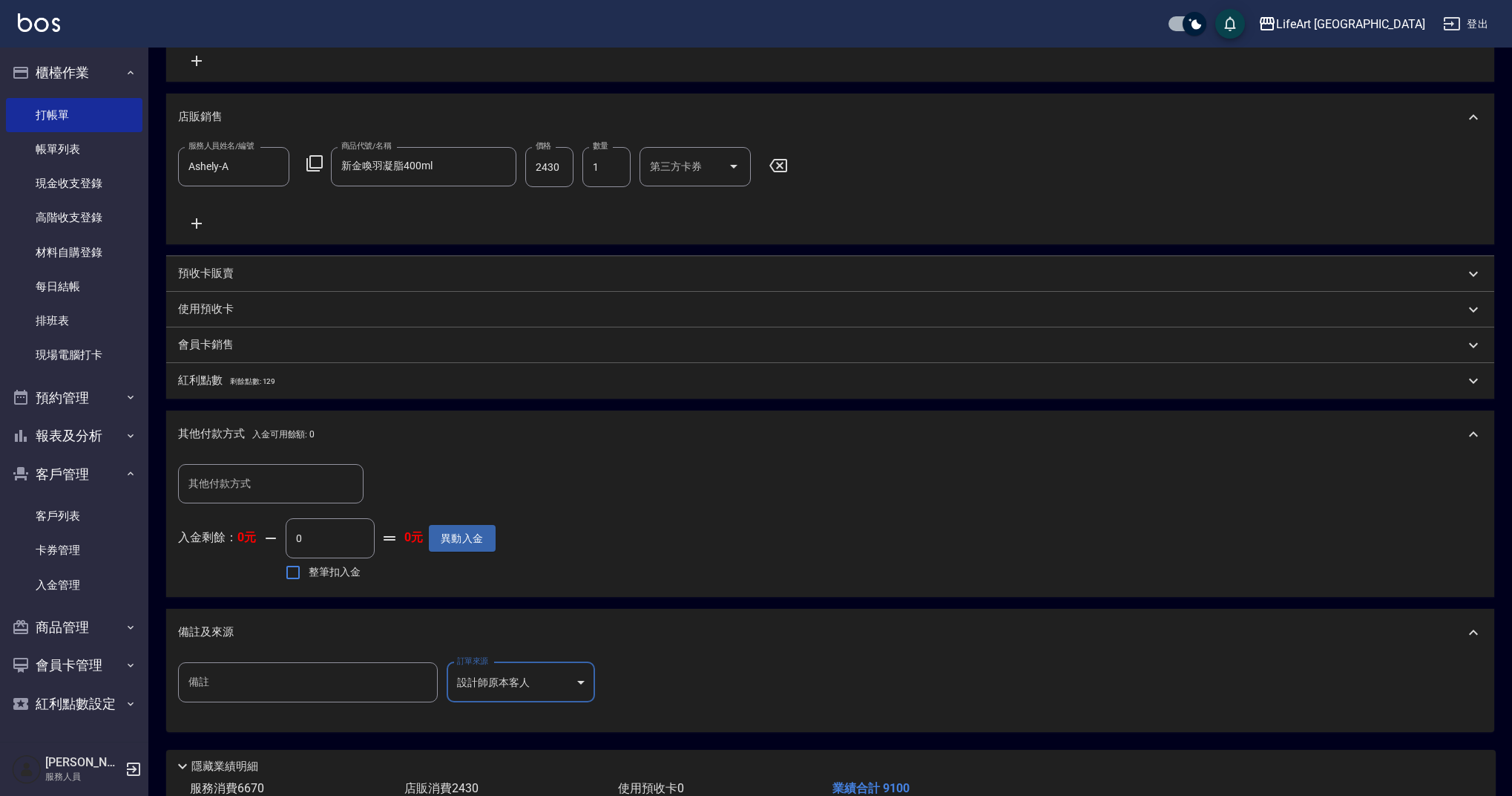
click at [227, 474] on div "其他付款方式 其他付款方式" at bounding box center [271, 483] width 186 height 40
click at [229, 547] on span "Linepay" at bounding box center [271, 546] width 186 height 25
type input "Linepay"
drag, startPoint x: 381, startPoint y: 485, endPoint x: 372, endPoint y: 486, distance: 9.1
click at [372, 486] on div "其他付款方式 Linepay 其他付款方式 Linepay金額 0 Linepay金額" at bounding box center [337, 484] width 318 height 40
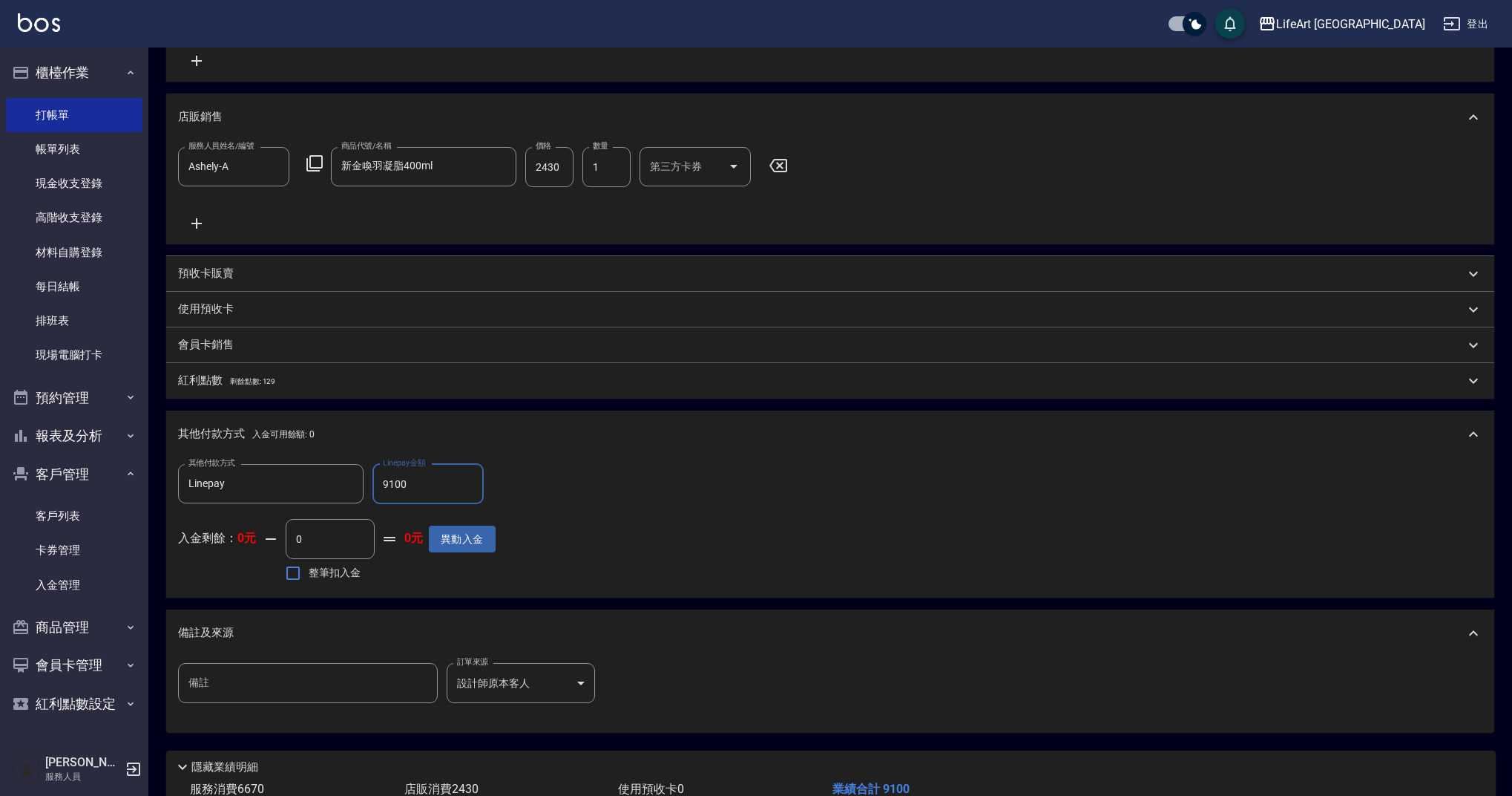
scroll to position [538, 0]
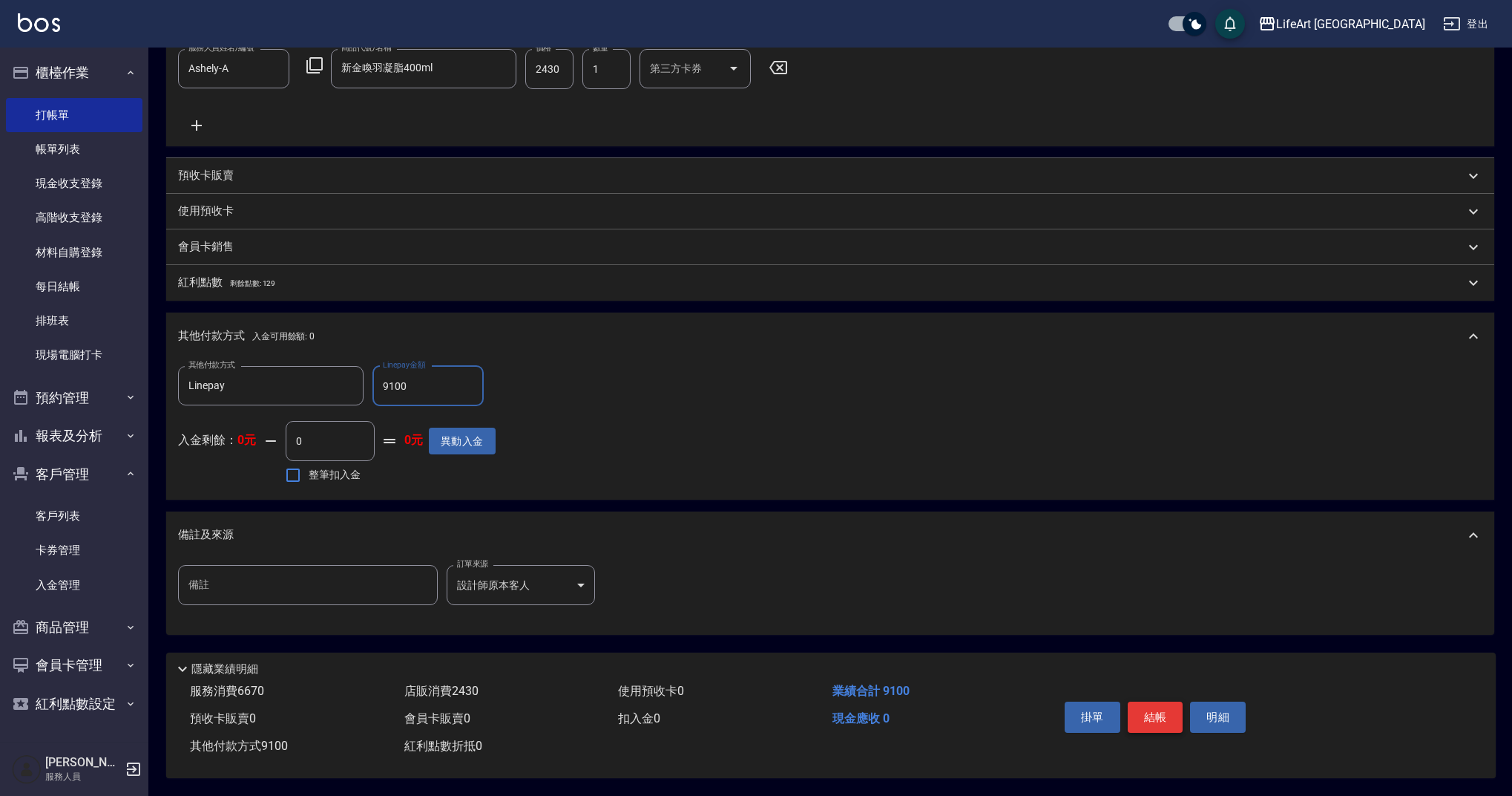
type input "9100"
click at [1147, 708] on button "結帳" at bounding box center [1155, 718] width 56 height 31
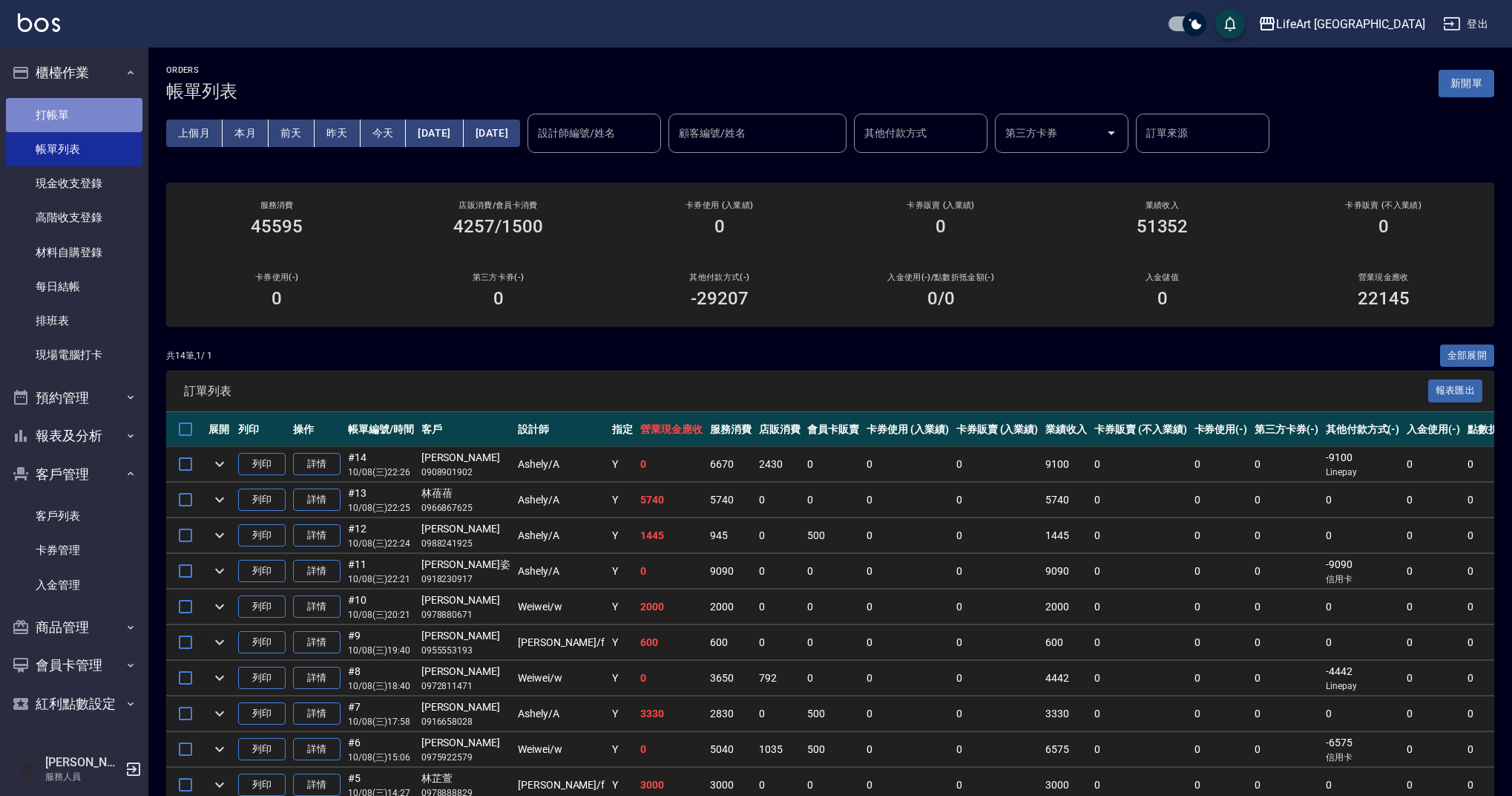
click at [65, 119] on link "打帳單" at bounding box center [74, 115] width 137 height 34
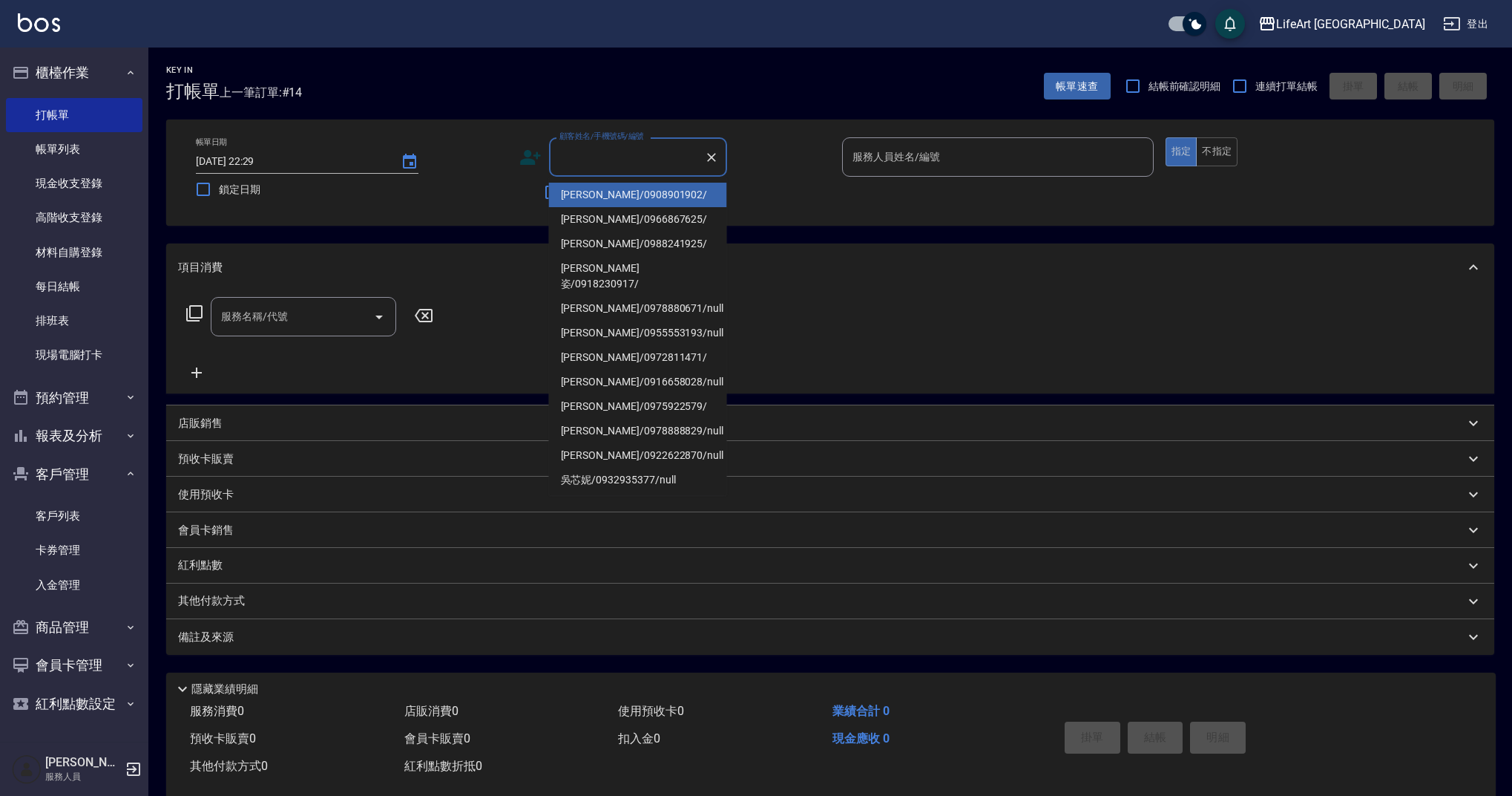
click at [649, 154] on input "顧客姓名/手機號碼/編號" at bounding box center [627, 157] width 143 height 26
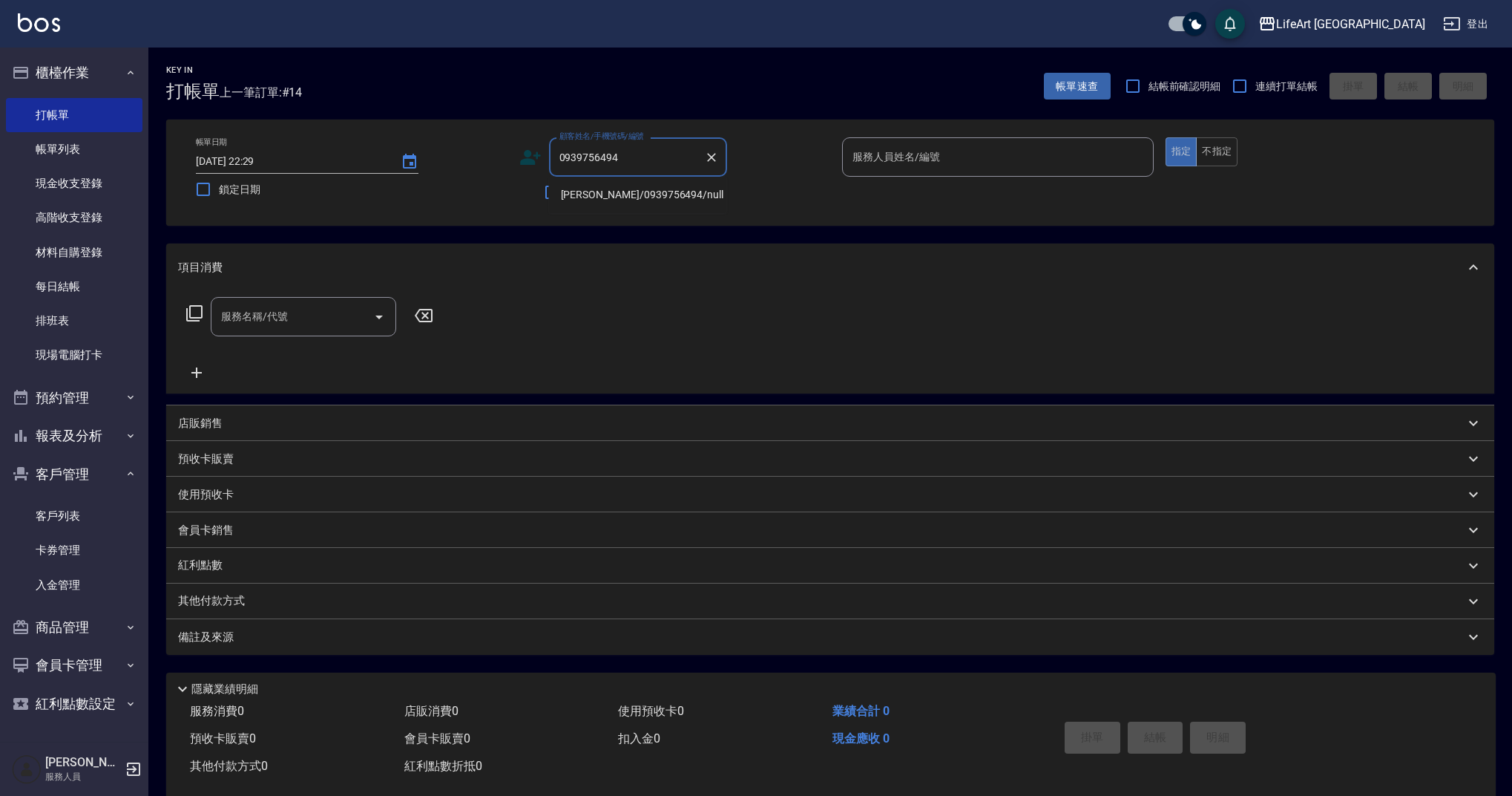
click at [628, 200] on li "[PERSON_NAME]/0939756494/null" at bounding box center [638, 195] width 178 height 25
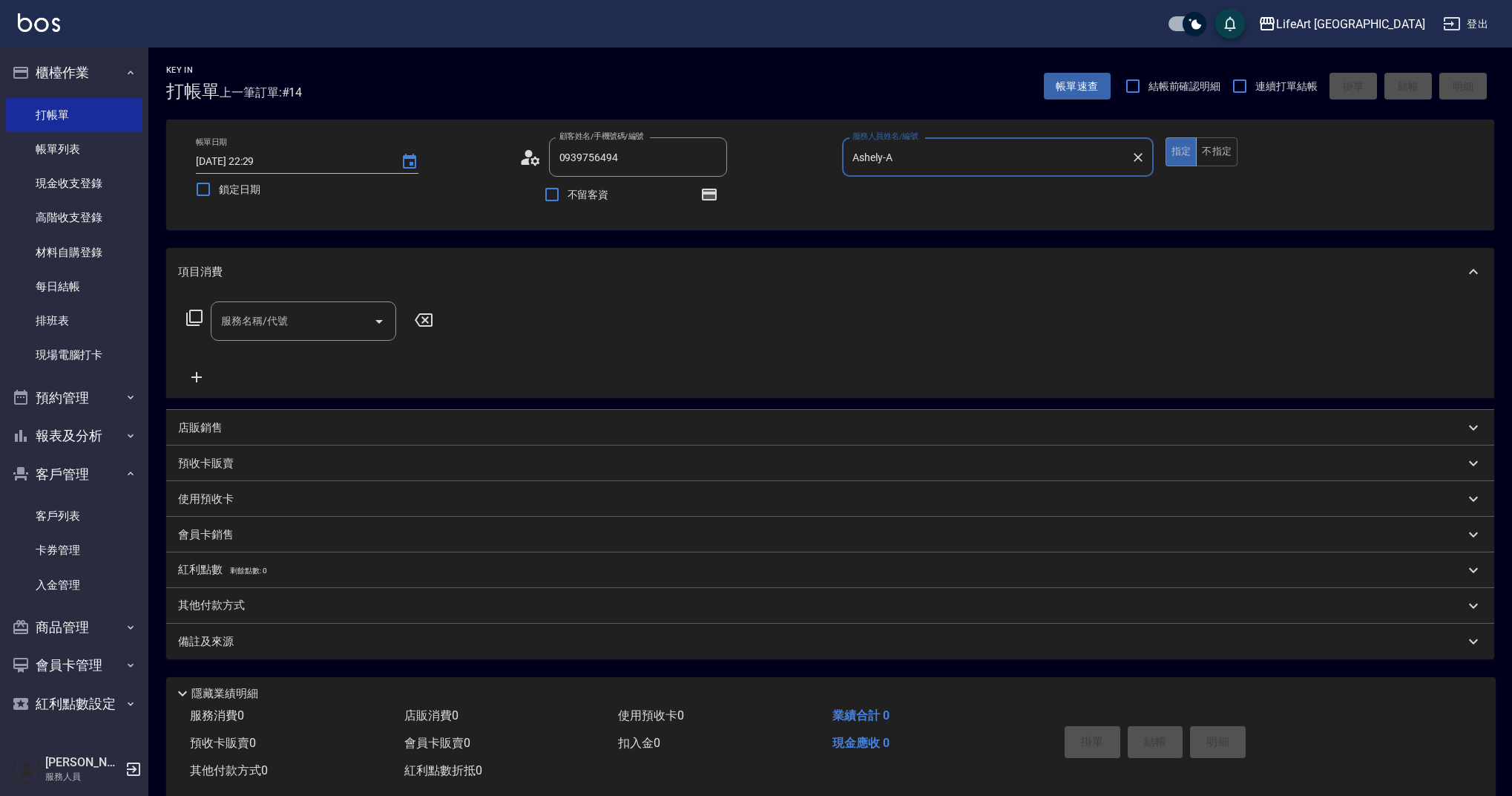
type input "[PERSON_NAME]/0939756494/null"
type input "Ashely-A"
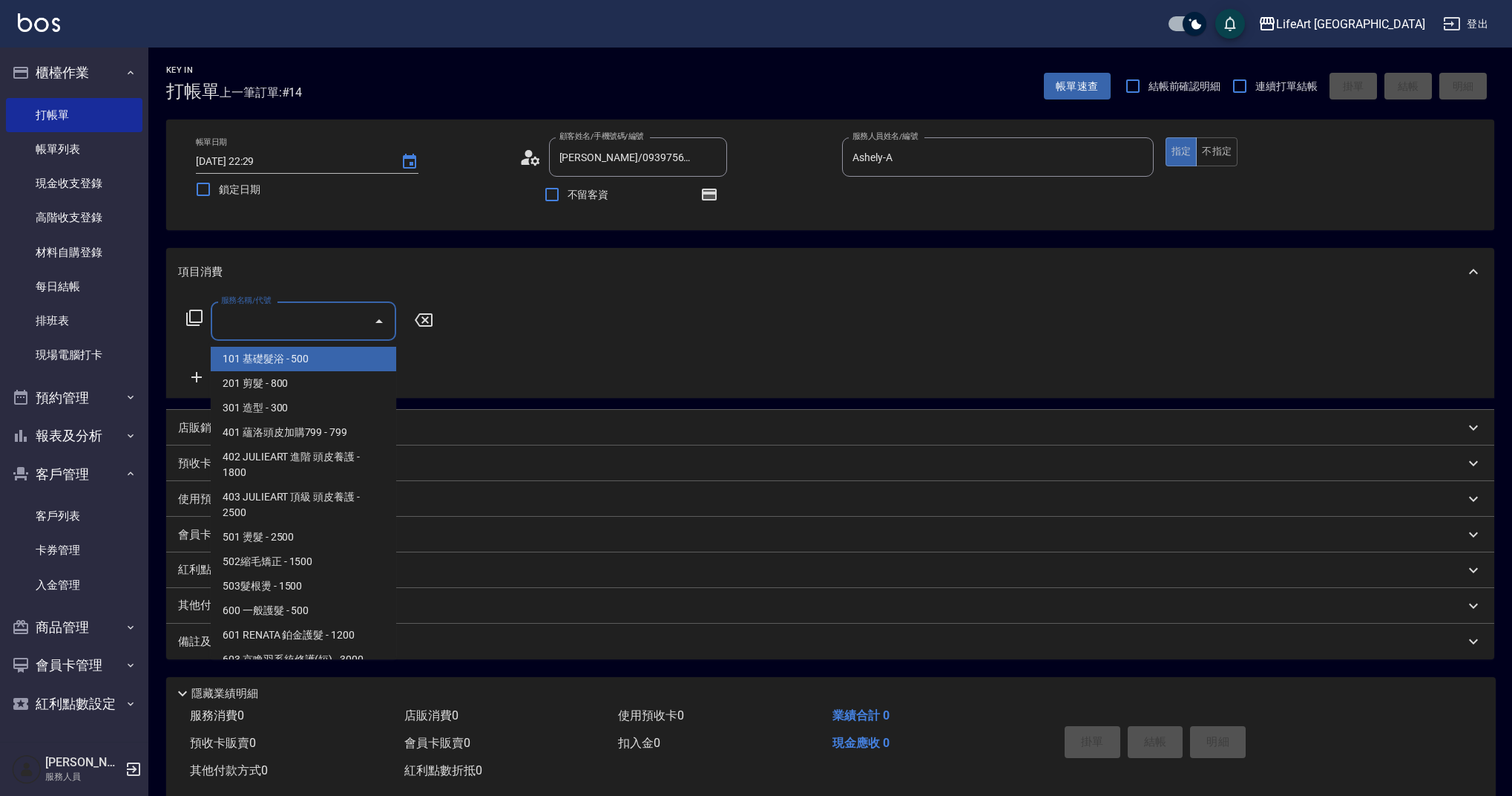
click at [285, 333] on input "服務名稱/代號" at bounding box center [292, 321] width 150 height 26
click at [281, 386] on span "201 剪髮 - 800" at bounding box center [303, 383] width 186 height 25
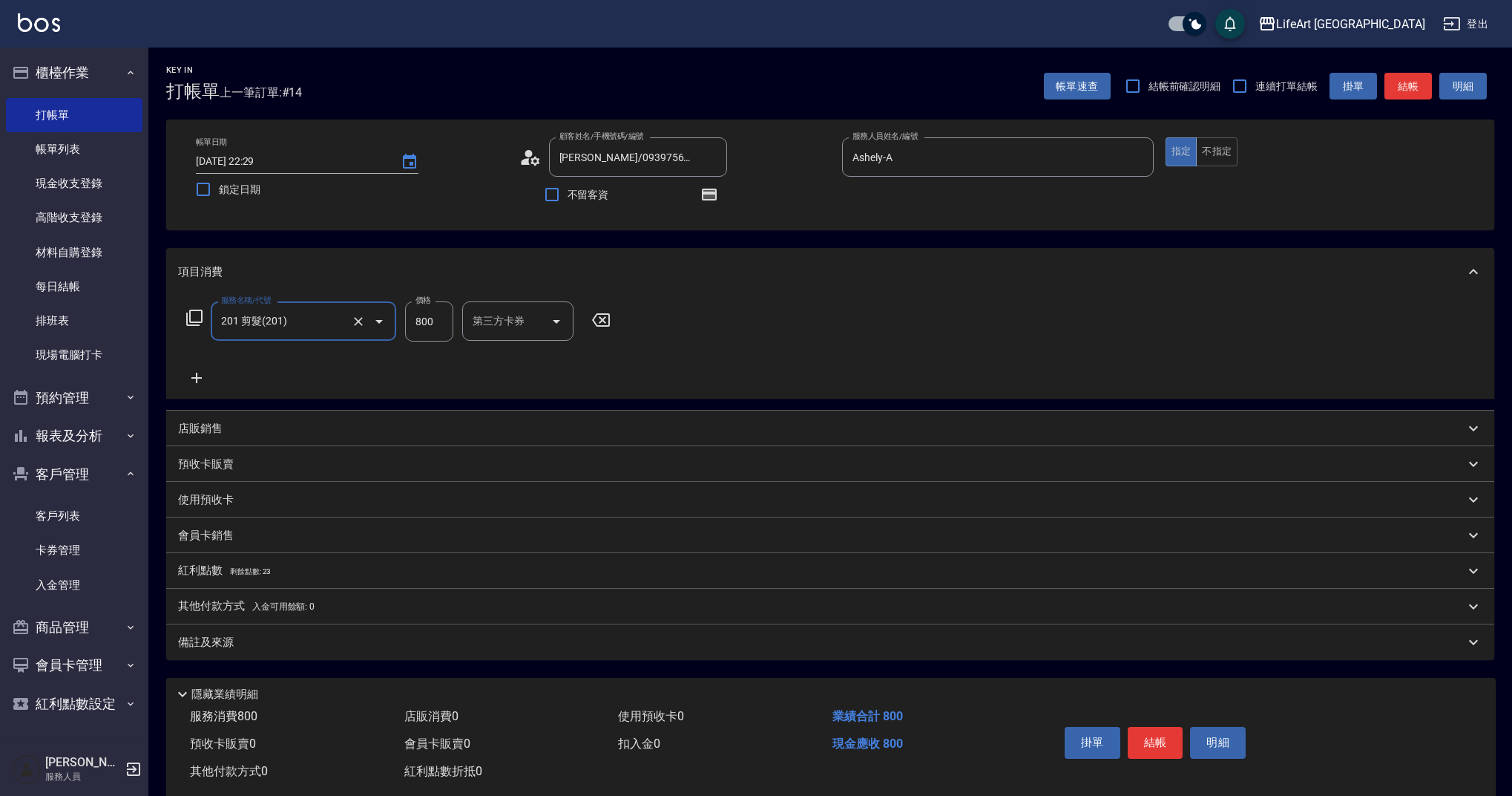
type input "201 剪髮(201)"
drag, startPoint x: 439, startPoint y: 320, endPoint x: 396, endPoint y: 323, distance: 43.1
click at [396, 323] on div "服務名稱/代號 201 剪髮(201) 服務名稱/代號 價格 800 價格 洗-1 洗-1 第三方卡券 第三方卡券" at bounding box center [448, 322] width 540 height 40
type input "1000"
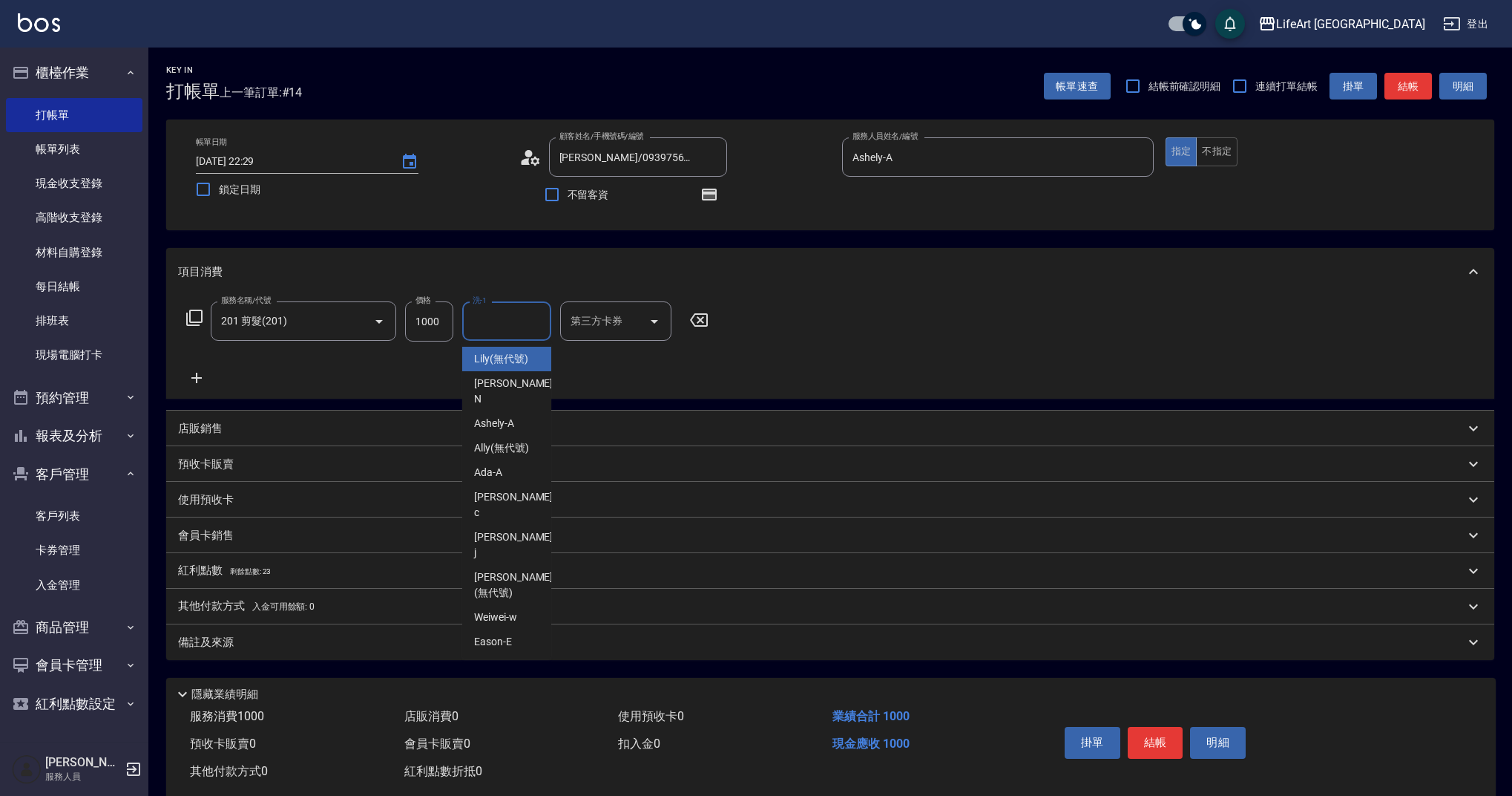
click at [512, 326] on input "洗-1" at bounding box center [506, 321] width 75 height 26
click at [485, 366] on span "Lily (無代號)" at bounding box center [501, 358] width 54 height 16
type input "Lily(無代號)"
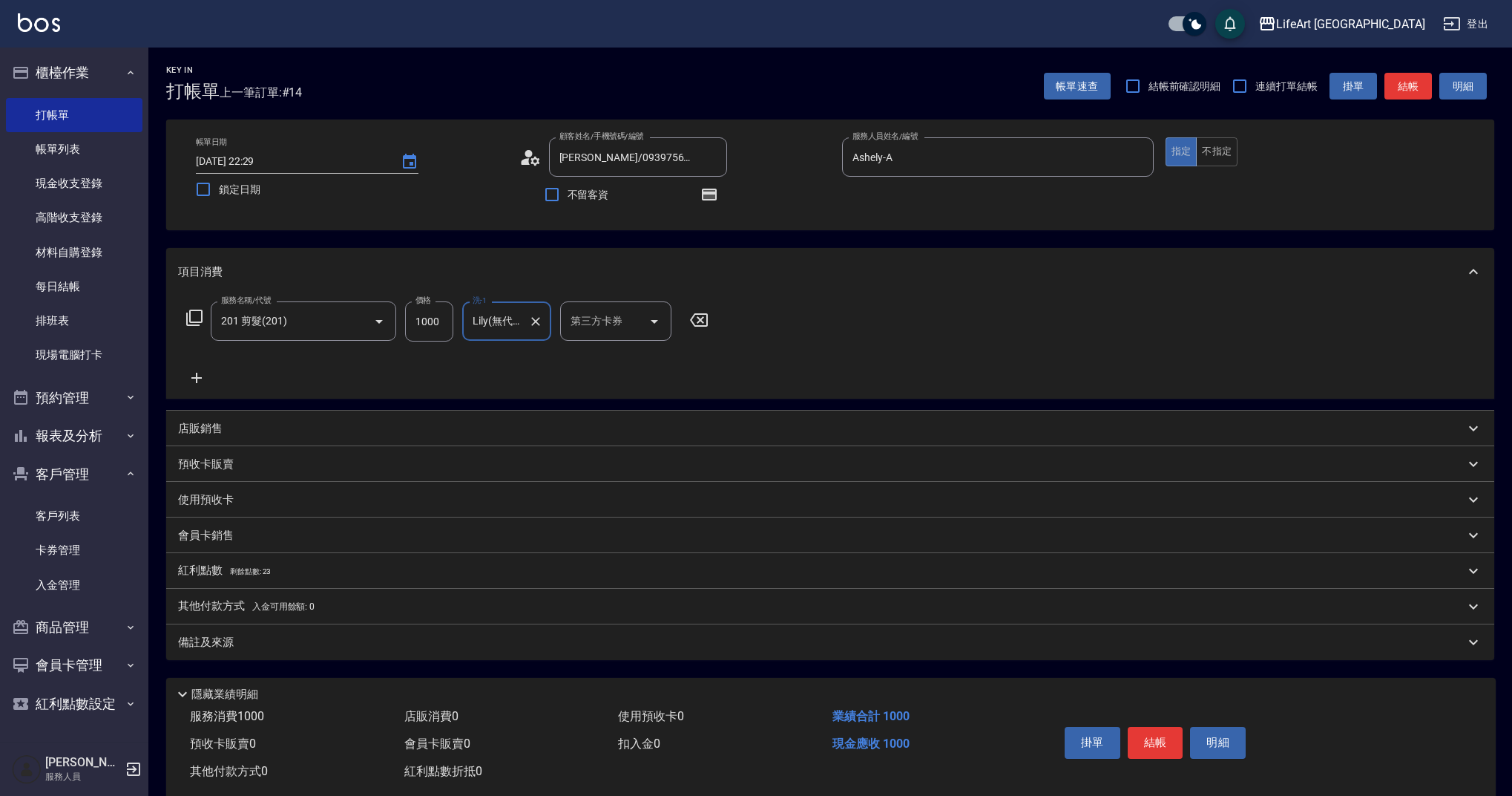
click at [223, 638] on p "備註及來源" at bounding box center [206, 642] width 56 height 16
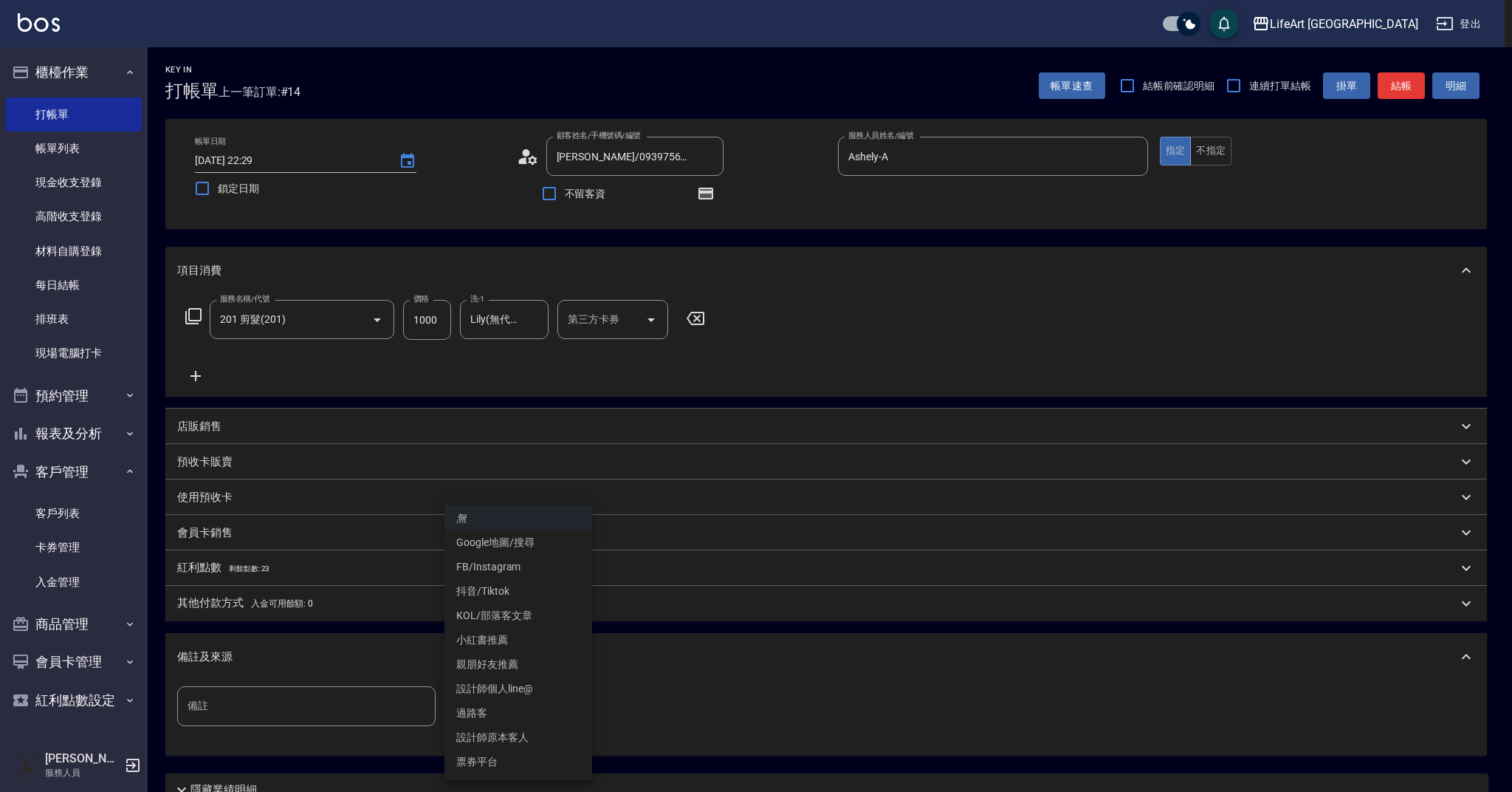
click at [545, 707] on body "LifeArt 蘆洲 登出 櫃檯作業 打帳單 帳單列表 現金收支登錄 高階收支登錄 材料自購登錄 每日結帳 排班表 現場電腦打卡 預約管理 預約管理 單日預約…" at bounding box center [756, 458] width 1512 height 916
click at [518, 739] on li "設計師原本客人" at bounding box center [518, 737] width 148 height 25
type input "設計師原本客人"
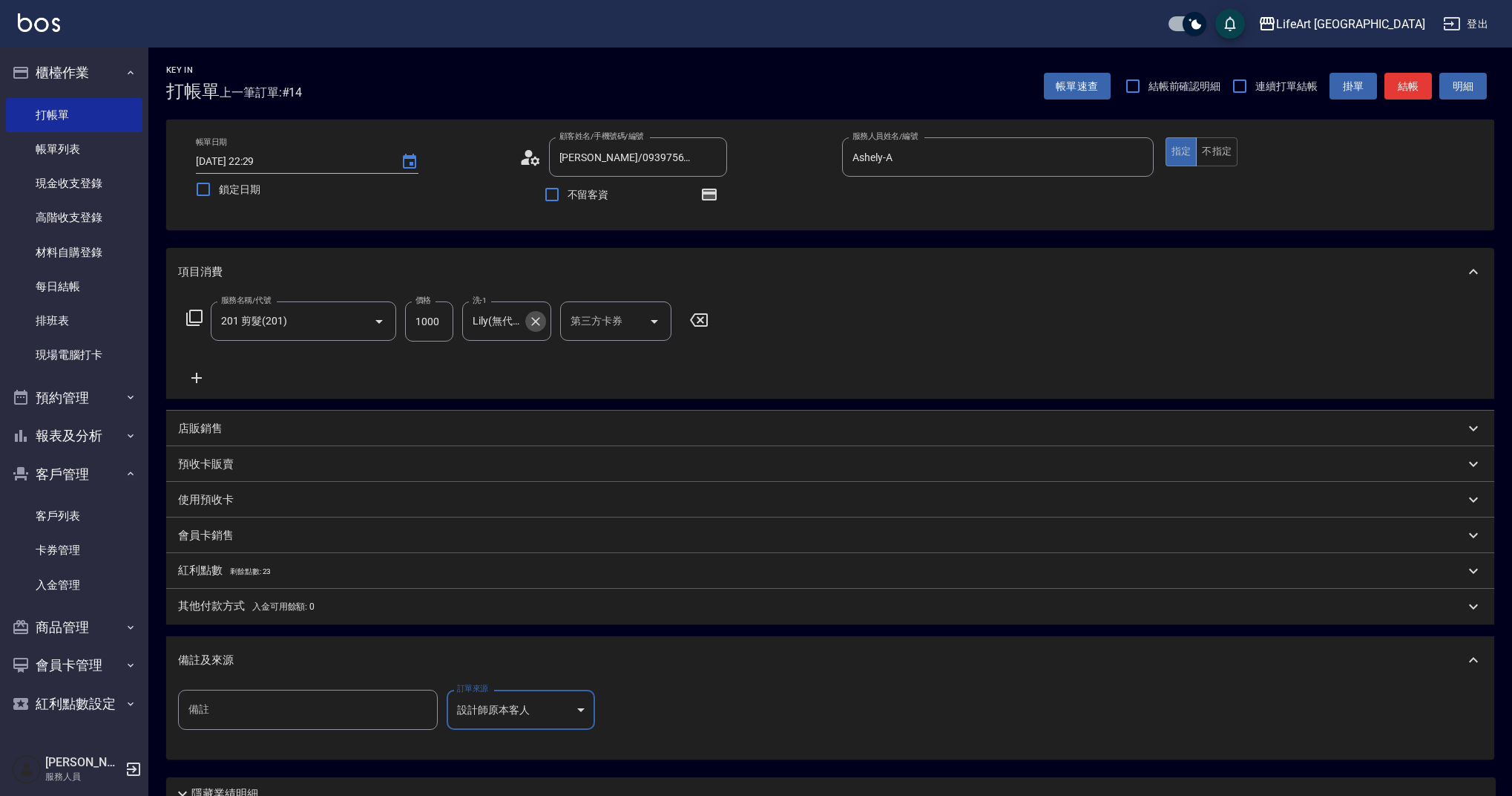
click at [535, 320] on icon "Clear" at bounding box center [536, 322] width 9 height 9
click at [497, 320] on input "洗-1" at bounding box center [506, 321] width 75 height 26
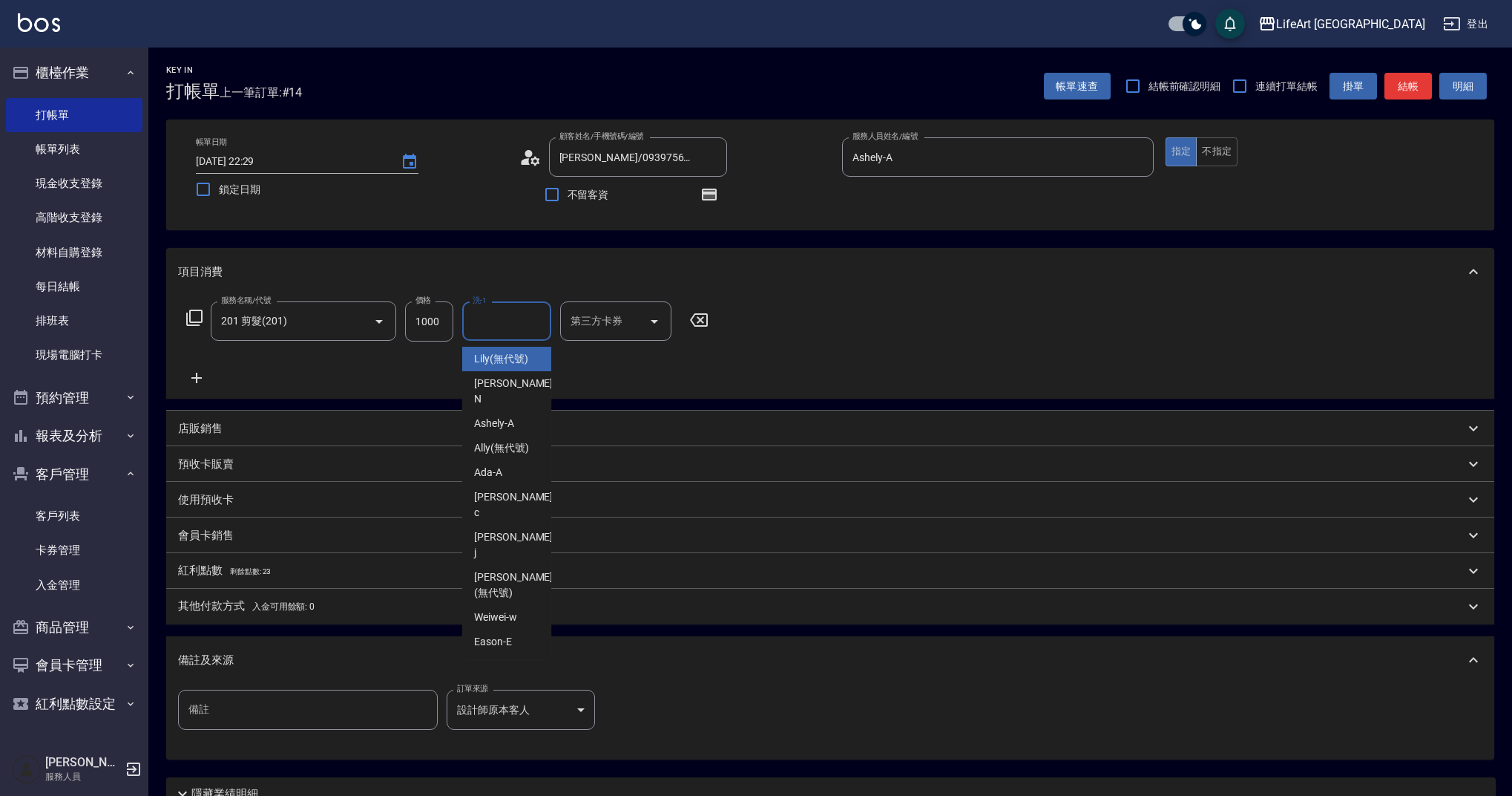
click at [511, 356] on span "Lily (無代號)" at bounding box center [501, 358] width 54 height 16
type input "Lily(無代號)"
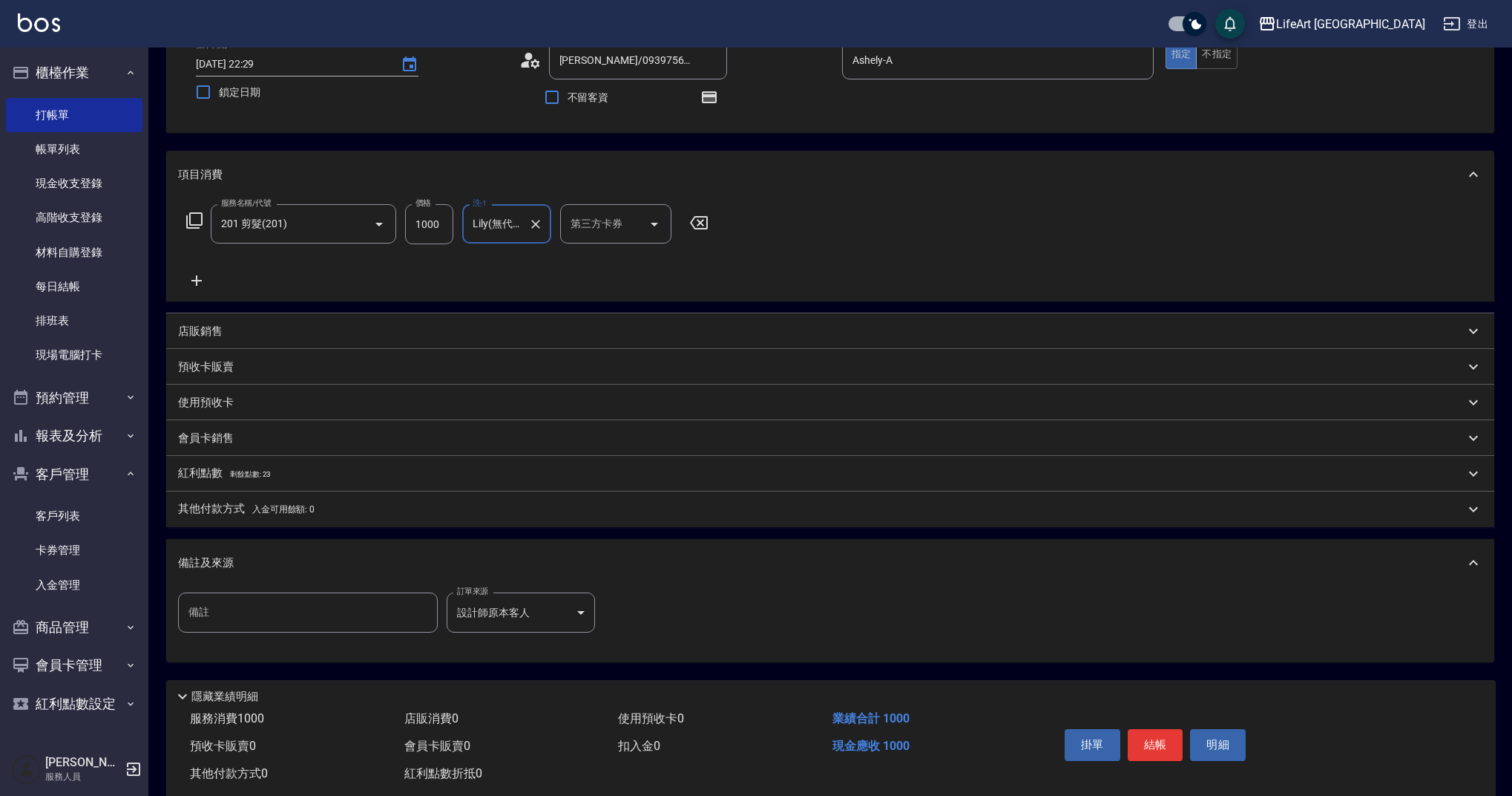
scroll to position [131, 0]
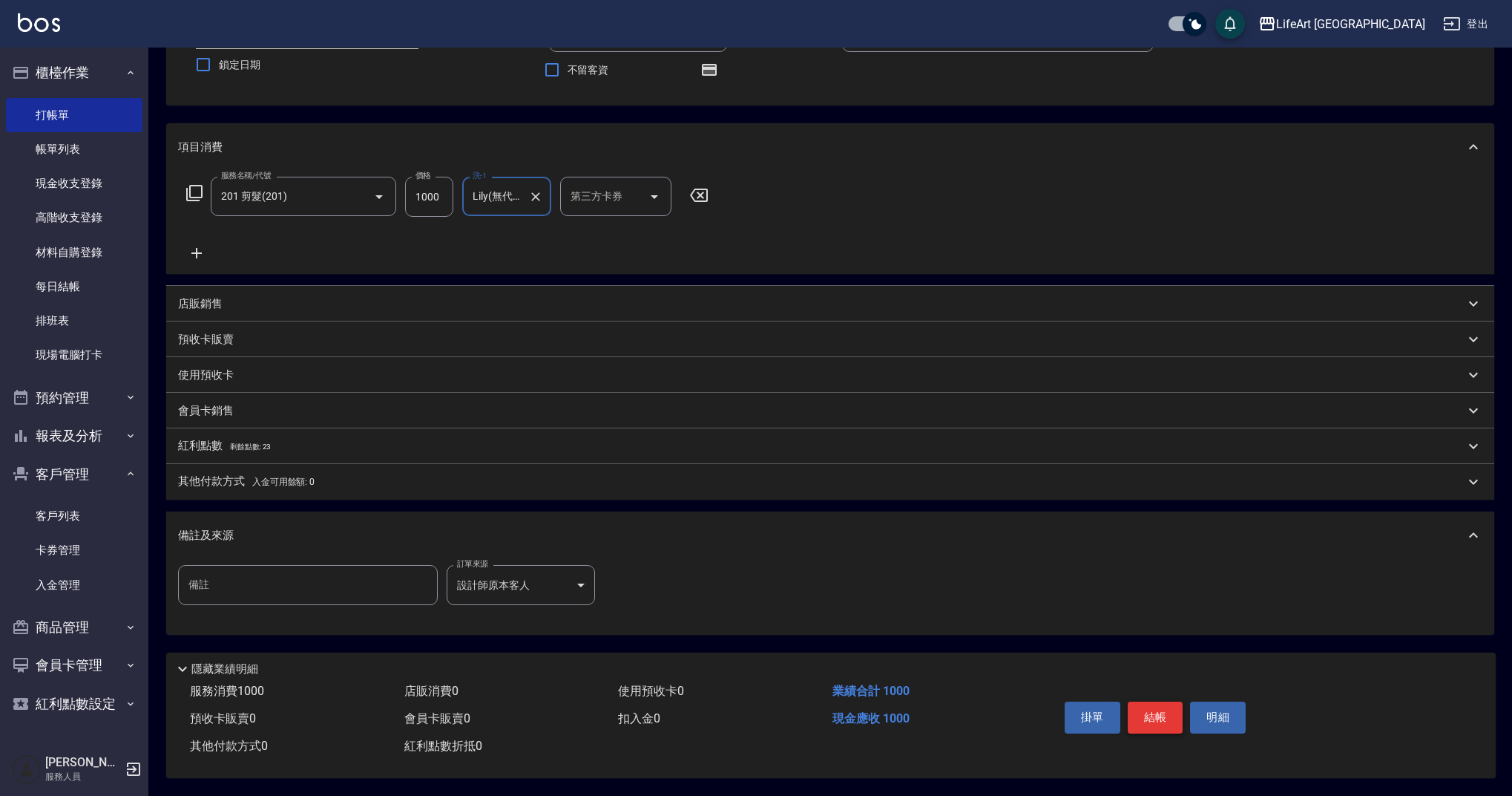
click at [1166, 717] on button "結帳" at bounding box center [1155, 718] width 56 height 31
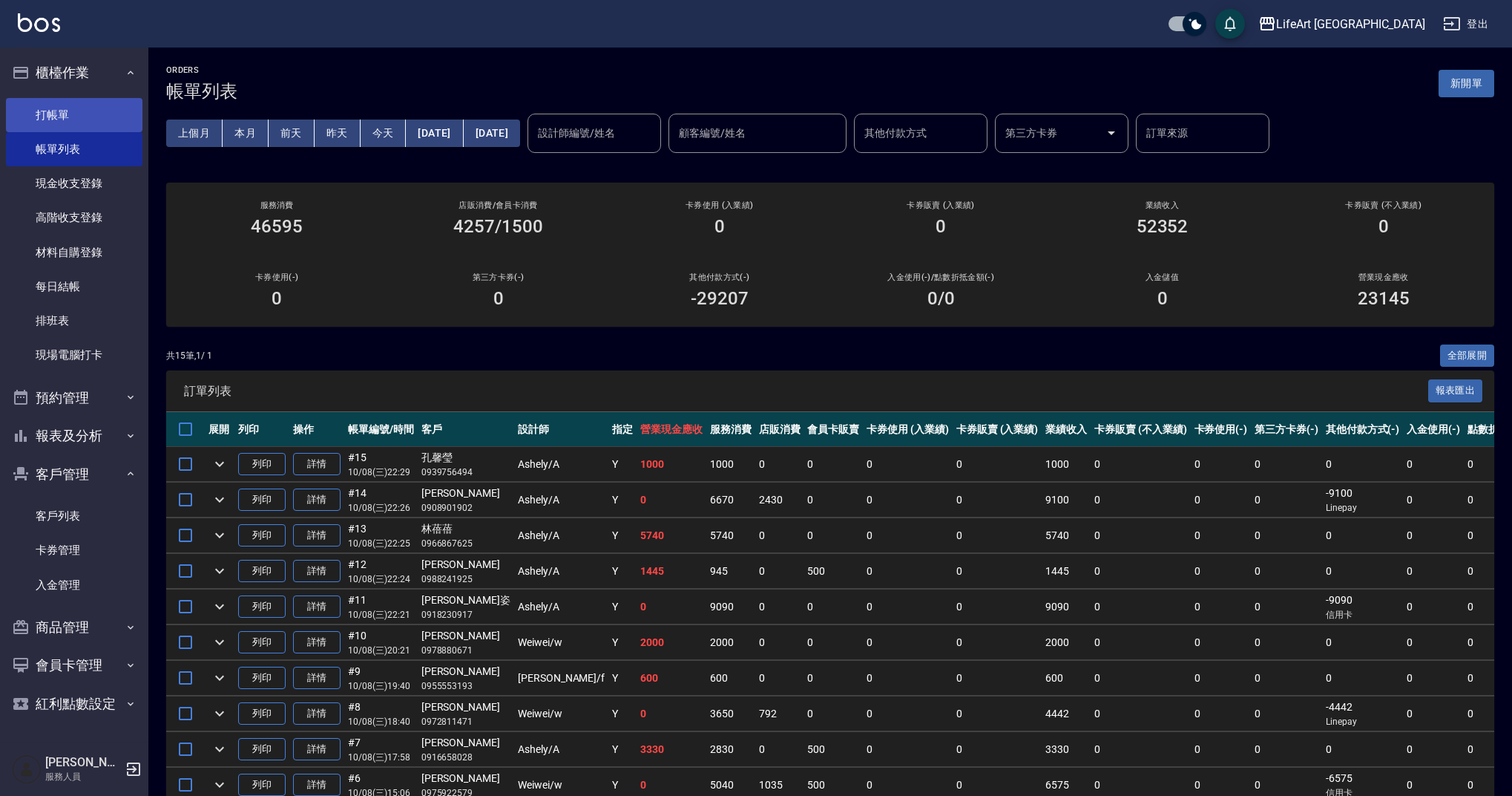
click at [119, 105] on link "打帳單" at bounding box center [74, 115] width 137 height 34
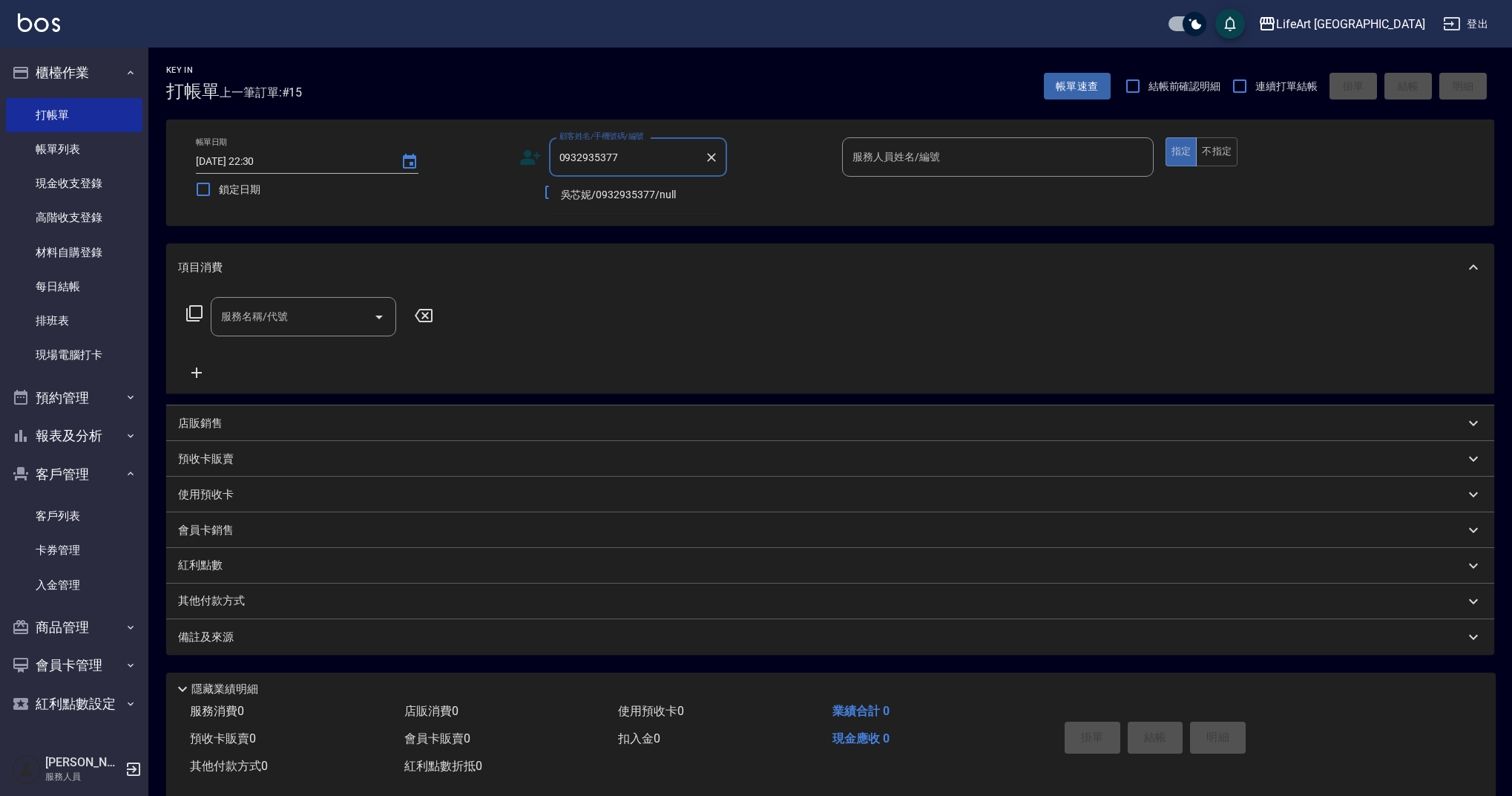
click at [643, 191] on li "吳芯妮/0932935377/null" at bounding box center [638, 195] width 178 height 25
type input "吳芯妮/0932935377/null"
click at [526, 158] on icon at bounding box center [531, 158] width 22 height 22
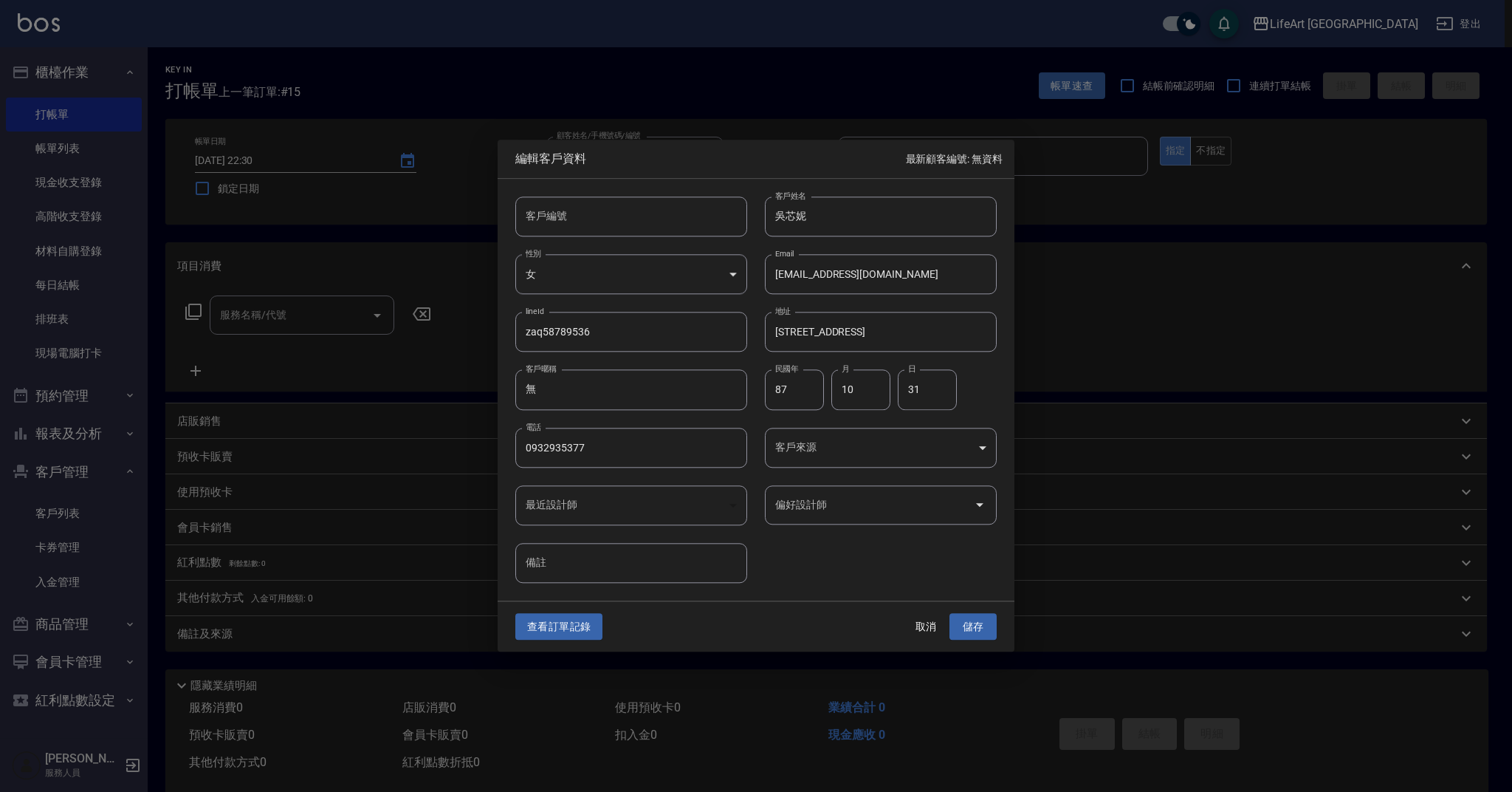
click at [978, 449] on body "LifeArt 蘆洲 登出 櫃檯作業 打帳單 帳單列表 現金收支登錄 高階收支登錄 材料自購登錄 每日結帳 排班表 現場電腦打卡 預約管理 預約管理 單日預約…" at bounding box center [756, 406] width 1512 height 812
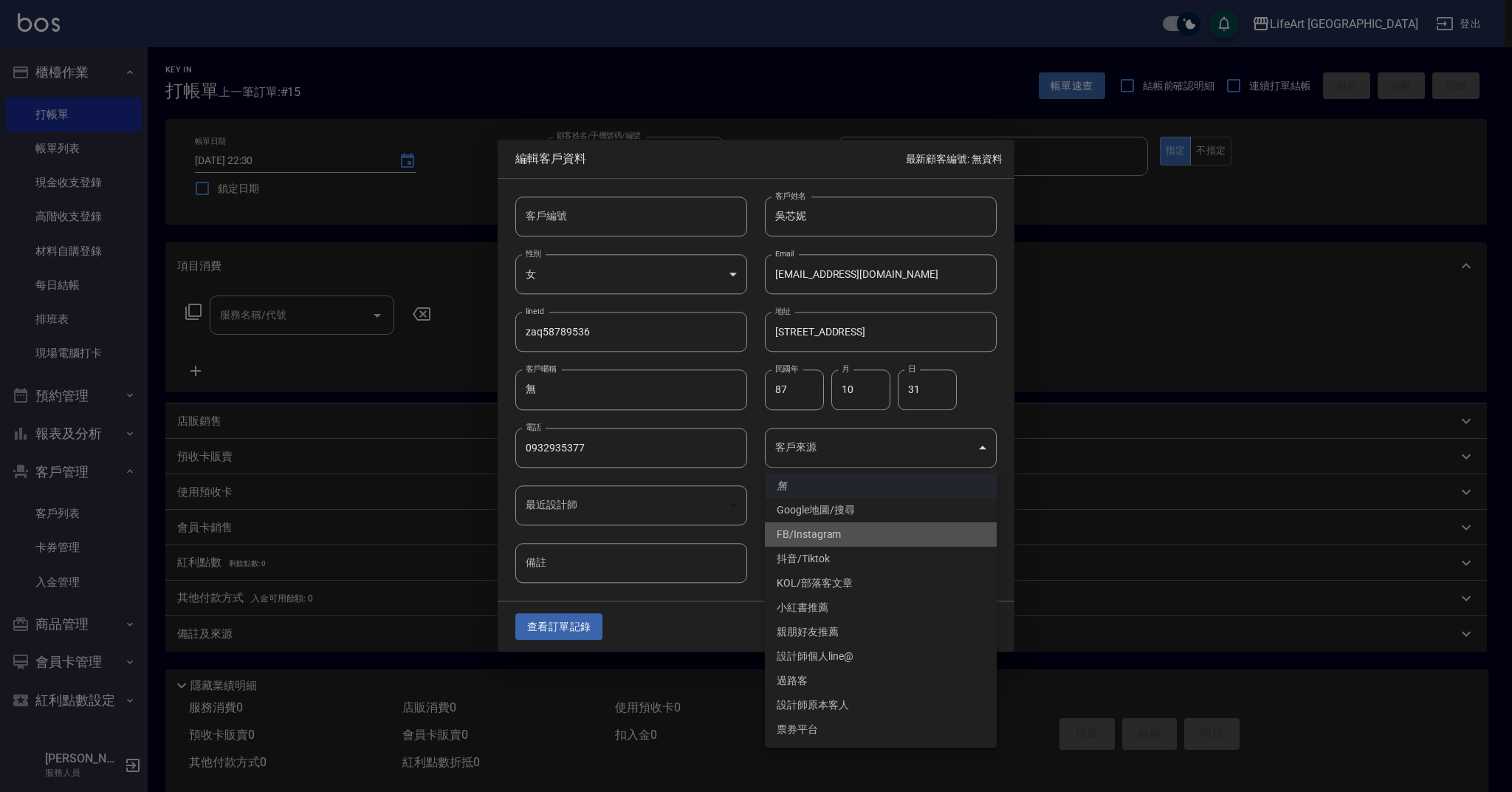
click at [847, 531] on li "FB/Instagram" at bounding box center [881, 534] width 232 height 25
type input "FB/Instagram"
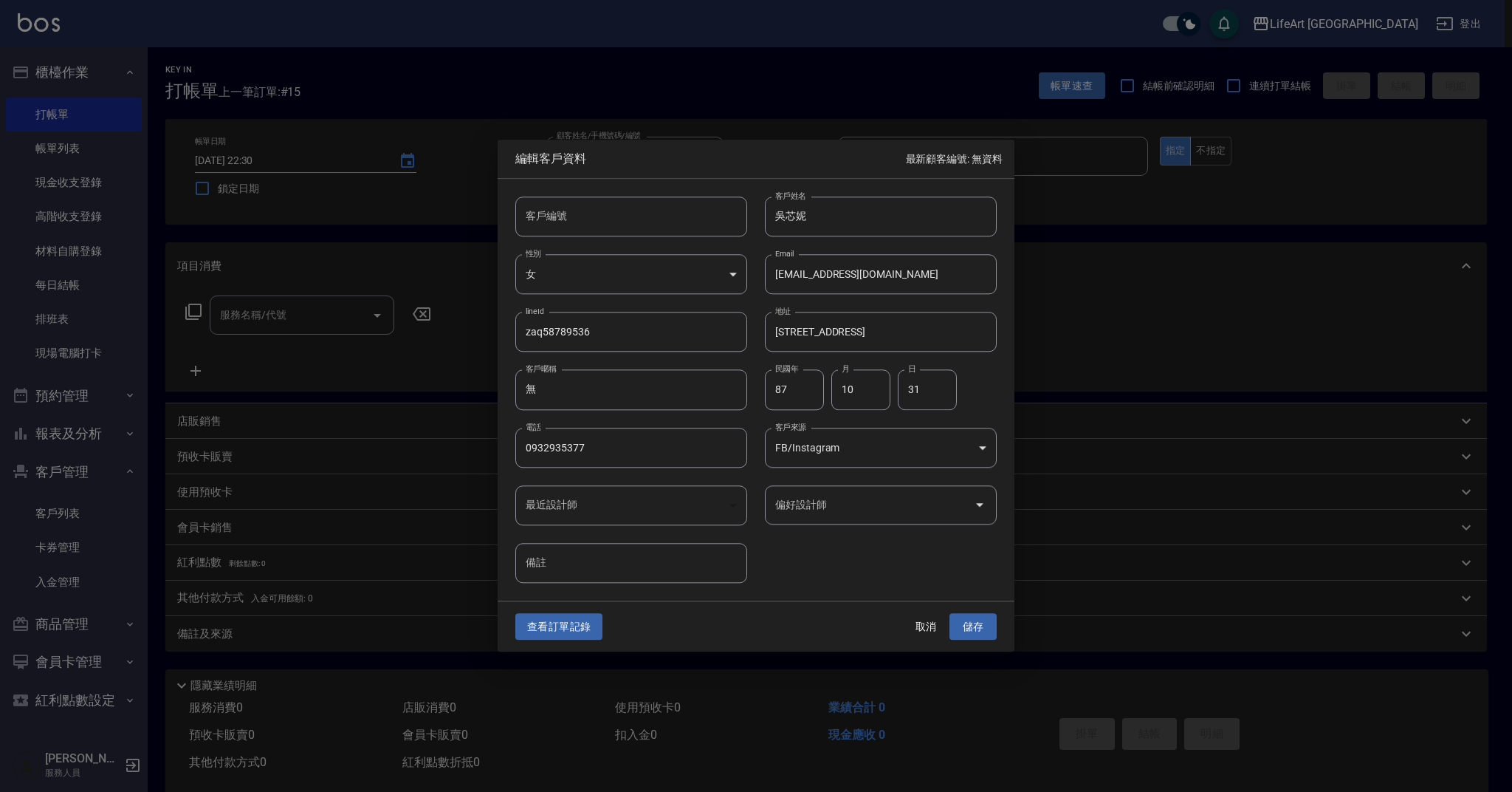
drag, startPoint x: 942, startPoint y: 514, endPoint x: 936, endPoint y: 519, distance: 7.8
click at [942, 514] on input "偏好設計師" at bounding box center [870, 504] width 196 height 26
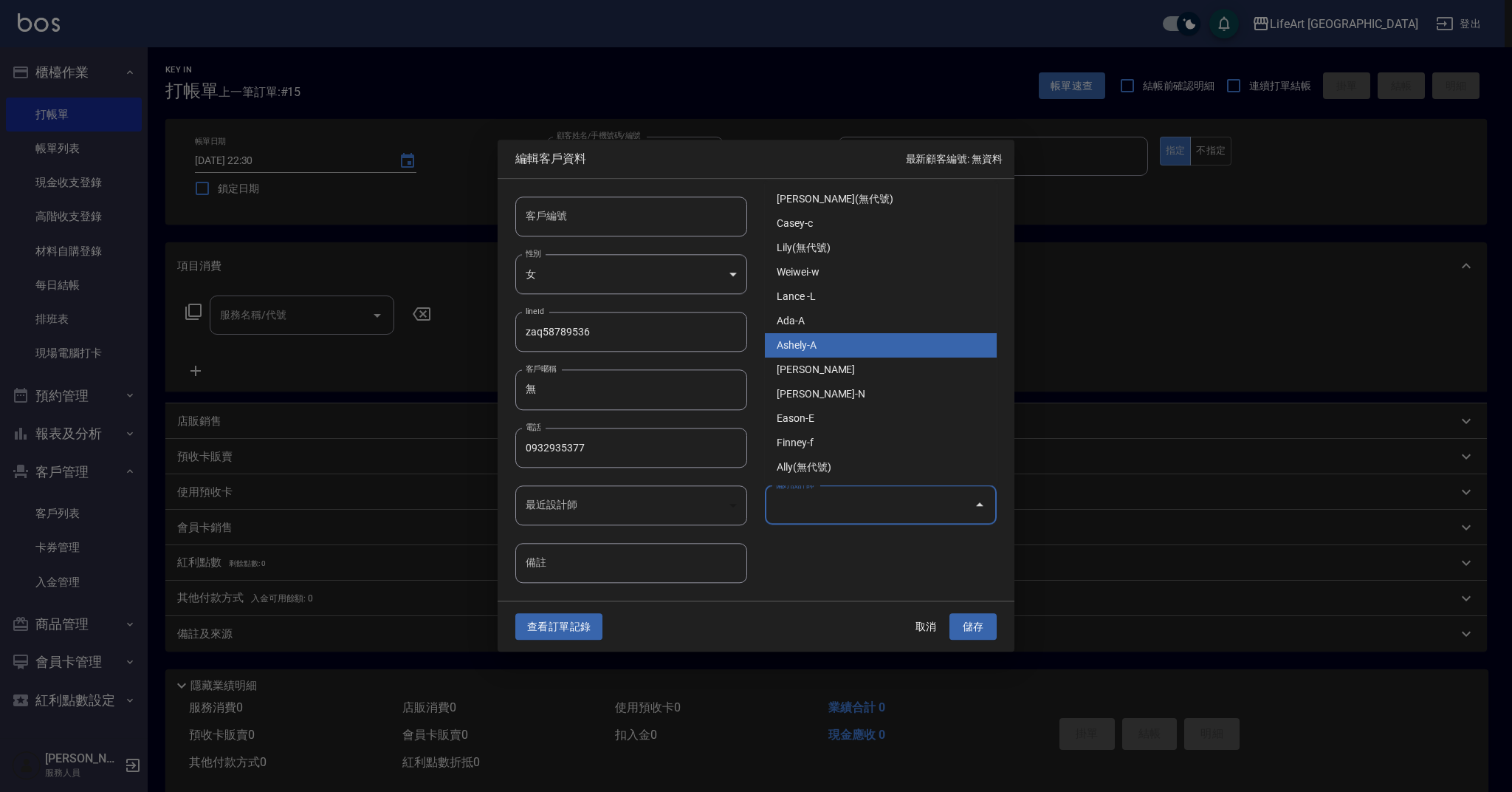
click at [835, 348] on li "Ashely-A" at bounding box center [881, 345] width 232 height 25
type input "Ashely"
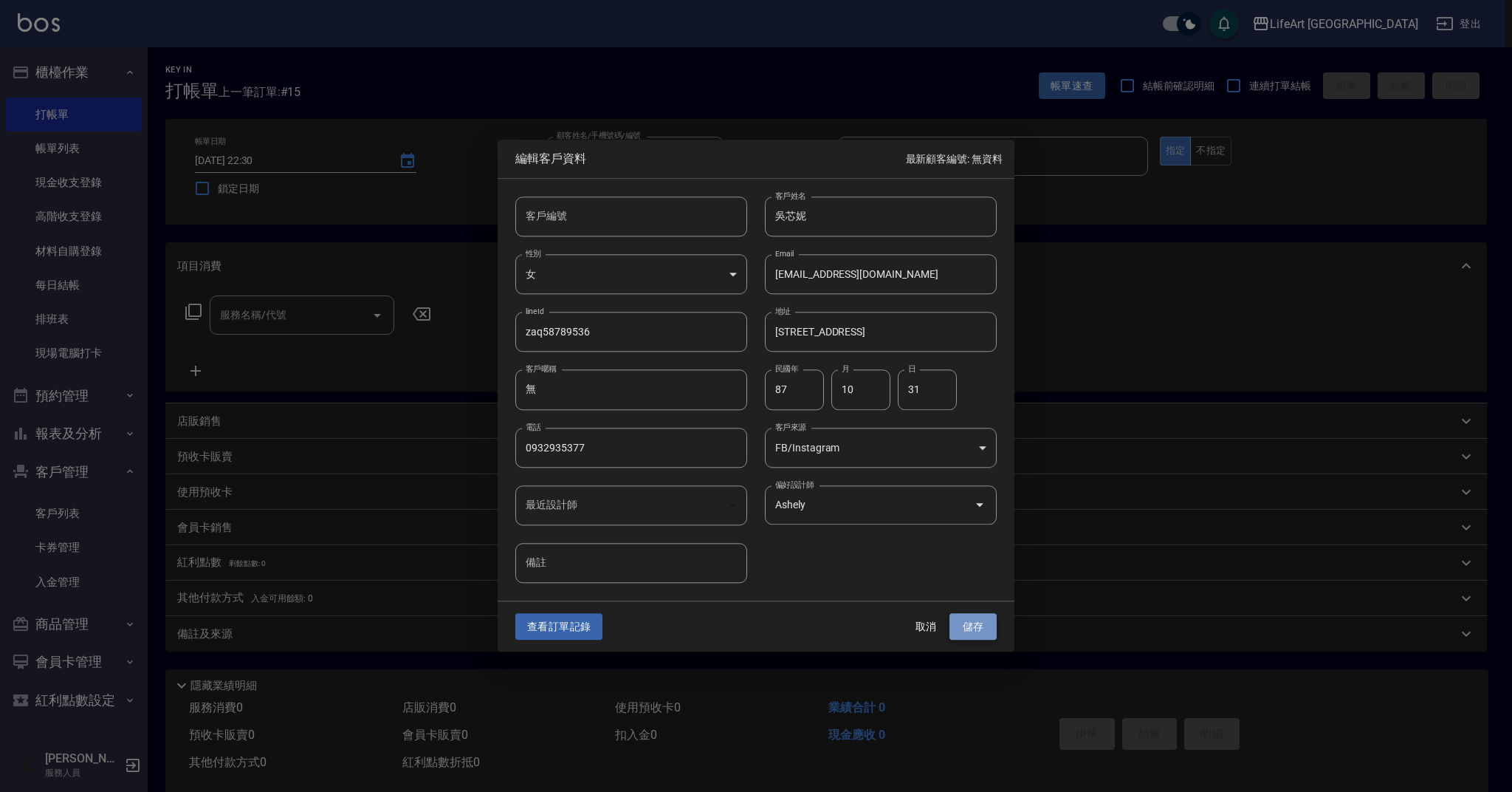
click at [972, 629] on button "儲存" at bounding box center [974, 626] width 48 height 27
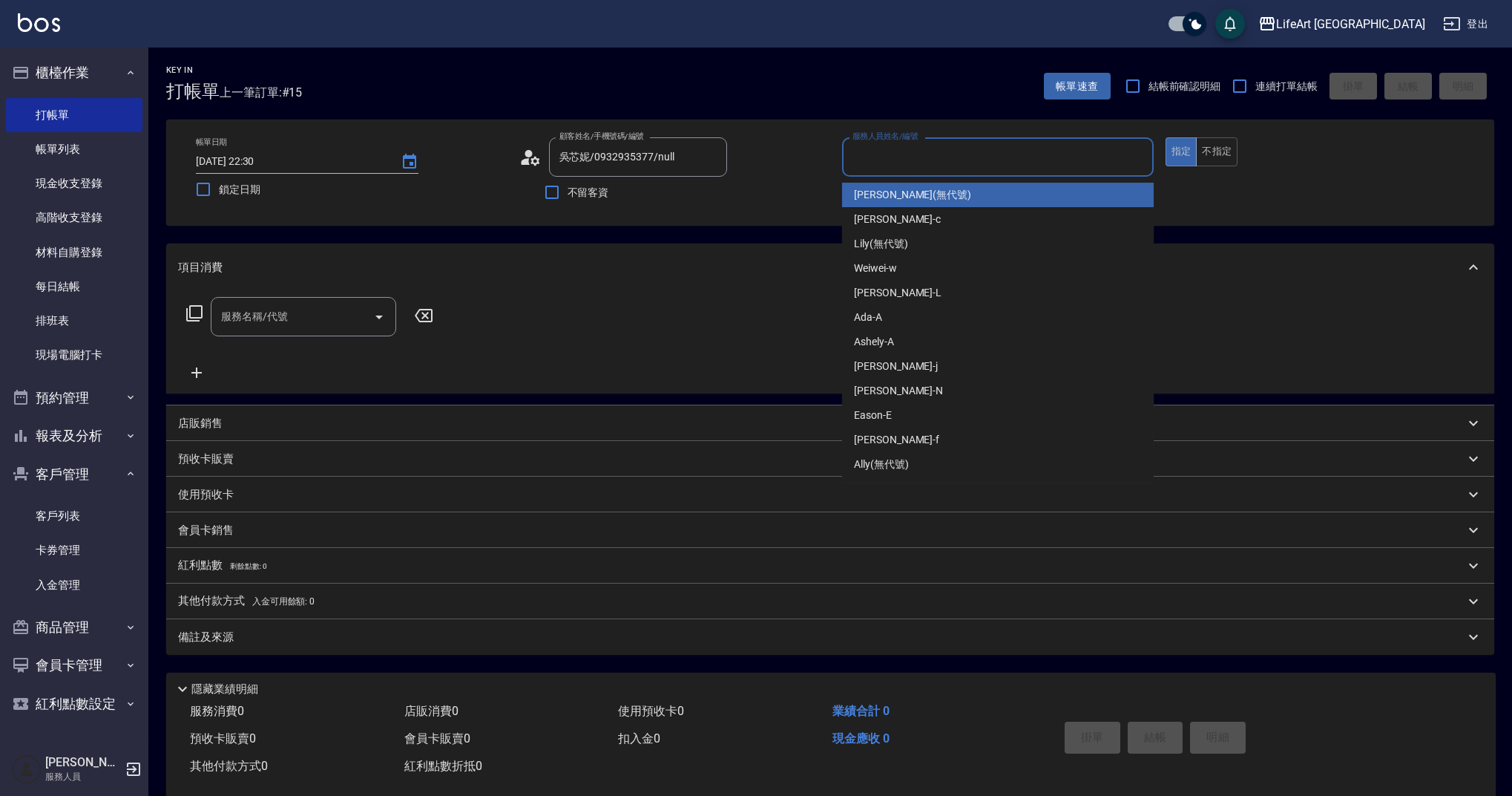
click at [931, 152] on input "服務人員姓名/編號" at bounding box center [999, 157] width 299 height 26
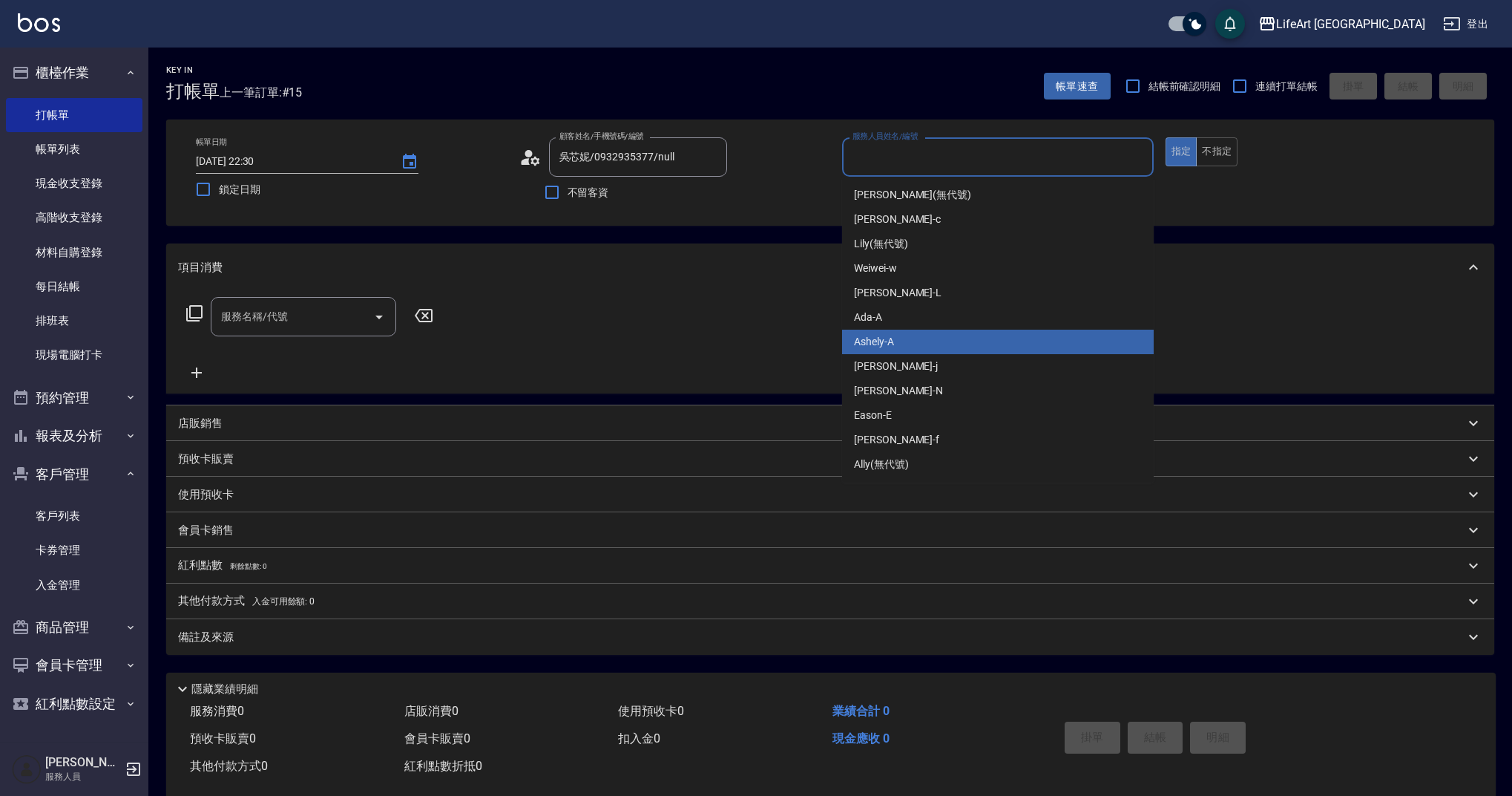
click at [892, 349] on span "Ashely -A" at bounding box center [874, 341] width 40 height 16
type input "Ashely-A"
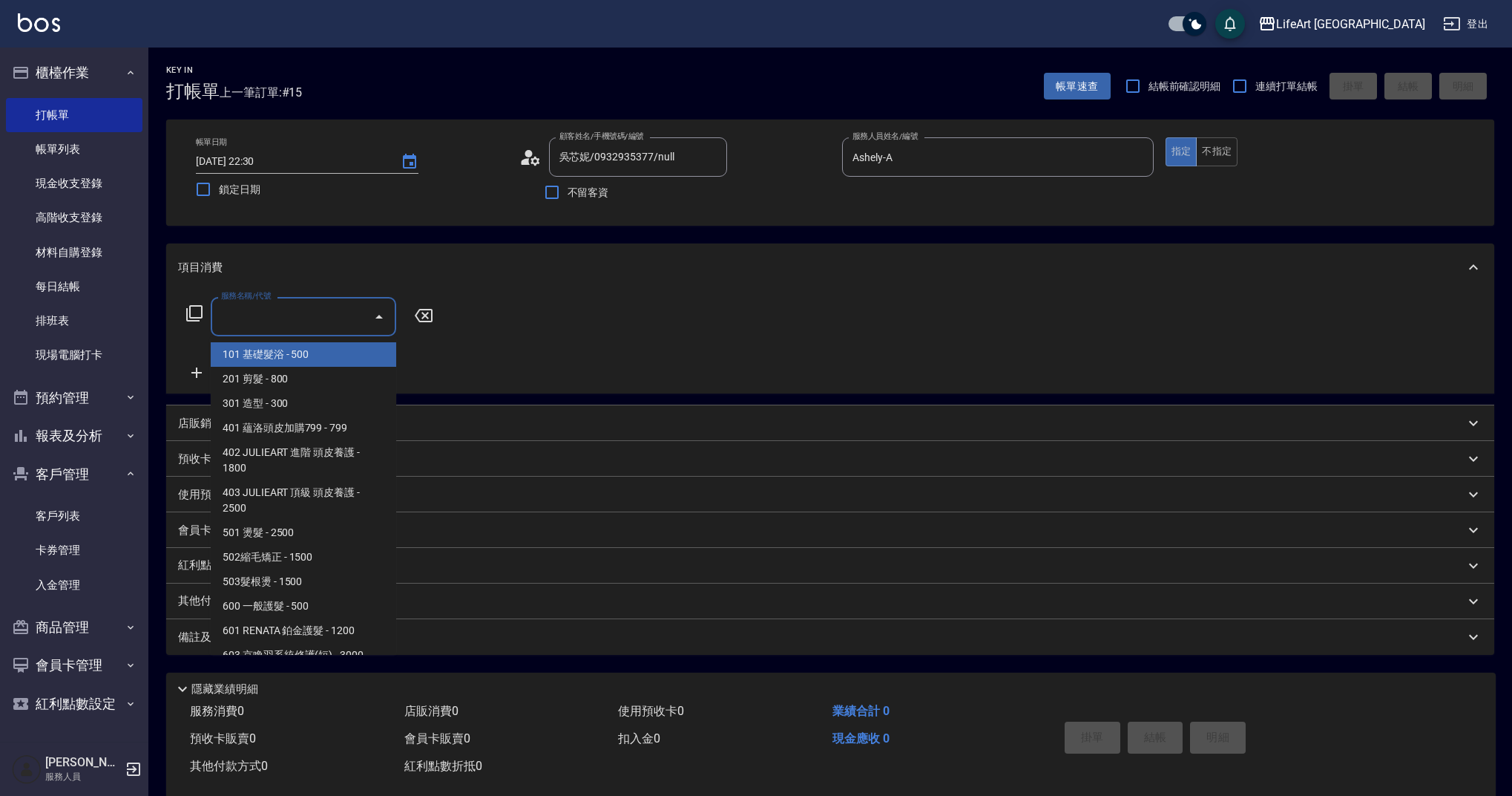
drag, startPoint x: 283, startPoint y: 315, endPoint x: 288, endPoint y: 302, distance: 13.9
click at [283, 315] on input "服務名稱/代號" at bounding box center [292, 317] width 150 height 26
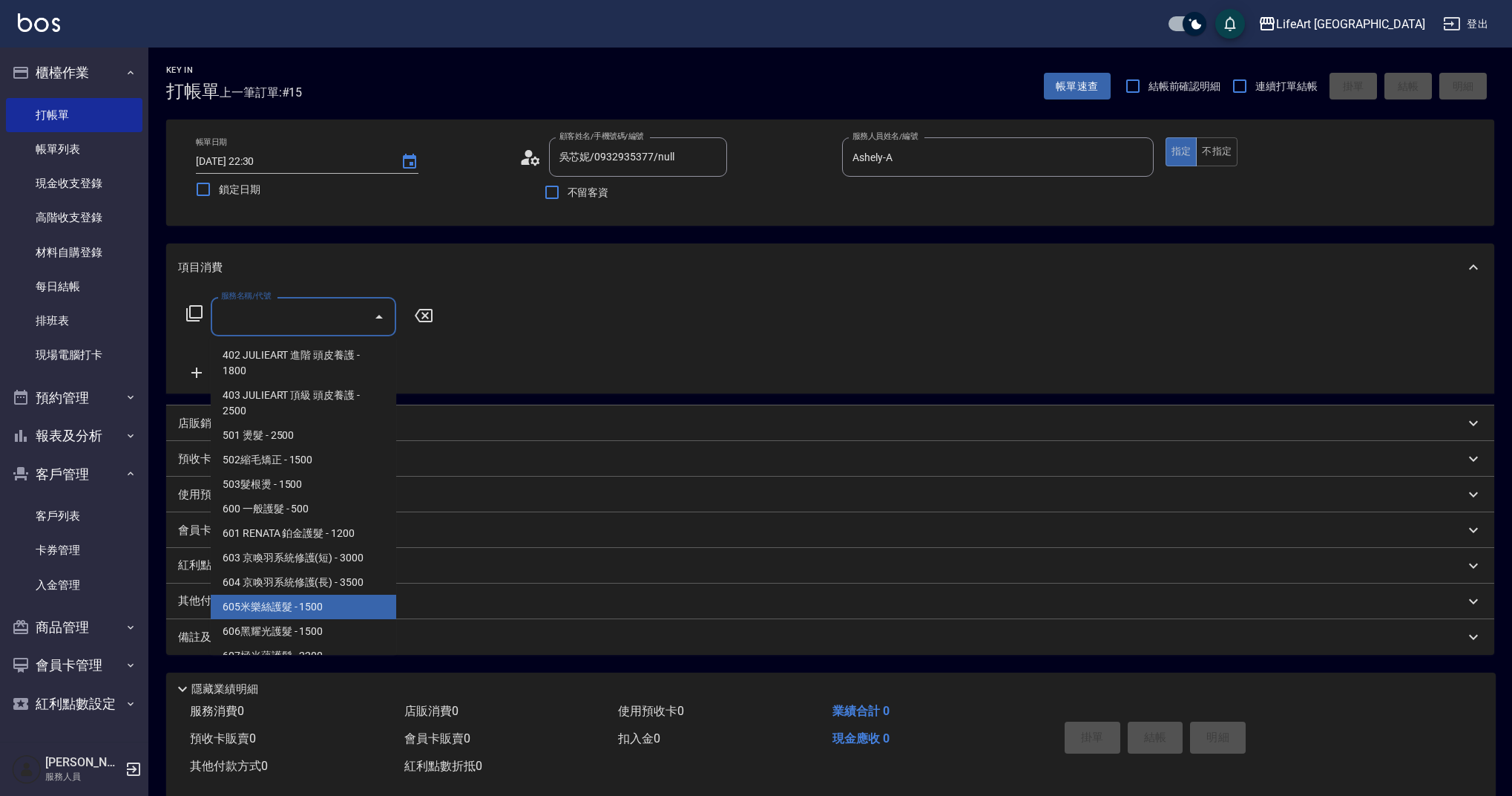
scroll to position [79, 0]
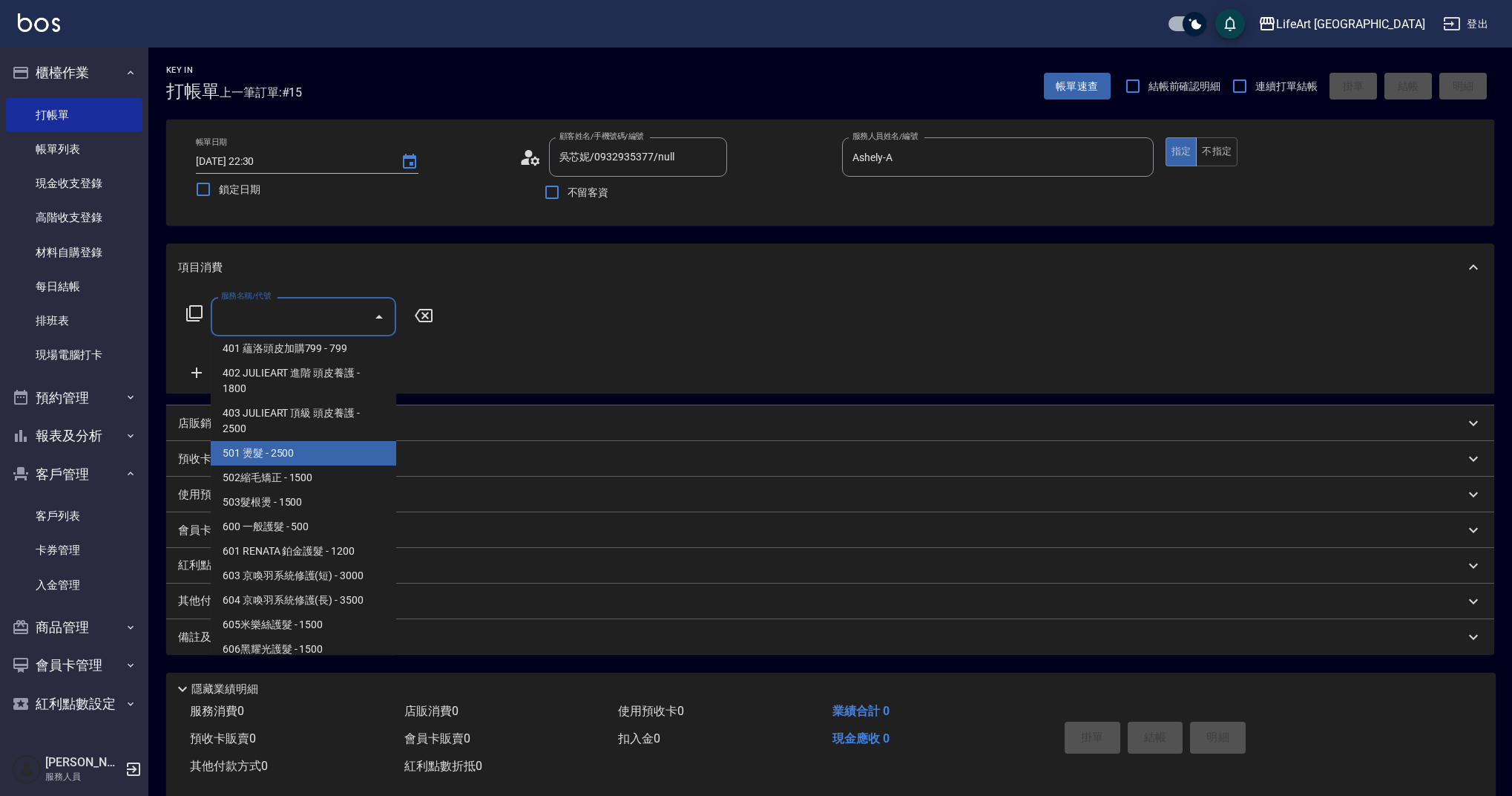
click at [297, 450] on span "501 燙髮 - 2500" at bounding box center [303, 453] width 186 height 25
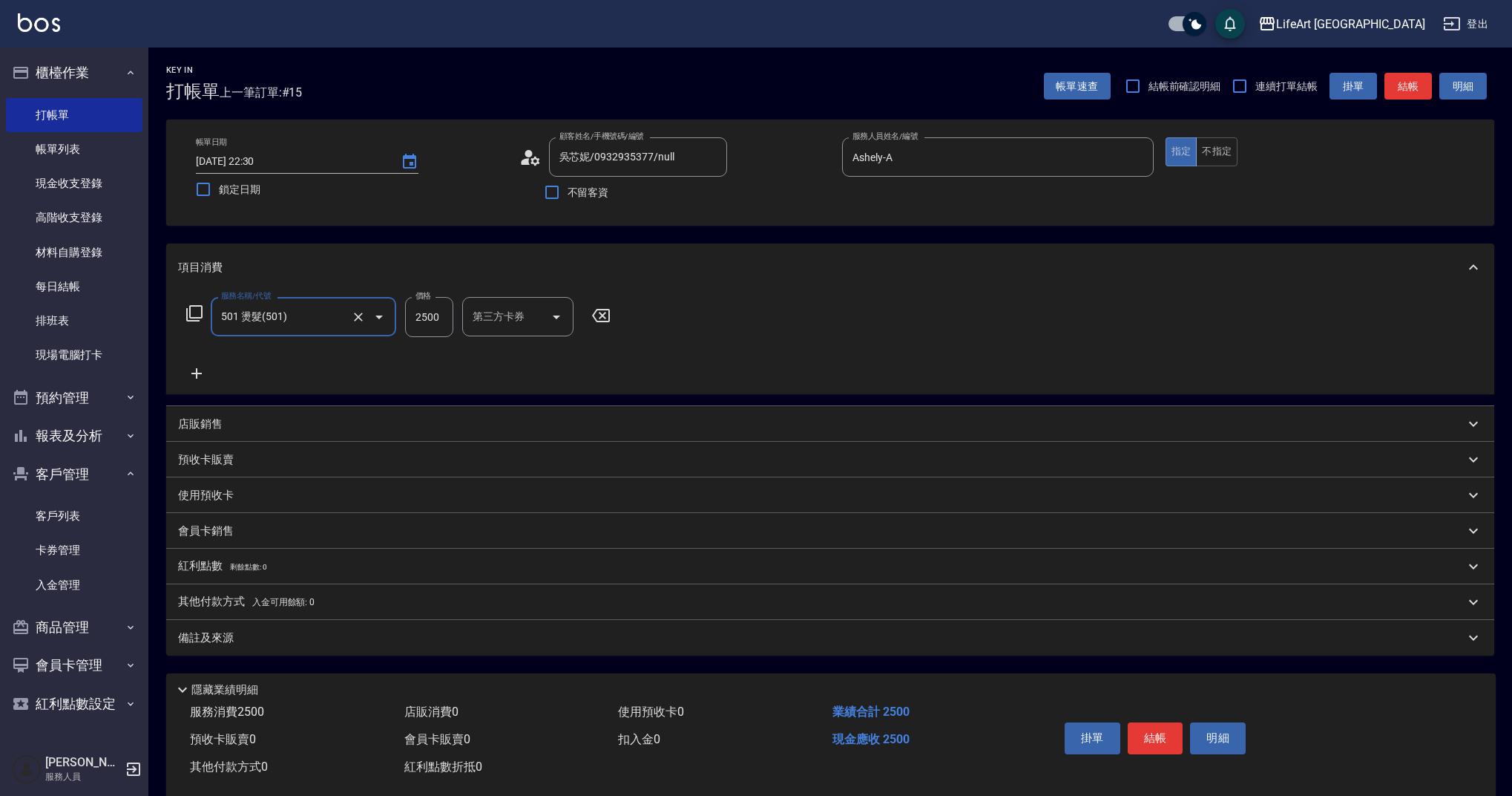
type input "501 燙髮(501)"
click at [187, 382] on icon at bounding box center [197, 373] width 37 height 18
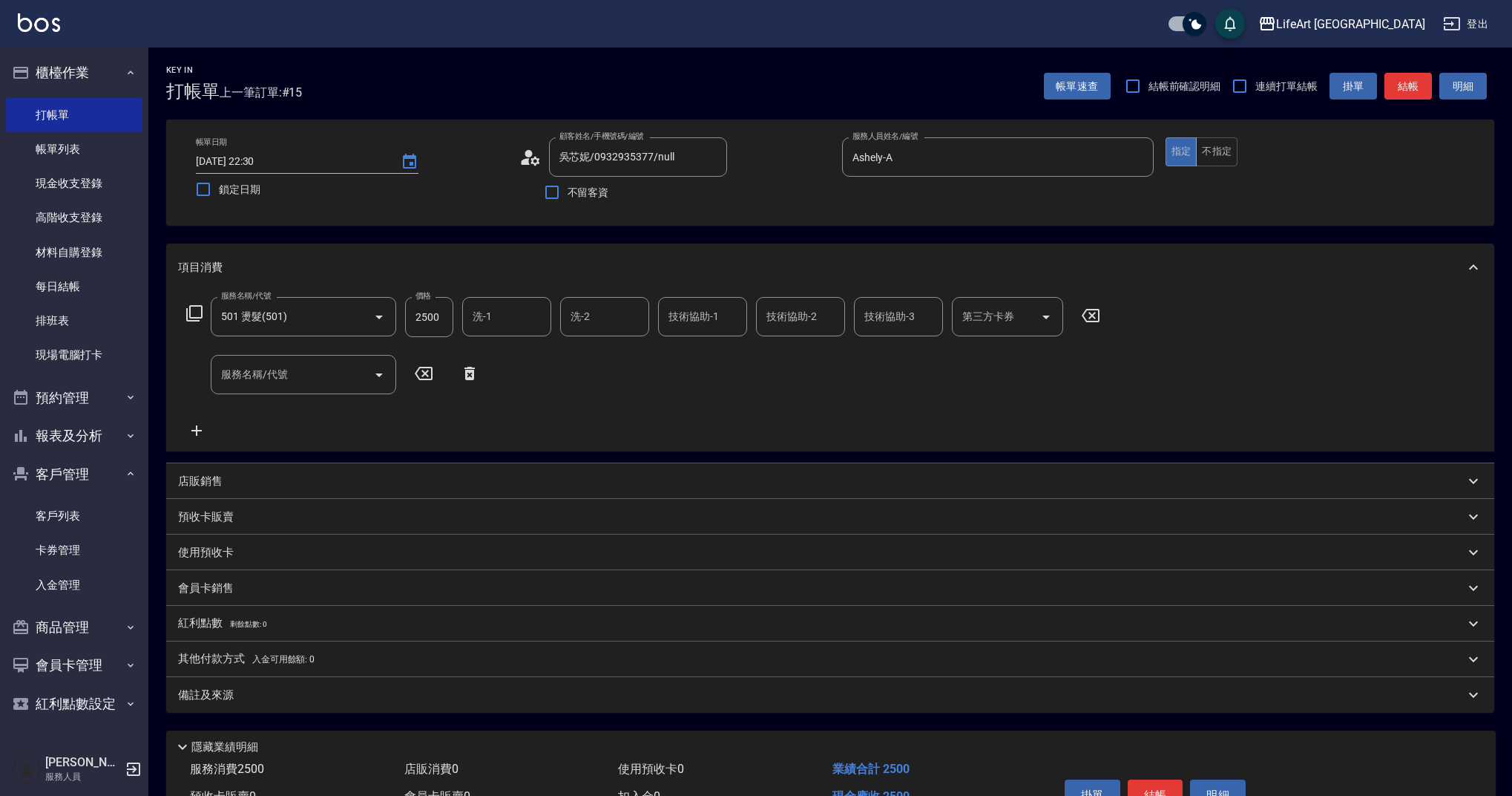
click at [192, 374] on div "服務名稱/代號 服務名稱/代號" at bounding box center [334, 374] width 310 height 40
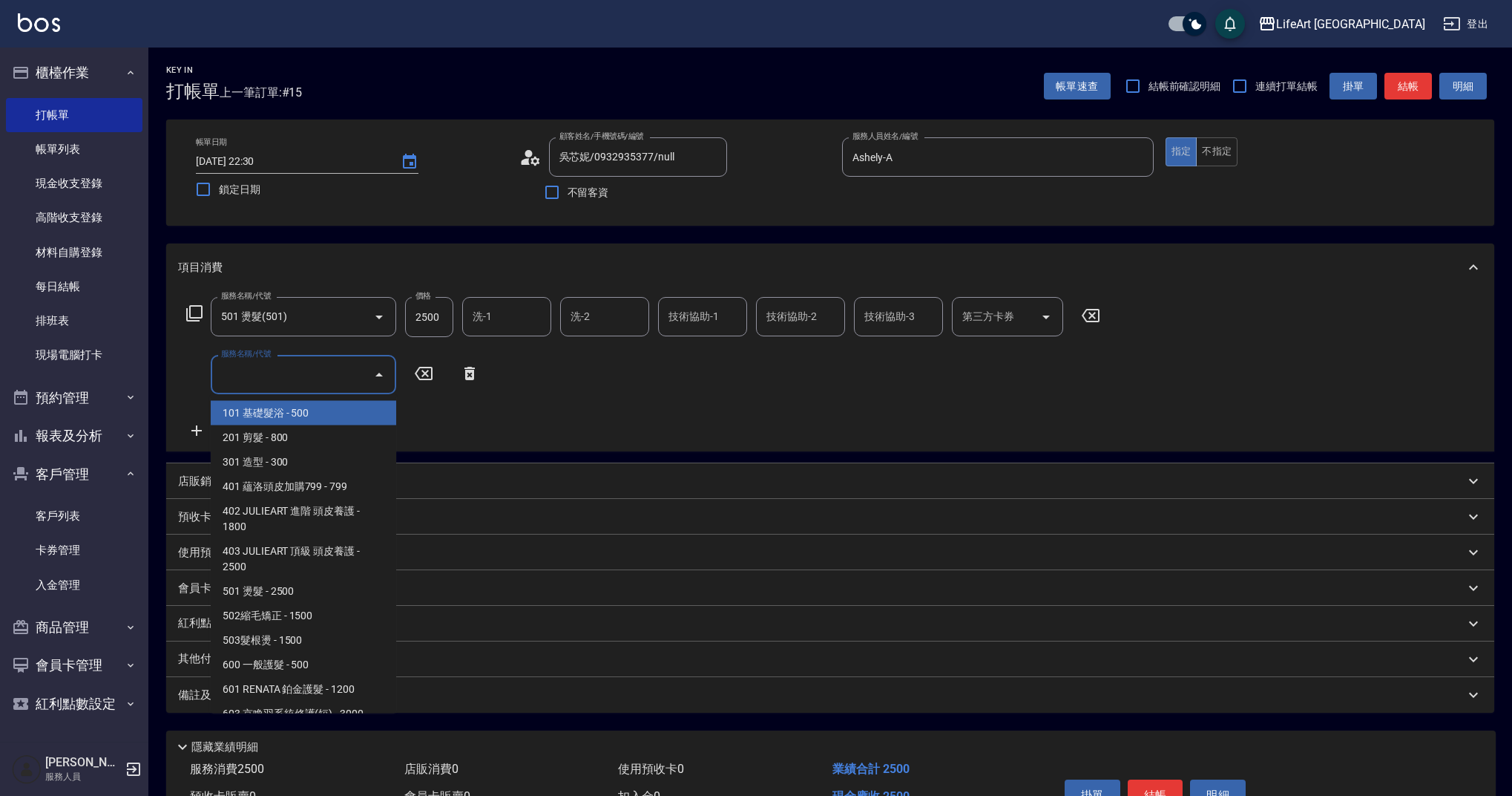
click at [266, 382] on input "服務名稱/代號" at bounding box center [292, 374] width 150 height 26
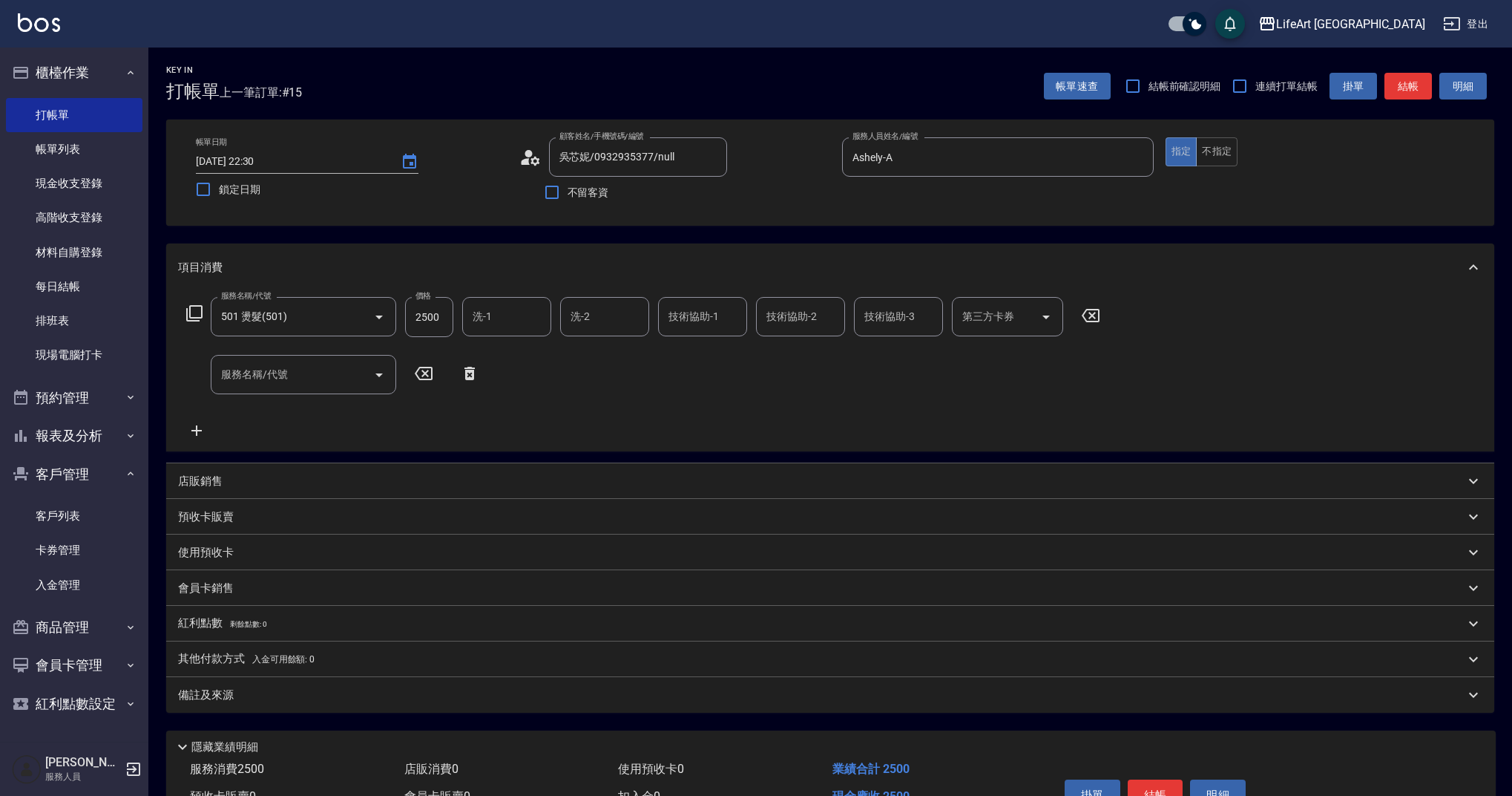
drag, startPoint x: 397, startPoint y: 489, endPoint x: 394, endPoint y: 534, distance: 45.1
click at [394, 533] on div "項目消費 服務名稱/代號 501 燙髮(501) 服務名稱/代號 價格 2500 價格 洗-1 洗-1 洗-2 洗-2 技術協助-1 技術協助-1 技術協助-…" at bounding box center [831, 478] width 1328 height 469
click at [343, 369] on input "服務名稱/代號" at bounding box center [292, 374] width 150 height 26
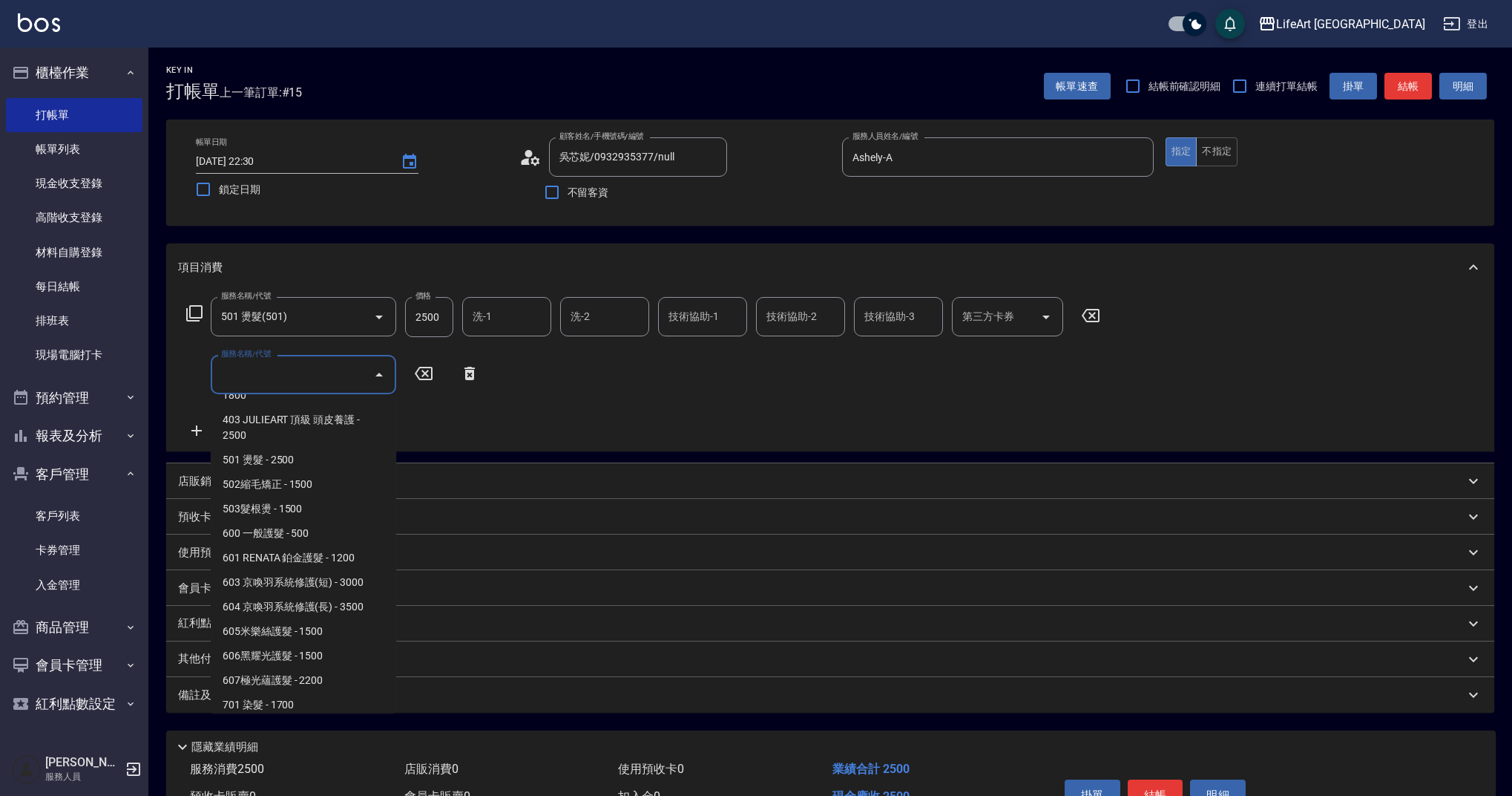
scroll to position [190, 0]
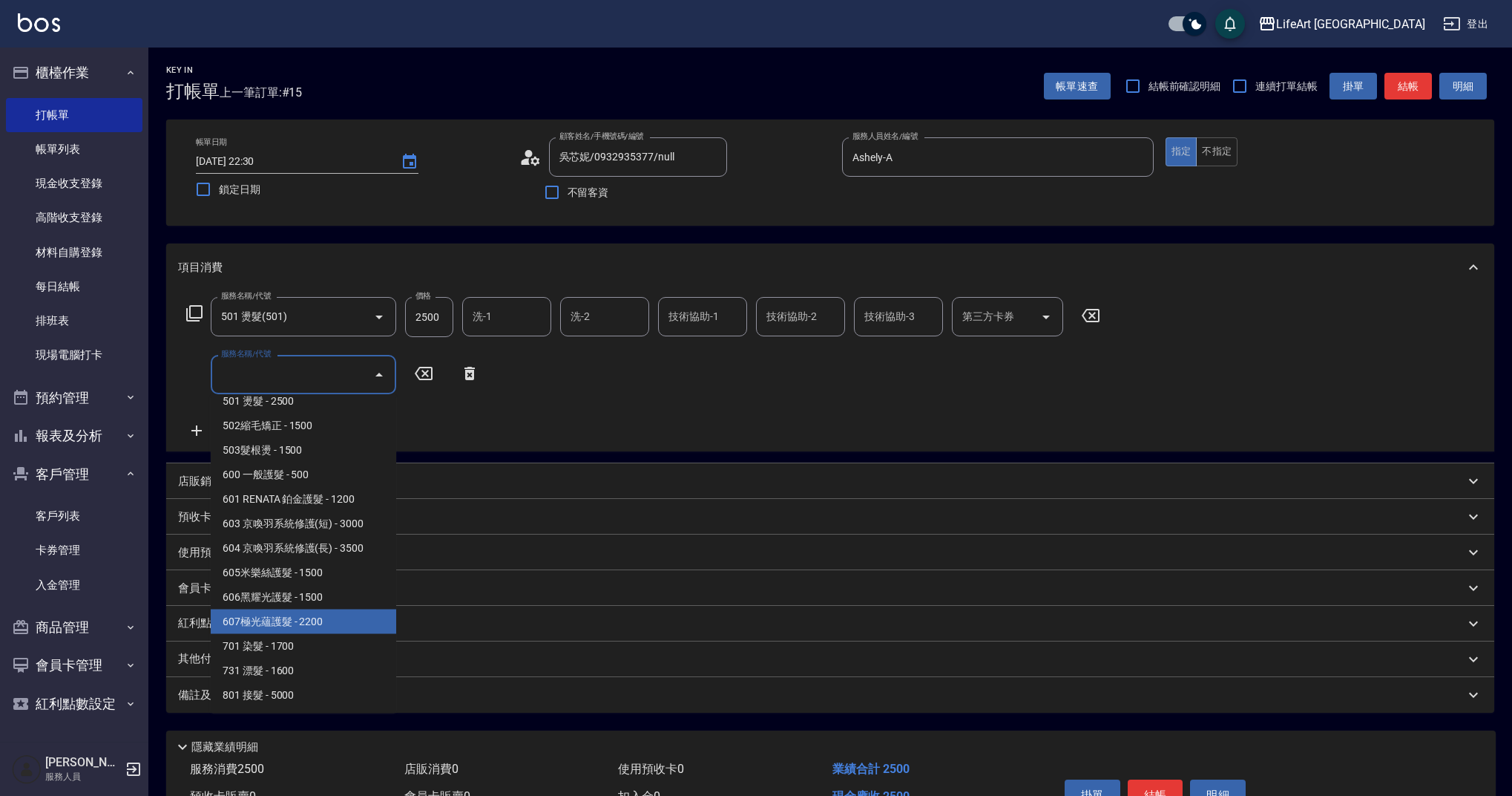
click at [290, 623] on span "607極光蘊護髮 - 2200" at bounding box center [303, 621] width 186 height 25
type input "607極光蘊護髮(607)"
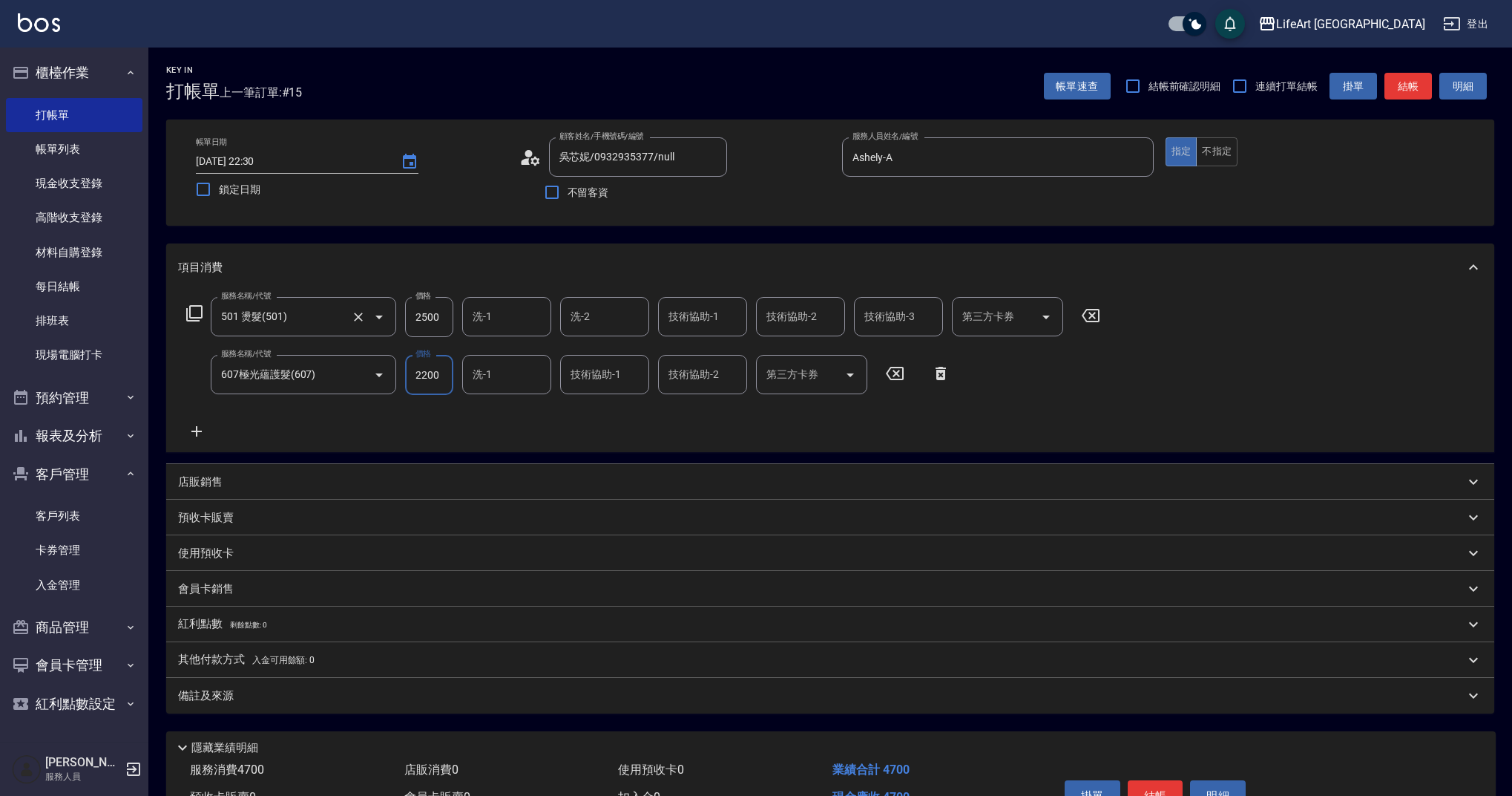
drag, startPoint x: 444, startPoint y: 319, endPoint x: 375, endPoint y: 314, distance: 69.2
click at [375, 314] on div "服務名稱/代號 501 燙髮(501) 服務名稱/代號 價格 2500 價格 洗-1 洗-1 洗-2 洗-2 技術協助-1 技術協助-1 技術協助-2 技術協…" at bounding box center [644, 317] width 931 height 40
drag, startPoint x: 446, startPoint y: 318, endPoint x: 385, endPoint y: 315, distance: 61.1
click at [385, 315] on div "服務名稱/代號 501 燙髮(501) 服務名稱/代號 價格 2500 價格 洗-1 洗-1 洗-2 洗-2 技術協助-1 技術協助-1 技術協助-2 技術協…" at bounding box center [644, 317] width 931 height 40
type input "4300"
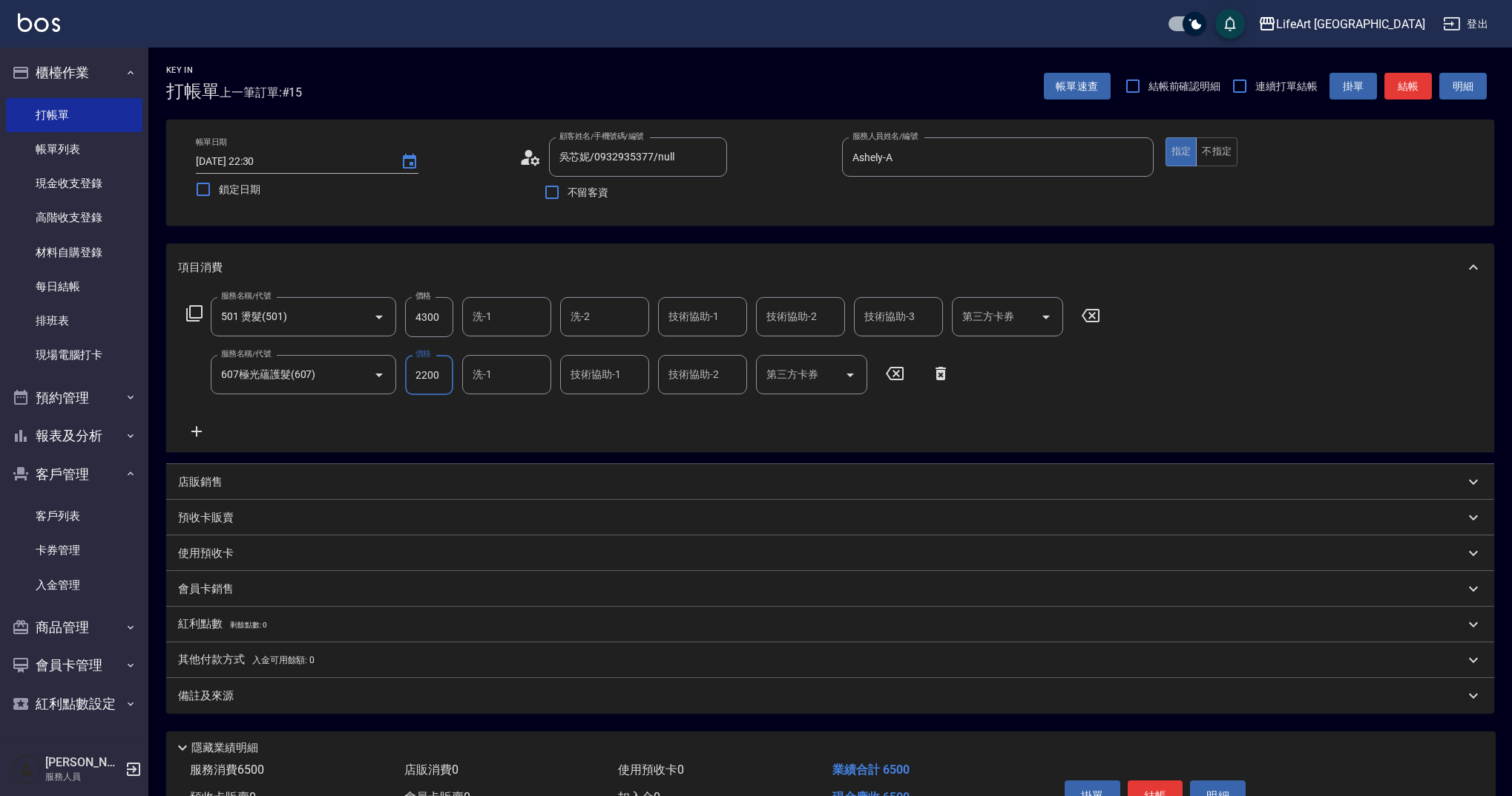
click at [443, 372] on input "2200" at bounding box center [429, 375] width 49 height 40
click at [606, 380] on input "技術協助-1" at bounding box center [605, 374] width 75 height 26
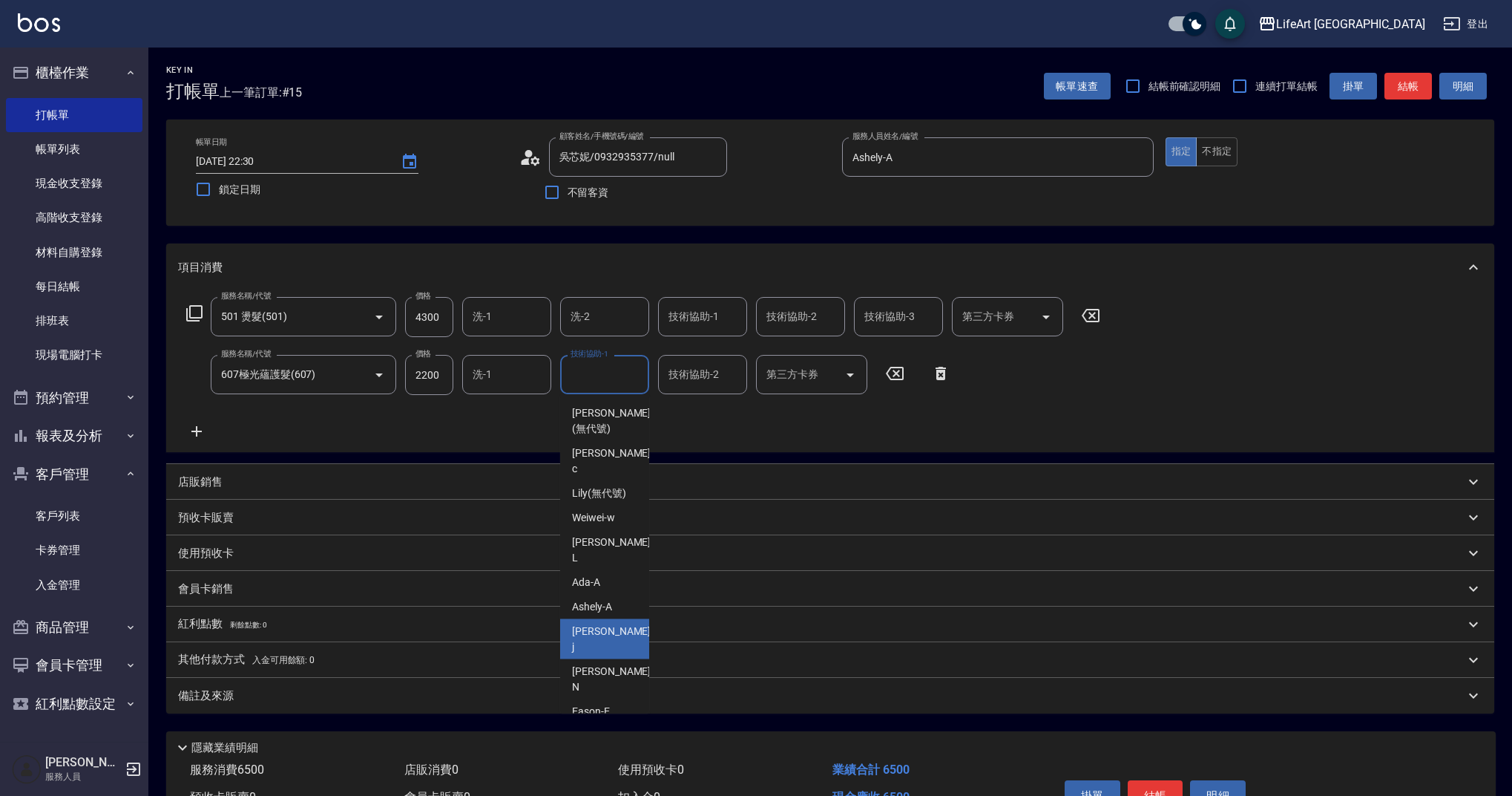
click at [608, 768] on span "Ally (無代號)" at bounding box center [600, 776] width 55 height 16
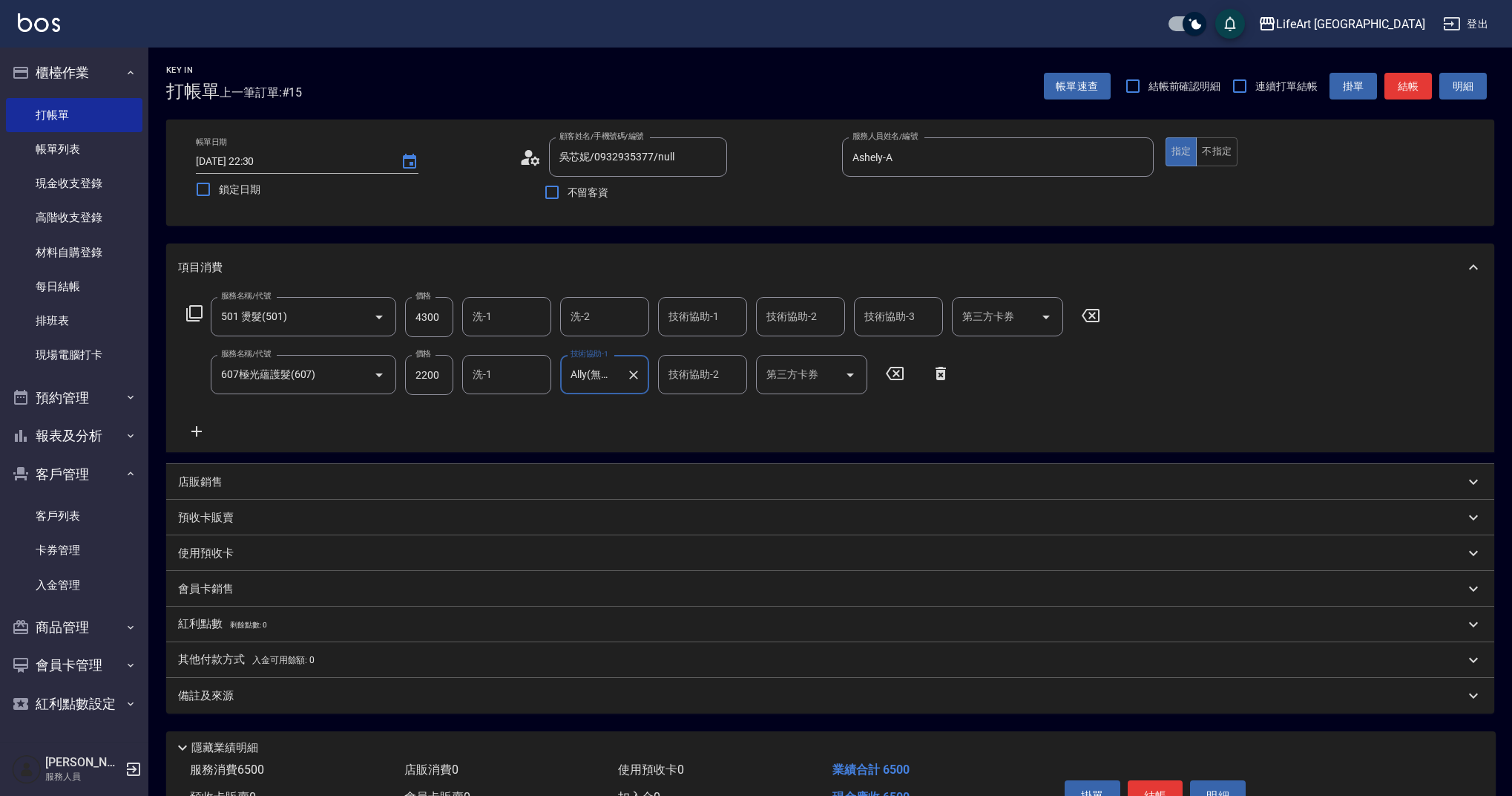
type input "Ally(無代號)"
click at [632, 372] on icon "Clear" at bounding box center [634, 375] width 15 height 15
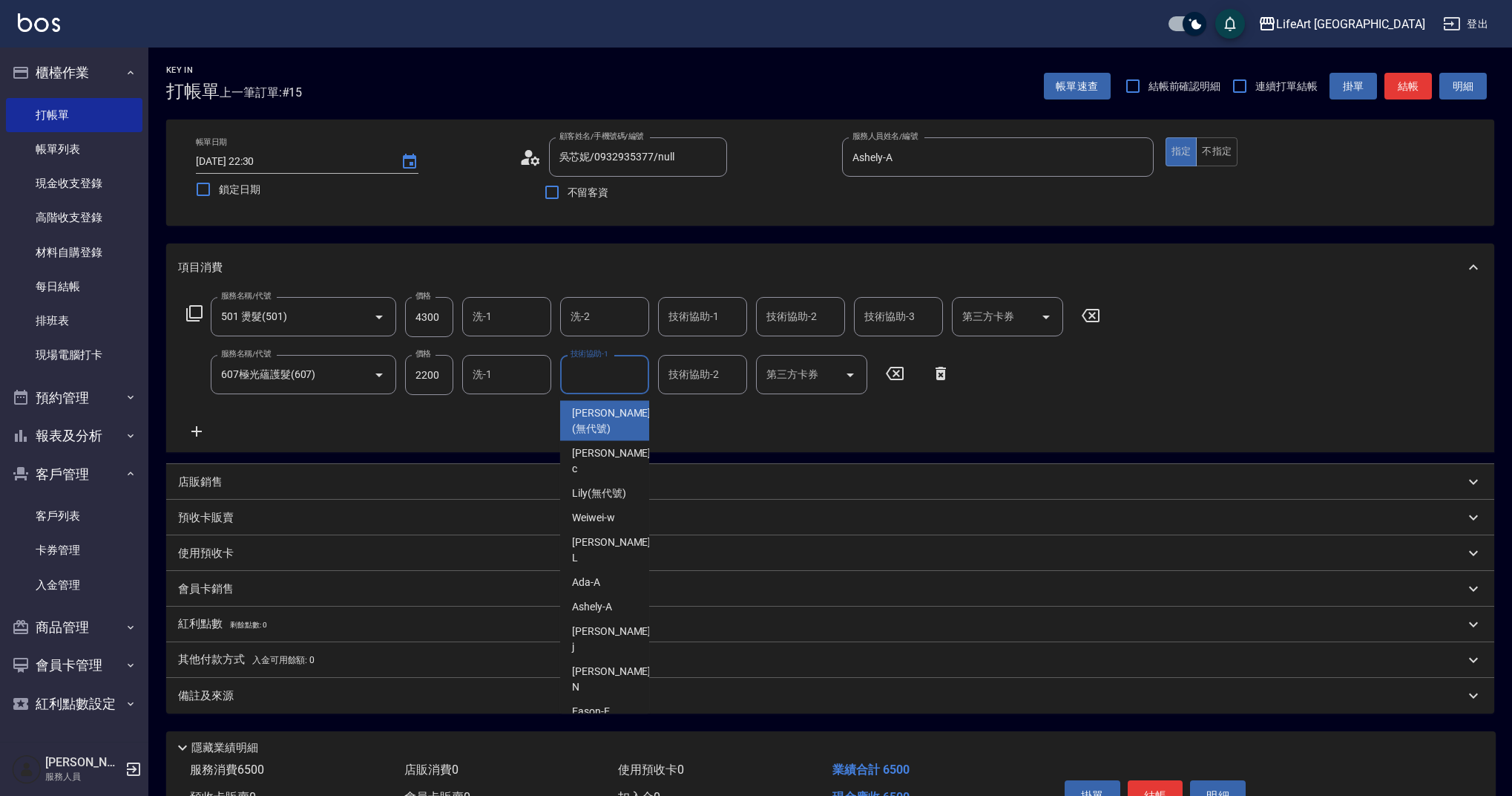
click at [590, 376] on input "技術協助-1" at bounding box center [605, 374] width 75 height 26
click at [597, 485] on span "Lily (無代號)" at bounding box center [599, 493] width 54 height 16
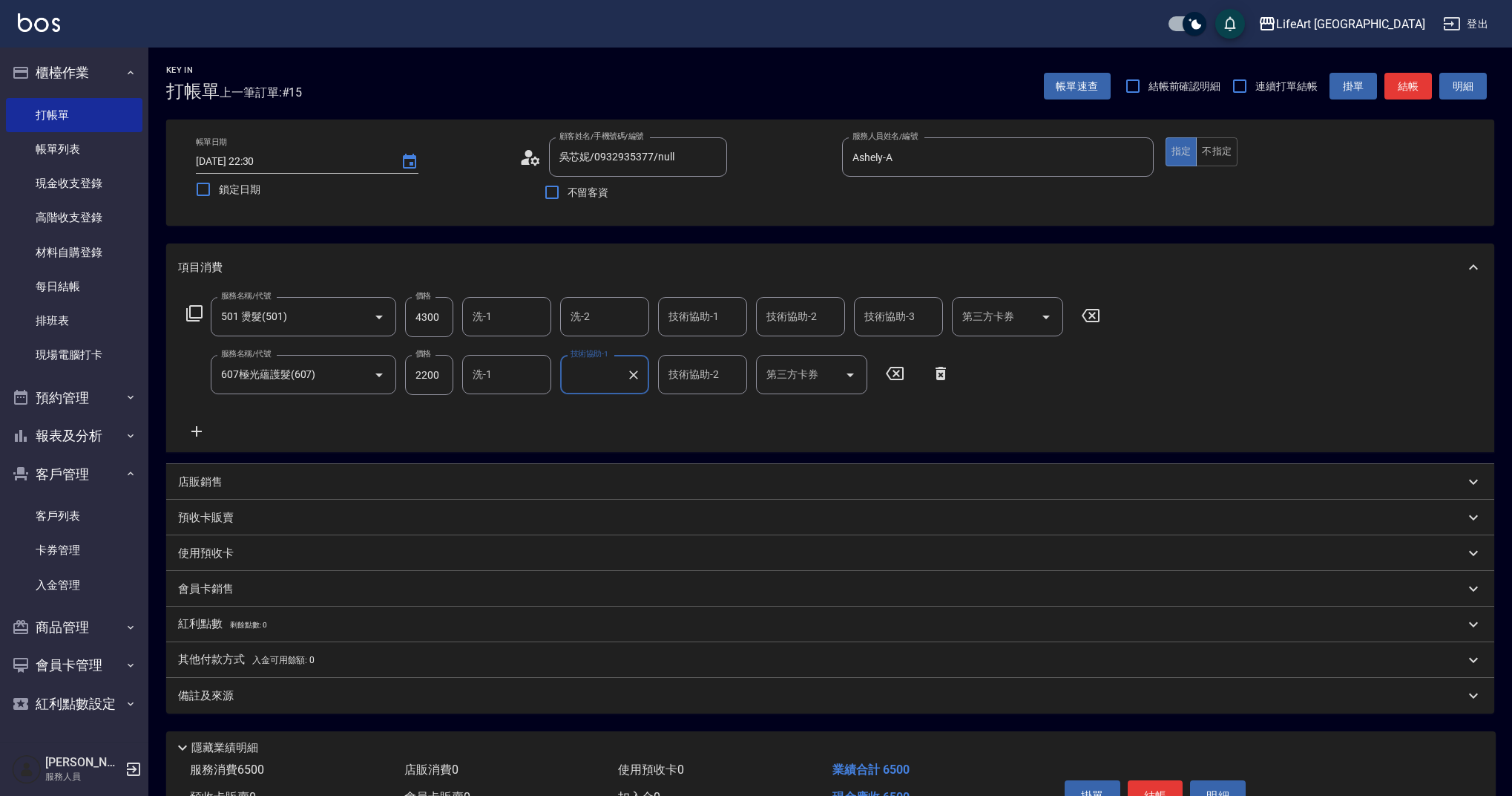
type input "Lily(無代號)"
click at [609, 311] on input "洗-2" at bounding box center [605, 317] width 75 height 26
click at [606, 706] on div "Ally (無代號)" at bounding box center [605, 718] width 89 height 25
type input "Ally(無代號)"
click at [702, 321] on input "技術協助-1" at bounding box center [702, 317] width 75 height 26
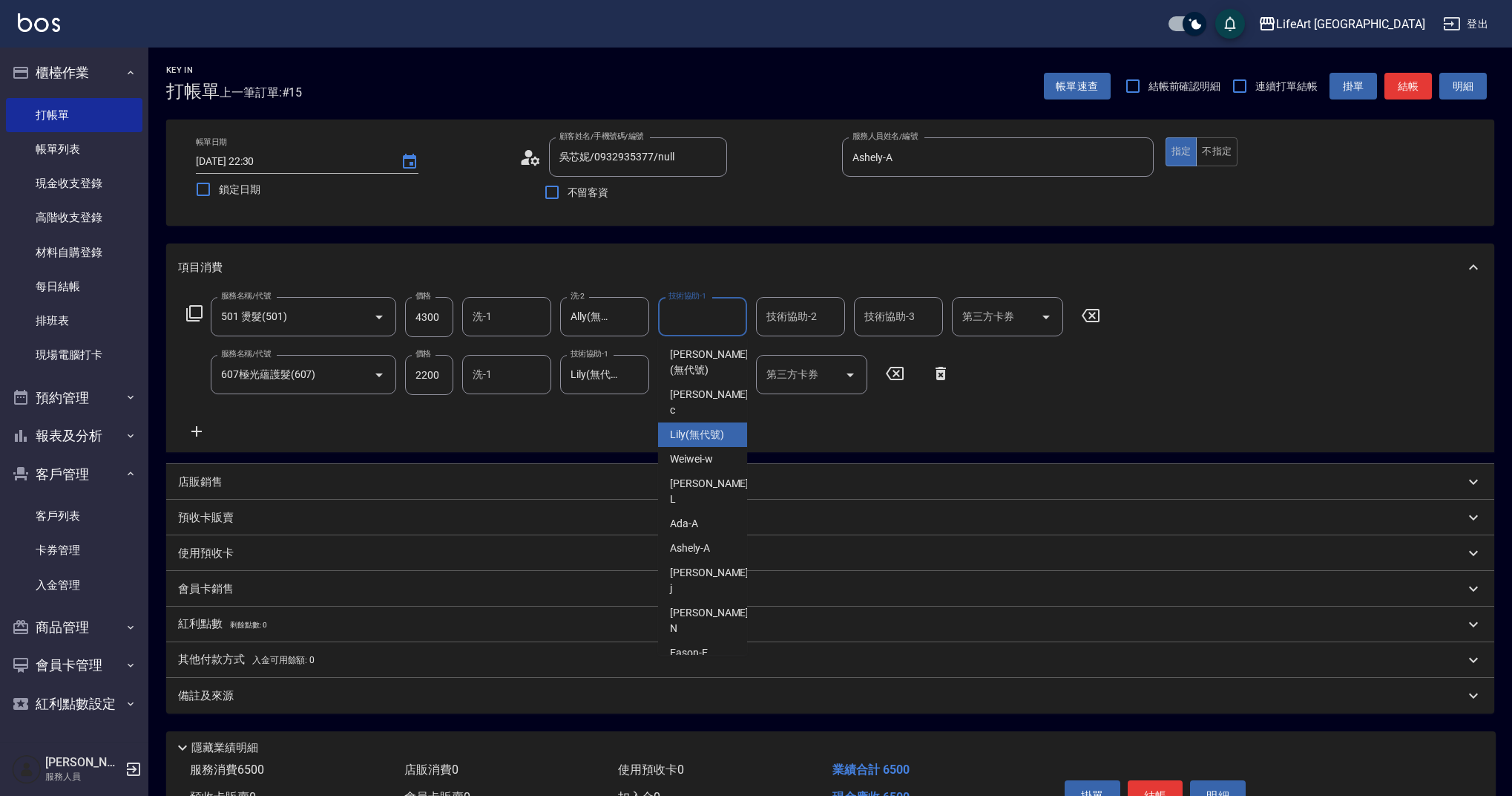
click at [707, 427] on span "Lily (無代號)" at bounding box center [697, 435] width 54 height 16
type input "Lily(無代號)"
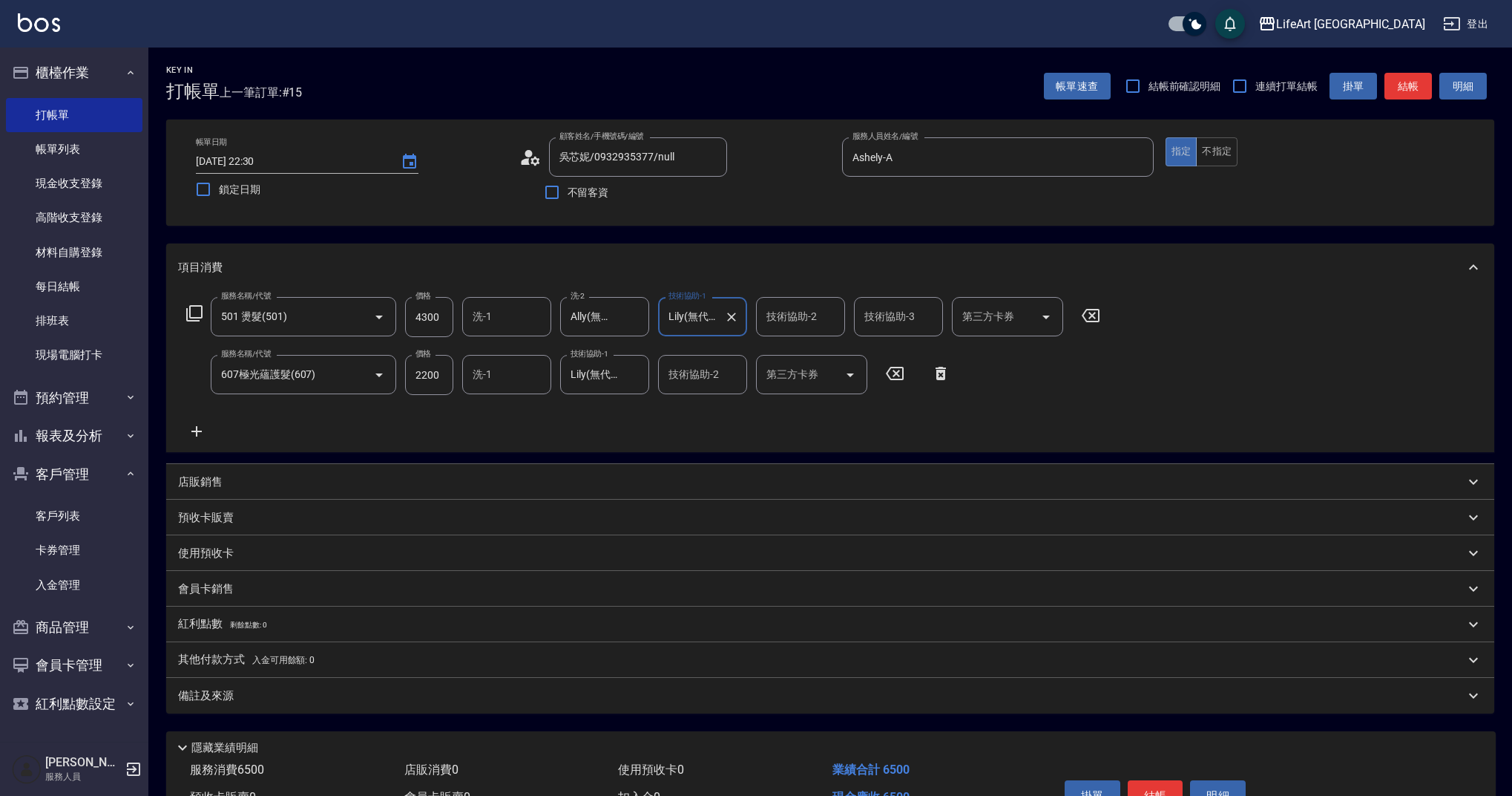
click at [232, 702] on p "備註及來源" at bounding box center [206, 696] width 56 height 16
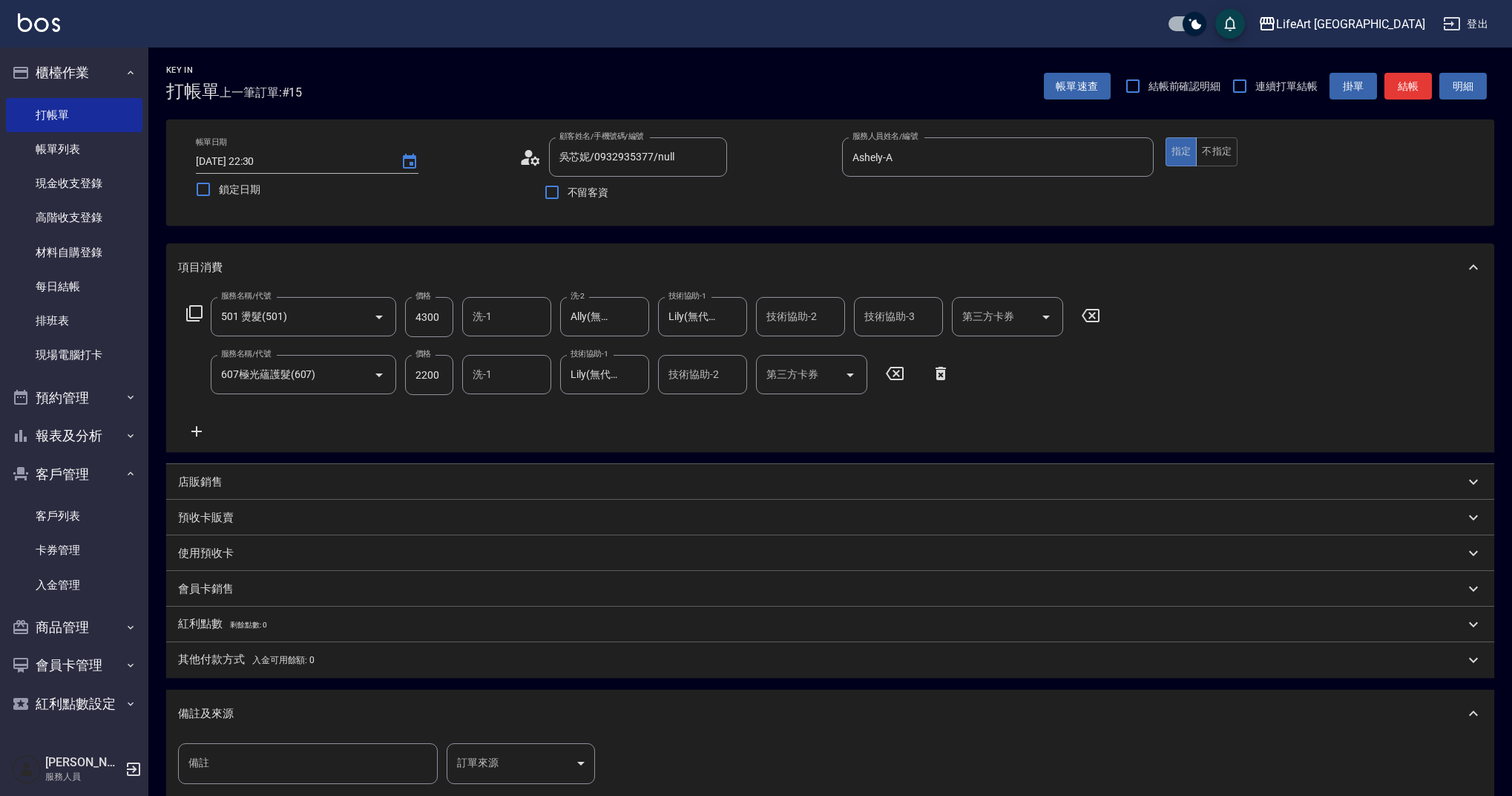
click at [536, 783] on div "備註 備註 訂單來源 ​ 訂單來源" at bounding box center [831, 772] width 1305 height 58
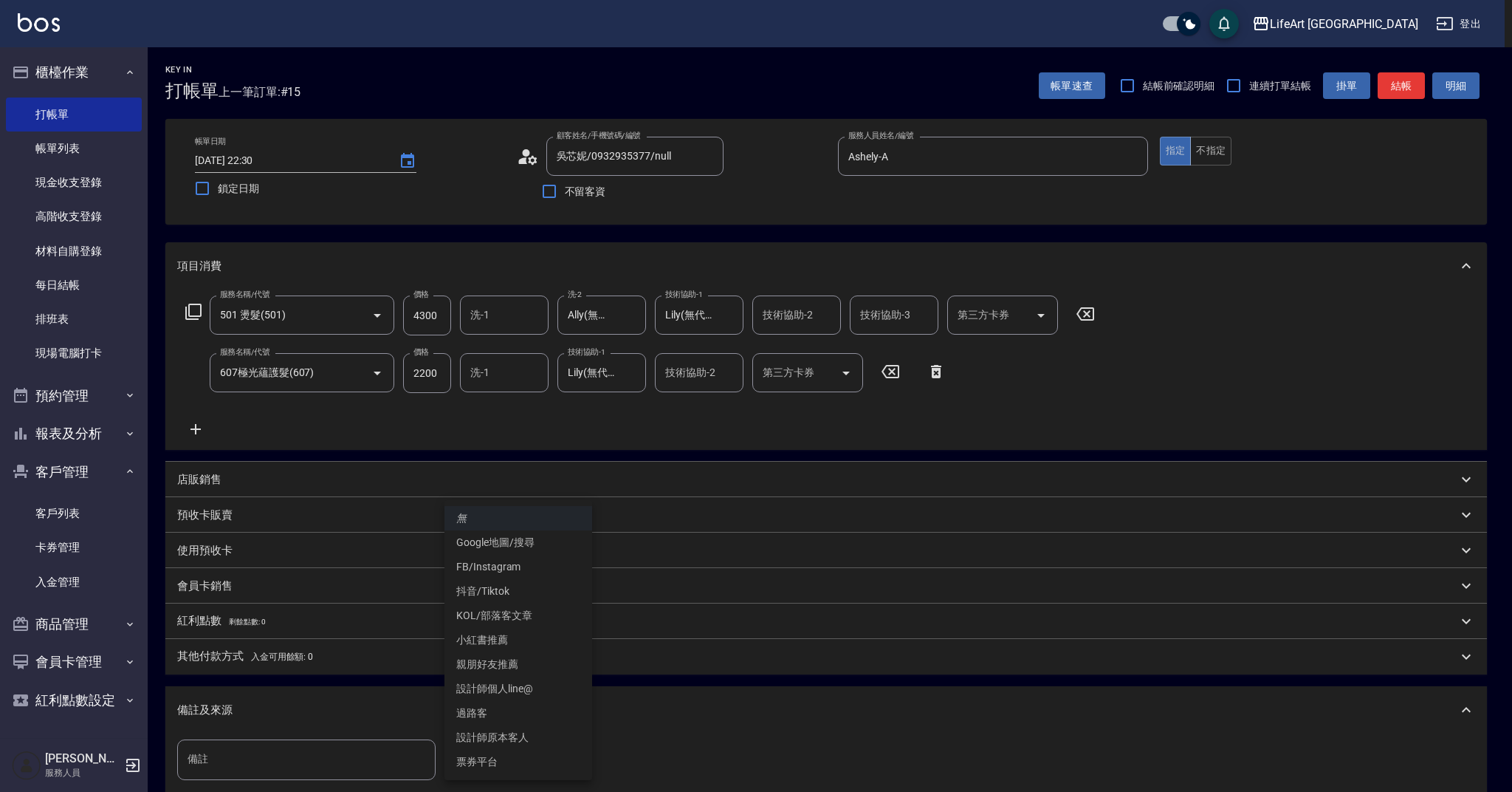
click at [557, 764] on body "LifeArt 蘆洲 登出 櫃檯作業 打帳單 帳單列表 現金收支登錄 高階收支登錄 材料自購登錄 每日結帳 排班表 現場電腦打卡 預約管理 預約管理 單日預約…" at bounding box center [756, 485] width 1512 height 970
click at [488, 569] on li "FB/Instagram" at bounding box center [518, 567] width 148 height 25
type input "FB/Instagram"
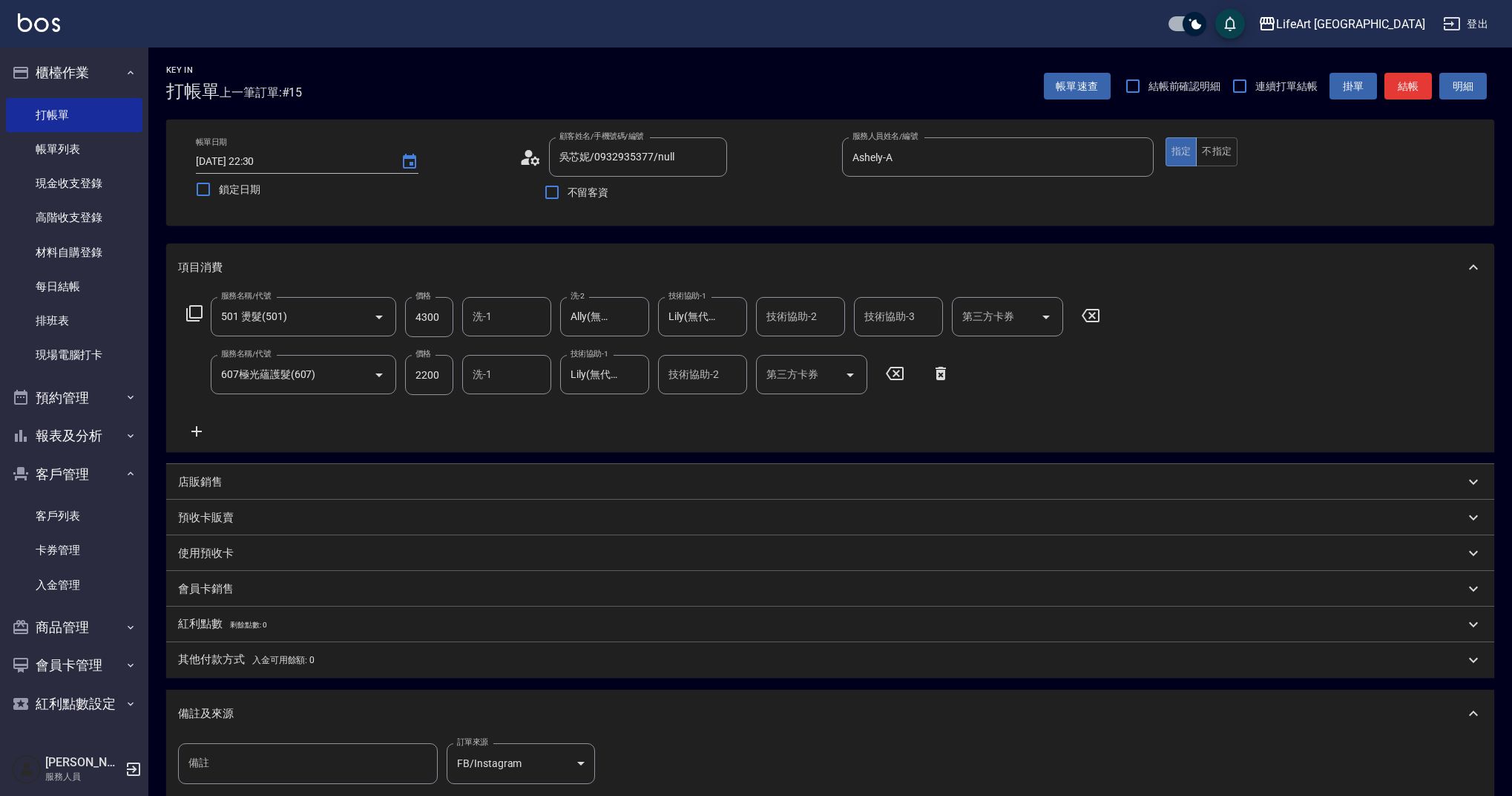
click at [210, 658] on p "其他付款方式 入金可用餘額: 0" at bounding box center [246, 660] width 137 height 16
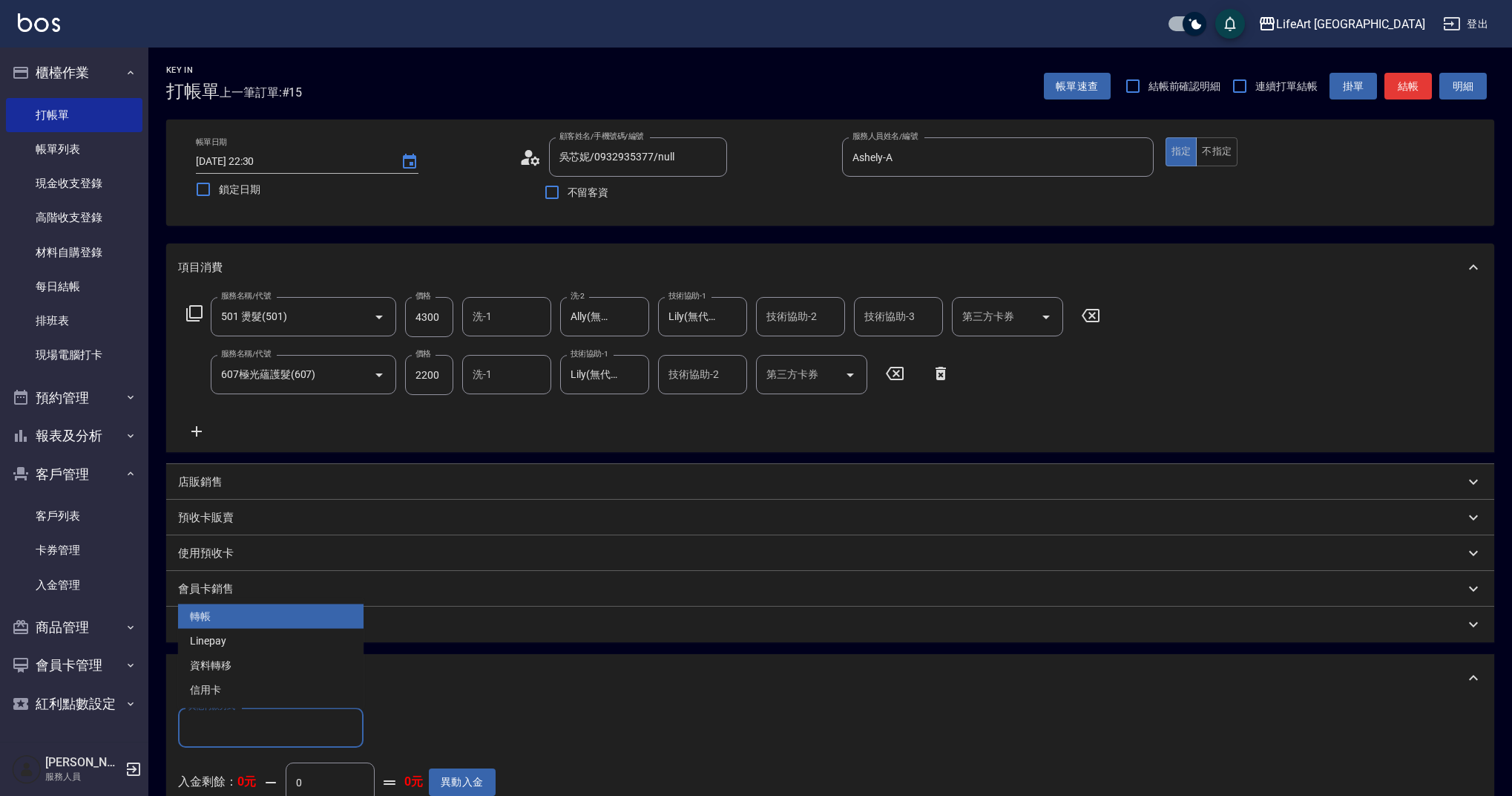
drag, startPoint x: 245, startPoint y: 739, endPoint x: 252, endPoint y: 721, distance: 19.3
click at [246, 739] on input "其他付款方式" at bounding box center [271, 727] width 172 height 26
click at [227, 643] on span "Linepay" at bounding box center [271, 641] width 186 height 25
type input "Linepay"
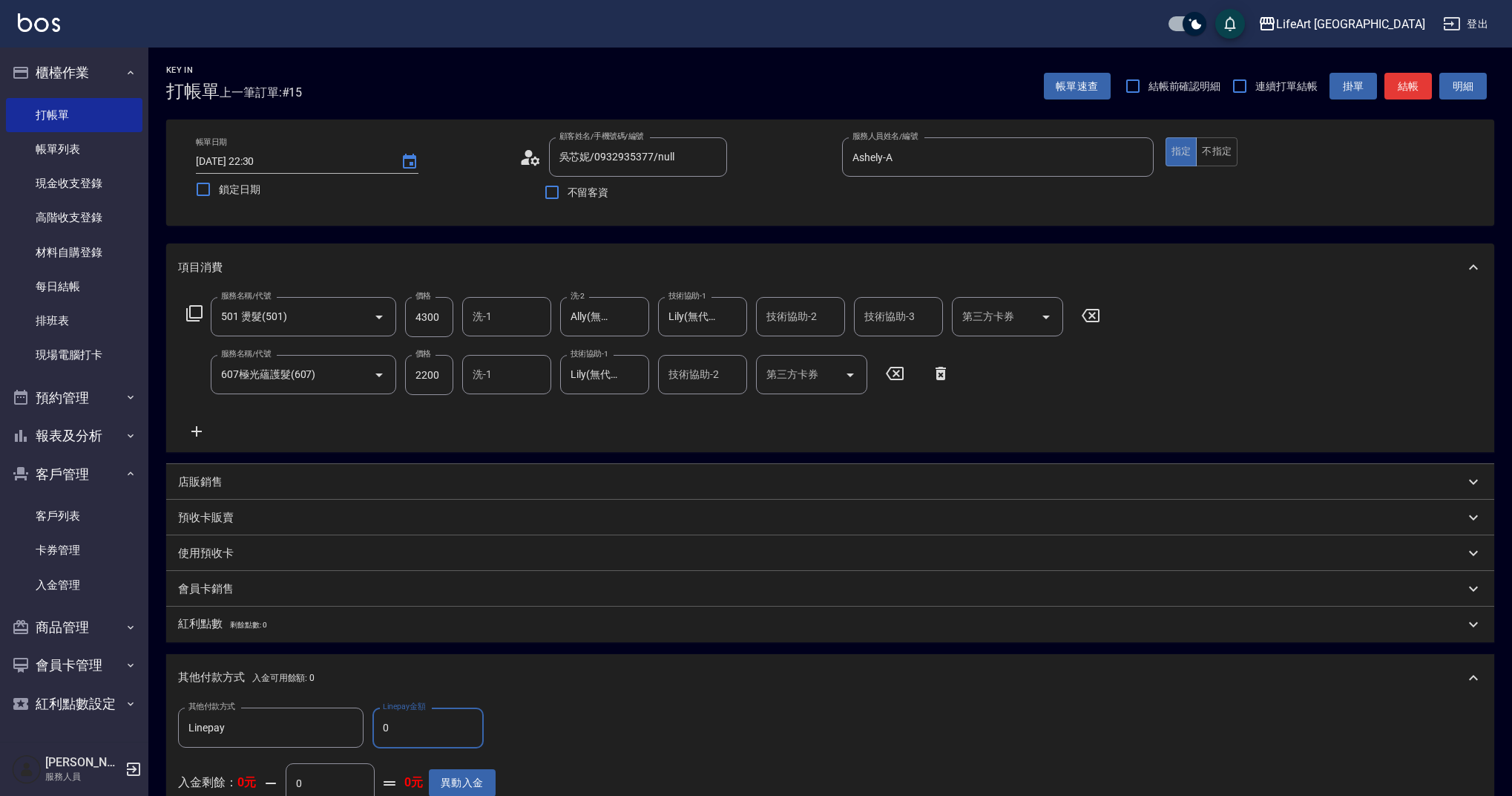
click at [645, 686] on div "其他付款方式 入金可用餘額: 0" at bounding box center [822, 678] width 1287 height 16
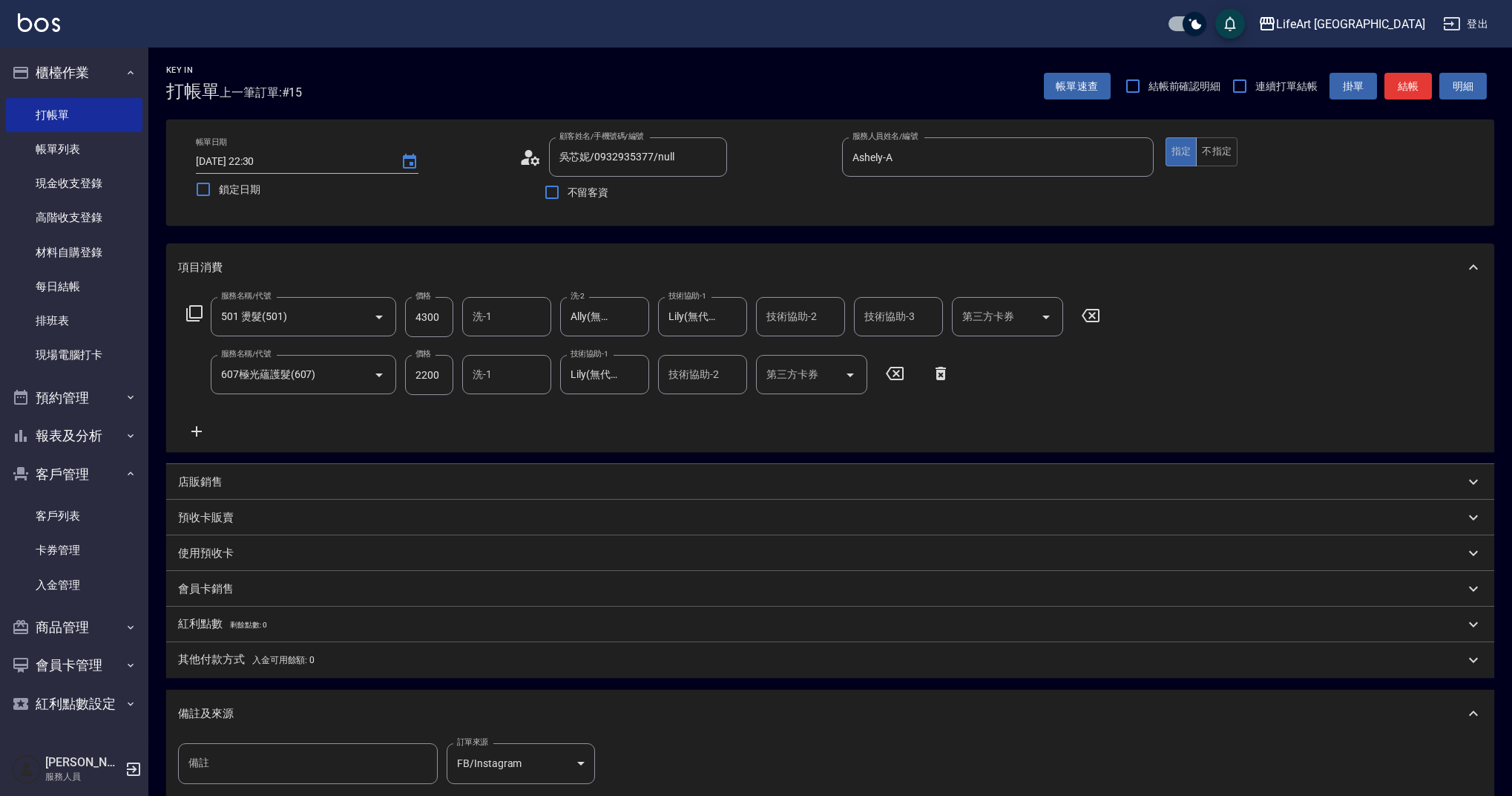
click at [210, 482] on p "店販銷售" at bounding box center [201, 482] width 45 height 16
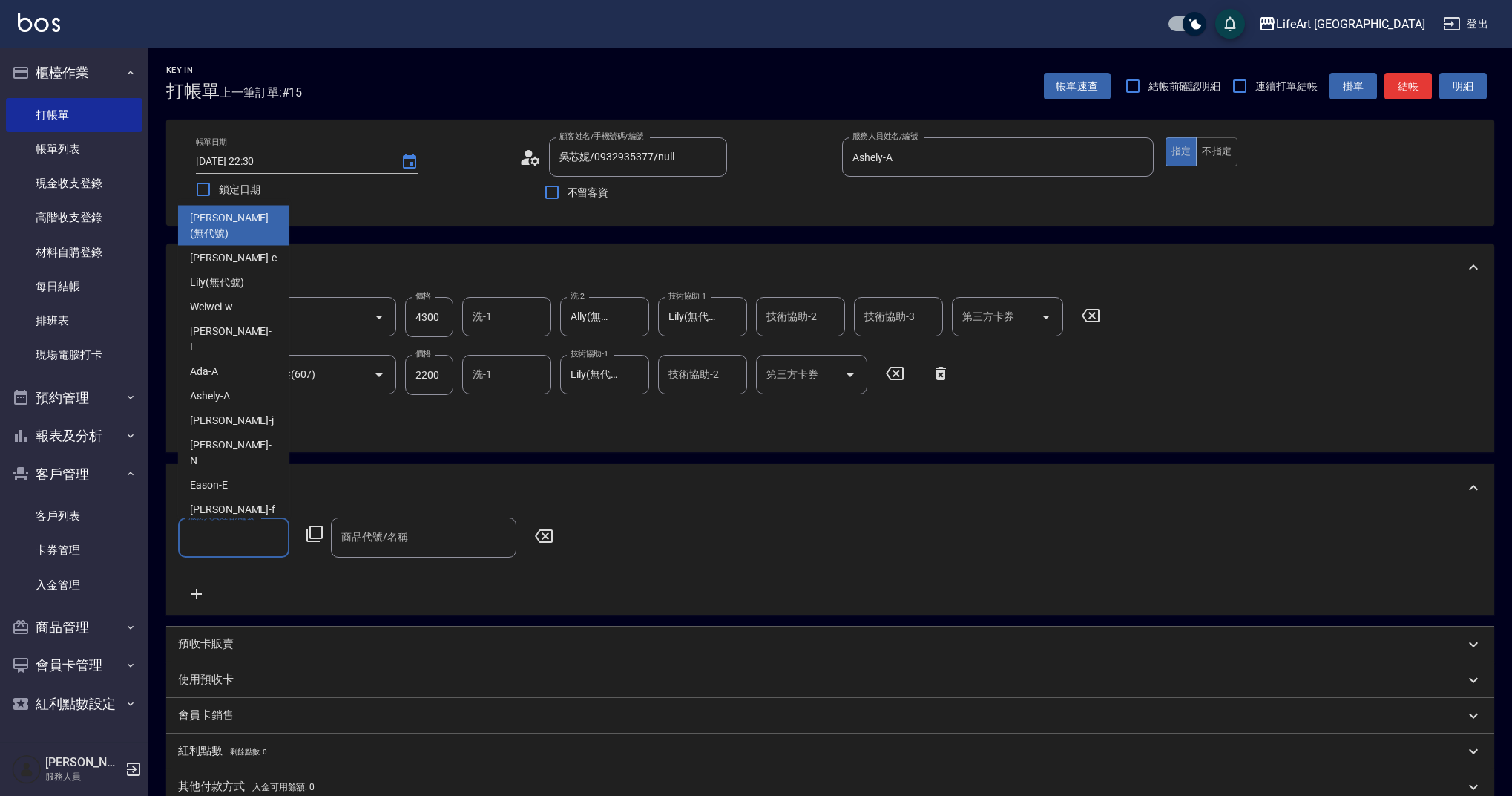
click at [242, 547] on input "服務人員姓名/編號" at bounding box center [234, 537] width 98 height 26
click at [229, 388] on span "Ashely -A" at bounding box center [210, 396] width 40 height 16
type input "Ashely-A"
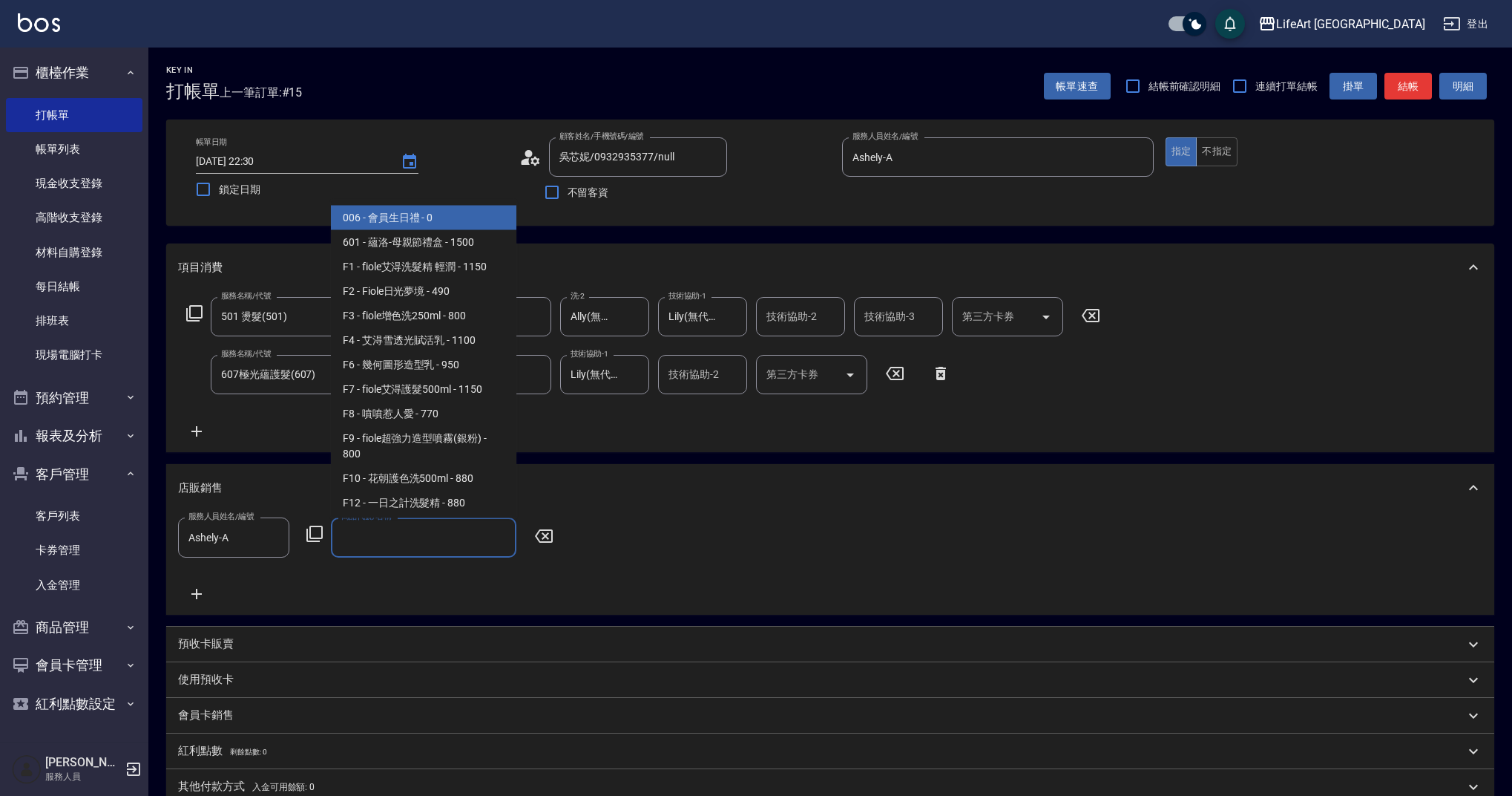
click at [408, 530] on input "商品代號/名稱" at bounding box center [423, 537] width 172 height 26
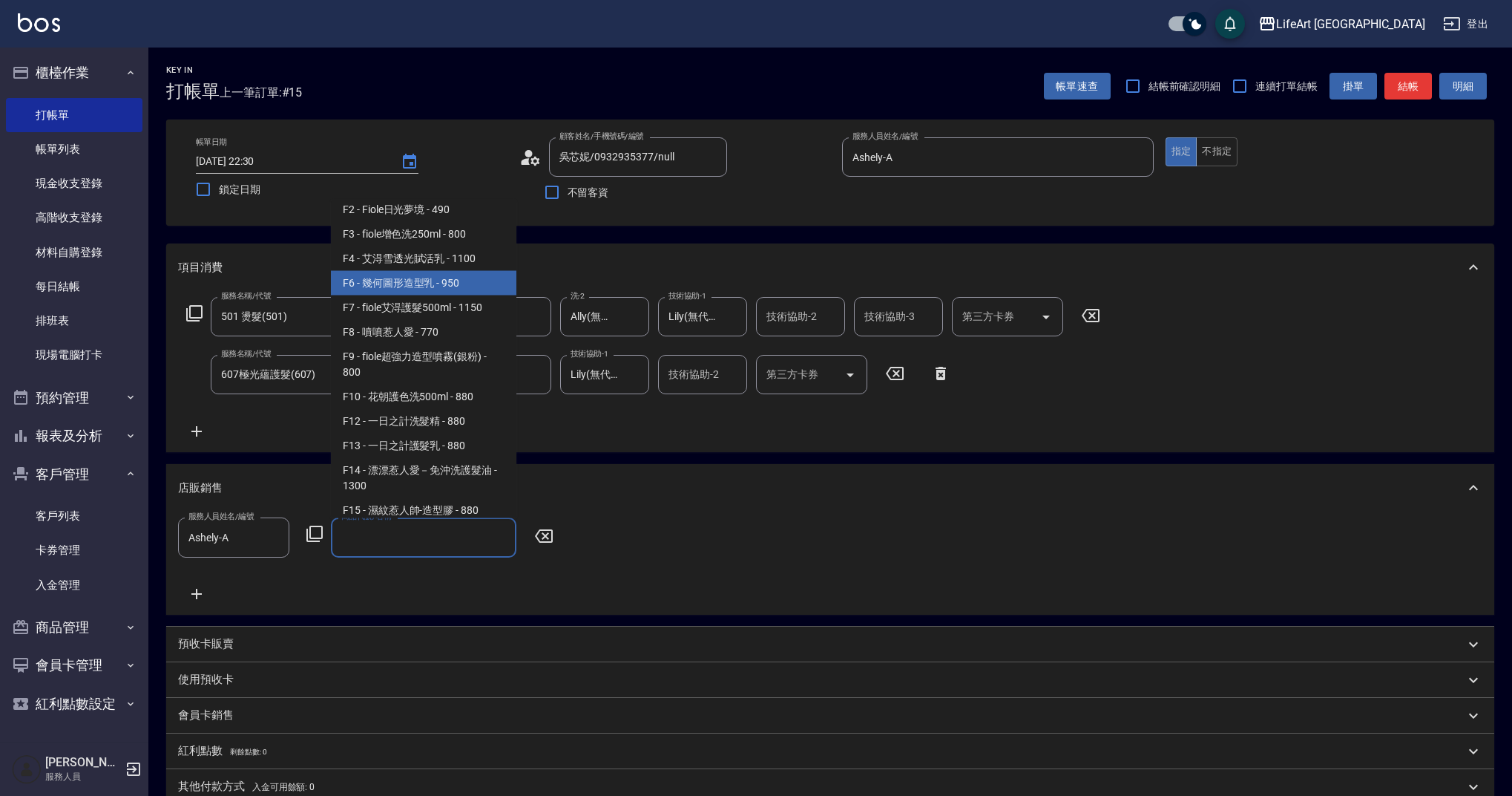
scroll to position [0, 0]
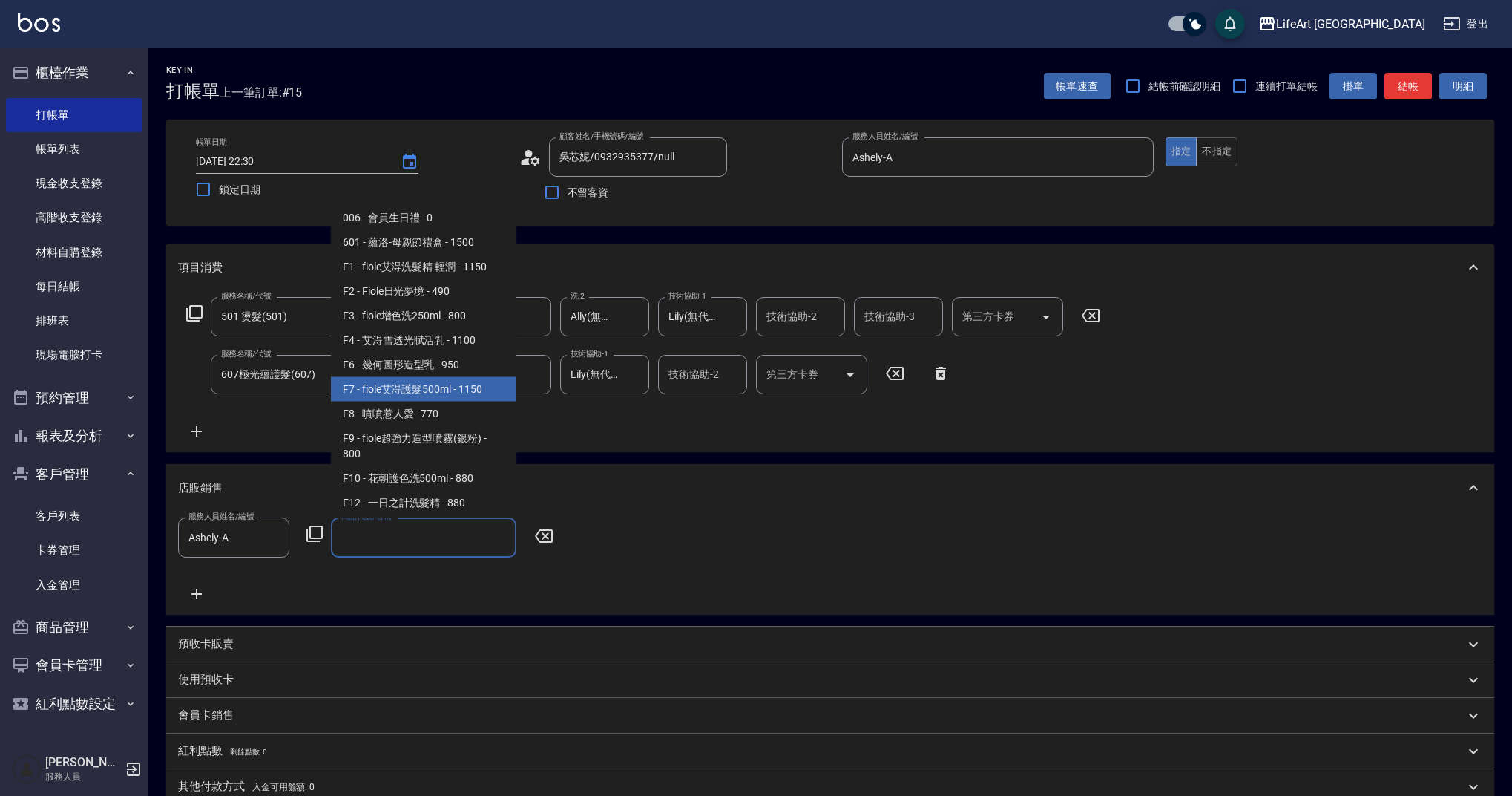
click at [413, 389] on span "F7 - fiole艾淂護髮500ml - 1150" at bounding box center [423, 389] width 186 height 25
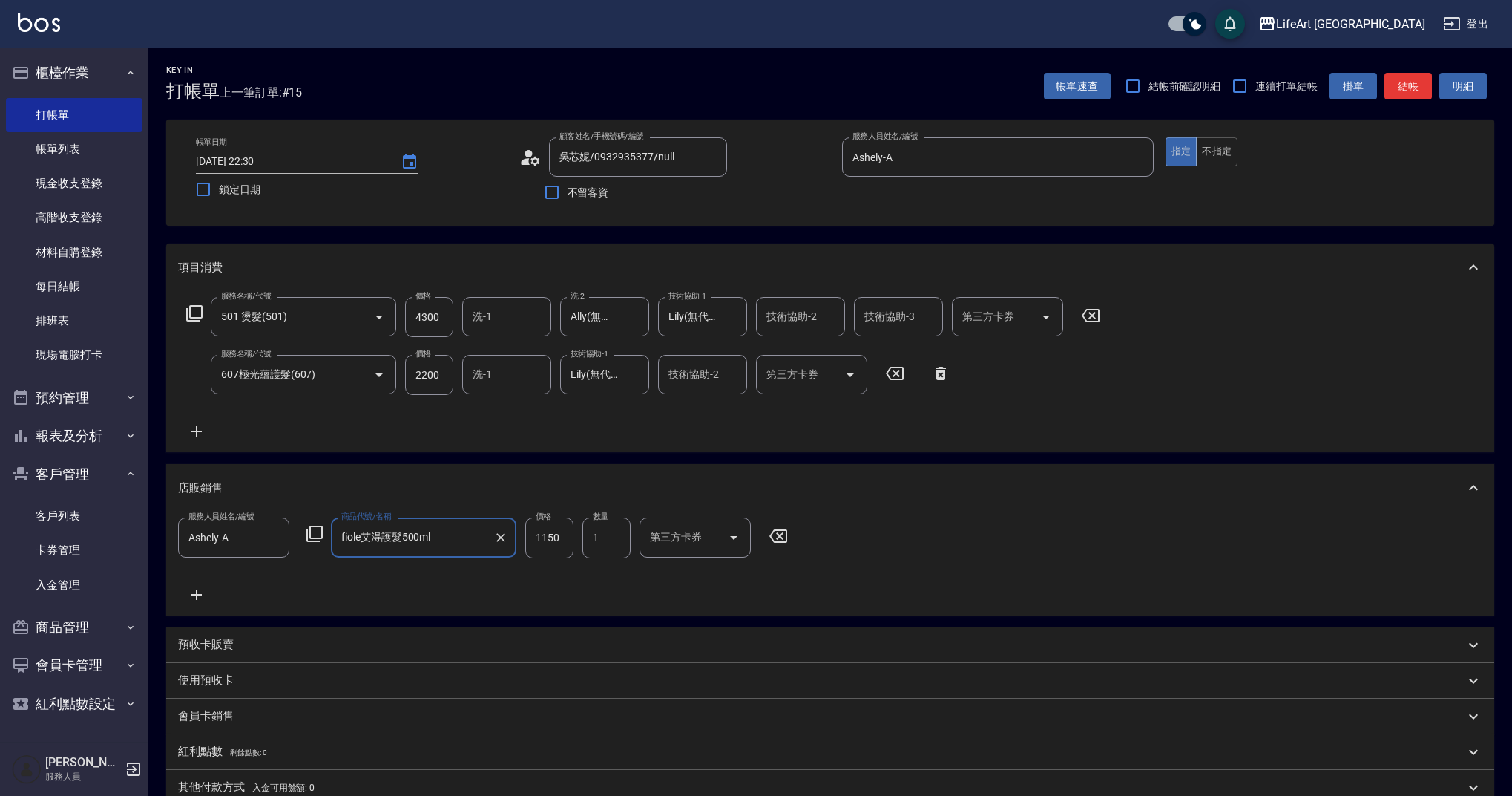
type input "fiole艾淂護髮500ml"
drag, startPoint x: 563, startPoint y: 537, endPoint x: 506, endPoint y: 536, distance: 57.0
click at [506, 535] on div "服務人員姓名/編號 [PERSON_NAME]-A 服務人員姓名/編號 商品代號/名稱 fiole艾淂護髮500ml 商品代號/名稱 價格 1150 價格 數…" at bounding box center [487, 538] width 619 height 40
type input "1035"
click at [196, 590] on icon at bounding box center [197, 595] width 37 height 18
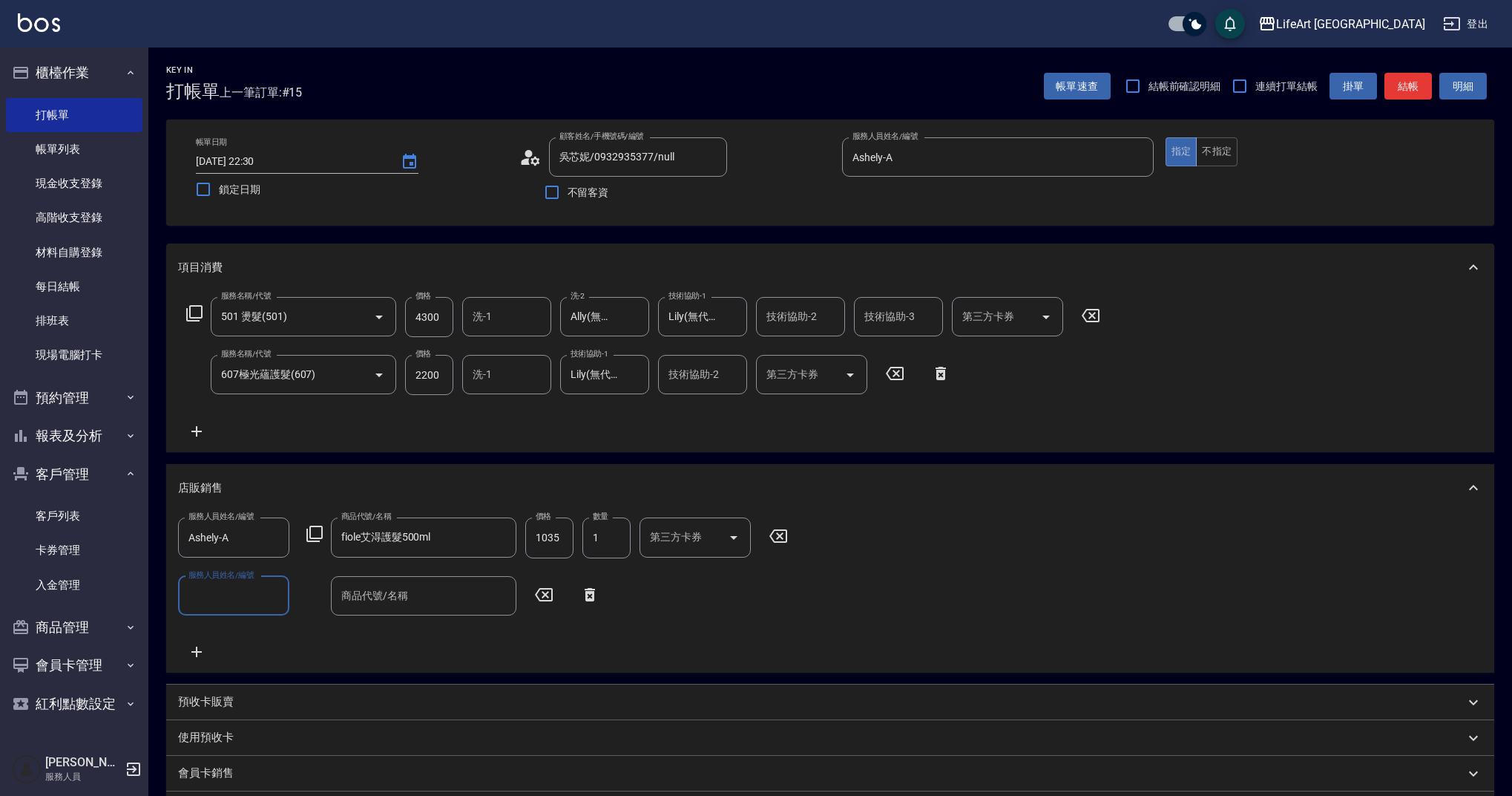
click at [216, 608] on input "服務人員姓名/編號" at bounding box center [234, 596] width 98 height 26
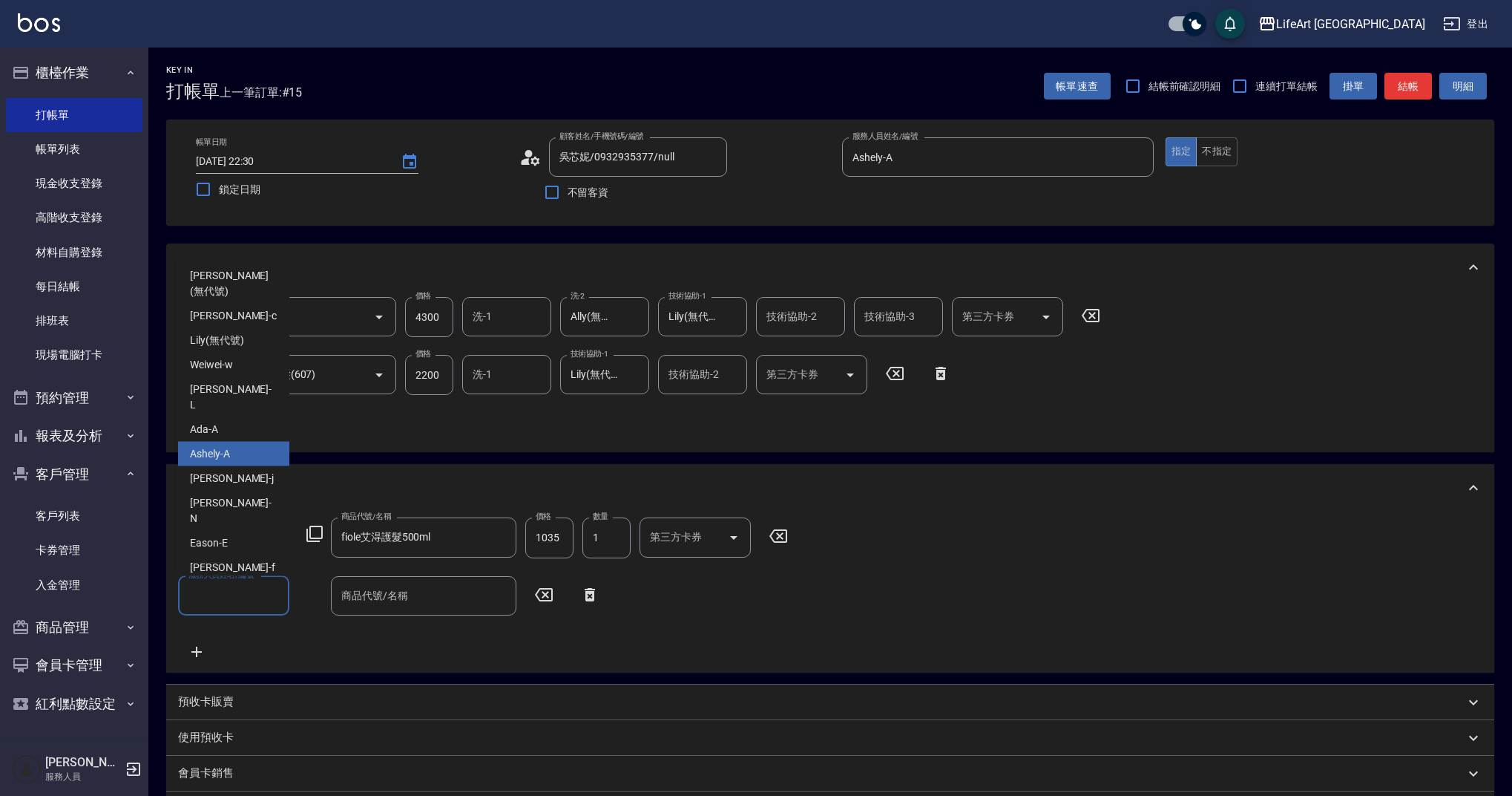
click at [237, 442] on div "Ashely -A" at bounding box center [234, 454] width 111 height 25
type input "Ashely-A"
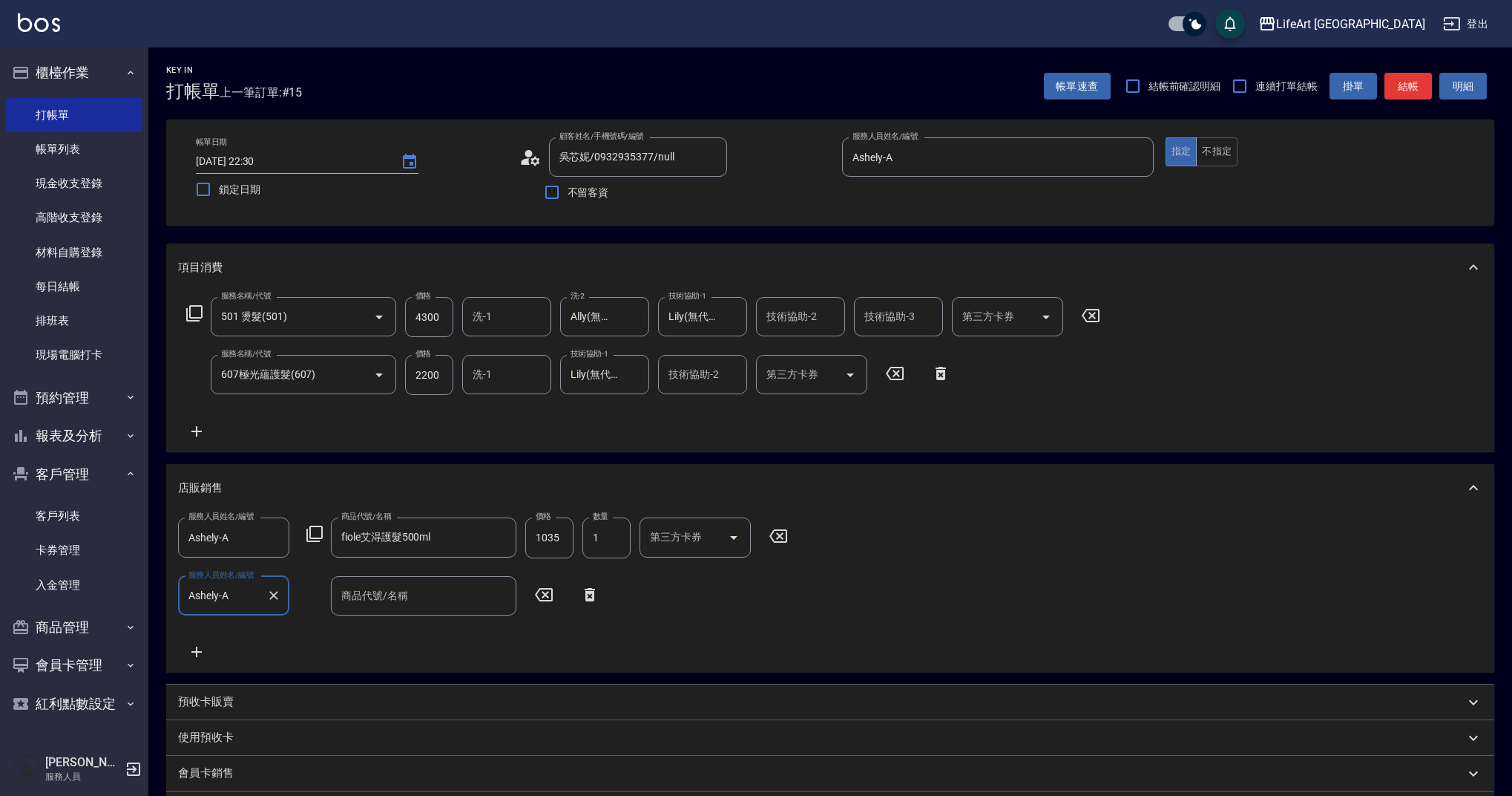
click at [403, 603] on input "商品代號/名稱" at bounding box center [423, 596] width 172 height 26
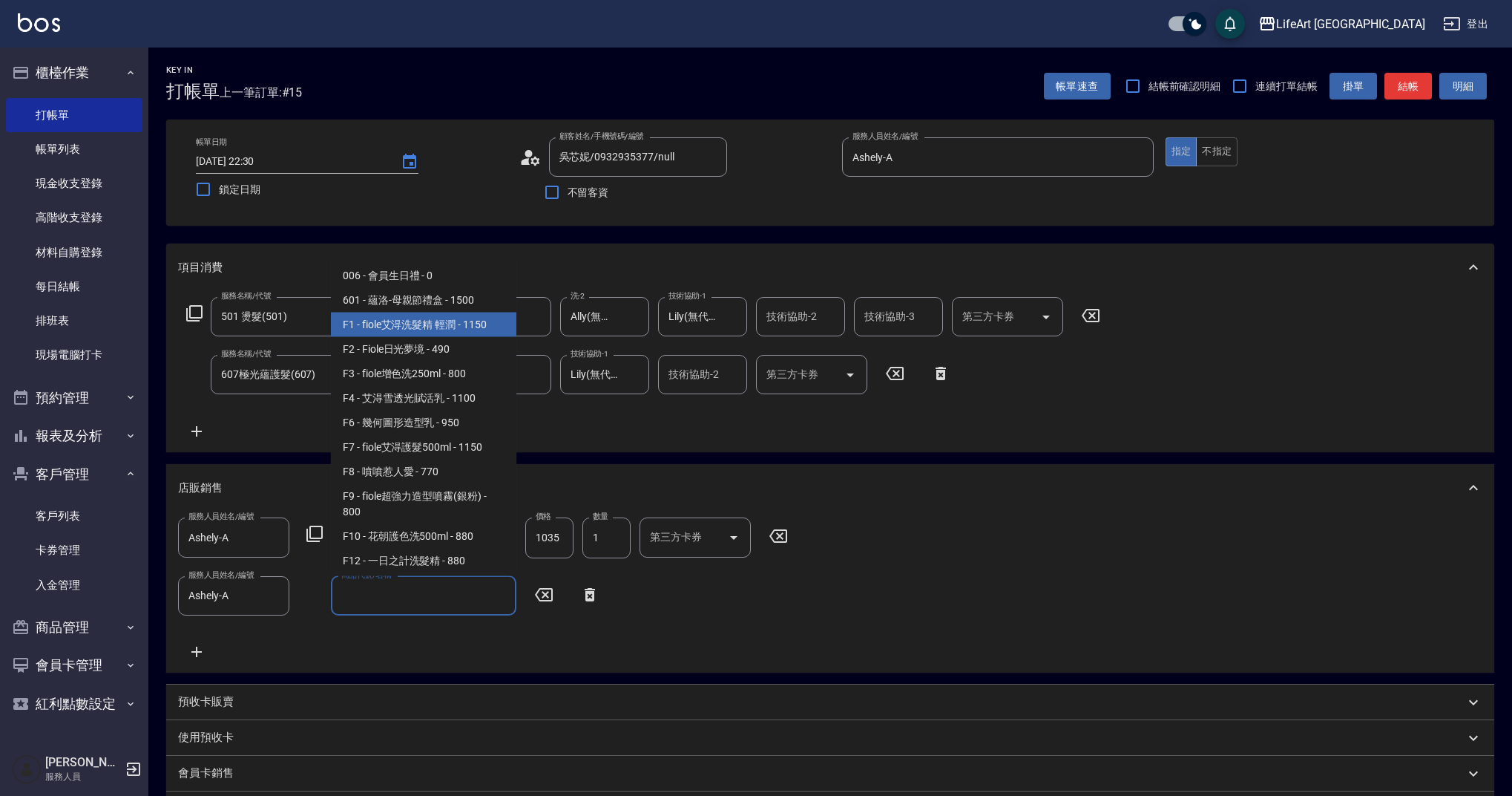
click at [438, 327] on span "F1 - fiole艾淂洗髮精 輕潤 - 1150" at bounding box center [423, 325] width 186 height 25
type input "fiole艾淂洗髮精 輕潤"
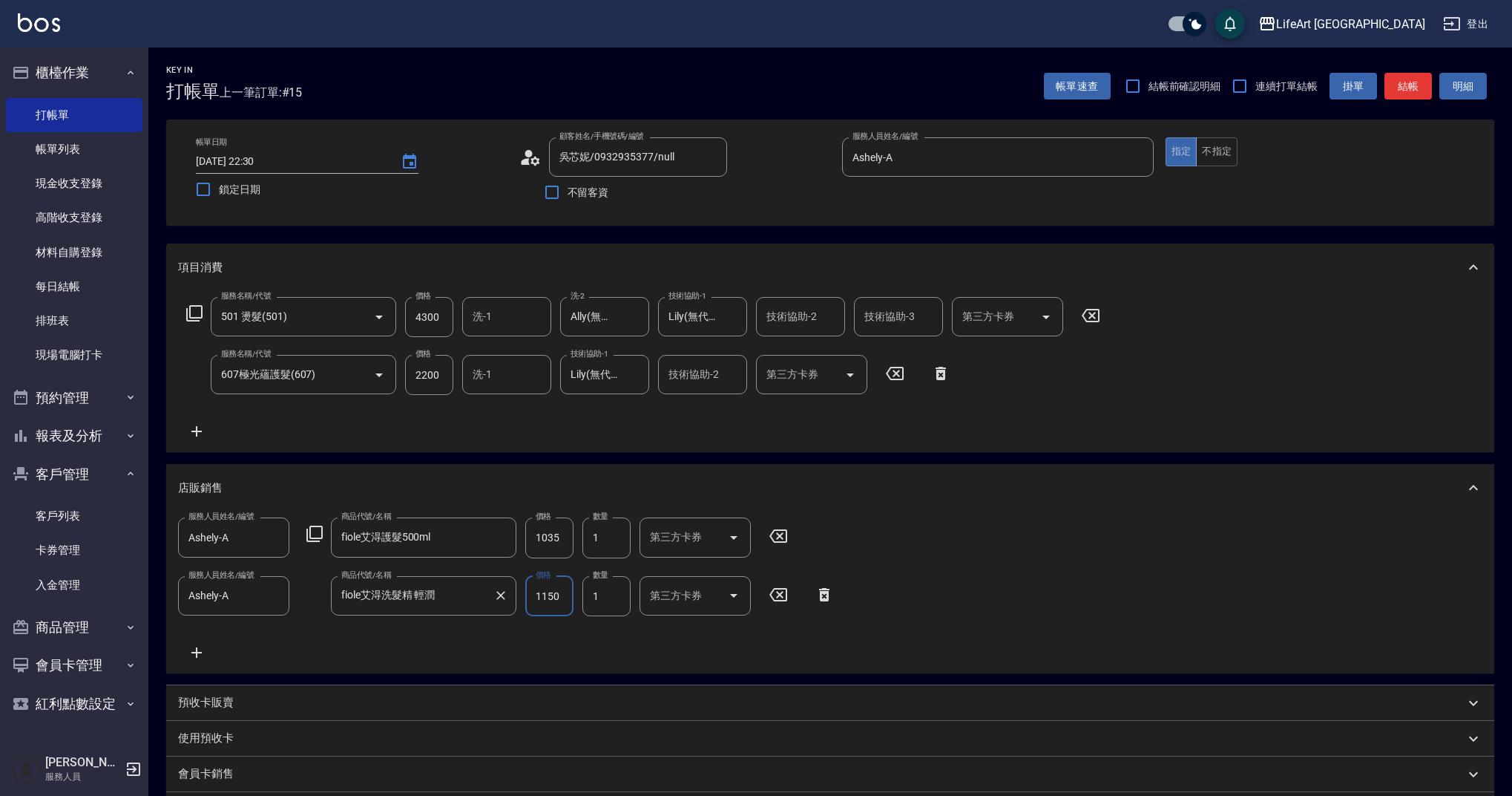
drag, startPoint x: 565, startPoint y: 593, endPoint x: 501, endPoint y: 588, distance: 64.2
click at [501, 588] on div "服務人員姓名/編號 [PERSON_NAME]-A 服務人員姓名/編號 商品代號/名稱 fiole艾淂洗髮精 輕潤 商品代號/名稱 價格 1150 價格 數量…" at bounding box center [510, 597] width 665 height 40
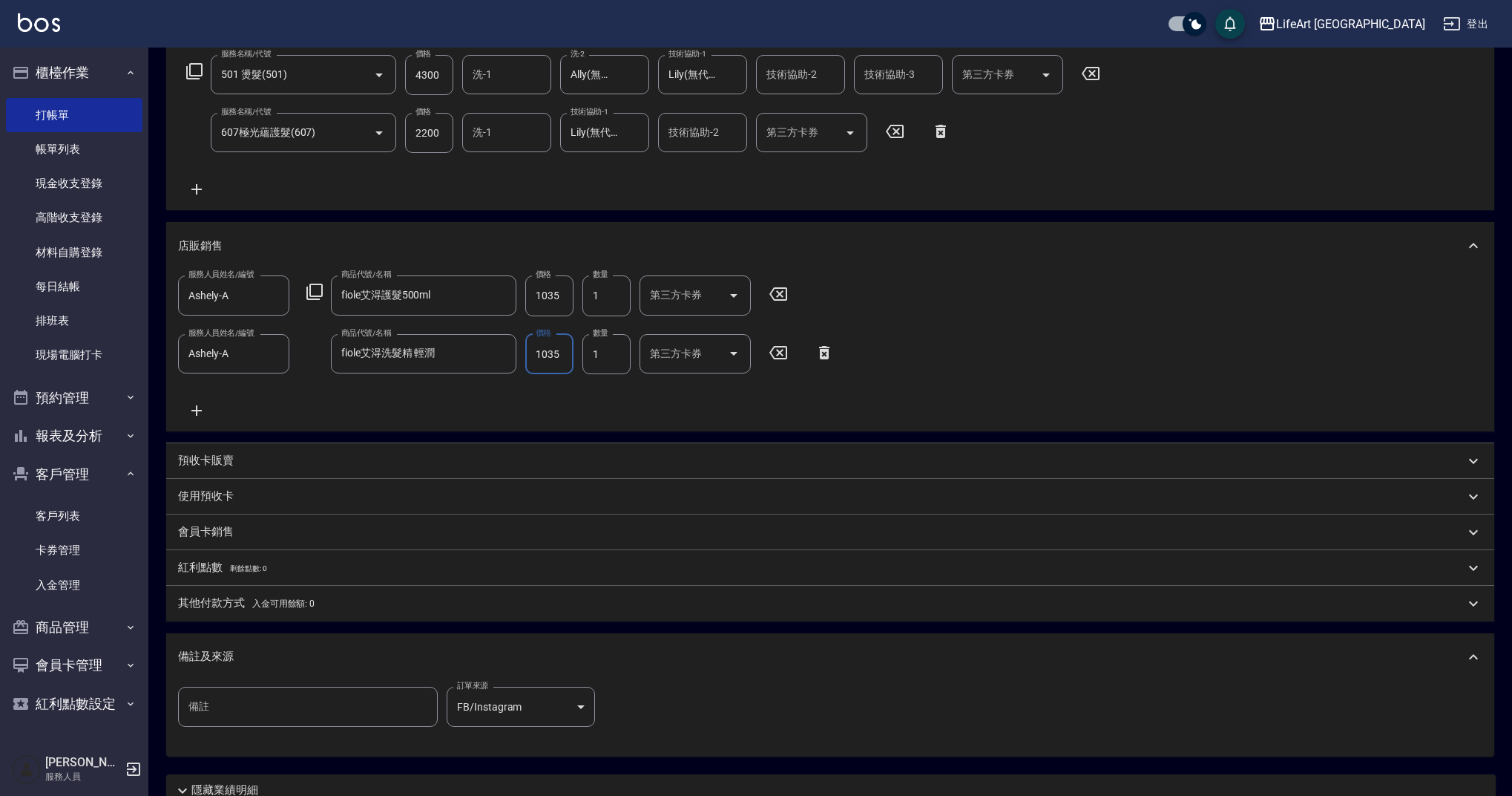
scroll to position [370, 0]
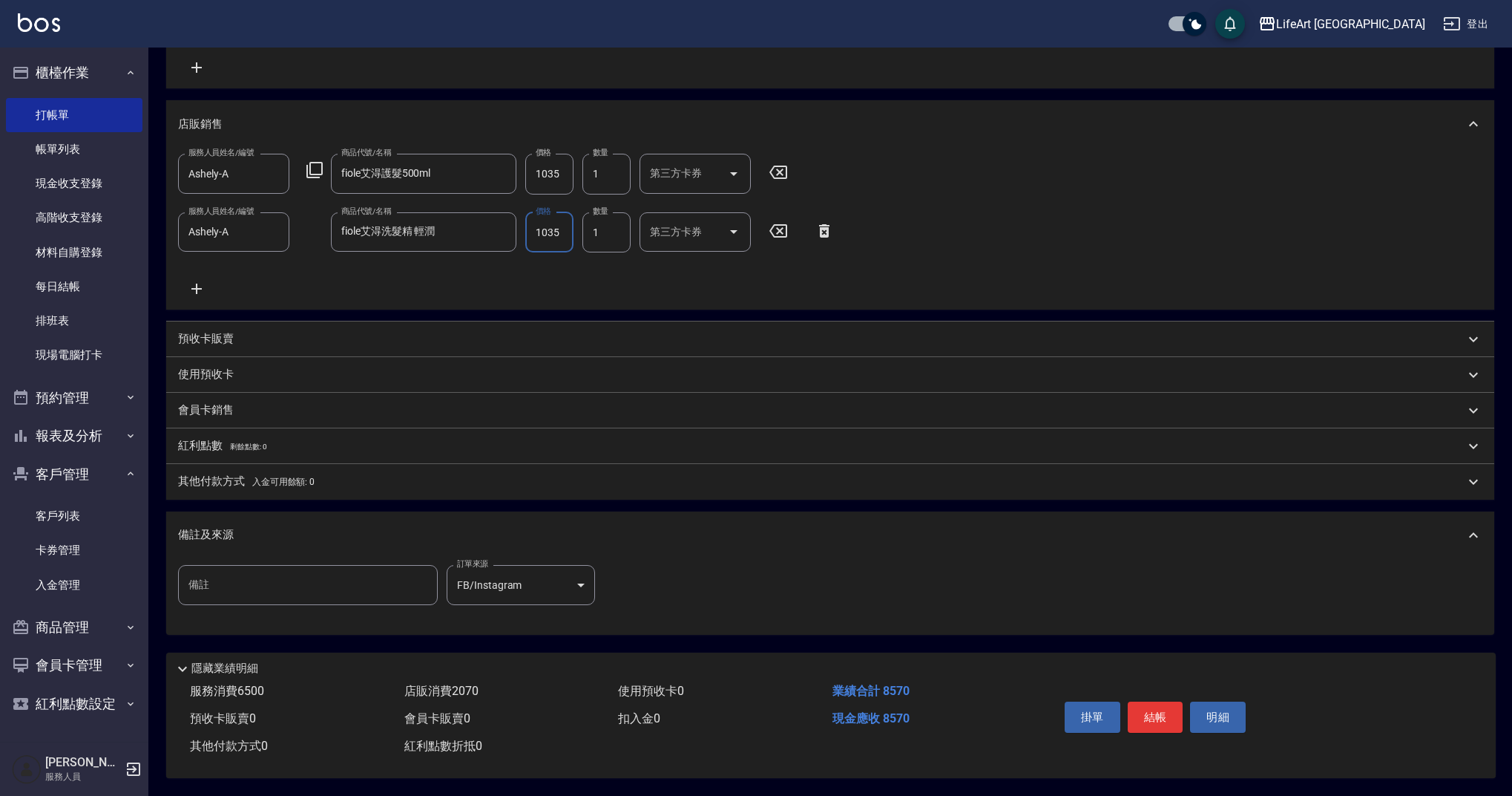
type input "1035"
click at [222, 473] on p "其他付款方式 入金可用餘額: 0" at bounding box center [246, 482] width 137 height 16
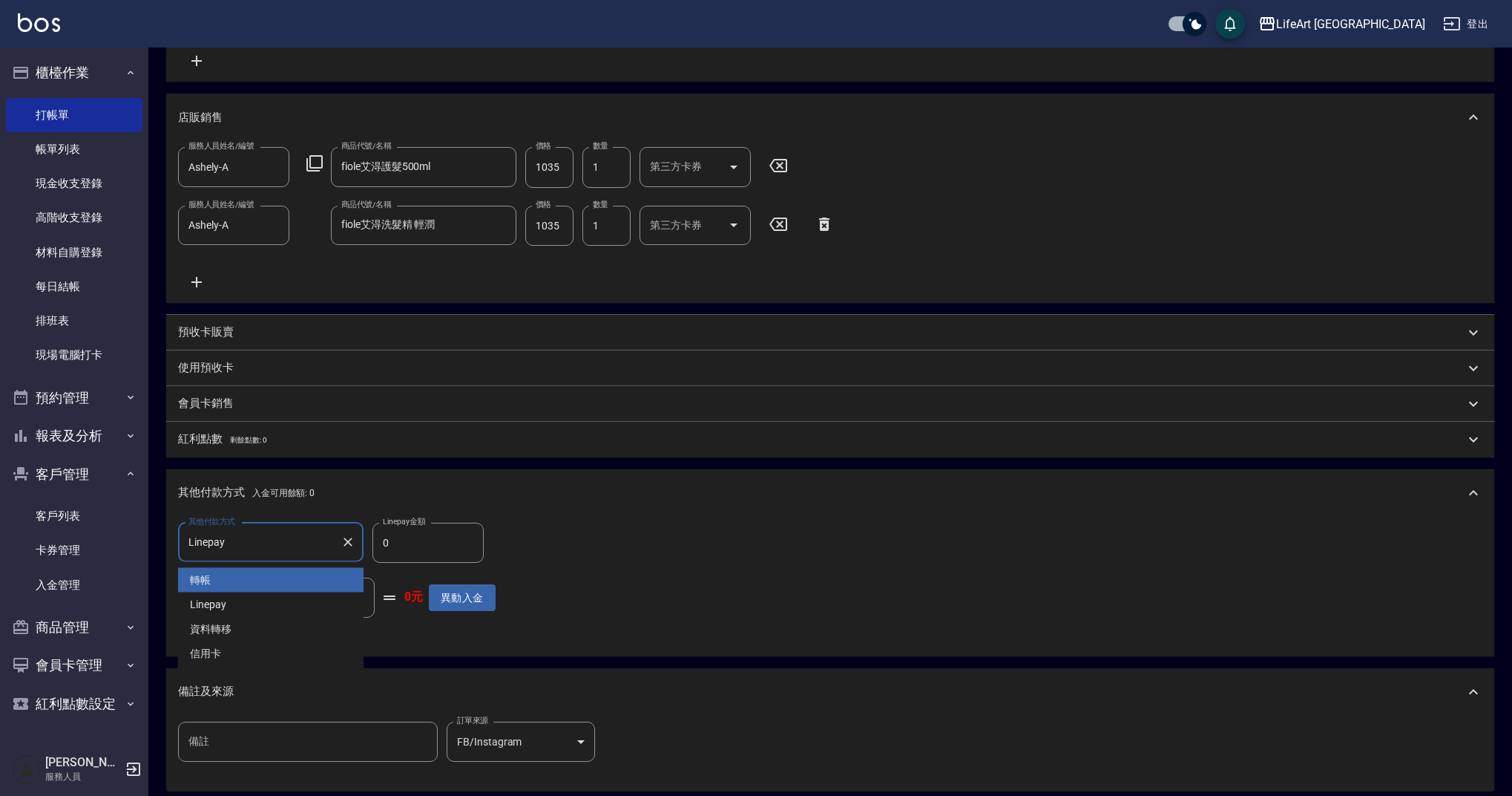
click at [273, 549] on input "Linepay" at bounding box center [260, 542] width 150 height 26
click at [219, 612] on span "Linepay" at bounding box center [271, 604] width 186 height 25
drag, startPoint x: 397, startPoint y: 540, endPoint x: 338, endPoint y: 546, distance: 59.3
click at [338, 546] on div "其他付款方式 Linepay 其他付款方式 Linepay金額 0 Linepay金額" at bounding box center [337, 543] width 318 height 40
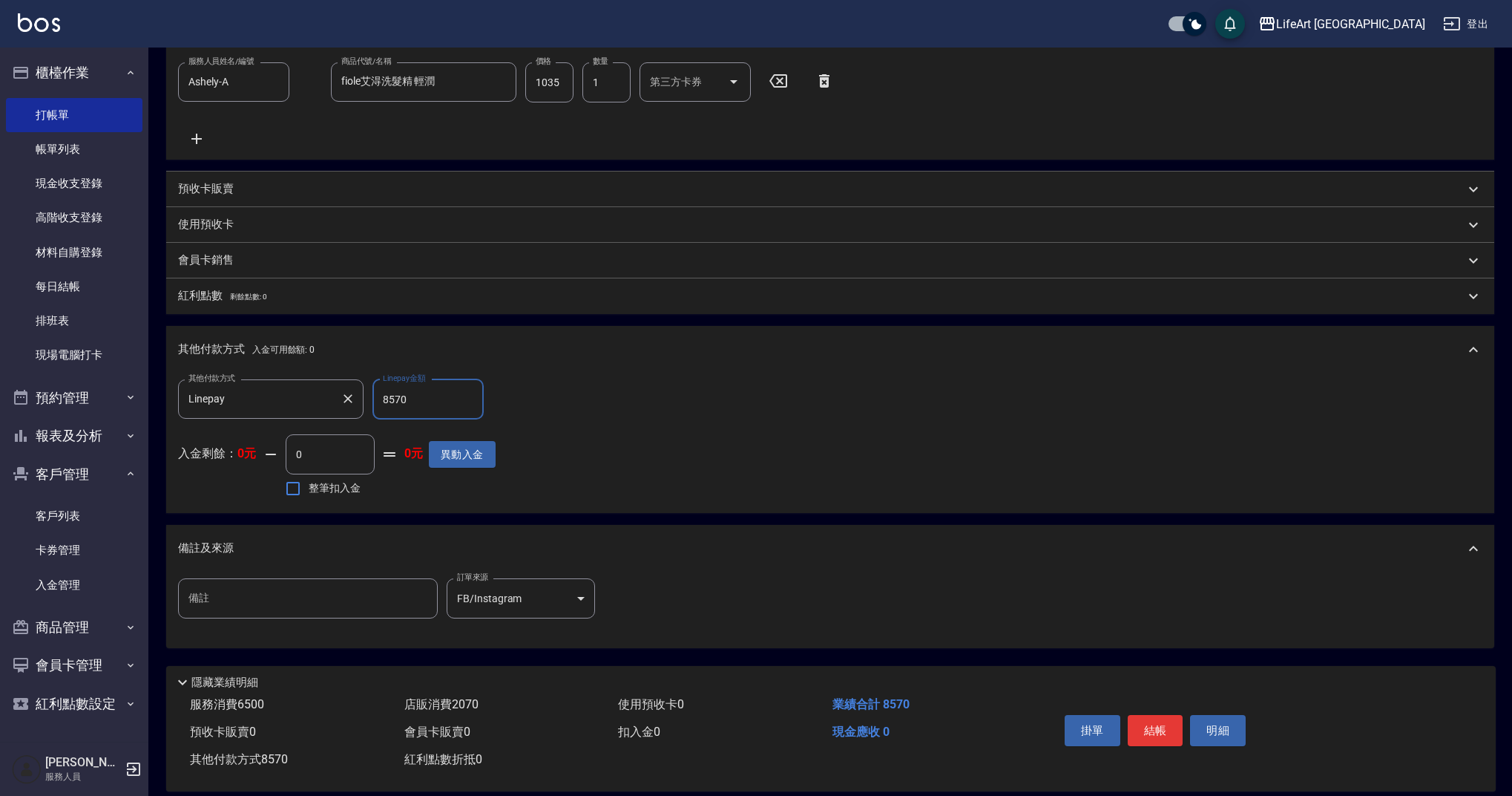
scroll to position [534, 0]
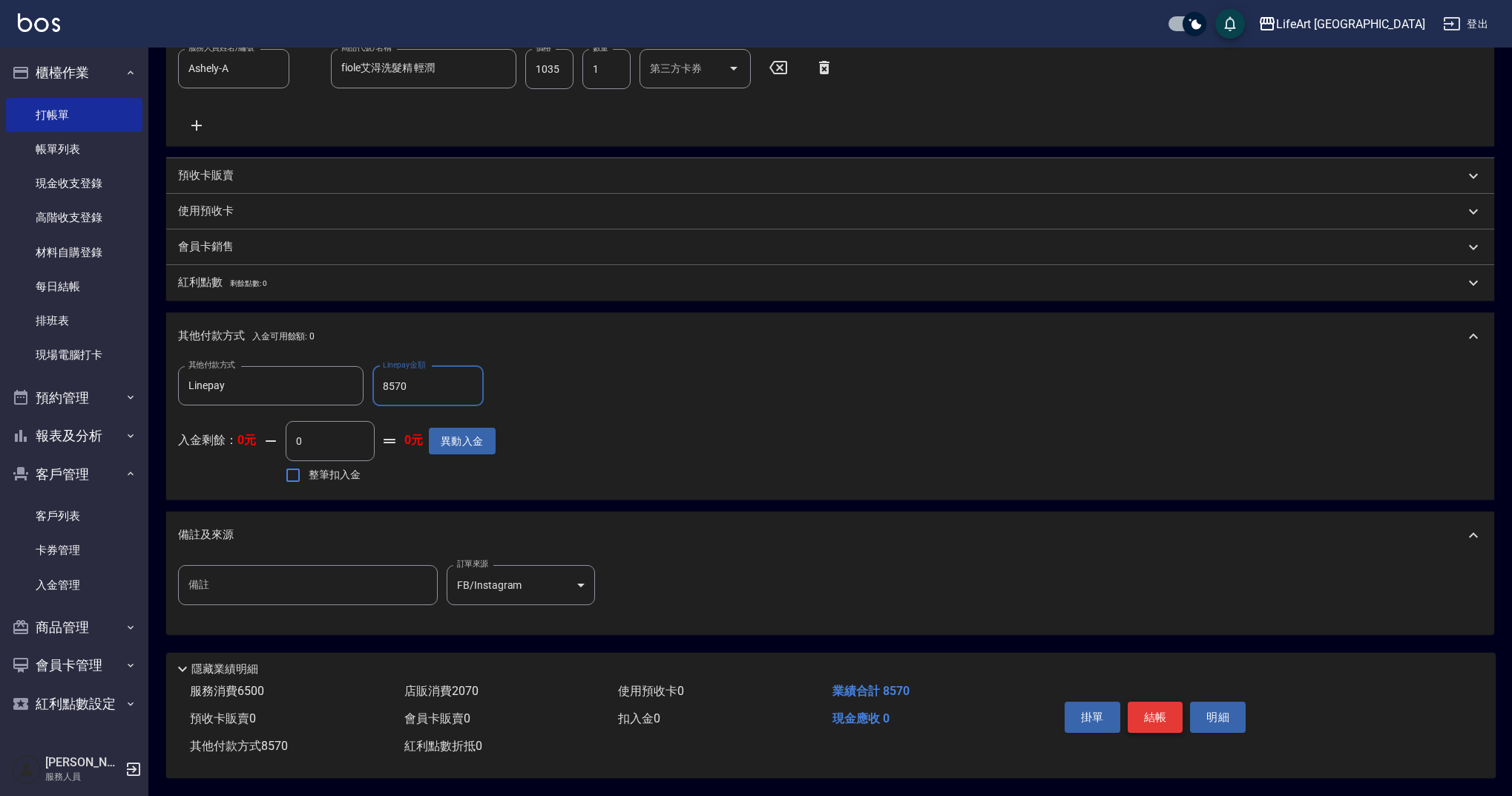
type input "8570"
click at [1143, 703] on button "結帳" at bounding box center [1155, 718] width 56 height 31
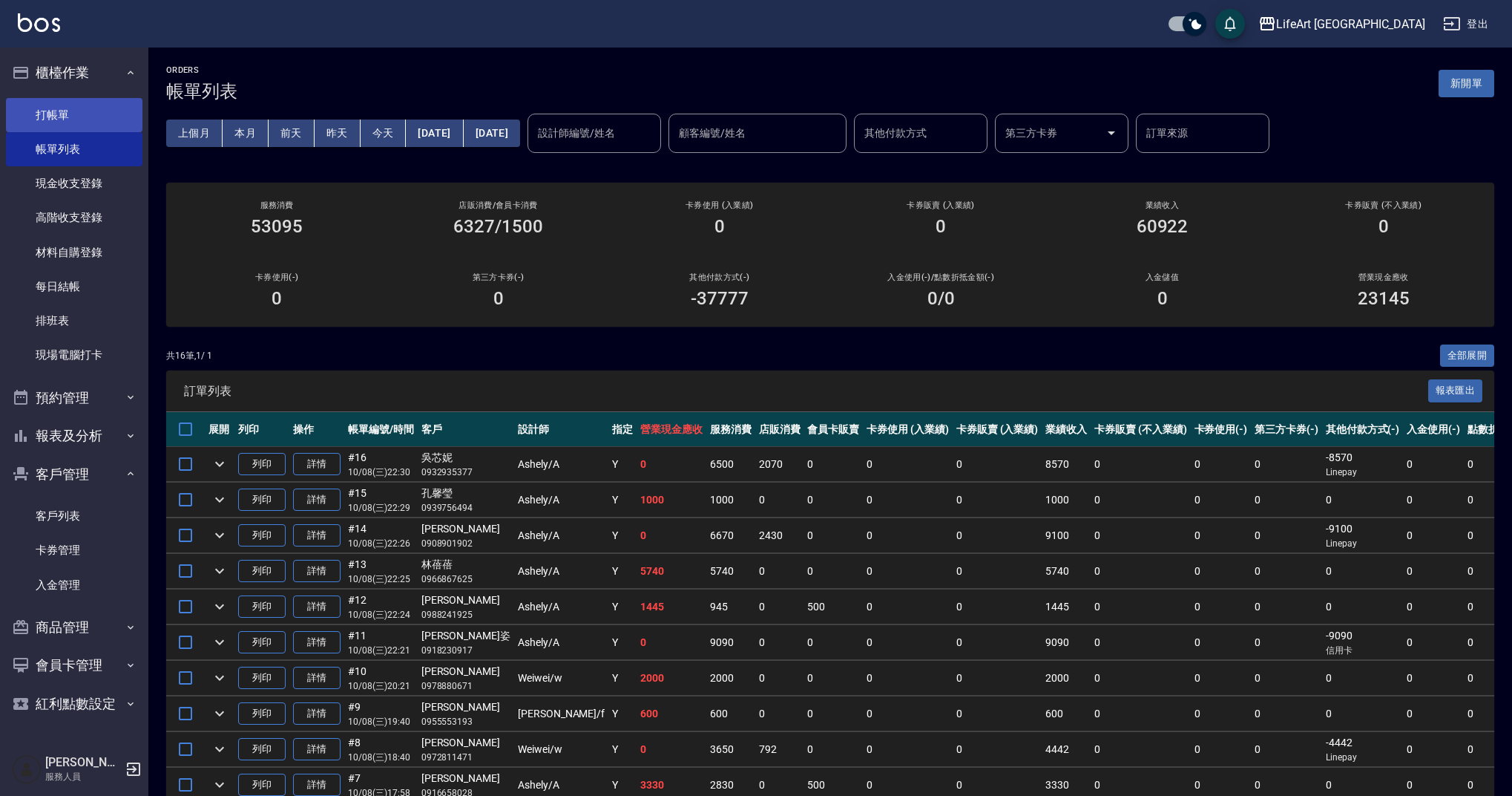
click at [61, 118] on link "打帳單" at bounding box center [74, 115] width 137 height 34
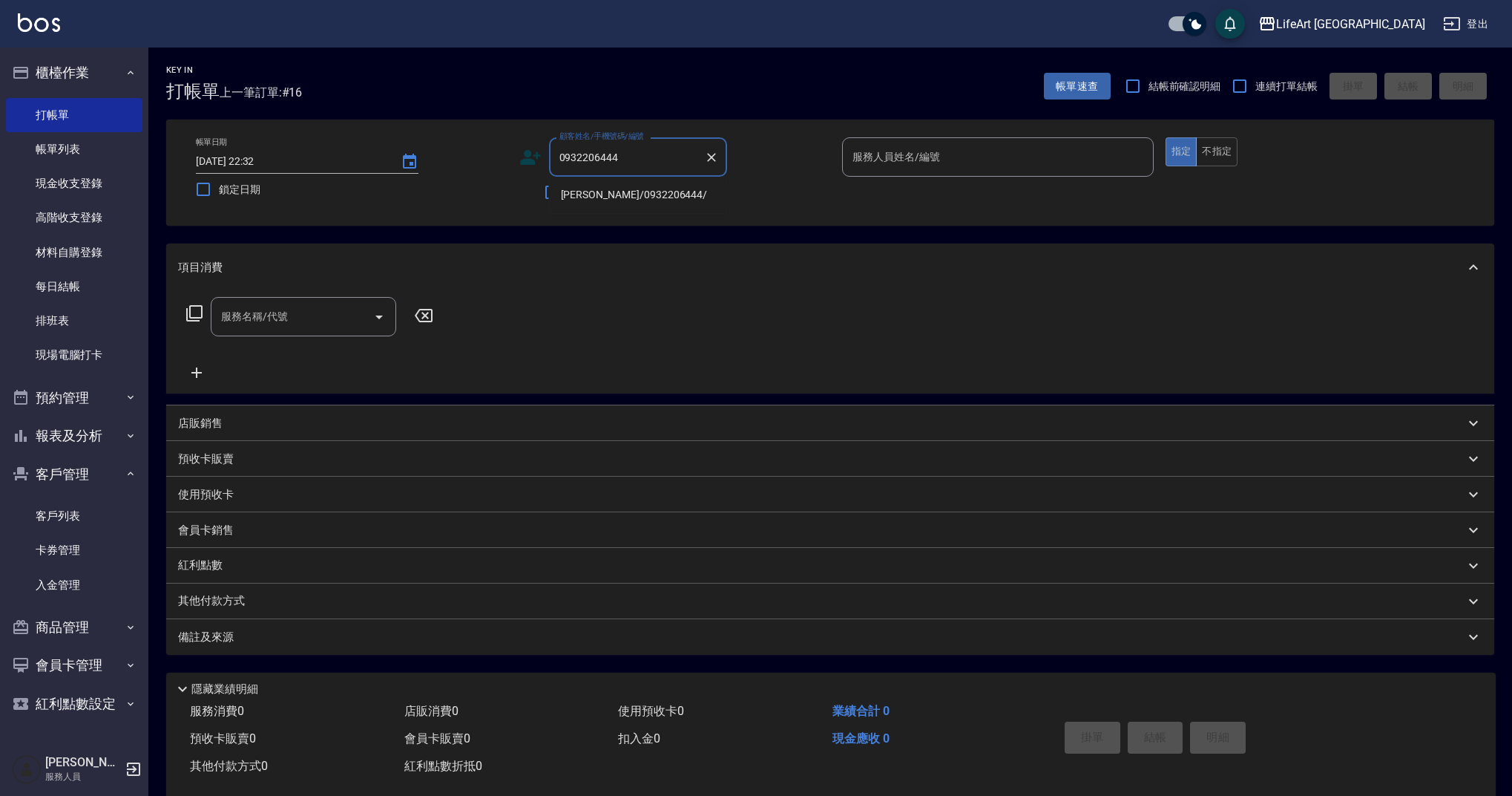
click at [591, 195] on li "[PERSON_NAME]/0932206444/" at bounding box center [638, 195] width 178 height 25
type input "[PERSON_NAME]/0932206444/"
type input "Ashely-A"
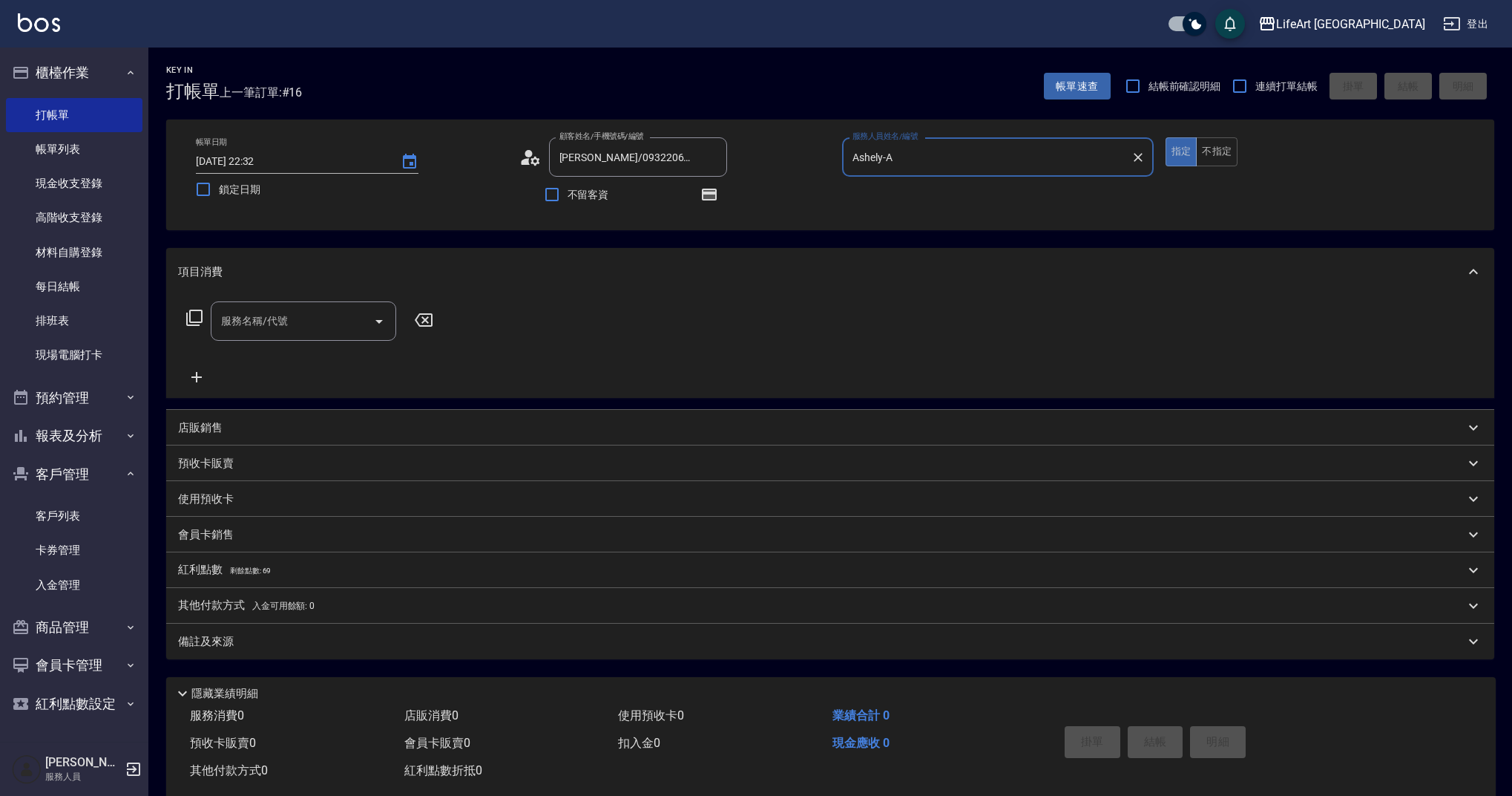
click at [299, 298] on div "服務名稱/代號 服務名稱/代號" at bounding box center [831, 346] width 1328 height 102
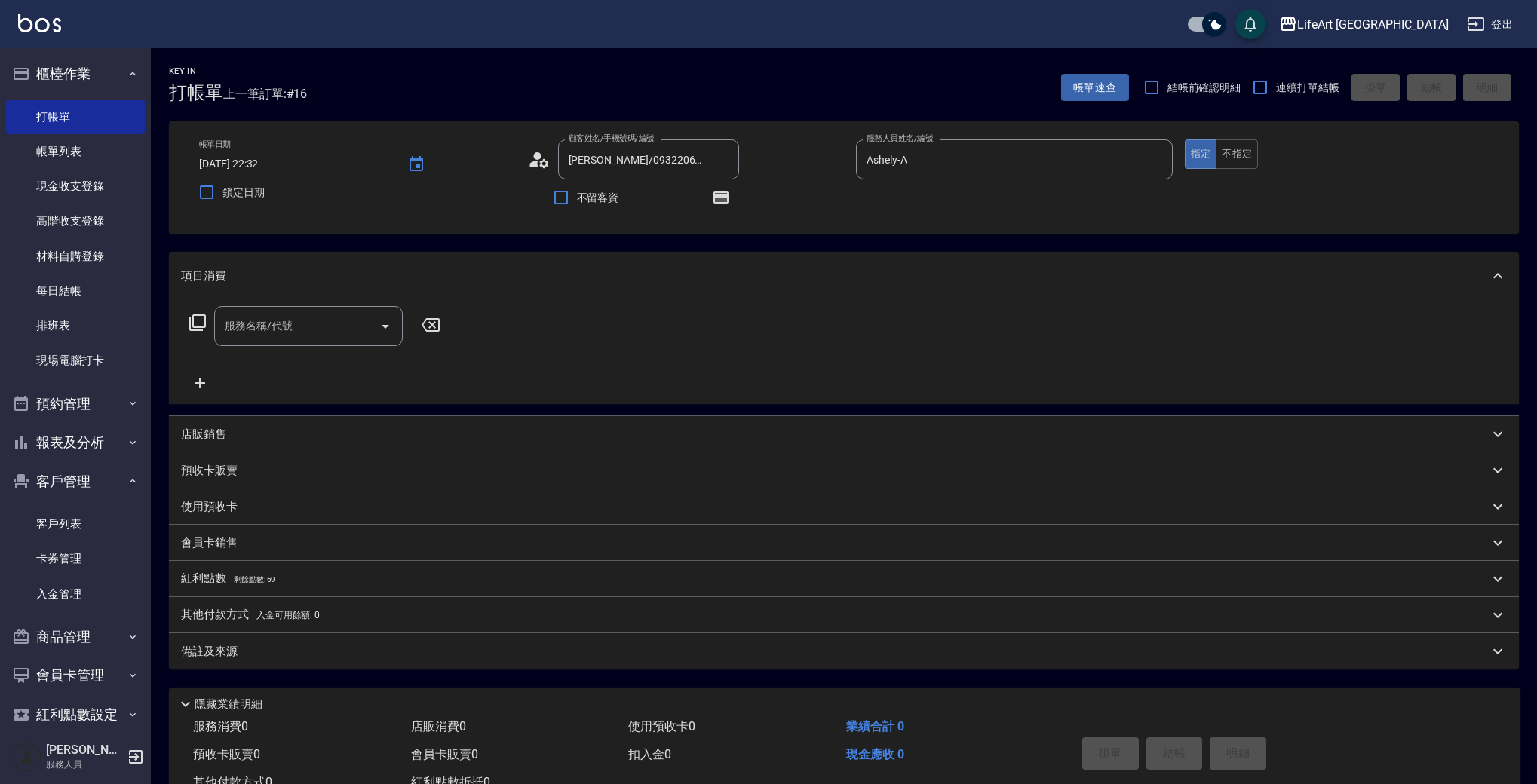
click at [308, 326] on input "服務名稱/代號" at bounding box center [297, 326] width 152 height 27
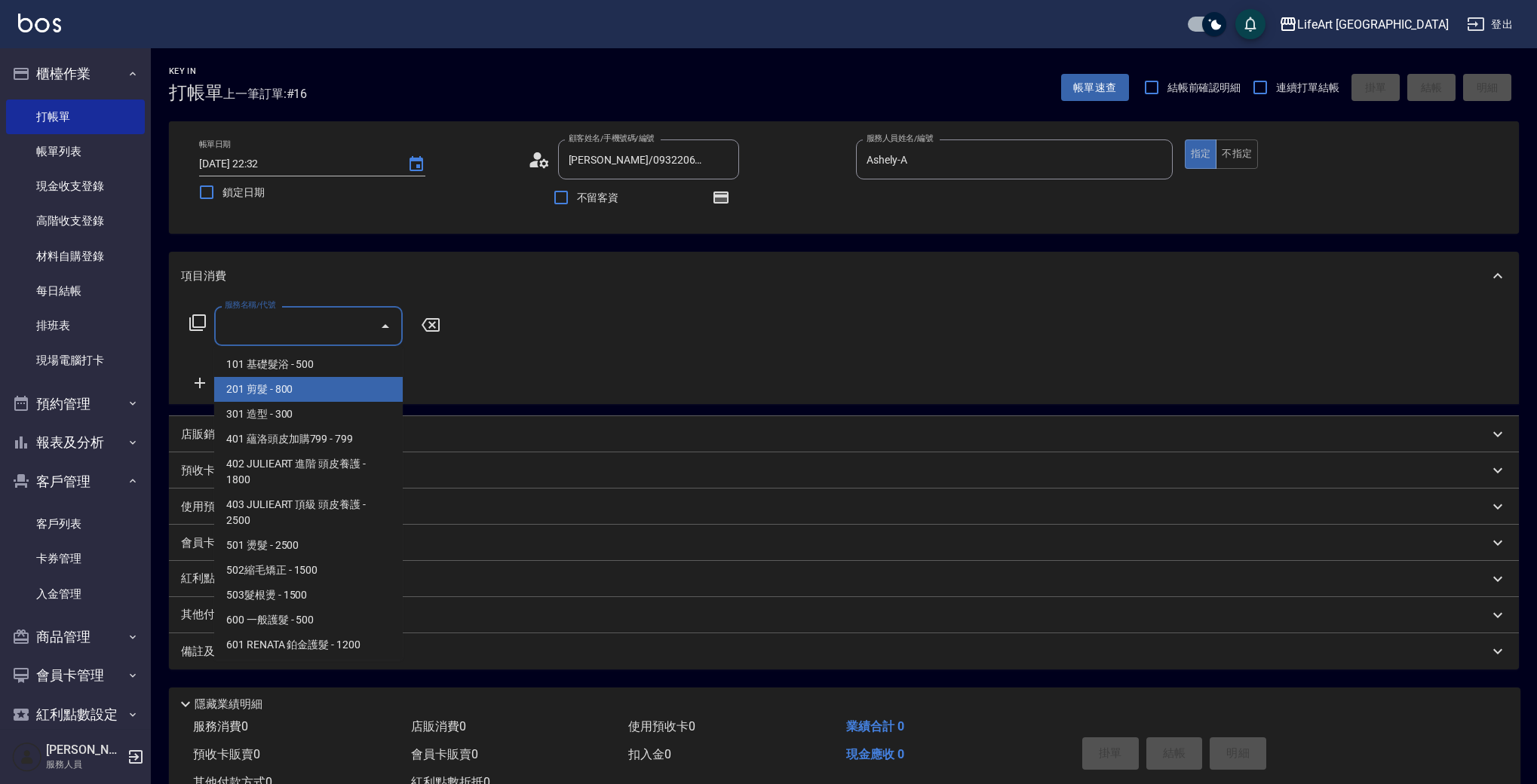
click at [319, 394] on span "201 剪髮 - 800" at bounding box center [308, 389] width 189 height 25
type input "201 剪髮(201)"
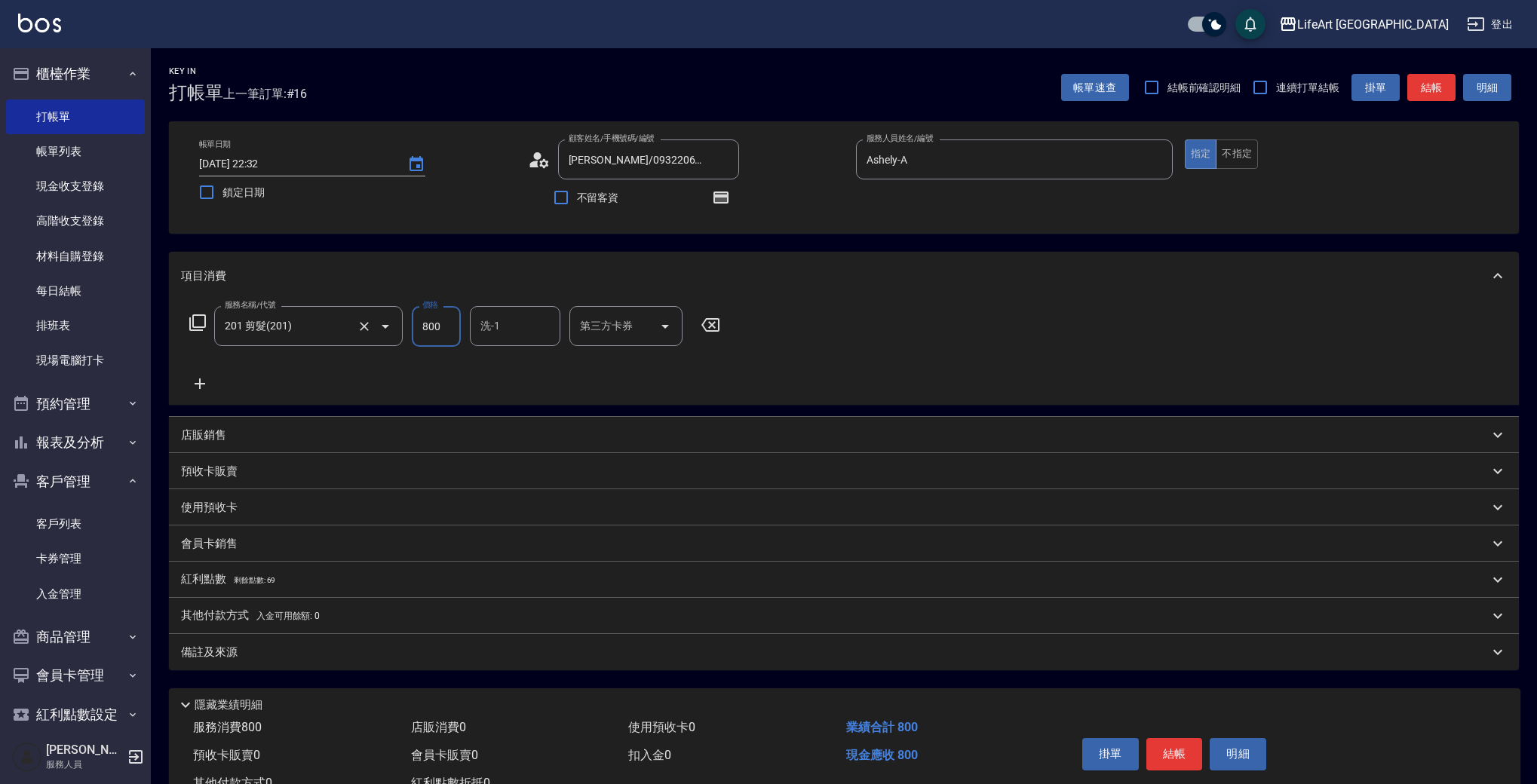
drag, startPoint x: 450, startPoint y: 328, endPoint x: 369, endPoint y: 322, distance: 81.2
click at [369, 322] on div "服務名稱/代號 201 剪髮(201) 服務名稱/代號 價格 800 價格 洗-1 洗-1 第三方卡券 第三方卡券" at bounding box center [455, 327] width 548 height 41
type input "945"
click at [223, 644] on p "備註及來源" at bounding box center [209, 652] width 57 height 16
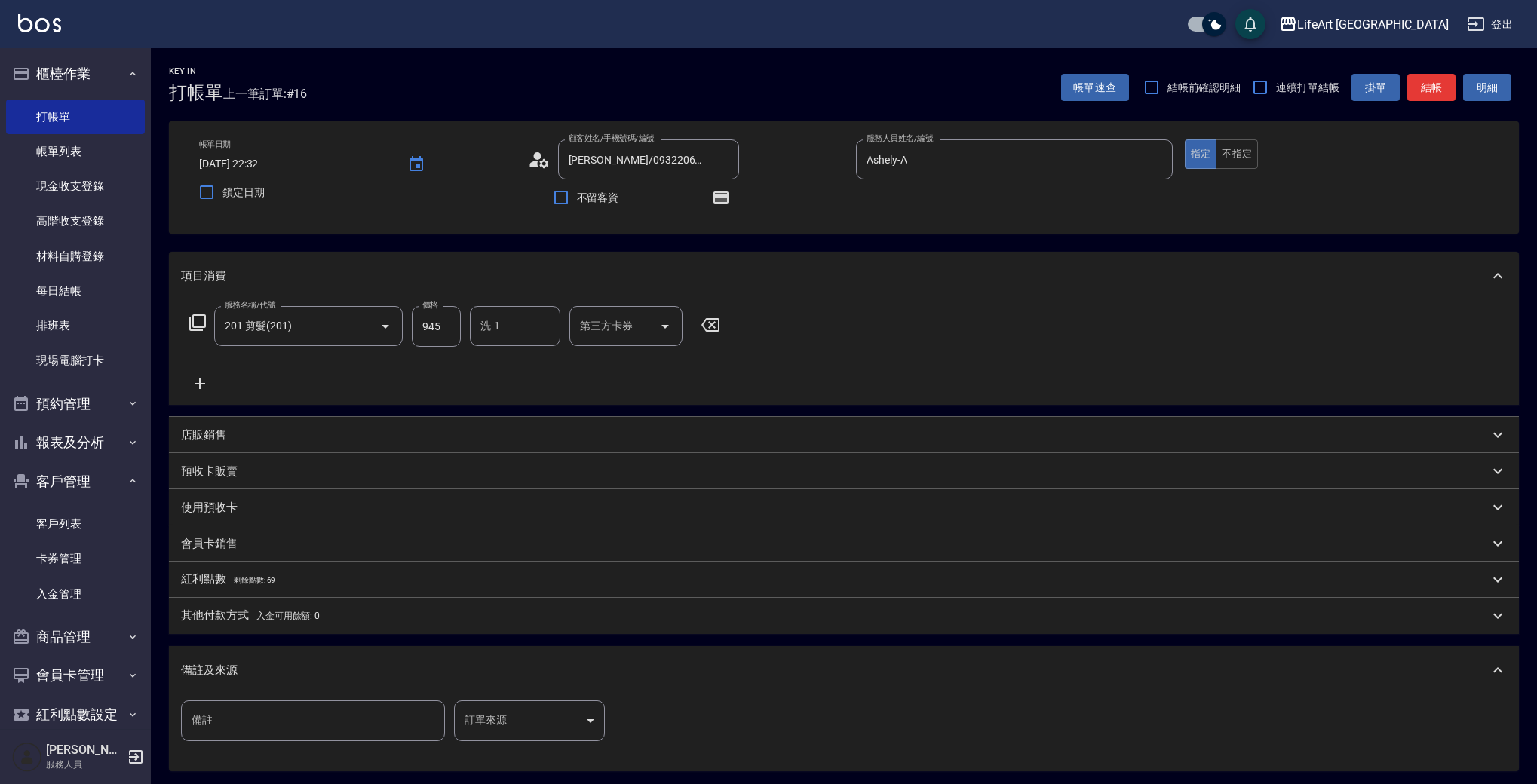
click at [548, 727] on body "LifeArt 蘆洲 登出 櫃檯作業 打帳單 帳單列表 現金收支登錄 高階收支登錄 材料自購登錄 每日結帳 排班表 現場電腦打卡 預約管理 預約管理 單日預約…" at bounding box center [768, 467] width 1537 height 935
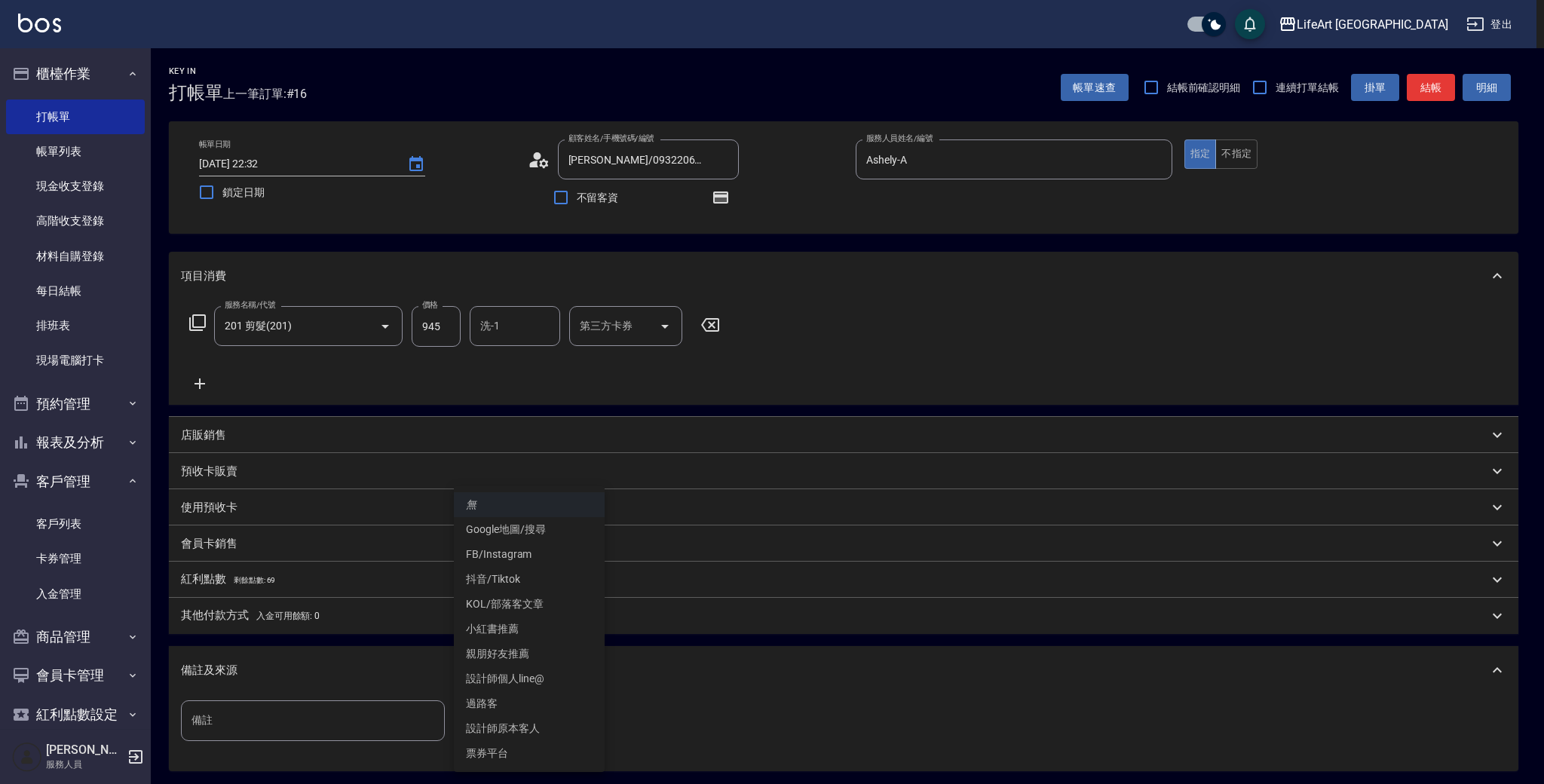
click at [528, 724] on li "設計師原本客人" at bounding box center [529, 729] width 151 height 25
type input "設計師原本客人"
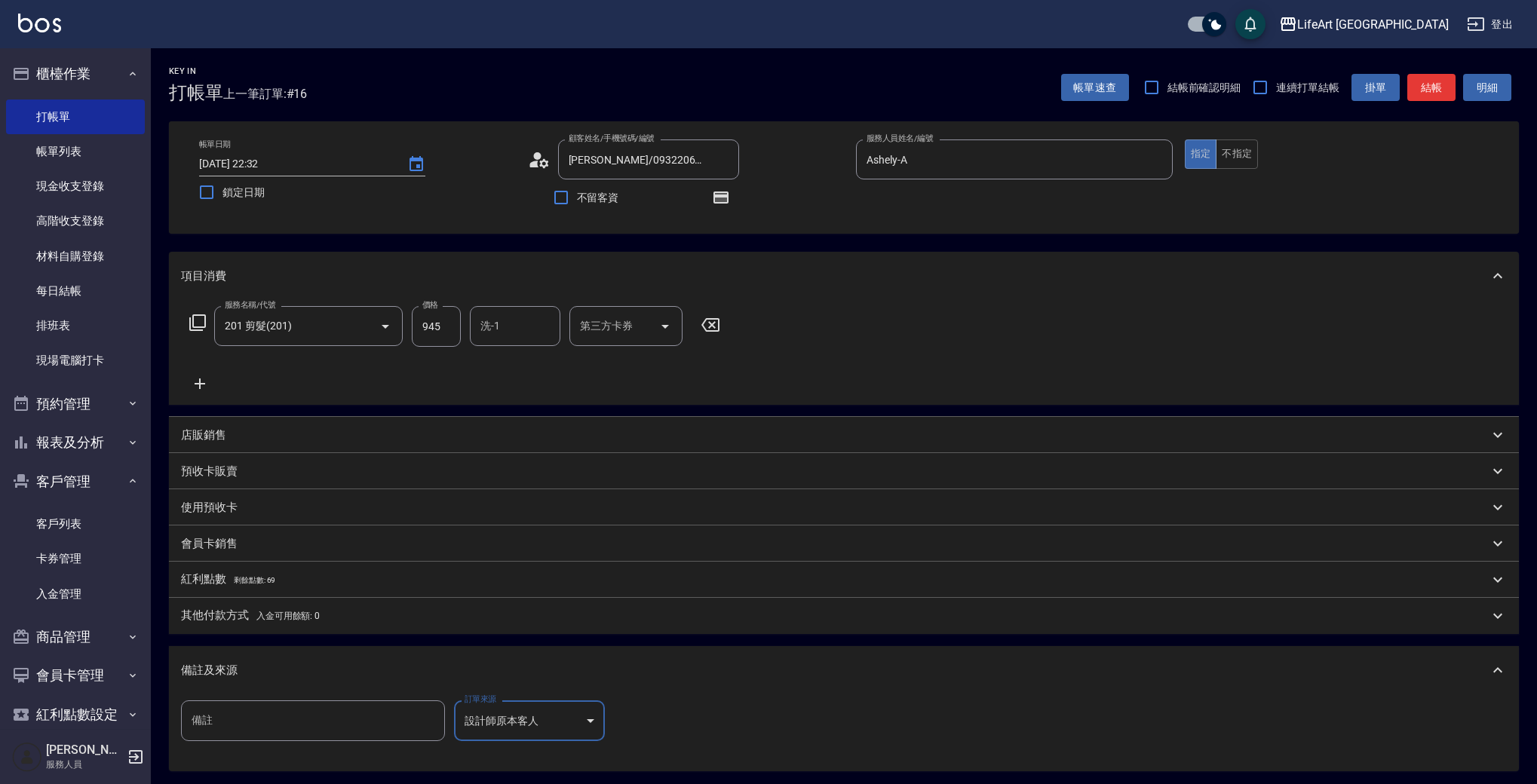
scroll to position [158, 0]
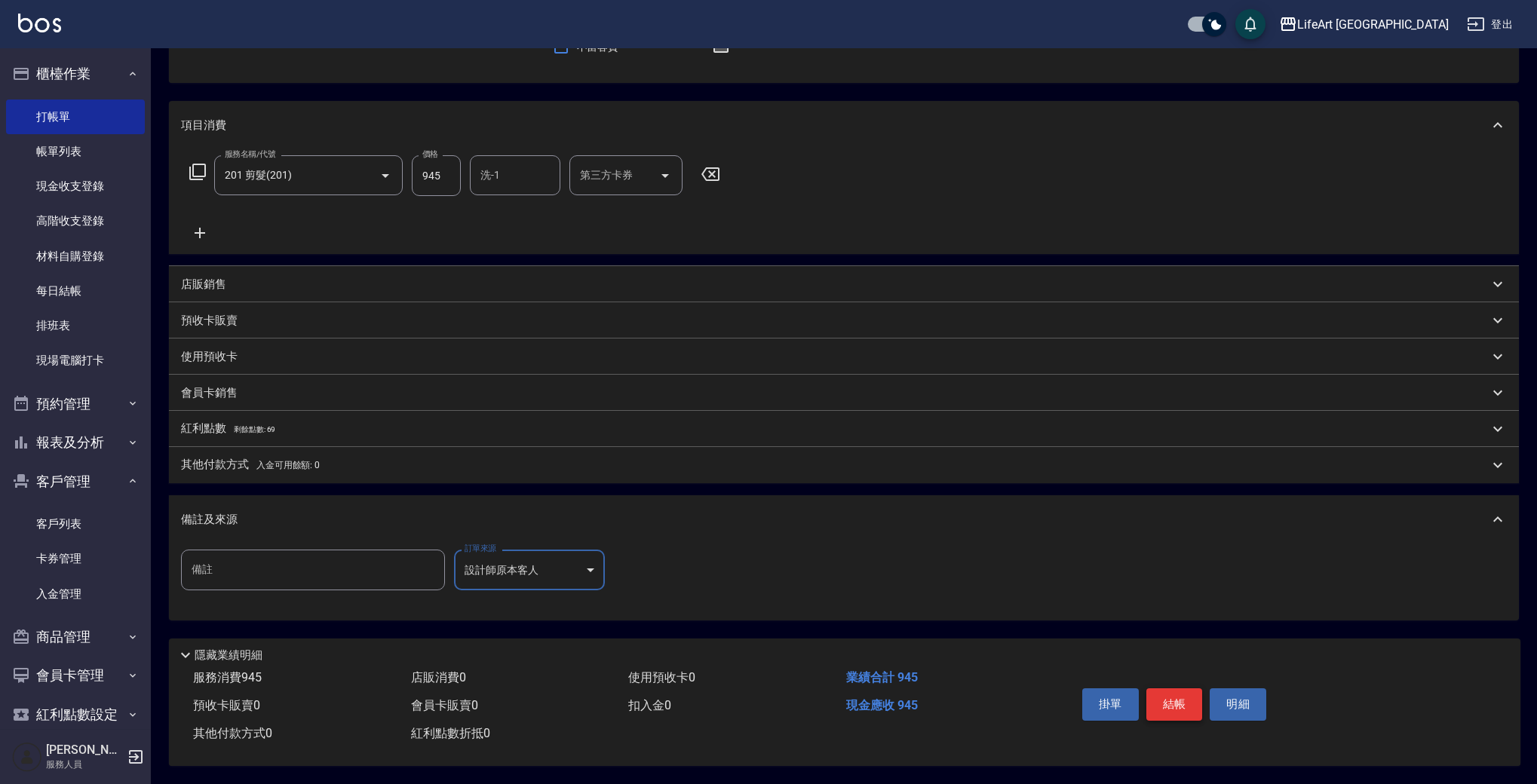
click at [1195, 696] on button "結帳" at bounding box center [1174, 704] width 57 height 32
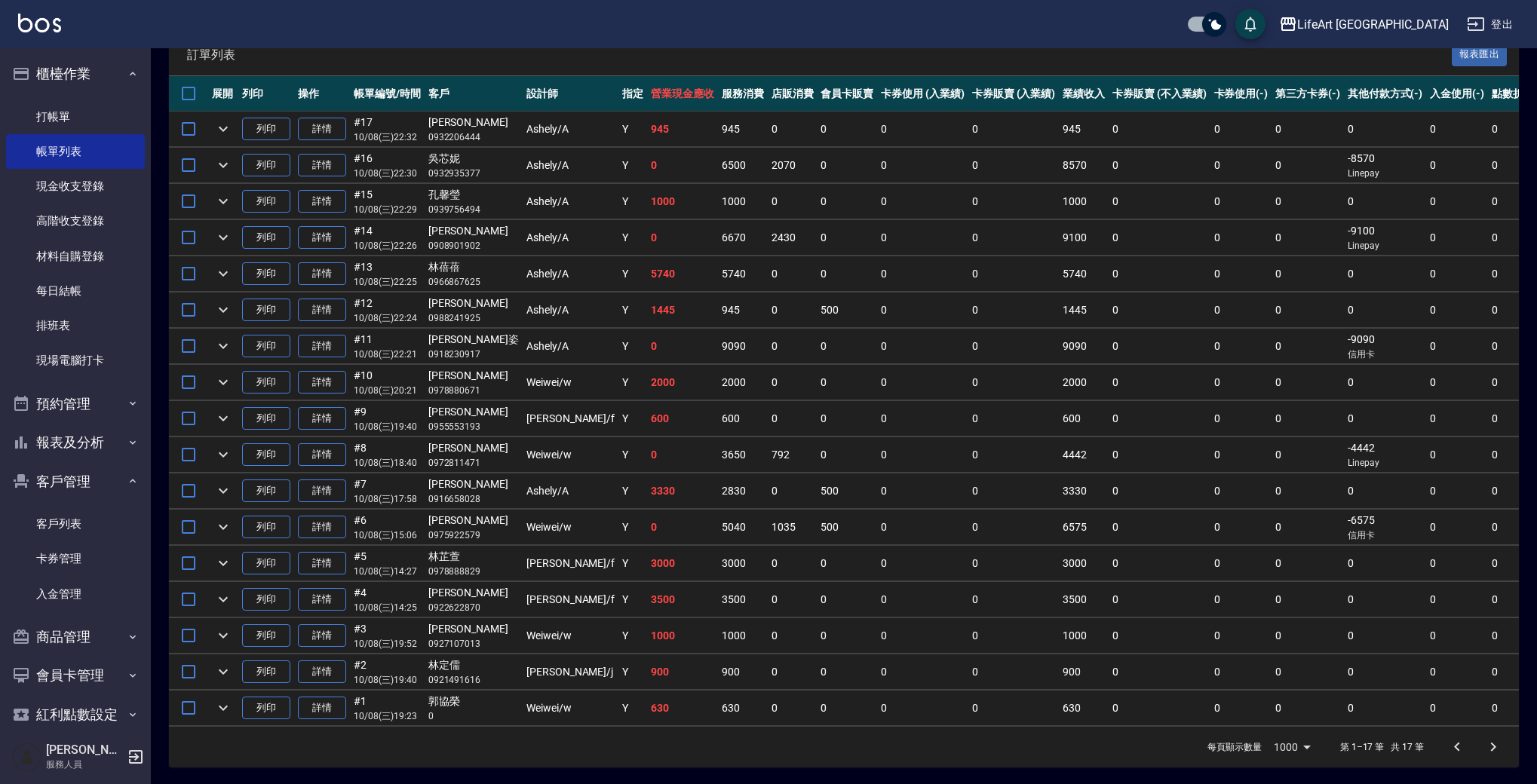
scroll to position [149, 0]
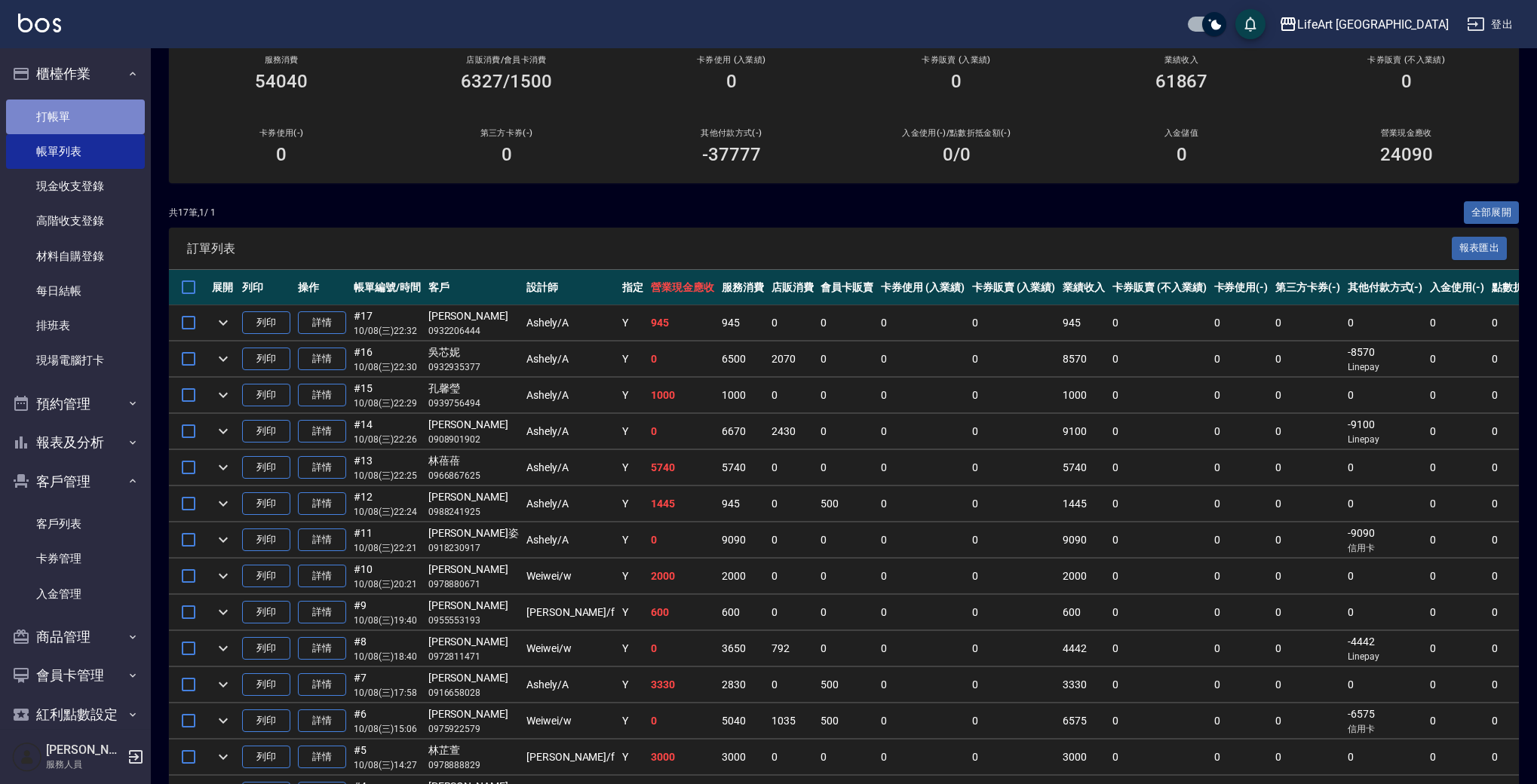
click at [82, 110] on link "打帳單" at bounding box center [75, 117] width 139 height 35
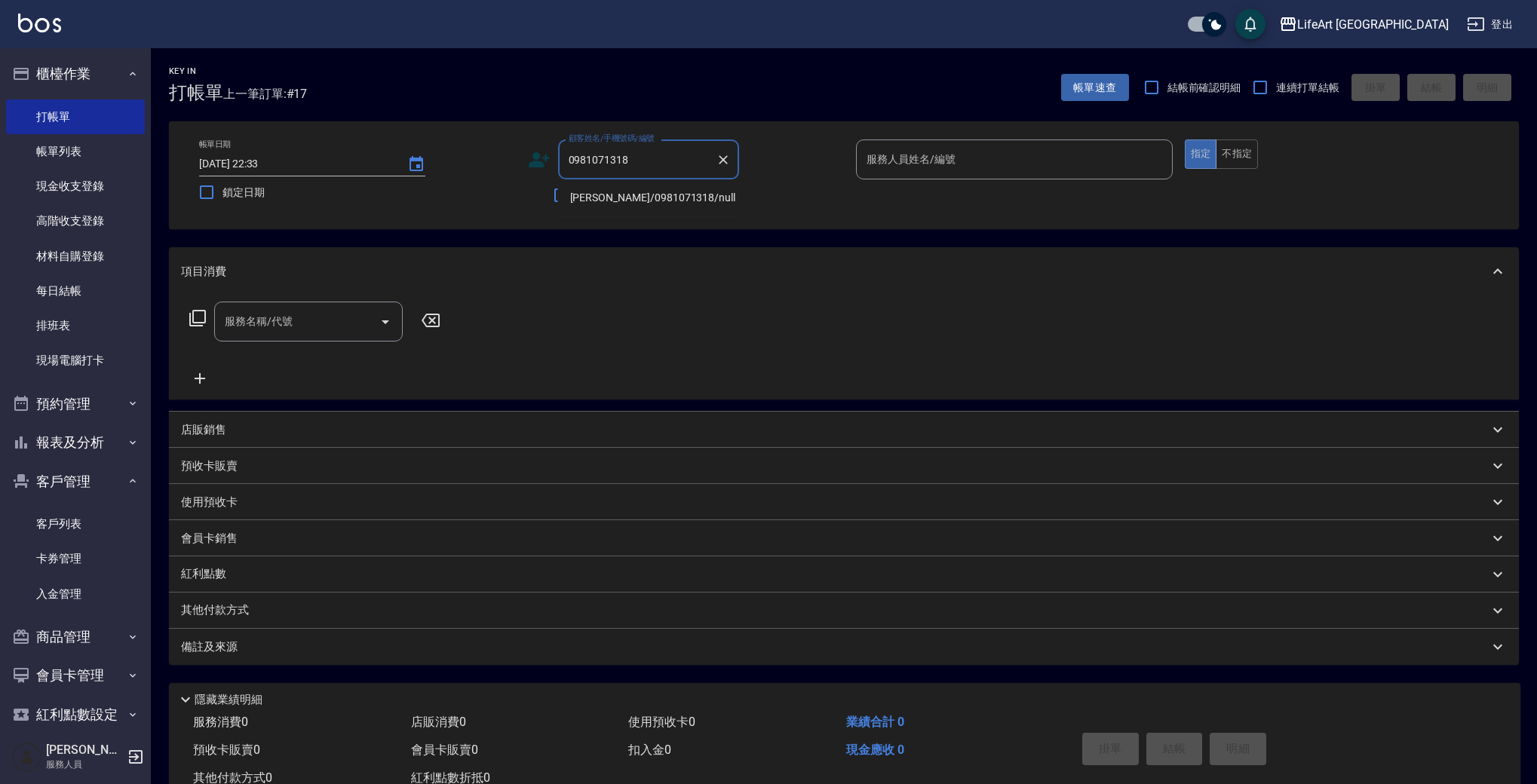
click at [633, 199] on li "[PERSON_NAME]/0981071318/null" at bounding box center [649, 198] width 181 height 25
type input "[PERSON_NAME]/0981071318/null"
type input "Ashely-A"
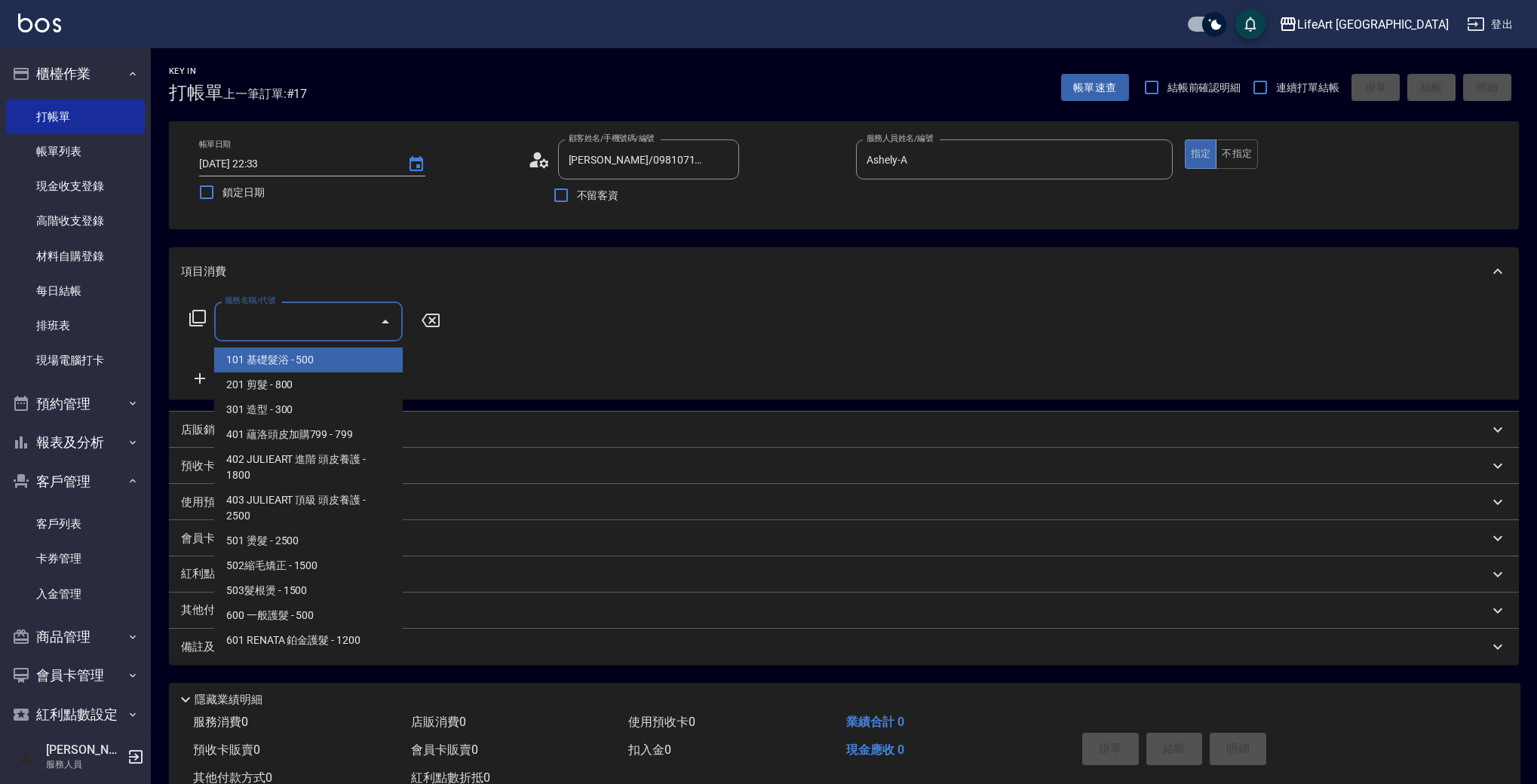
click at [270, 328] on input "服務名稱/代號" at bounding box center [297, 321] width 152 height 27
click at [309, 385] on span "201 剪髮 - 800" at bounding box center [308, 384] width 189 height 25
type input "201 剪髮(201)"
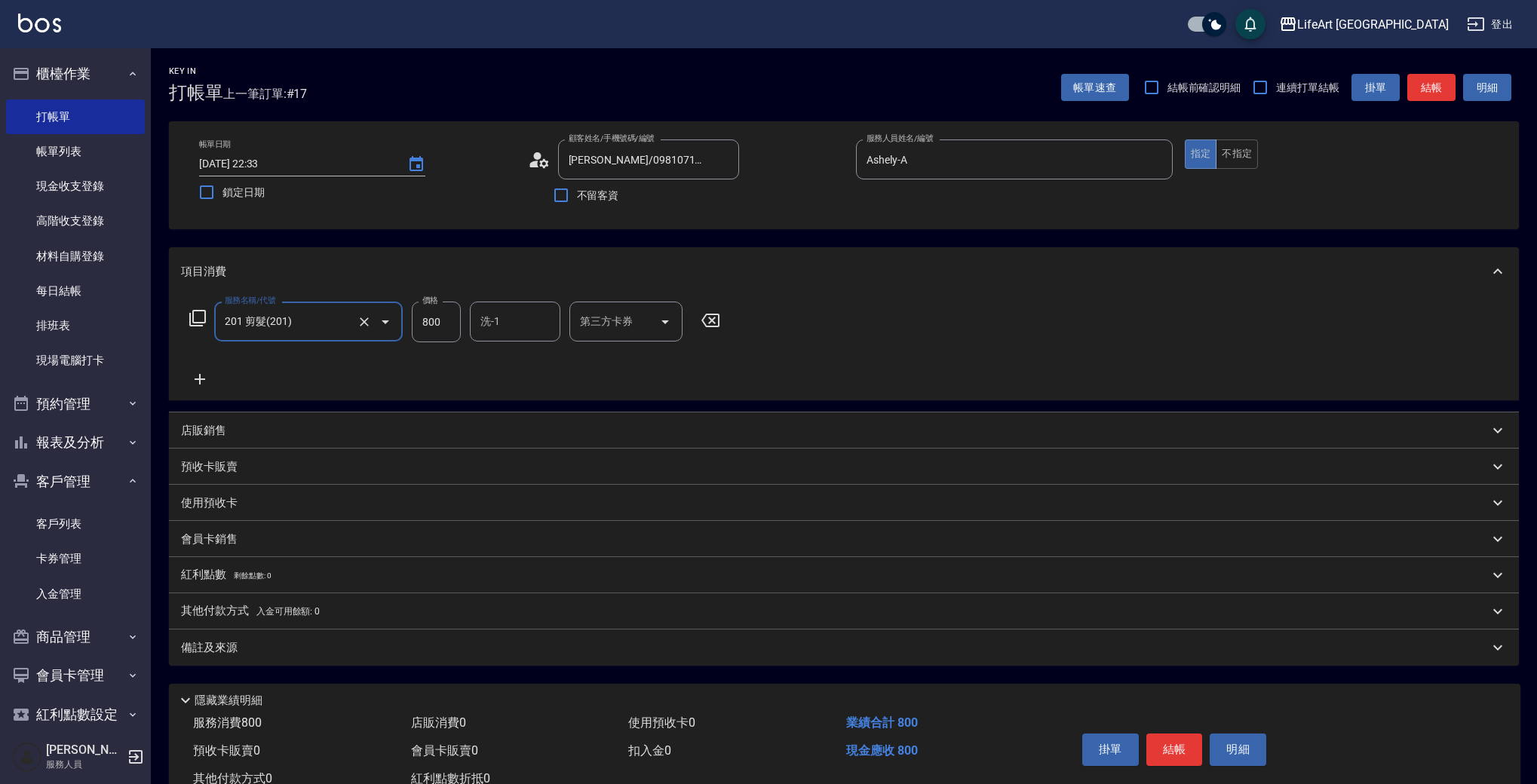
drag, startPoint x: 442, startPoint y: 321, endPoint x: 398, endPoint y: 315, distance: 44.4
click at [398, 315] on div "服務名稱/代號 201 剪髮(201) 服務名稱/代號 價格 800 價格 洗-1 洗-1 第三方卡券 第三方卡券" at bounding box center [455, 322] width 548 height 41
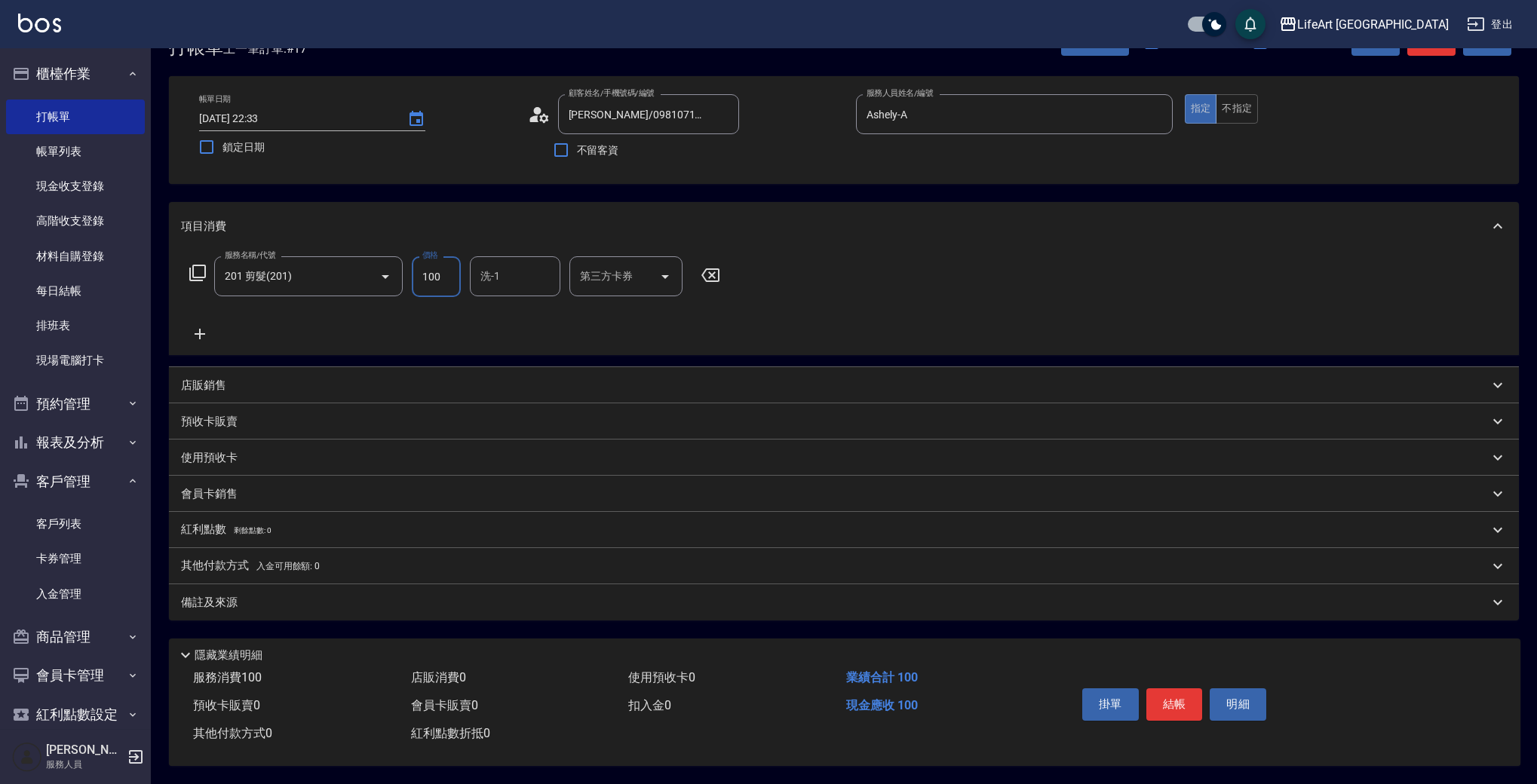
type input "100"
click at [224, 595] on p "備註及來源" at bounding box center [209, 603] width 57 height 16
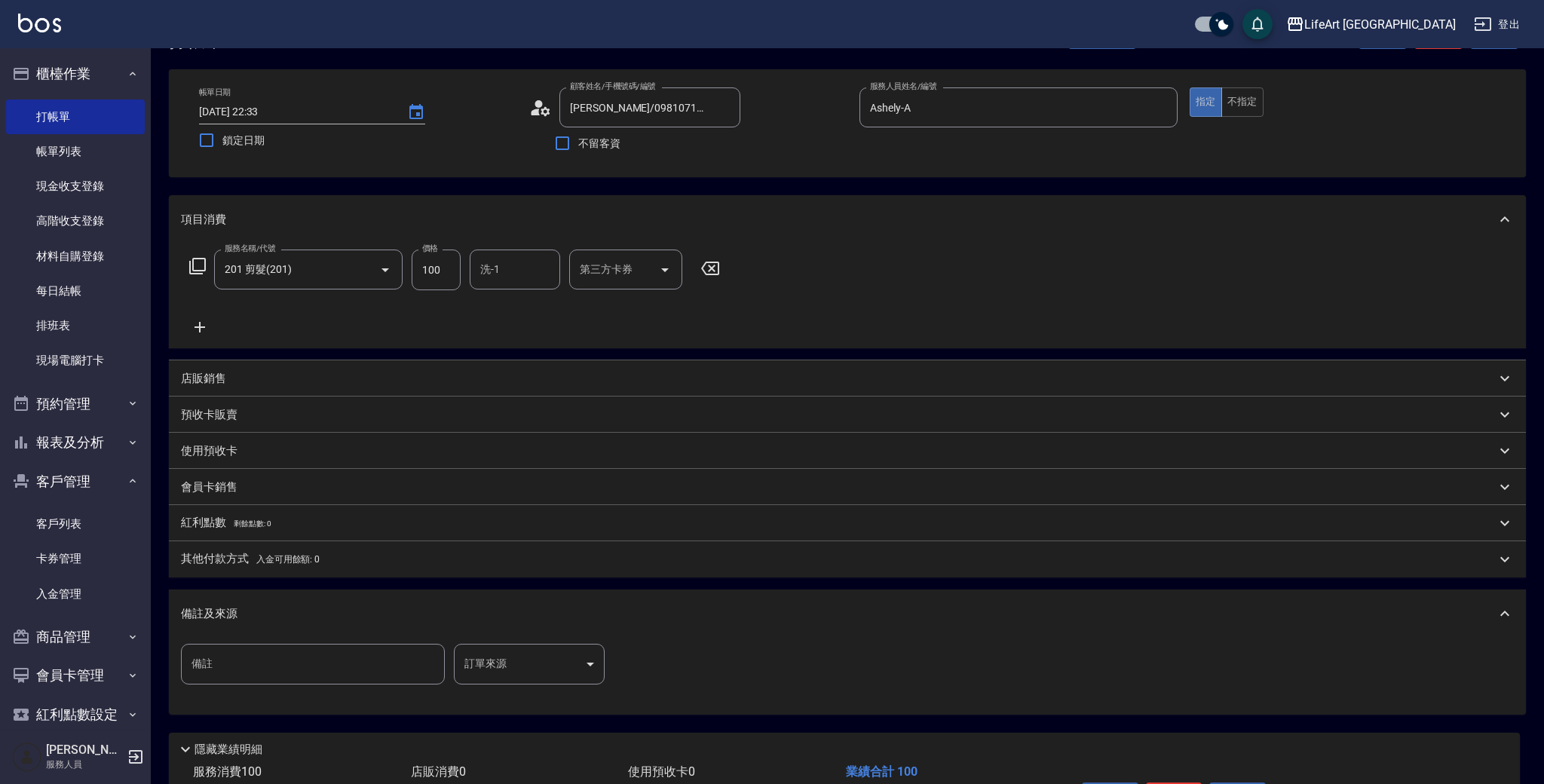
click at [537, 668] on body "LifeArt 蘆洲 登出 櫃檯作業 打帳單 帳單列表 現金收支登錄 高階收支登錄 材料自購登錄 每日結帳 排班表 現場電腦打卡 預約管理 預約管理 單日預約…" at bounding box center [772, 412] width 1544 height 930
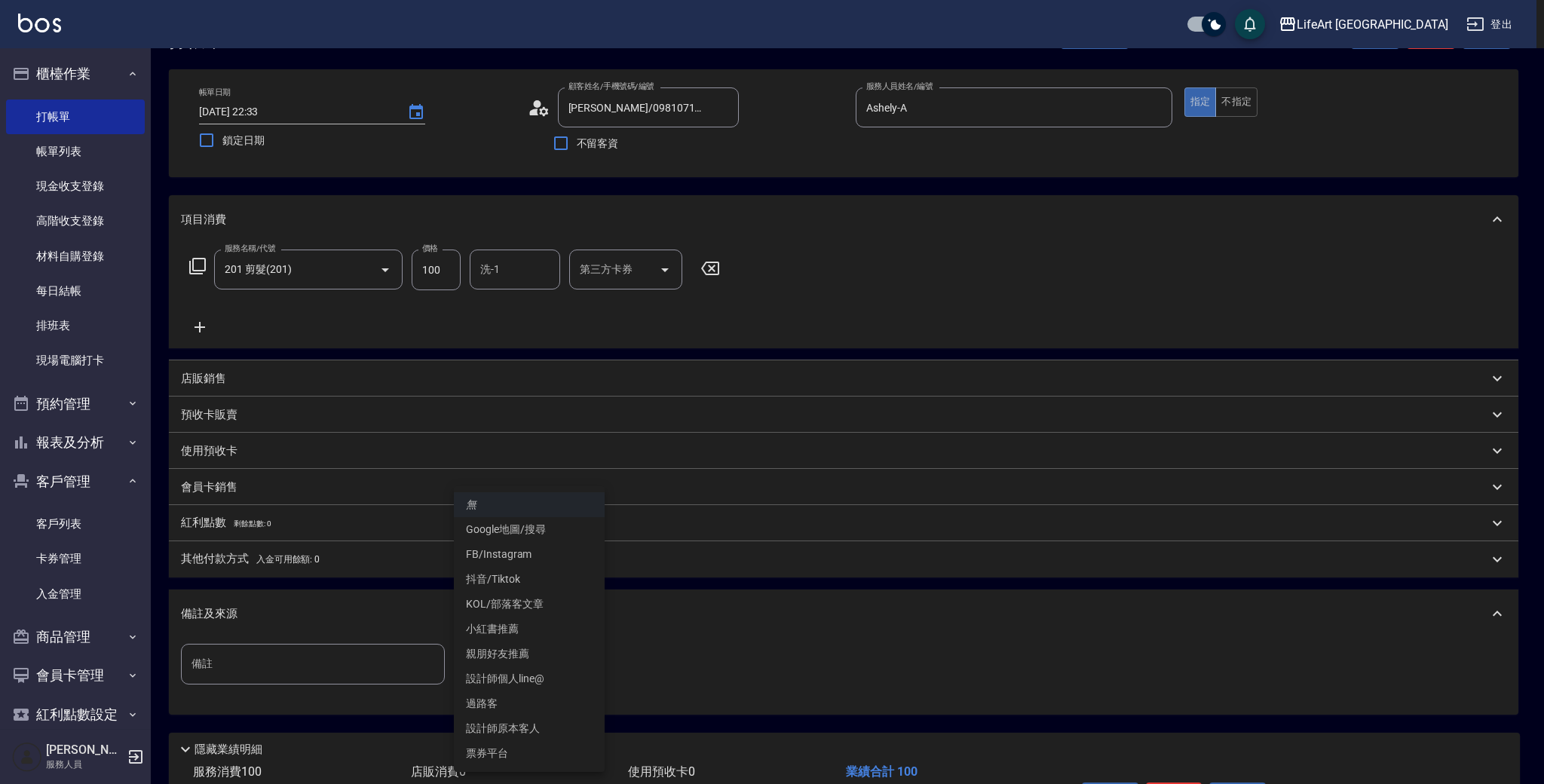
click at [510, 732] on li "設計師原本客人" at bounding box center [529, 729] width 151 height 25
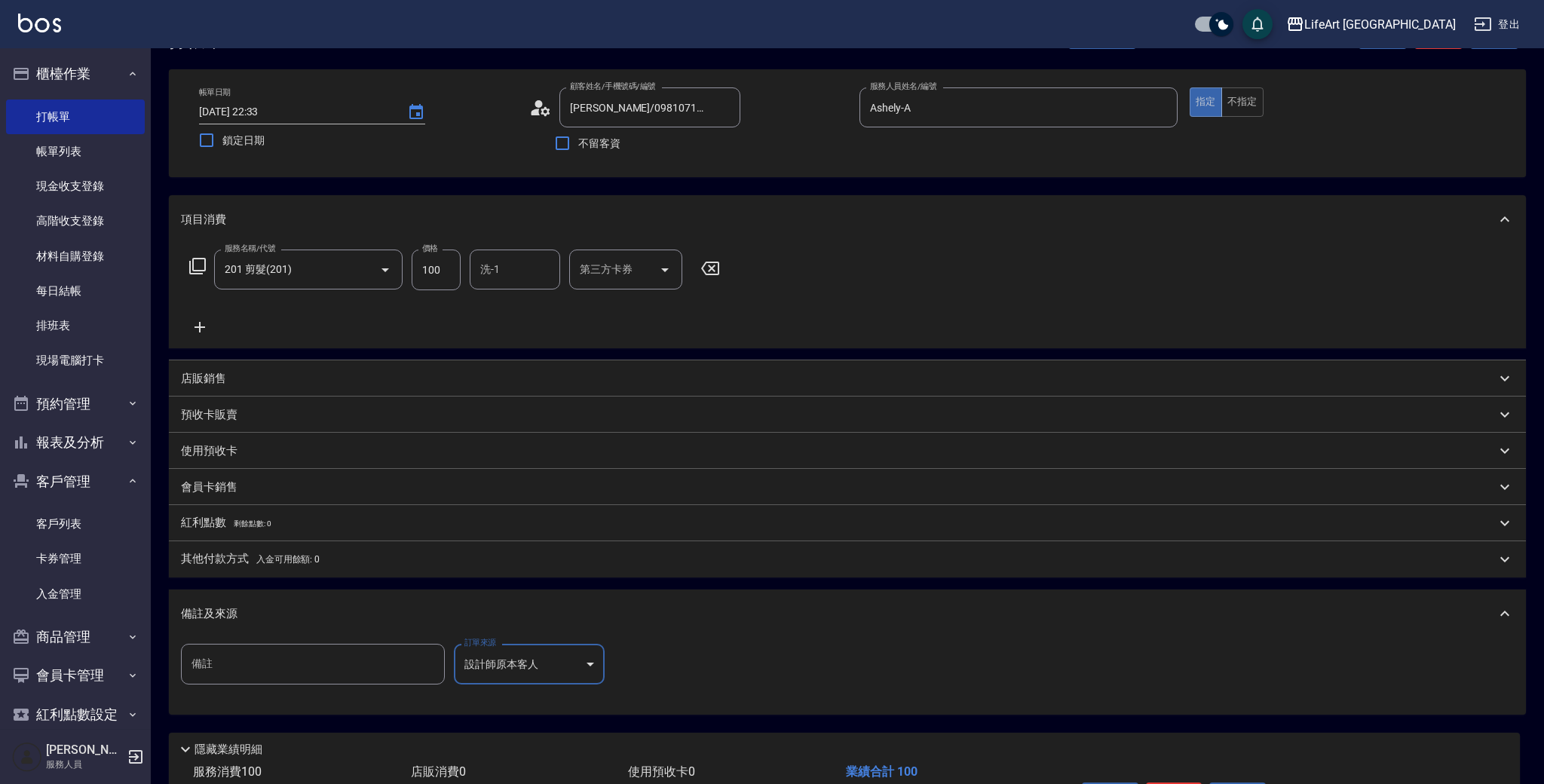
type input "設計師原本客人"
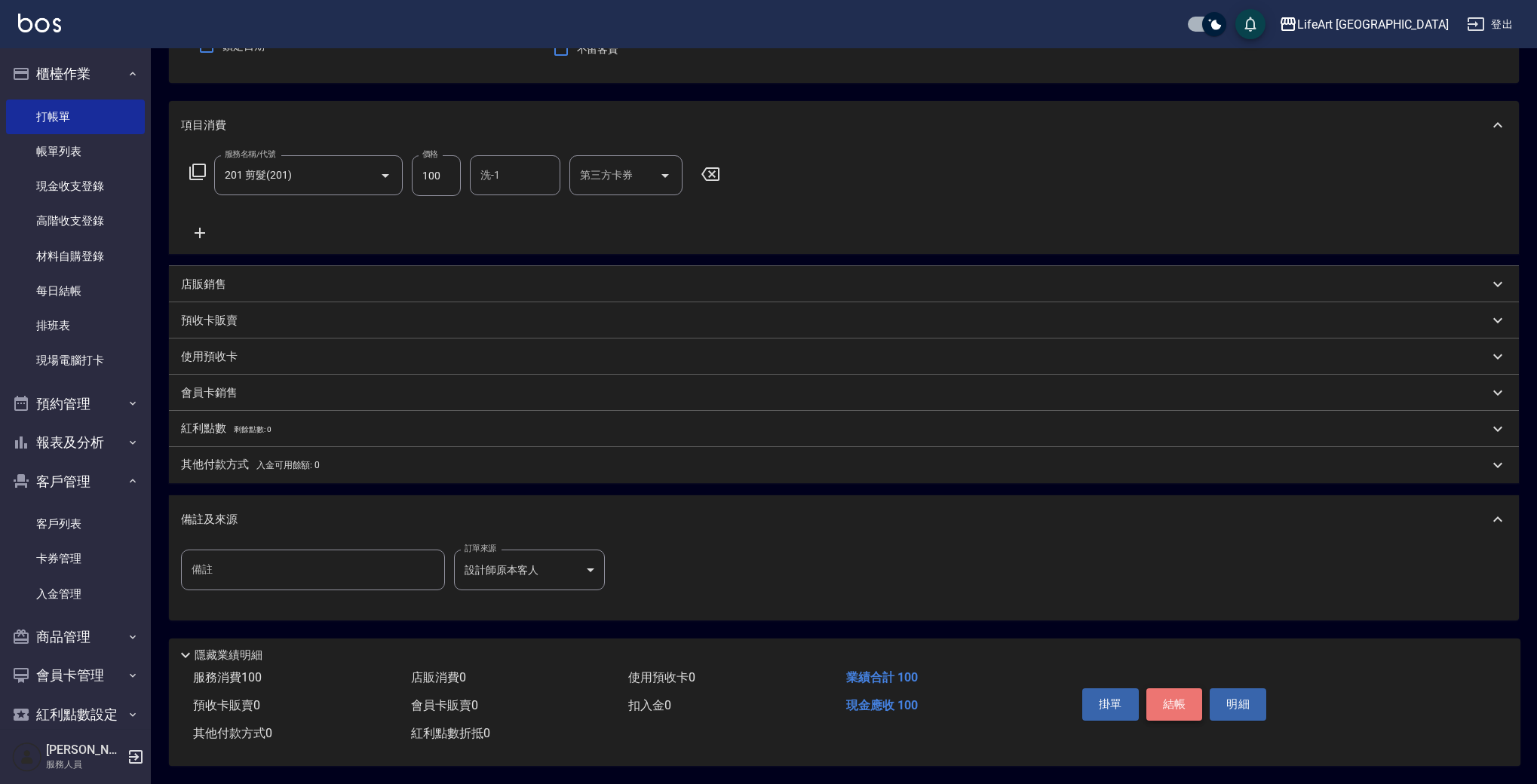
click at [1184, 695] on button "結帳" at bounding box center [1174, 704] width 57 height 32
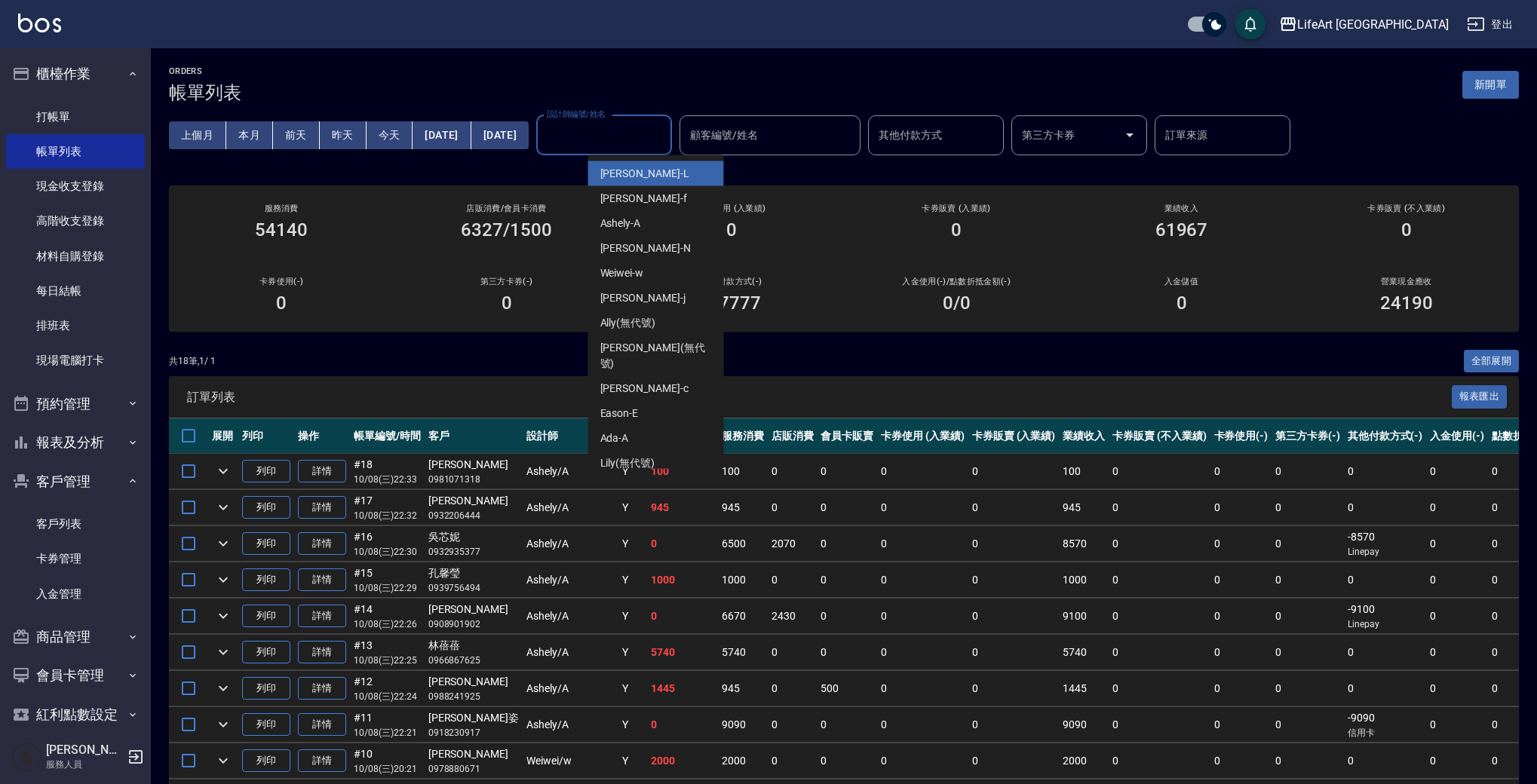
click at [665, 142] on input "設計師編號/姓名" at bounding box center [604, 135] width 122 height 27
click at [646, 216] on div "Ashely -A" at bounding box center [656, 223] width 136 height 25
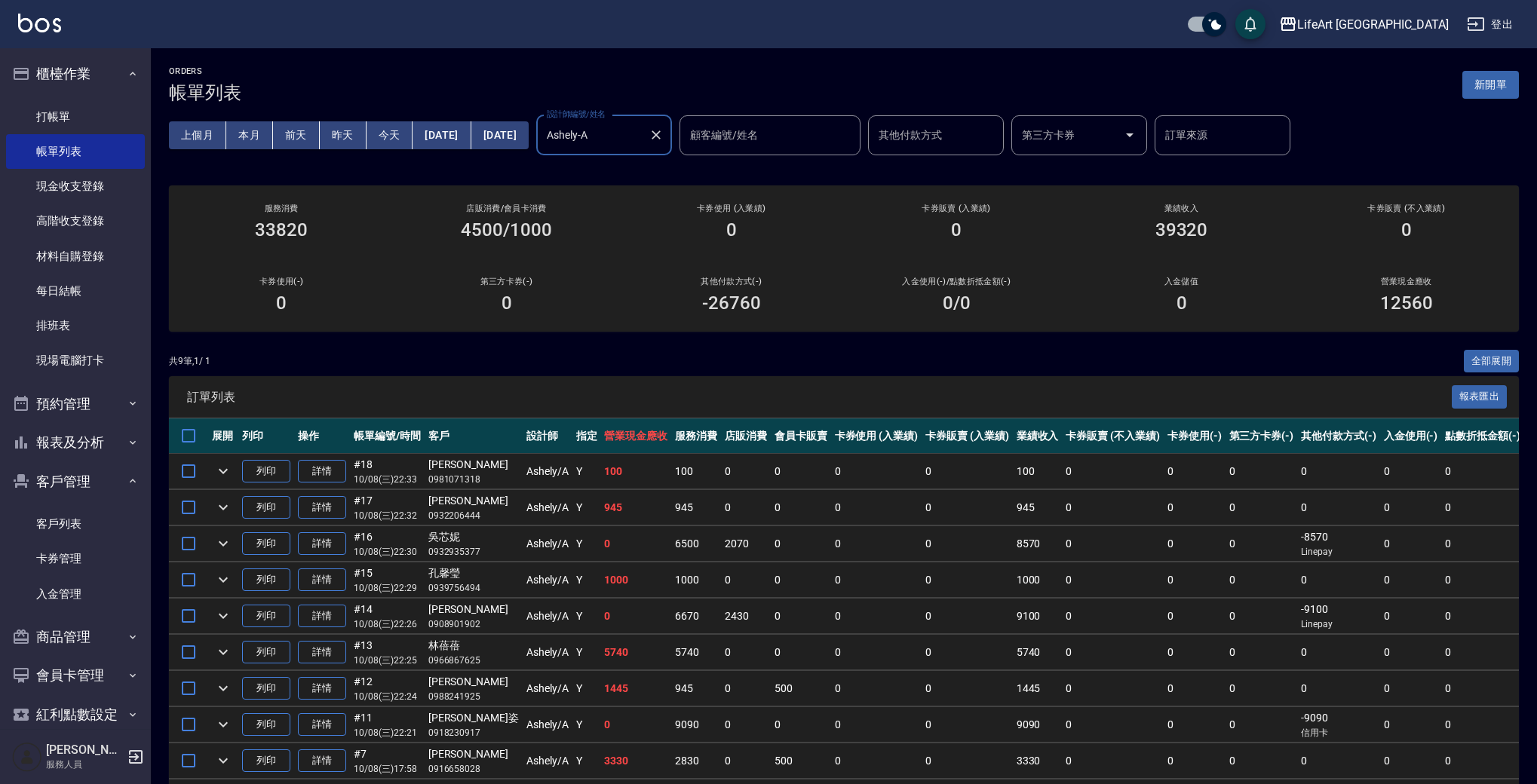
click at [642, 136] on input "Ashely-A" at bounding box center [592, 135] width 99 height 27
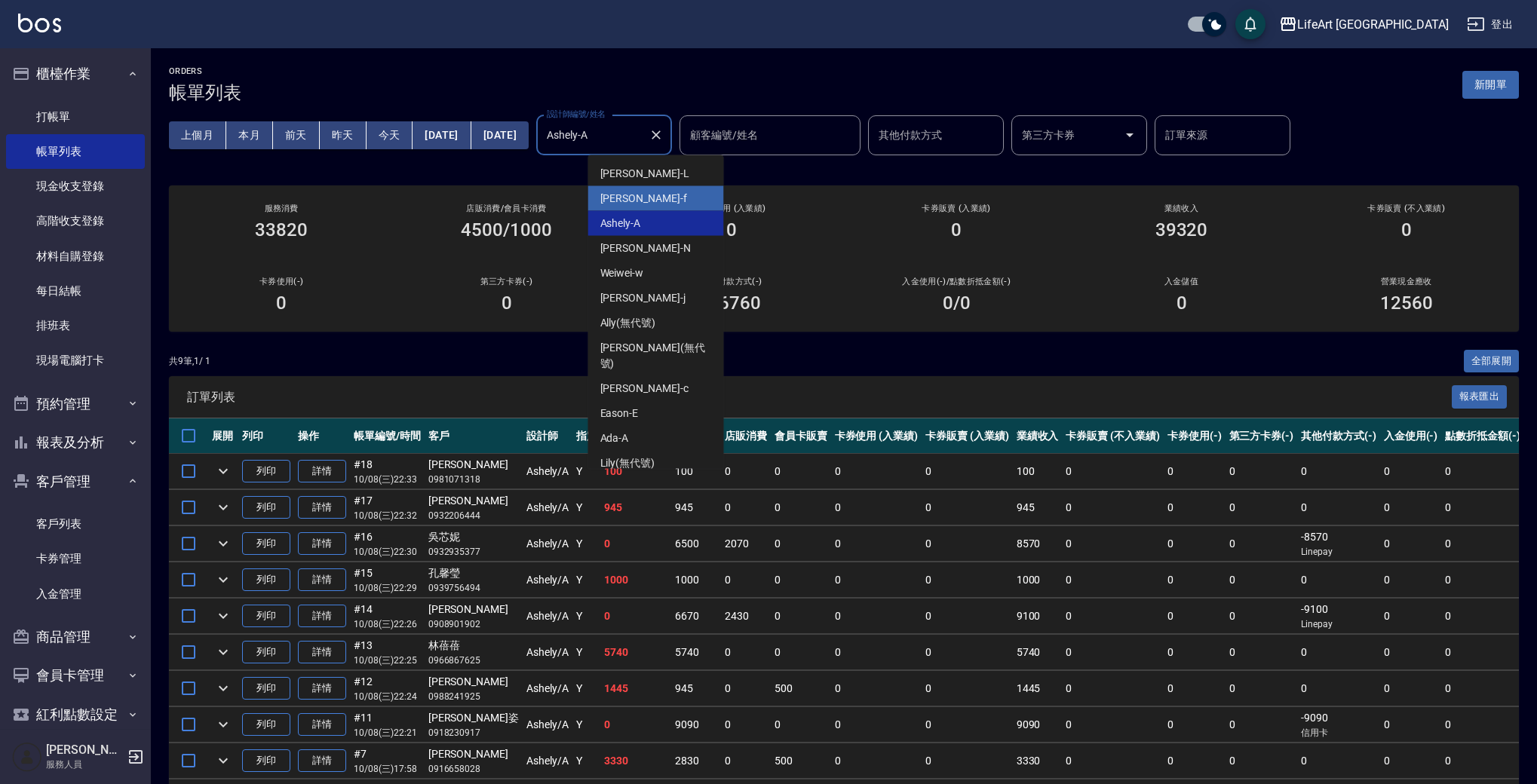
click at [657, 199] on div "Finney -f" at bounding box center [656, 199] width 136 height 25
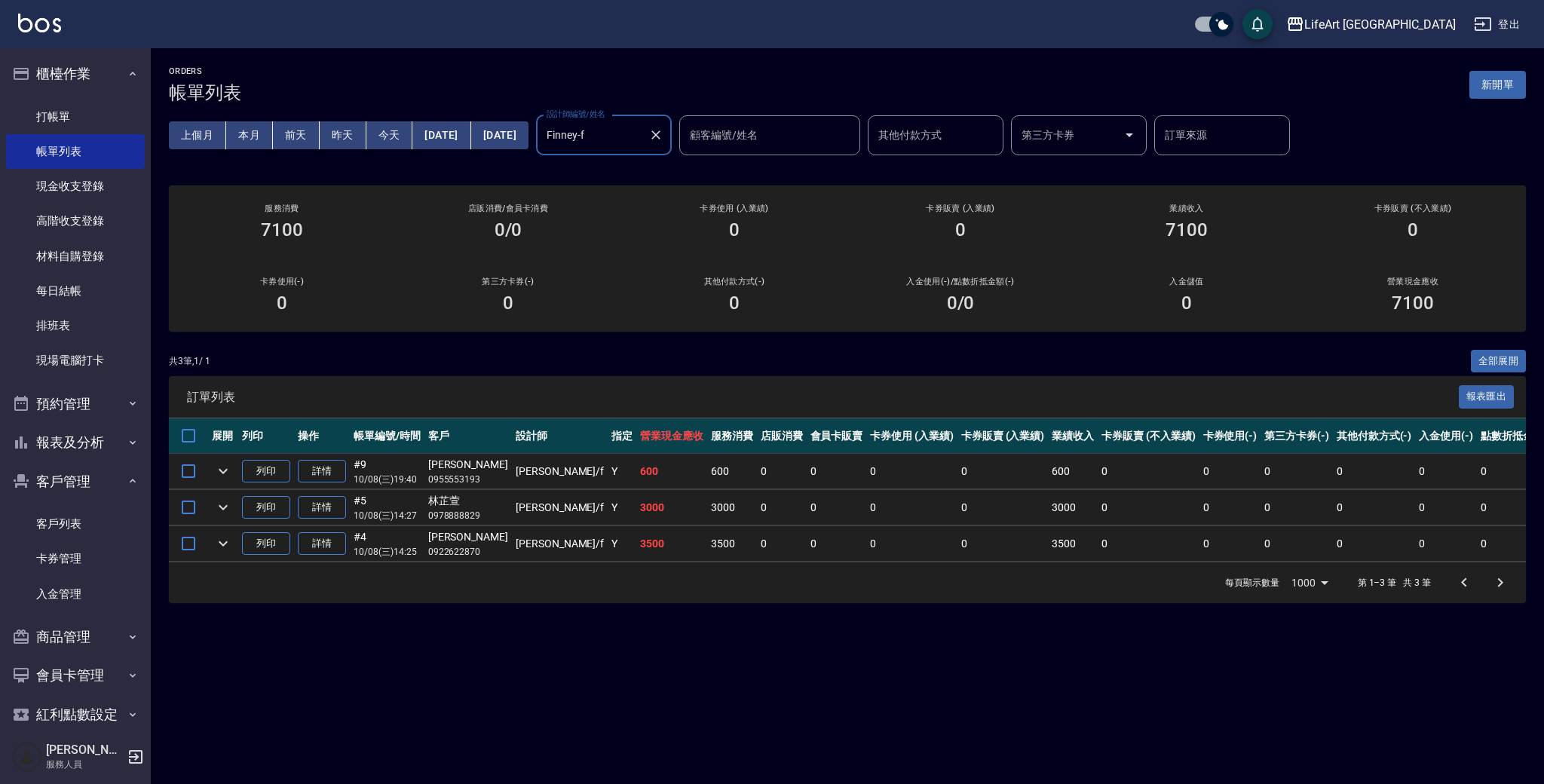
click at [642, 146] on input "Finney-f" at bounding box center [592, 135] width 99 height 27
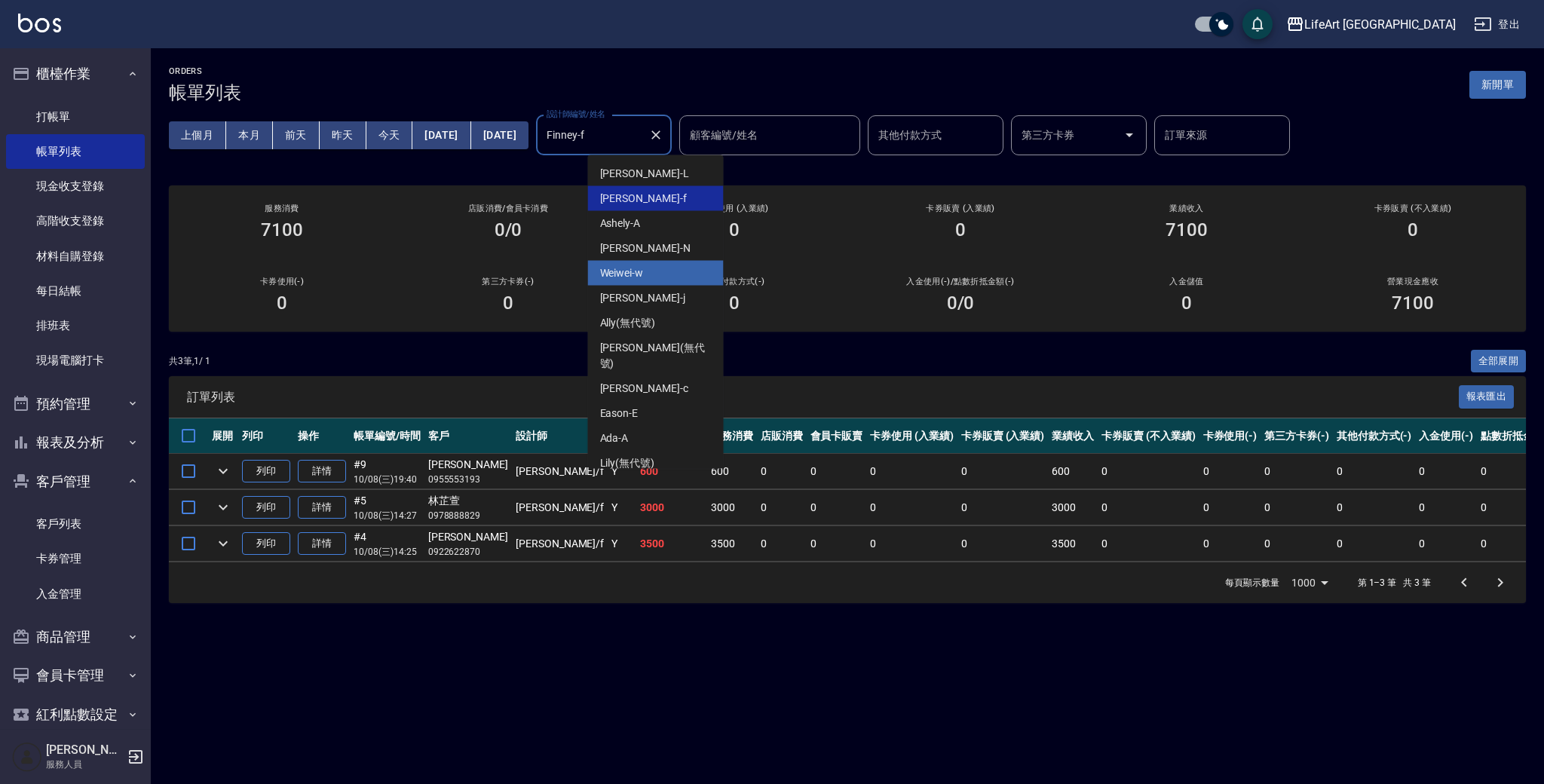
click at [648, 273] on div "Weiwei -w" at bounding box center [656, 273] width 136 height 25
type input "Weiwei-w"
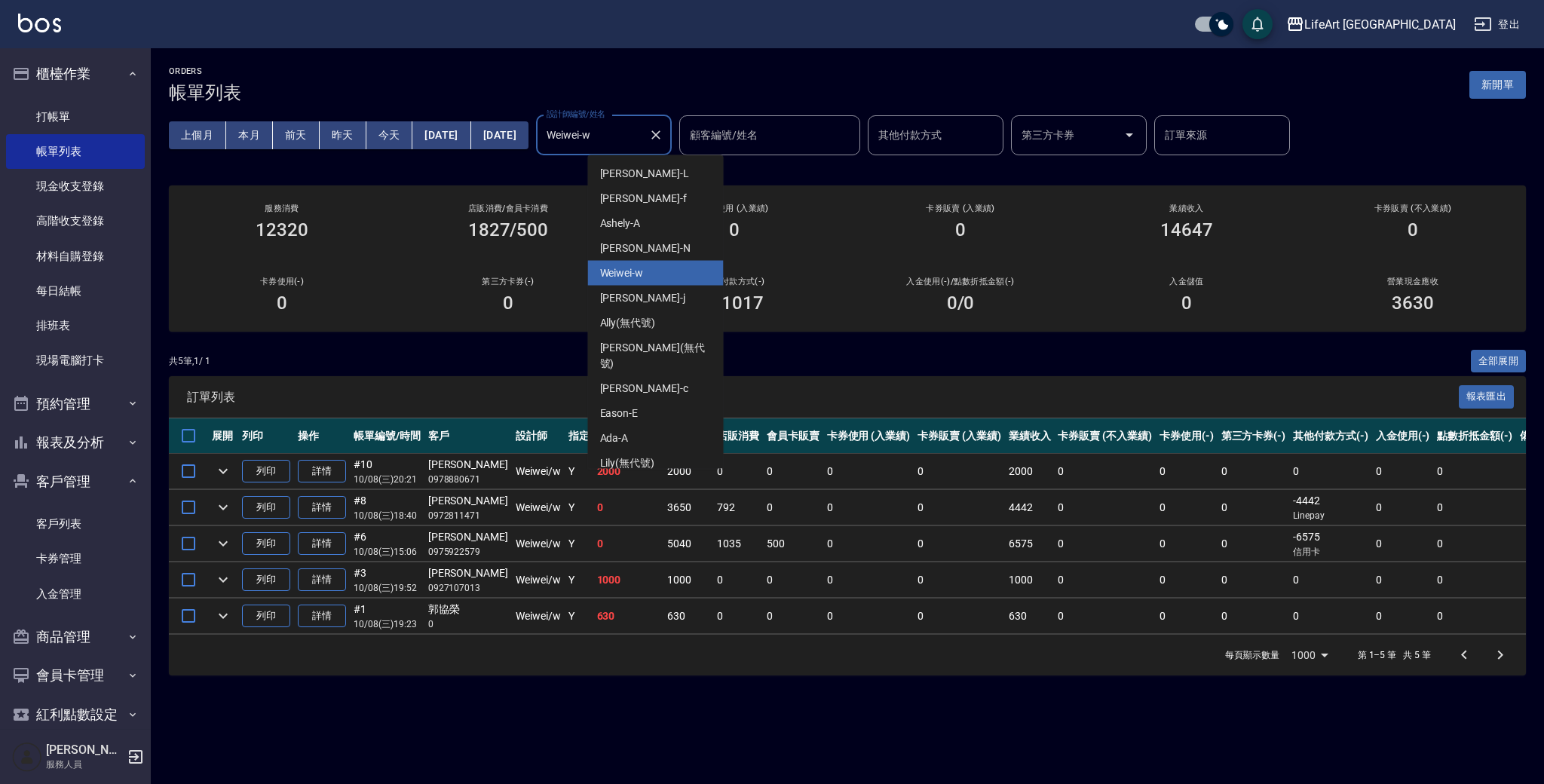
click at [642, 142] on input "Weiwei-w" at bounding box center [592, 135] width 99 height 27
click at [664, 143] on icon "Clear" at bounding box center [656, 135] width 15 height 15
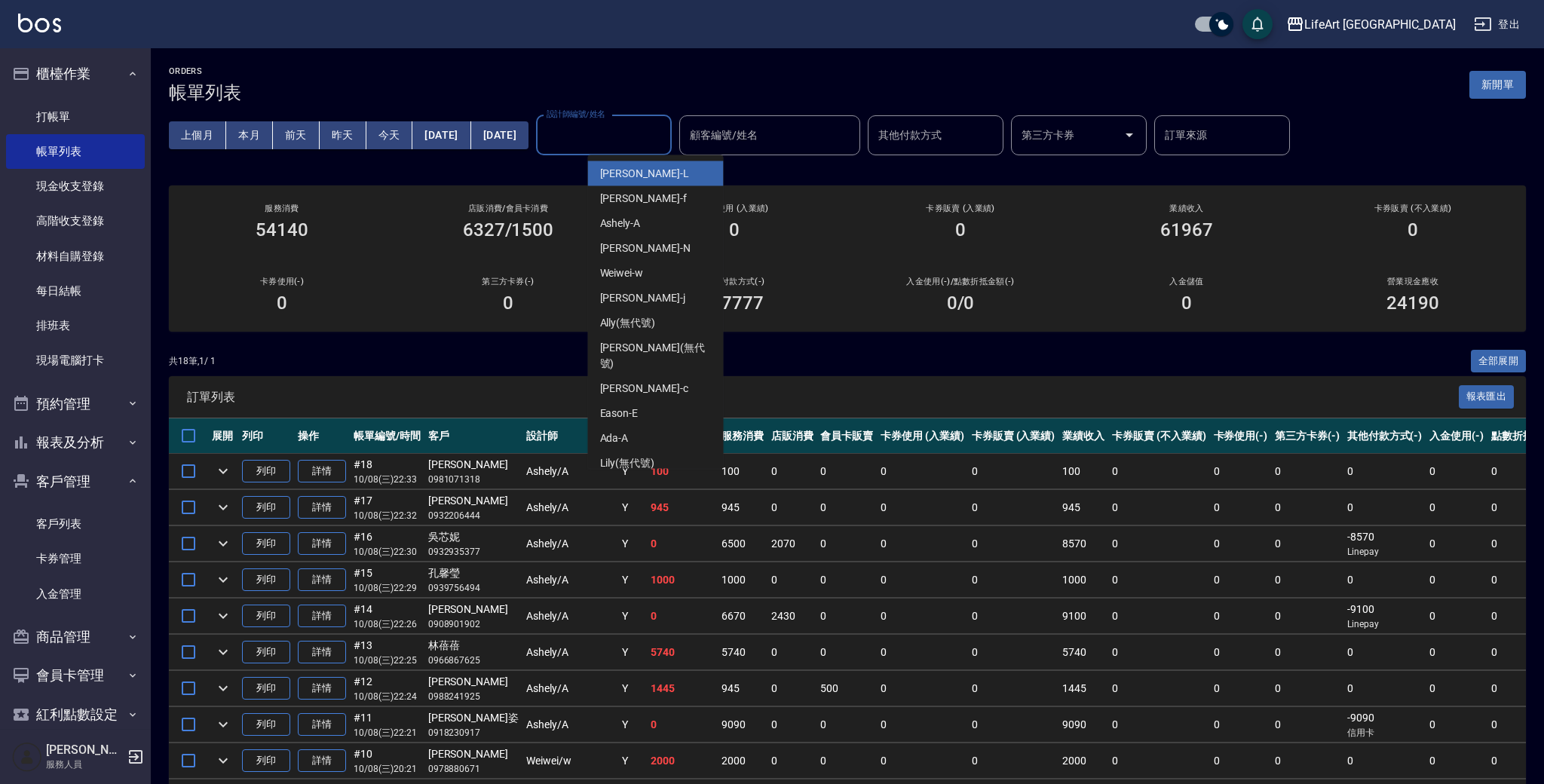
click at [745, 368] on div "共 18 筆, 1 / 1 全部展開" at bounding box center [848, 361] width 1357 height 24
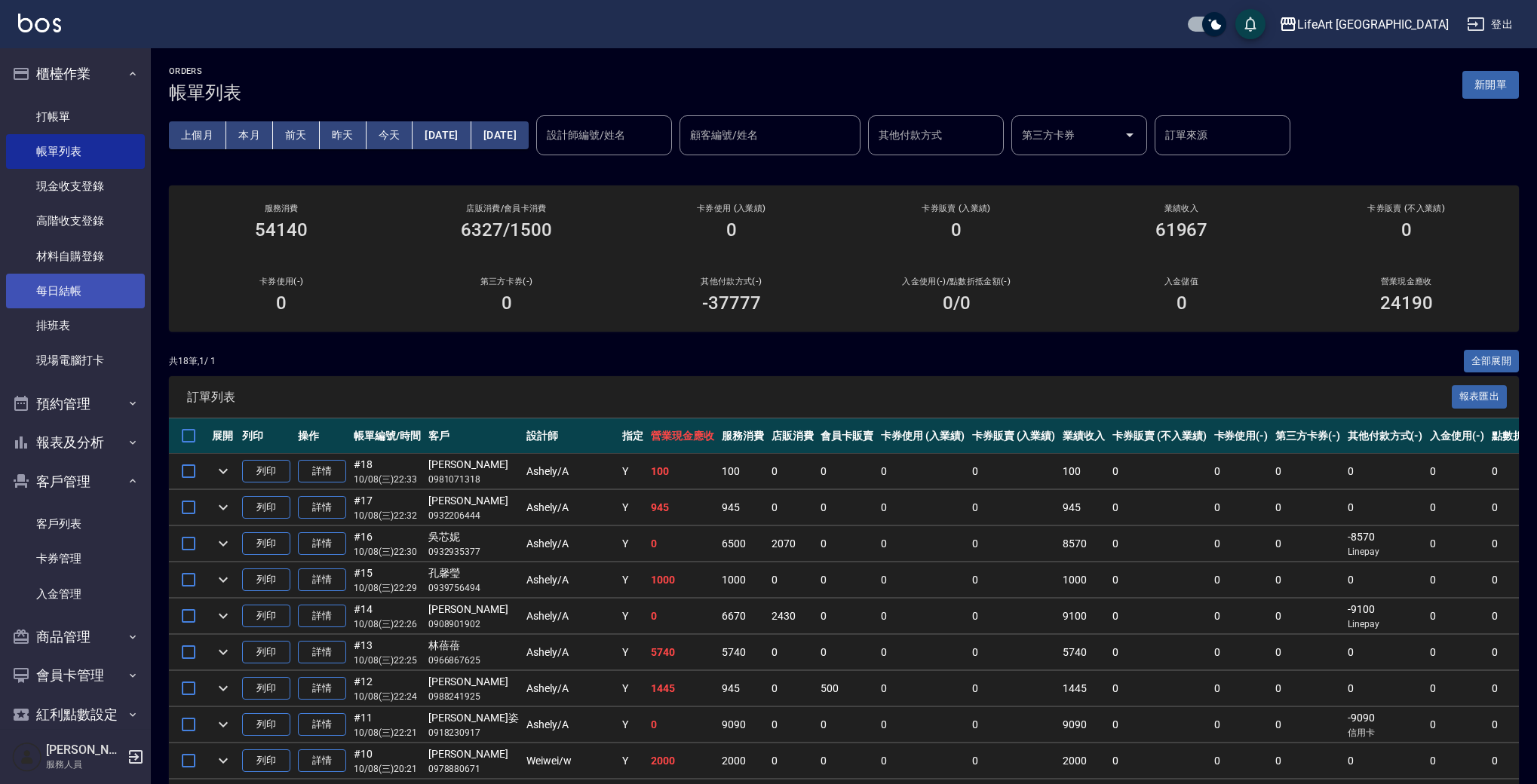
click at [84, 286] on link "每日結帳" at bounding box center [75, 291] width 139 height 35
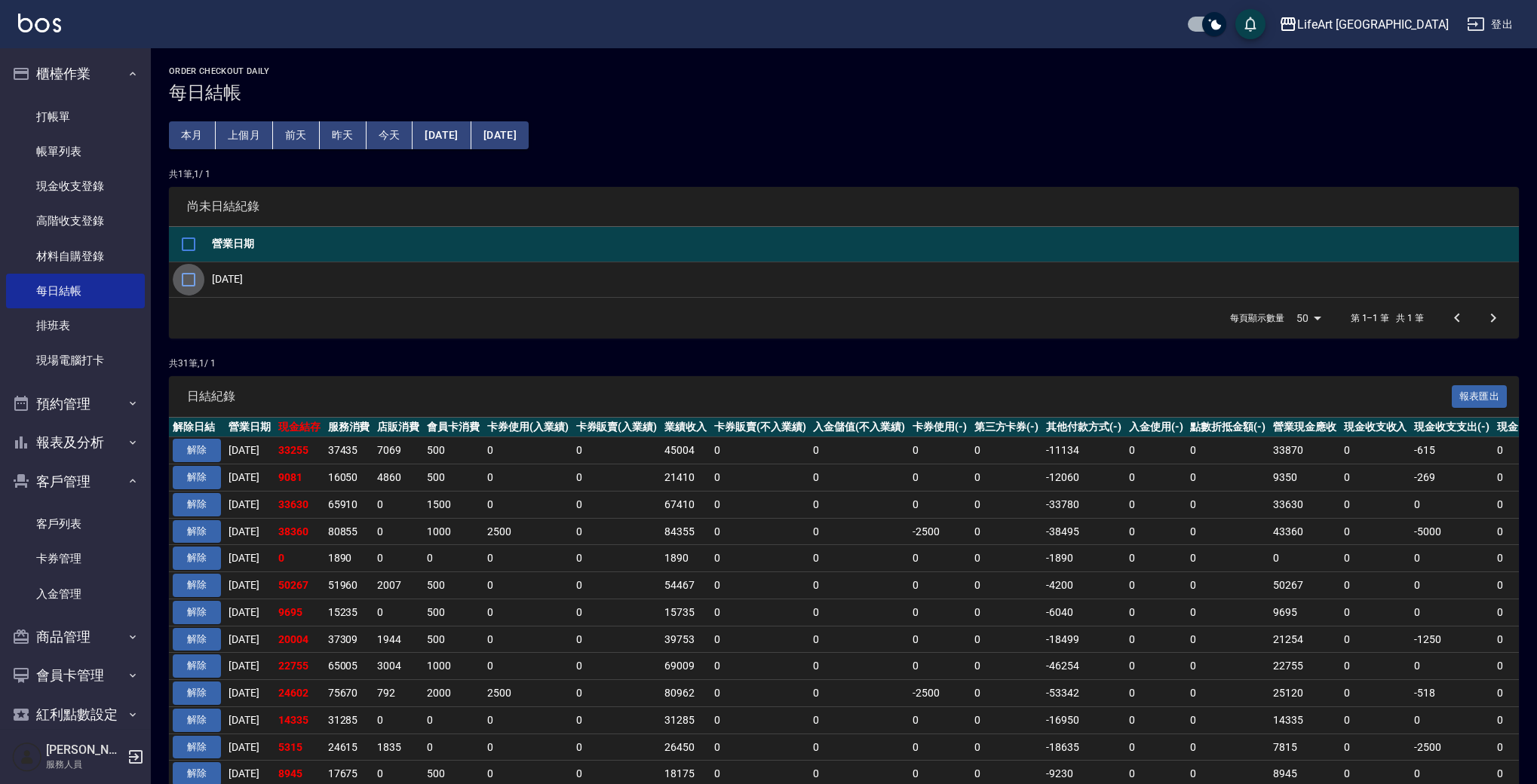
click at [189, 267] on input "checkbox" at bounding box center [189, 280] width 32 height 32
checkbox input "true"
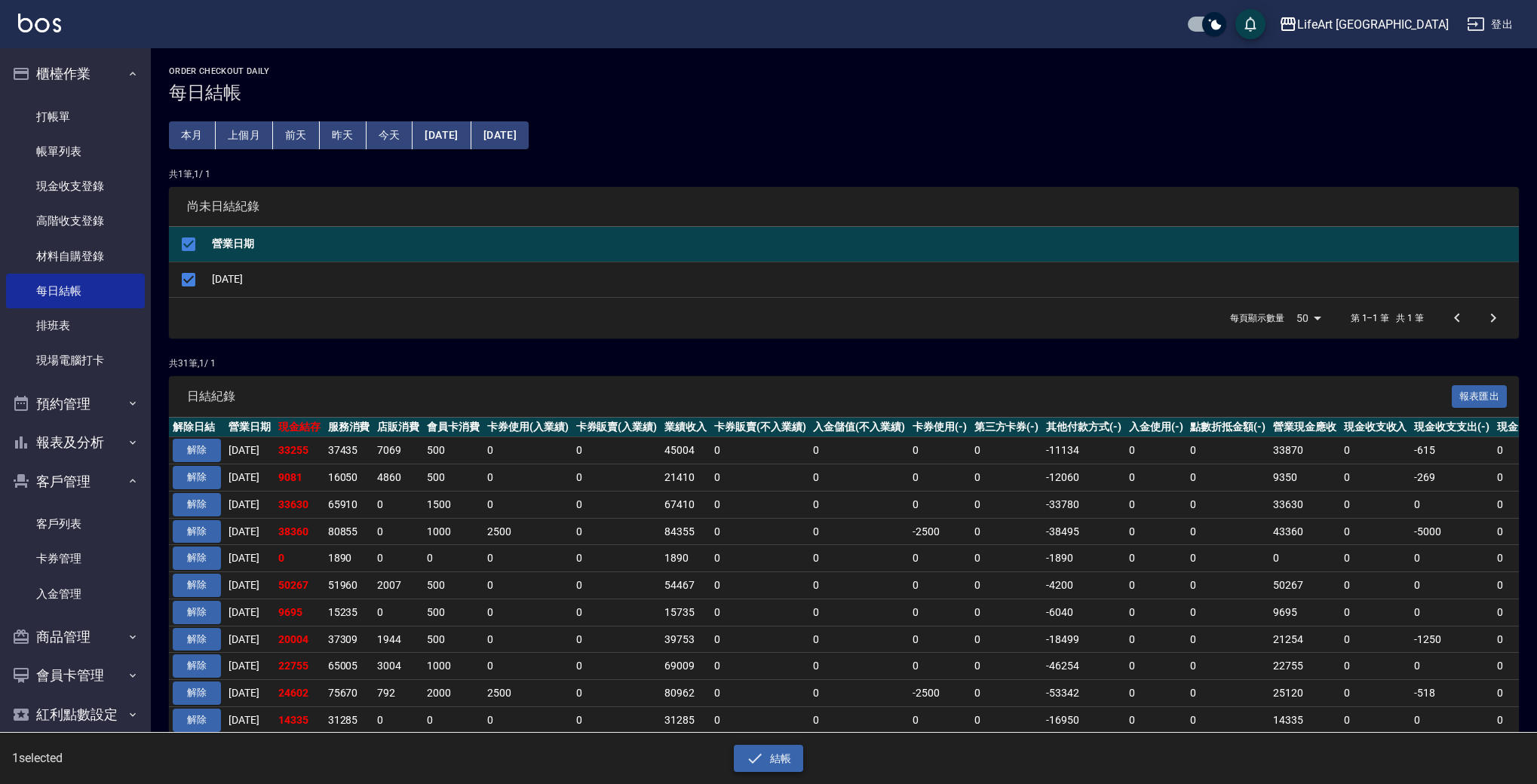
click at [762, 749] on icon "button" at bounding box center [755, 758] width 18 height 18
click at [715, 50] on div "是否確認要日結 確定" at bounding box center [714, 53] width 84 height 61
click at [712, 65] on button "確定" at bounding box center [715, 61] width 49 height 24
checkbox input "false"
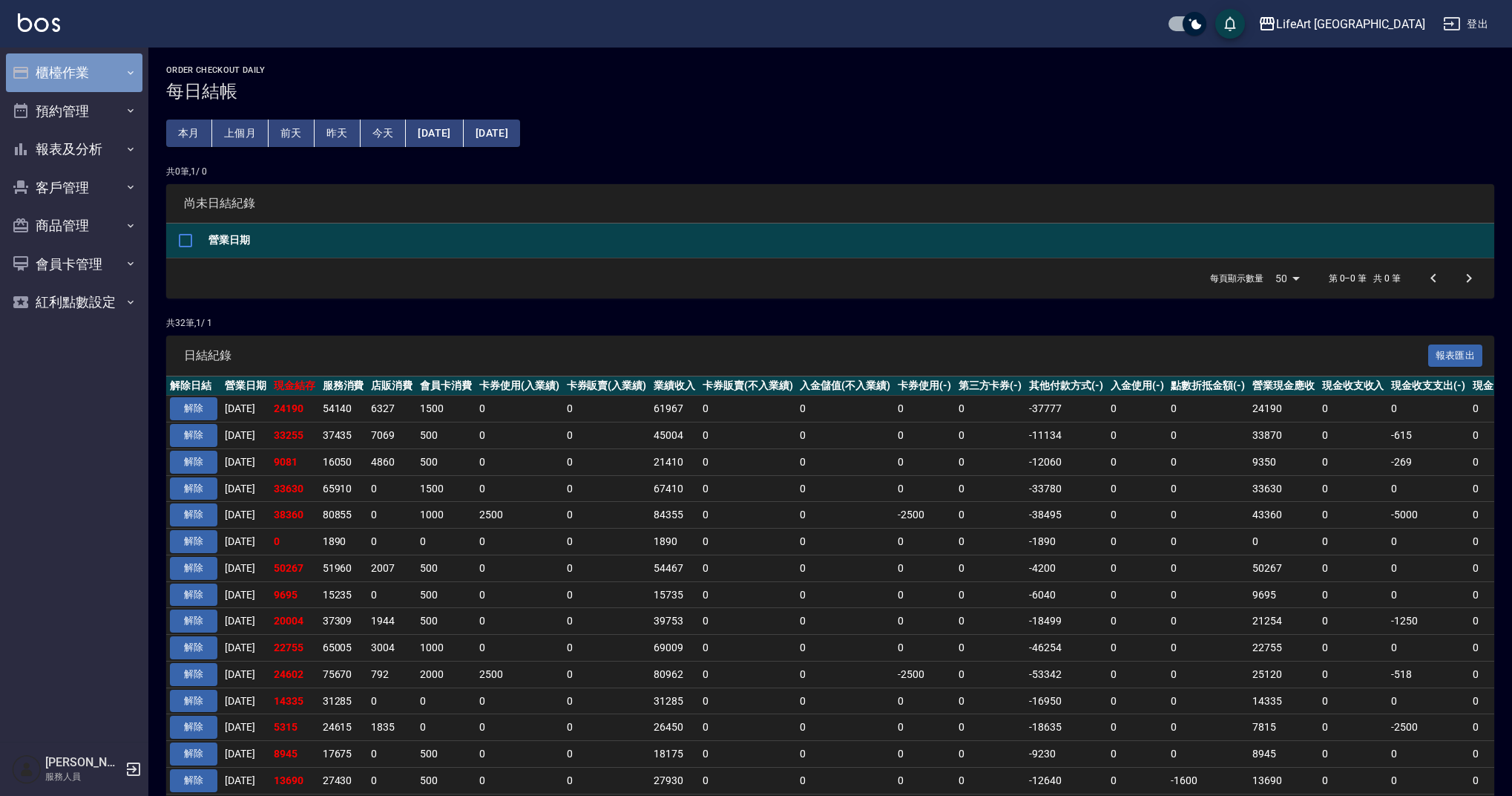
click at [114, 87] on button "櫃檯作業" at bounding box center [74, 73] width 137 height 39
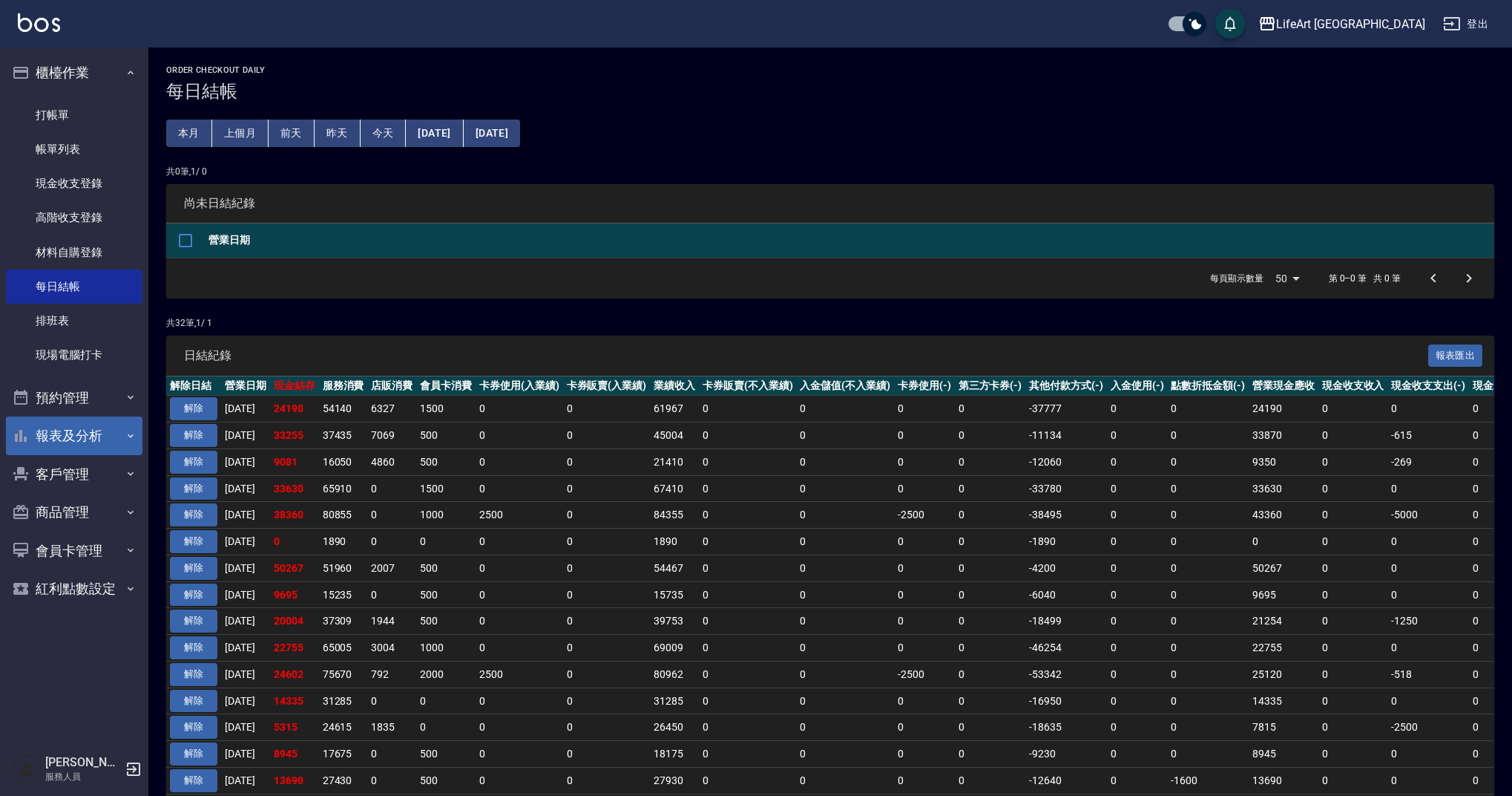
click at [87, 449] on button "報表及分析" at bounding box center [74, 436] width 137 height 39
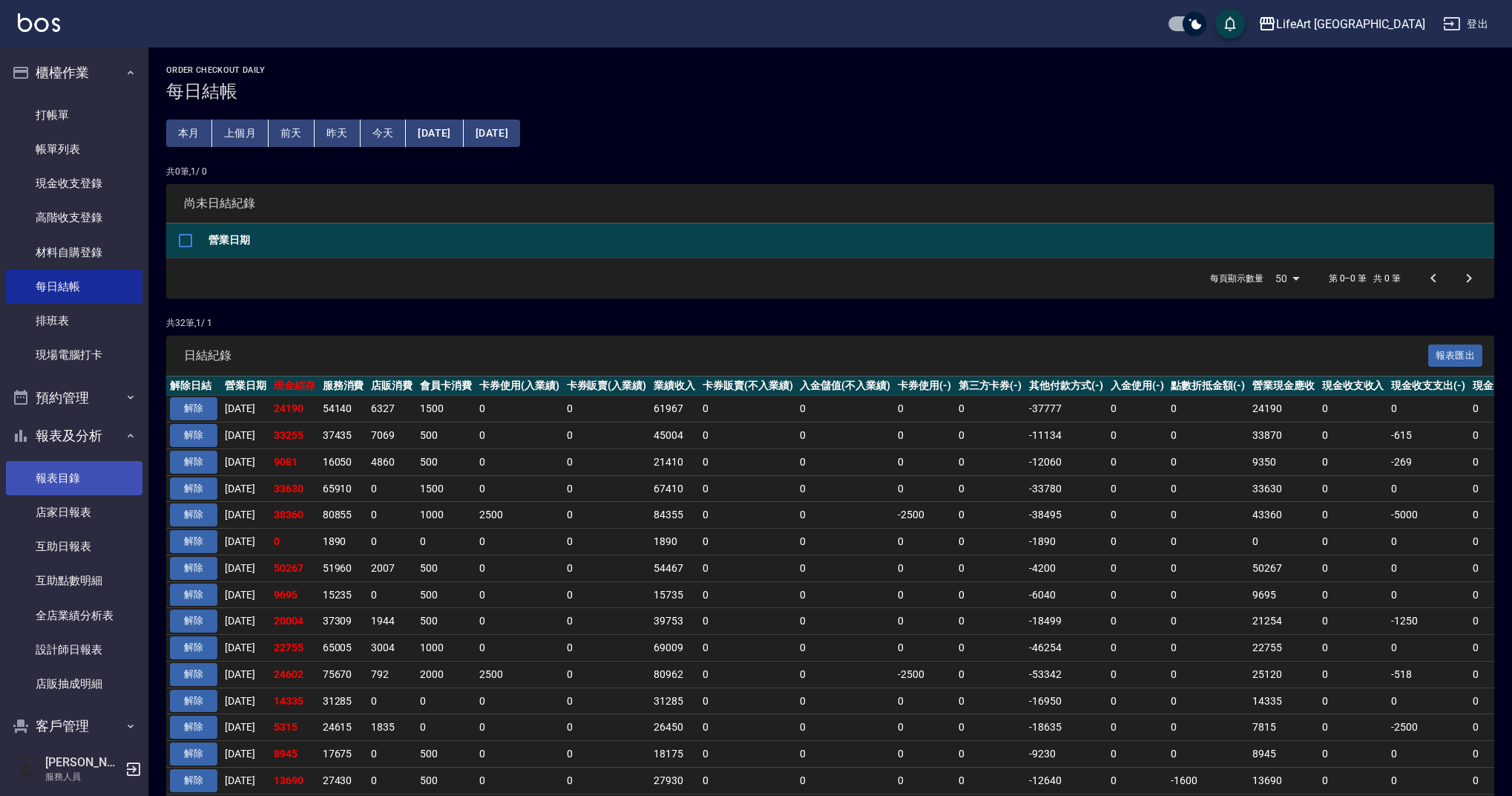
click at [81, 477] on link "報表目錄" at bounding box center [74, 478] width 137 height 34
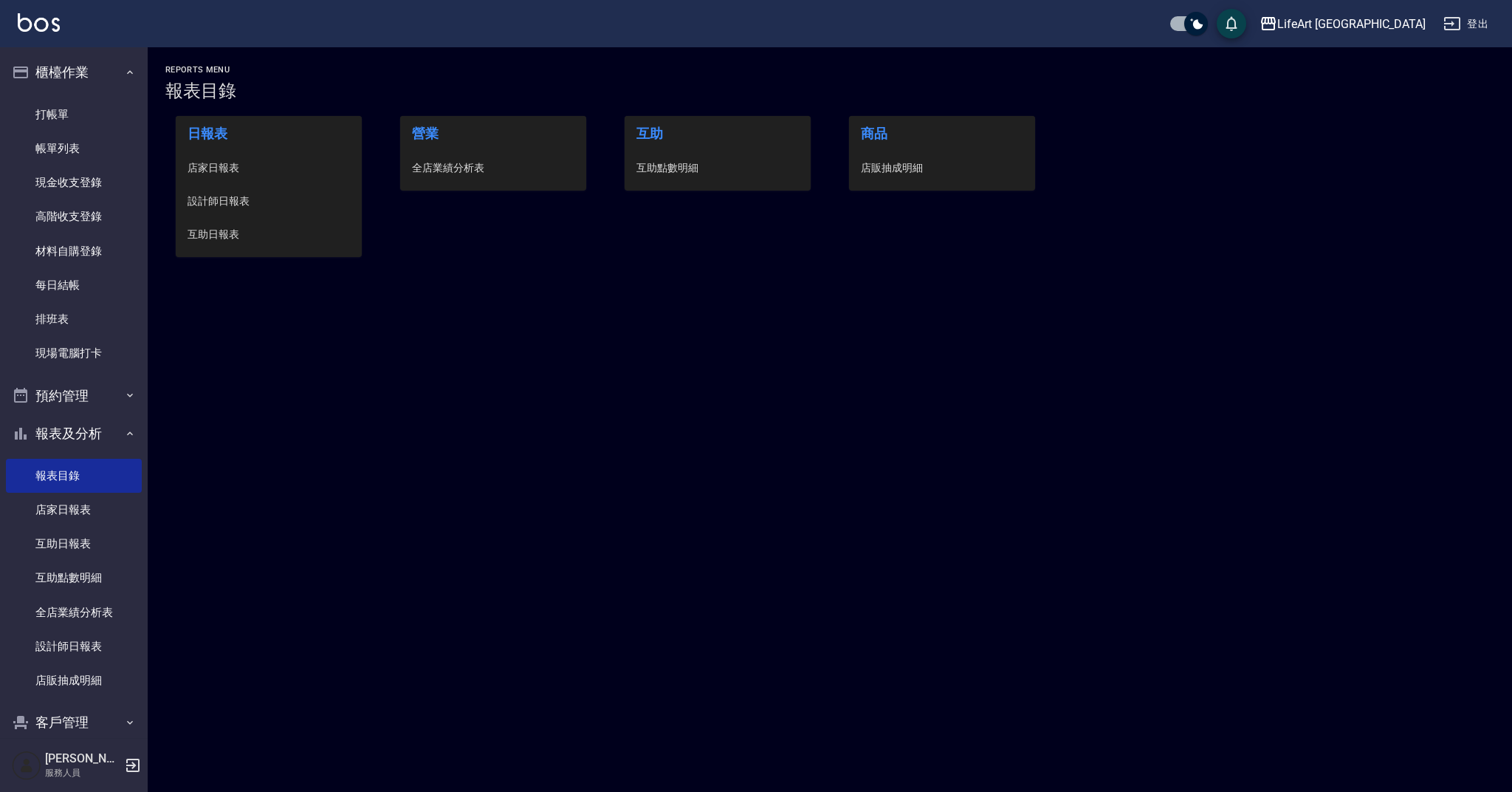
click at [253, 201] on span "設計師日報表" at bounding box center [269, 201] width 163 height 16
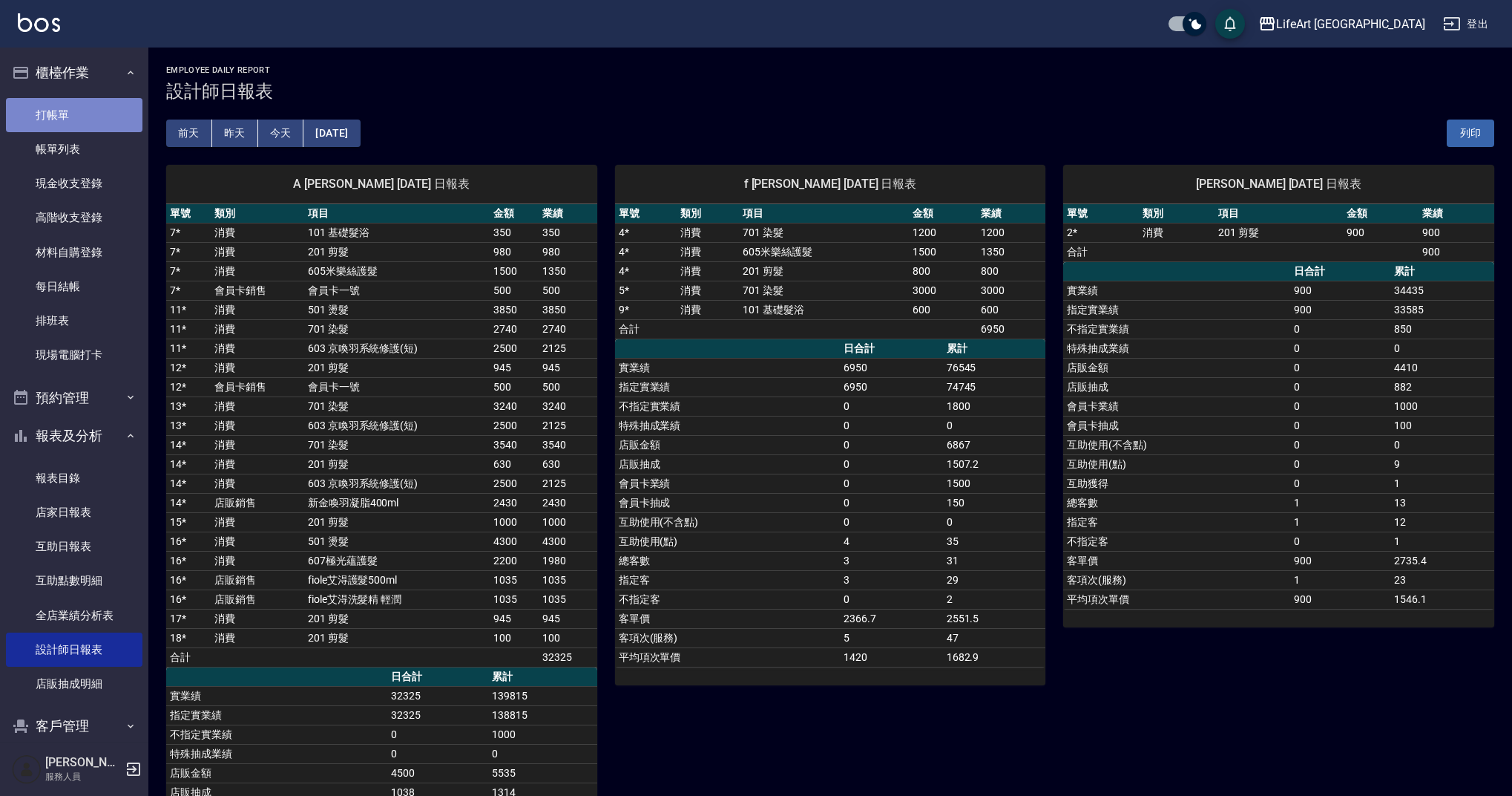
click at [75, 121] on link "打帳單" at bounding box center [74, 115] width 137 height 34
